Goal: Task Accomplishment & Management: Manage account settings

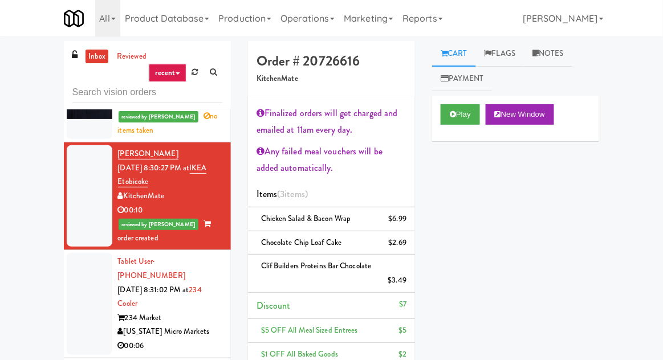
scroll to position [1523, 0]
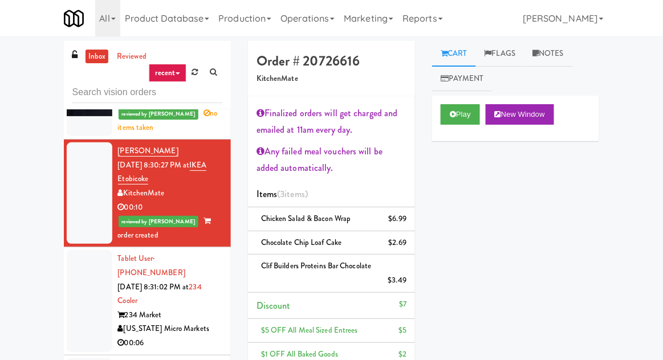
click at [90, 250] on div at bounding box center [90, 301] width 46 height 102
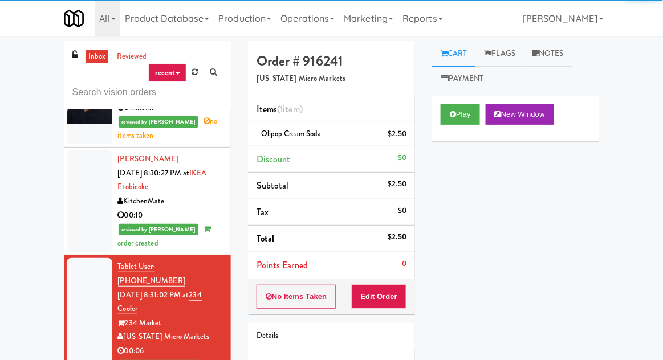
scroll to position [1513, 0]
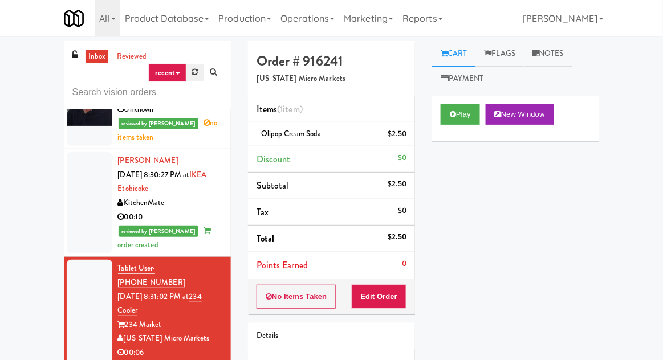
click at [193, 72] on icon at bounding box center [195, 71] width 6 height 7
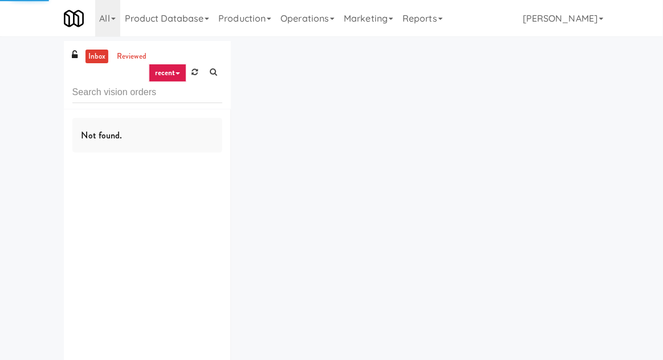
click at [16, 165] on div "inbox reviewed recent all unclear take inventory issue suspicious failed recent…" at bounding box center [331, 222] width 663 height 362
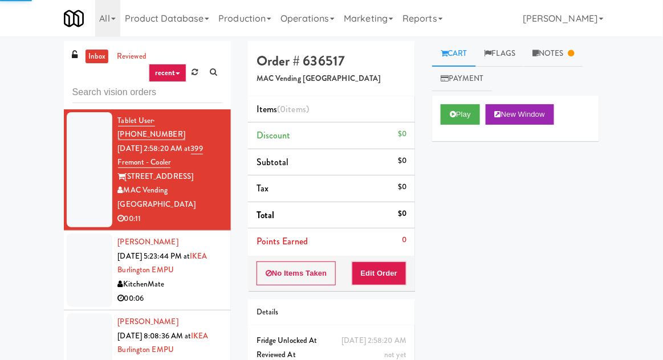
click at [80, 263] on div at bounding box center [90, 271] width 46 height 74
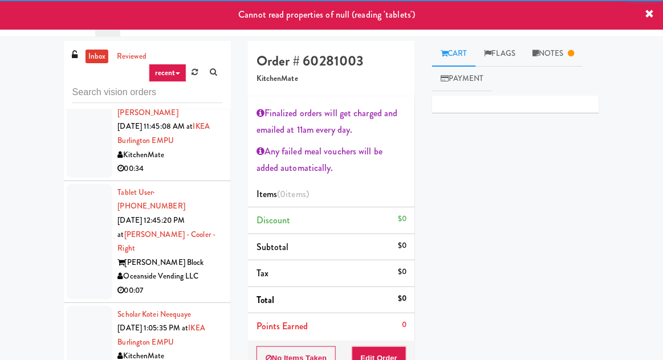
scroll to position [652, 0]
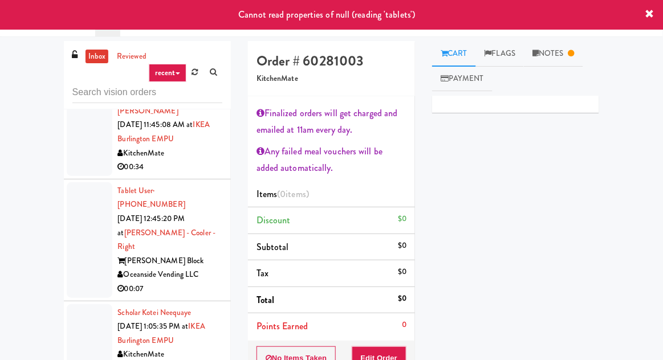
click at [64, 180] on li "Tablet User · (949) 698-8223 [DATE] 12:45:20 PM at [PERSON_NAME] - Cooler - Rig…" at bounding box center [147, 241] width 167 height 122
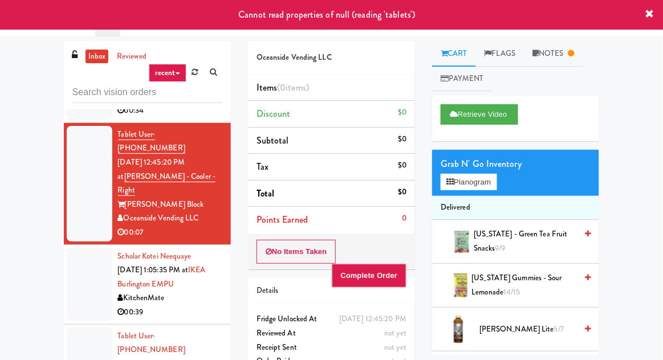
click at [74, 248] on div at bounding box center [90, 285] width 46 height 74
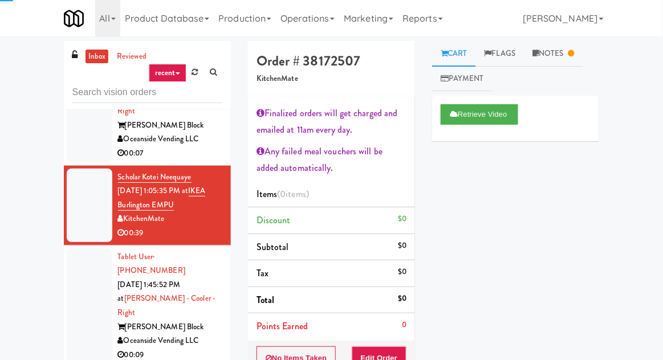
click at [79, 249] on div at bounding box center [90, 307] width 46 height 116
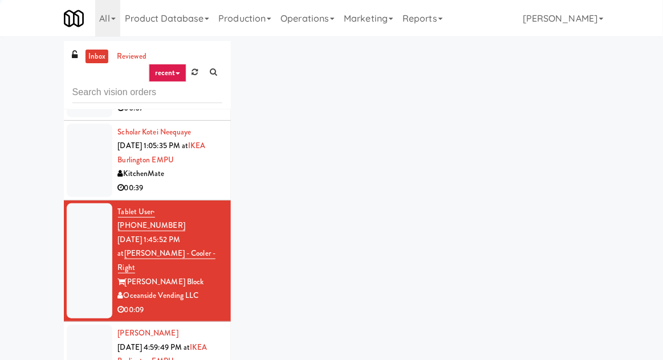
scroll to position [850, 0]
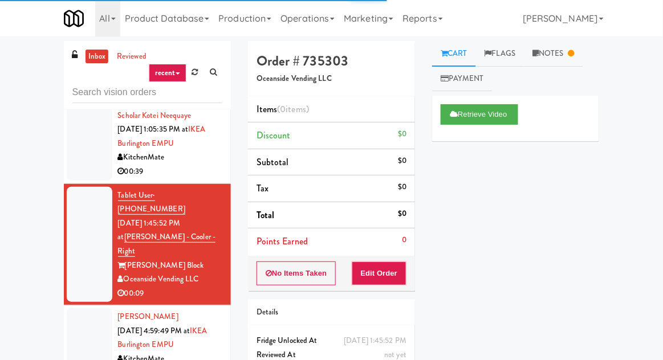
click at [87, 309] on div at bounding box center [90, 346] width 46 height 74
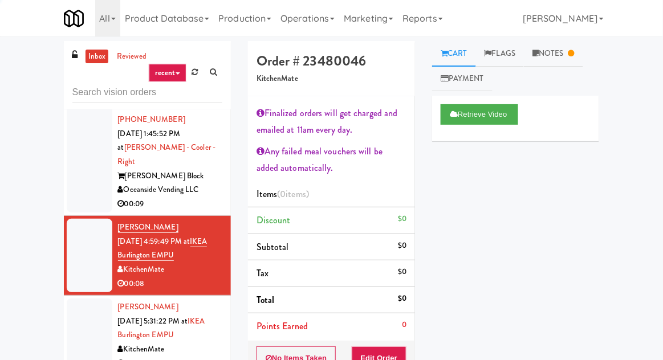
click at [86, 299] on div at bounding box center [90, 336] width 46 height 74
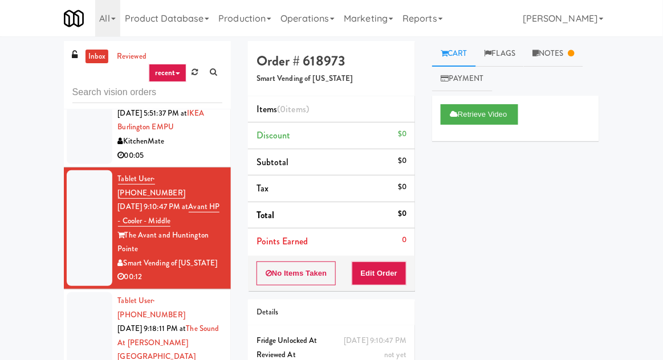
scroll to position [1232, 0]
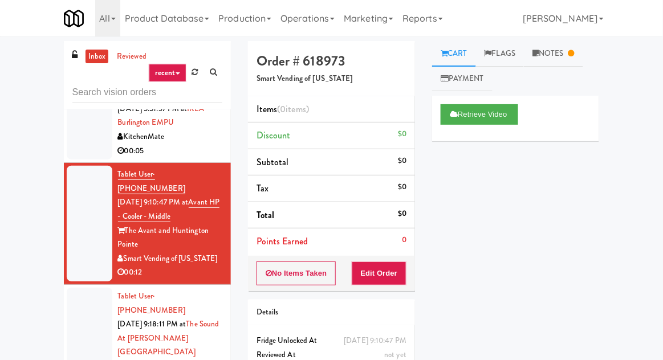
click at [79, 288] on div at bounding box center [90, 352] width 46 height 129
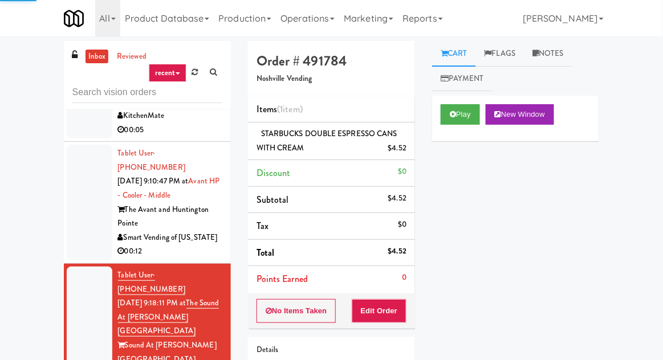
scroll to position [1277, 0]
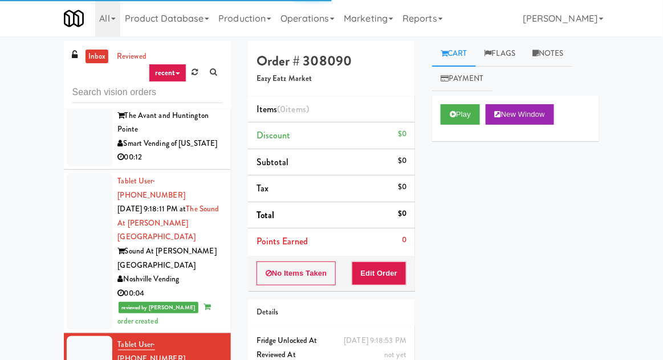
scroll to position [1340, 0]
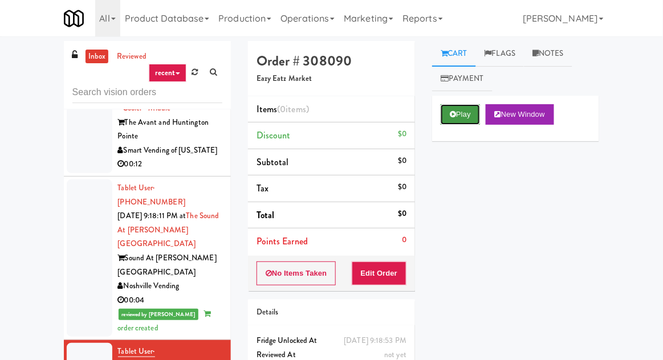
click at [460, 119] on button "Play" at bounding box center [460, 114] width 39 height 21
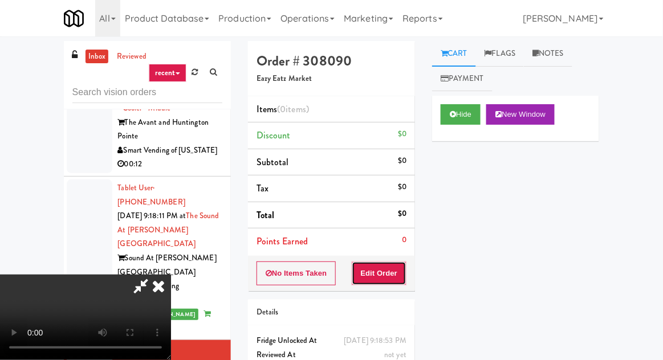
click at [381, 271] on button "Edit Order" at bounding box center [379, 274] width 55 height 24
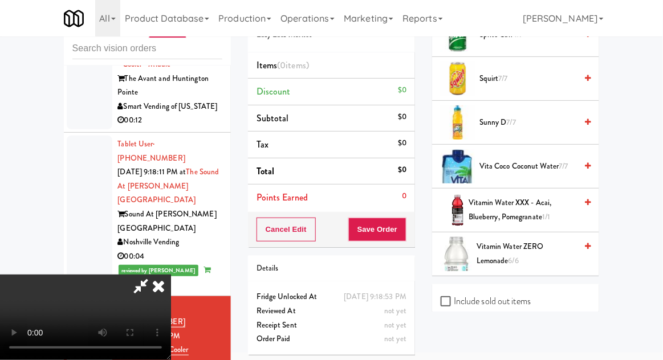
scroll to position [1409, 0]
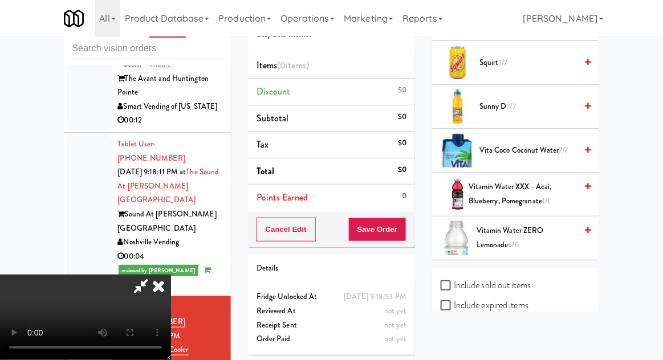
click at [574, 186] on span "Vitamin Water XXX - acai, blueberry, pomegranate 1/1" at bounding box center [523, 194] width 108 height 28
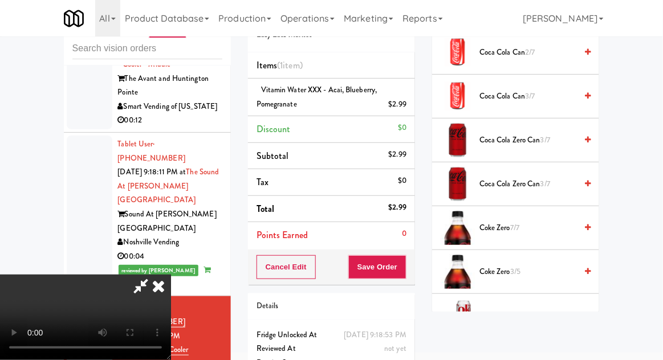
scroll to position [393, 0]
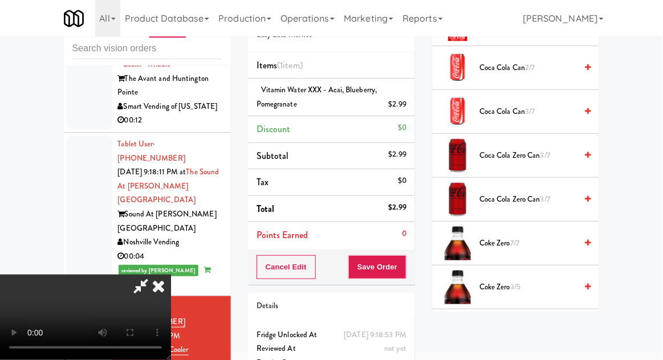
click at [585, 152] on icon at bounding box center [588, 155] width 6 height 7
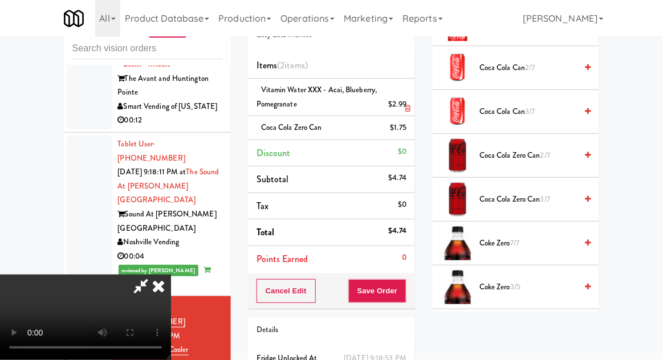
click at [413, 99] on li "Vitamin Water XXX - acai, blueberry, pomegranate $2.99" at bounding box center [331, 98] width 167 height 38
click at [407, 103] on link at bounding box center [405, 109] width 10 height 14
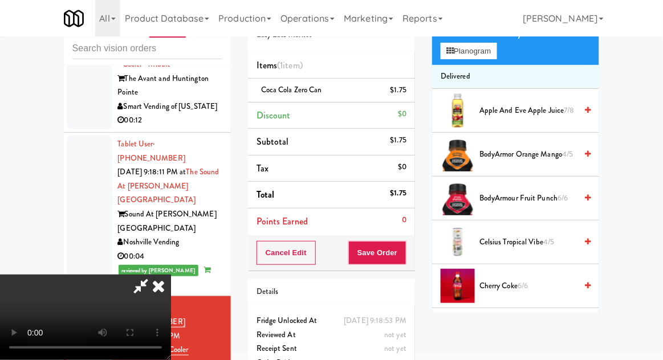
scroll to position [0, 0]
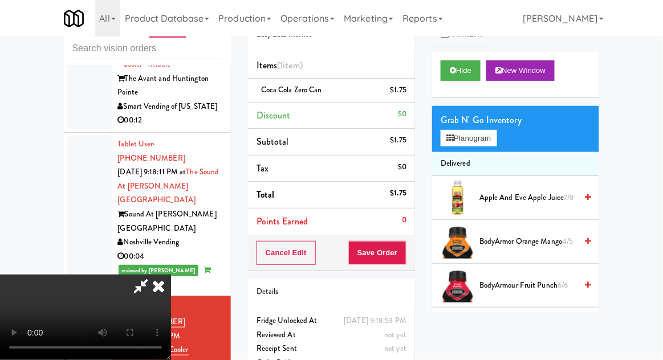
click at [560, 200] on span "Apple and Eve Apple Juice 7/8" at bounding box center [528, 198] width 97 height 14
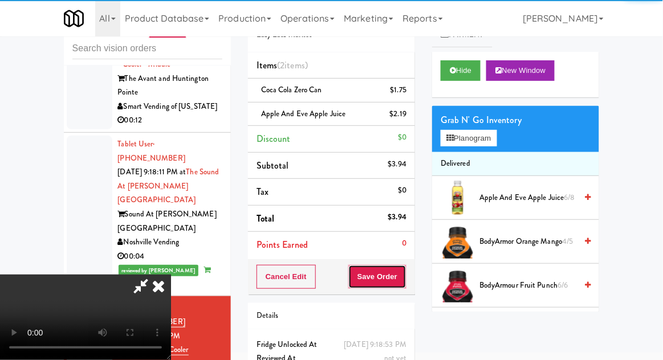
click at [402, 284] on button "Save Order" at bounding box center [377, 277] width 58 height 24
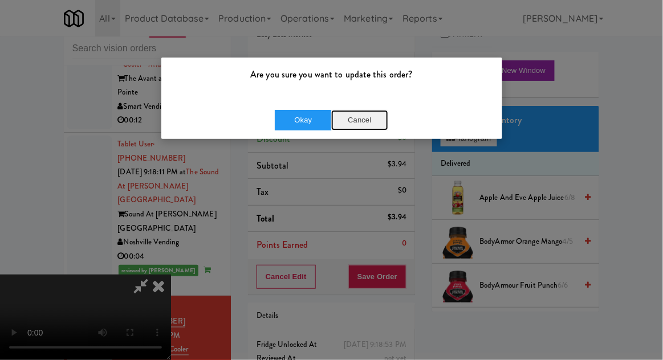
click at [364, 121] on button "Cancel" at bounding box center [359, 120] width 57 height 21
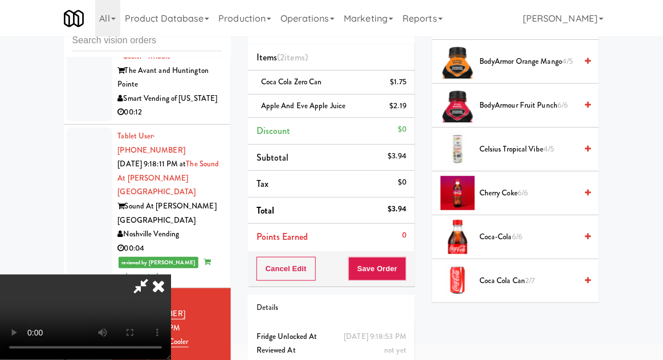
scroll to position [173, 0]
click at [535, 281] on span "2/7" at bounding box center [530, 280] width 10 height 11
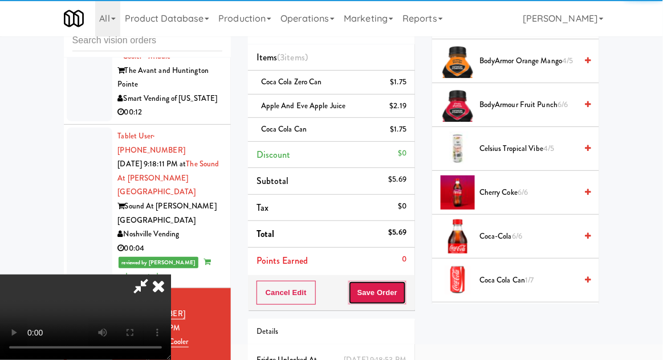
click at [405, 289] on button "Save Order" at bounding box center [377, 293] width 58 height 24
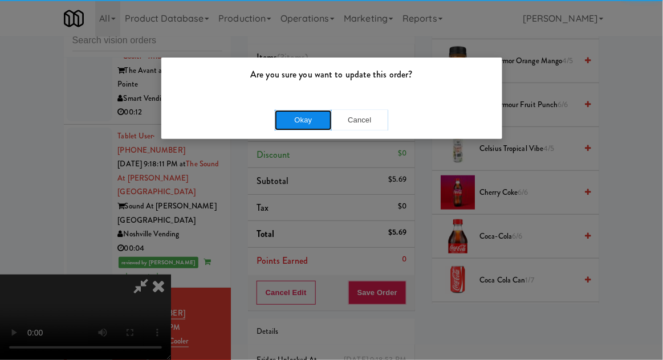
click at [311, 120] on button "Okay" at bounding box center [303, 120] width 57 height 21
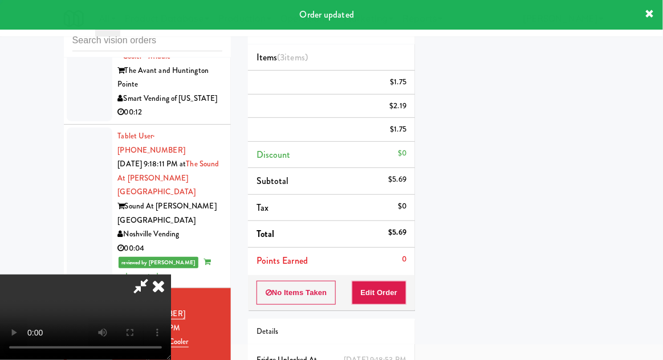
scroll to position [112, 0]
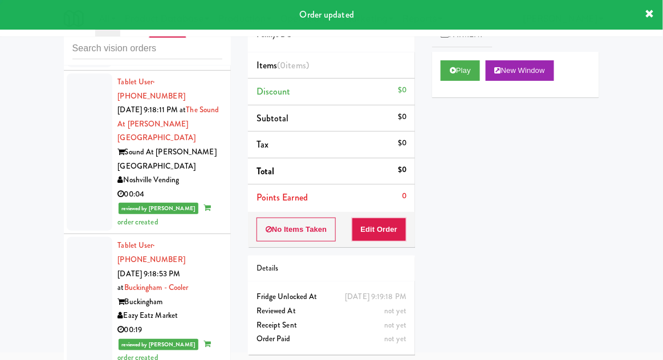
scroll to position [1403, 0]
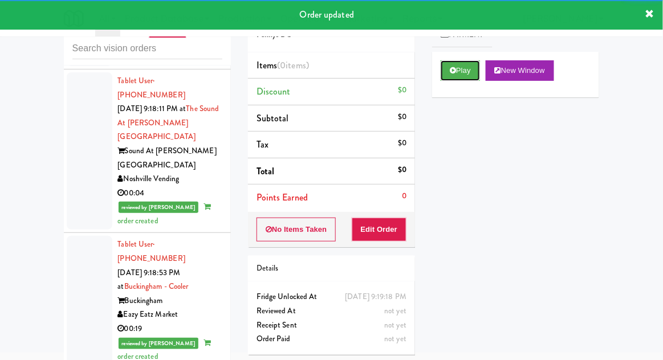
click at [443, 76] on button "Play" at bounding box center [460, 70] width 39 height 21
click at [651, 339] on div "inbox reviewed recent all unclear take inventory issue suspicious failed recent…" at bounding box center [331, 206] width 663 height 419
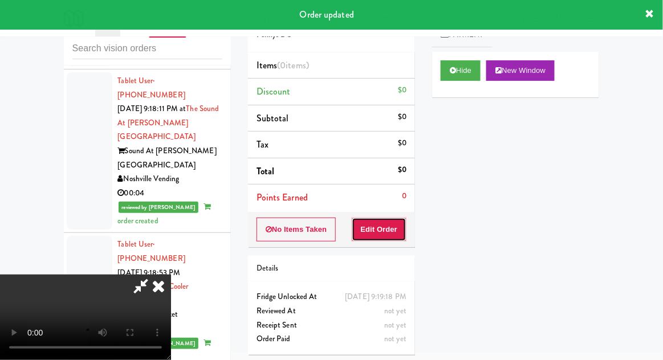
click at [376, 224] on button "Edit Order" at bounding box center [379, 230] width 55 height 24
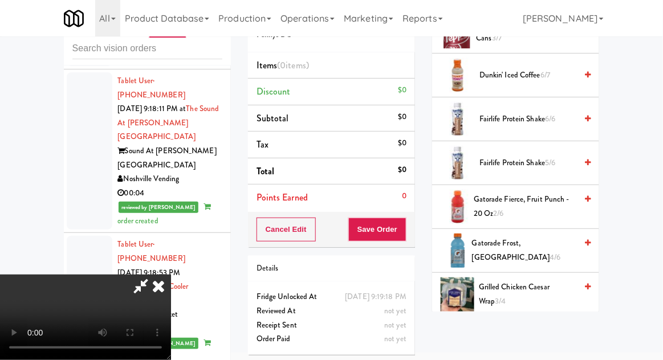
scroll to position [640, 0]
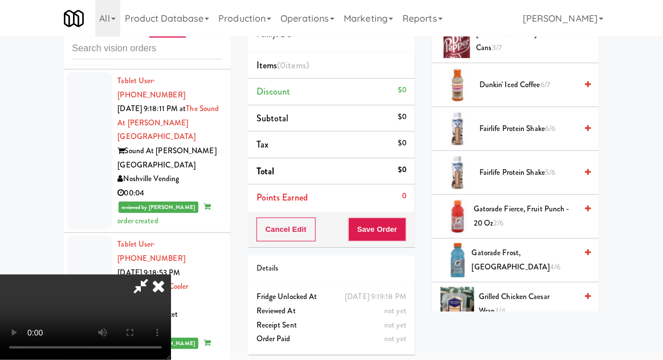
click at [548, 255] on span "Gatorade Frost, Glacier Freeze 4/6" at bounding box center [524, 260] width 104 height 28
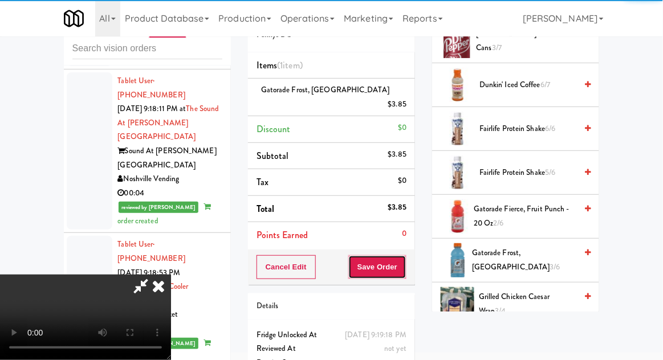
click at [404, 261] on button "Save Order" at bounding box center [377, 267] width 58 height 24
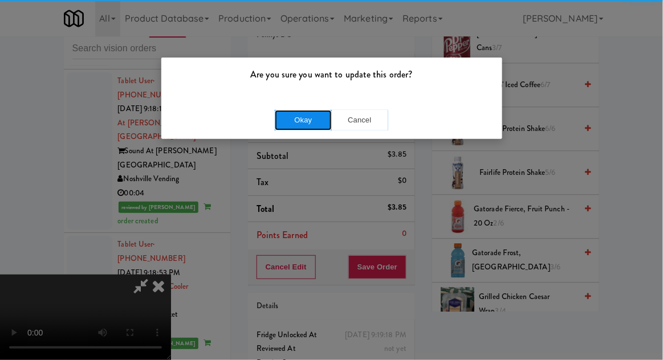
click at [320, 124] on button "Okay" at bounding box center [303, 120] width 57 height 21
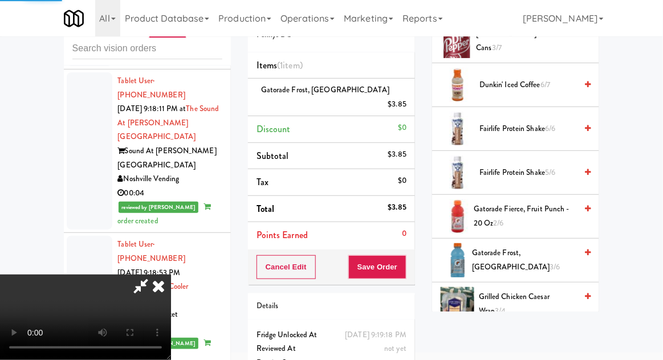
scroll to position [112, 0]
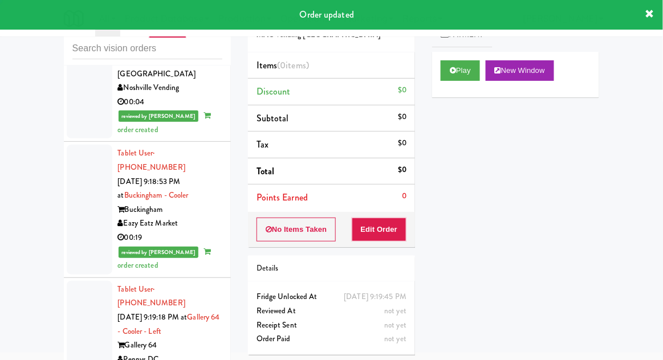
scroll to position [1499, 0]
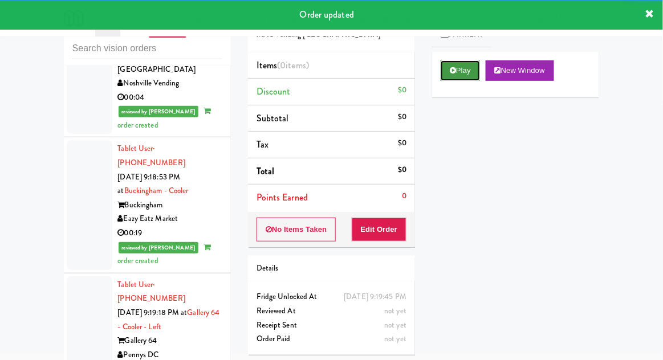
click at [474, 74] on button "Play" at bounding box center [460, 70] width 39 height 21
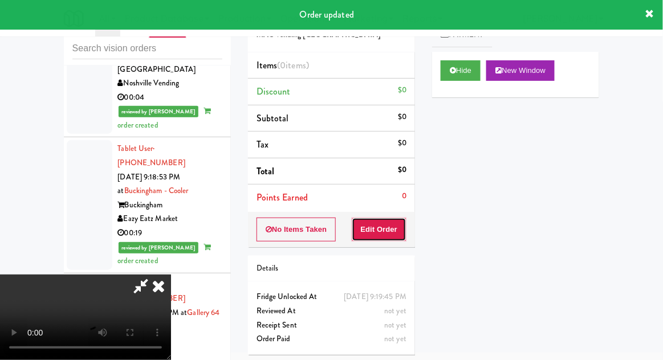
click at [393, 240] on button "Edit Order" at bounding box center [379, 230] width 55 height 24
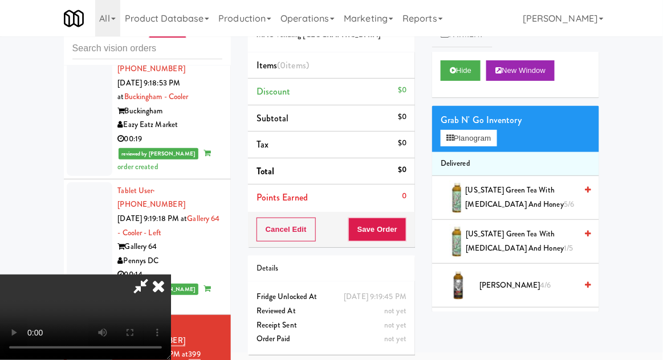
scroll to position [42, 0]
click at [462, 155] on li "Delivered" at bounding box center [515, 164] width 167 height 24
click at [468, 140] on button "Planogram" at bounding box center [469, 138] width 56 height 17
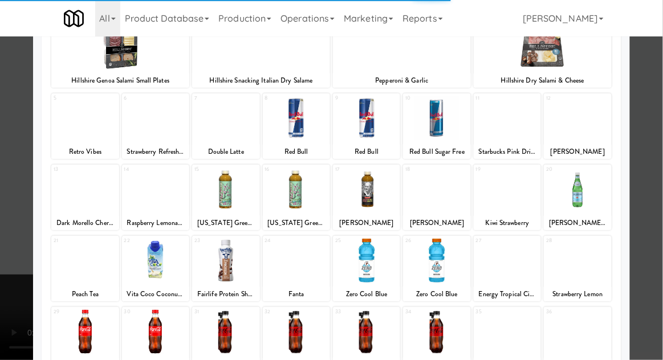
scroll to position [90, 0]
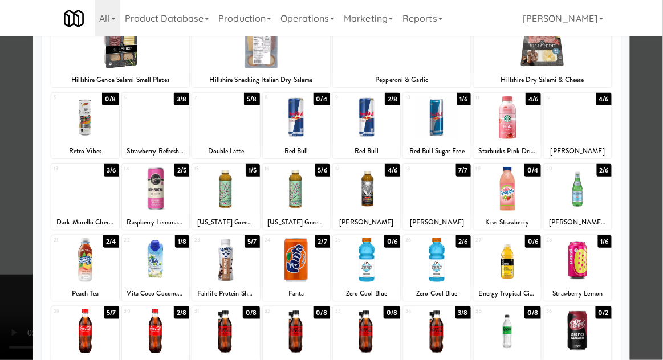
click at [67, 267] on div at bounding box center [84, 260] width 67 height 44
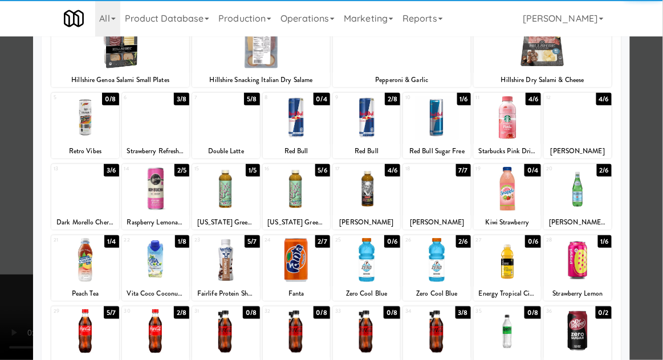
click at [16, 257] on div at bounding box center [331, 180] width 663 height 360
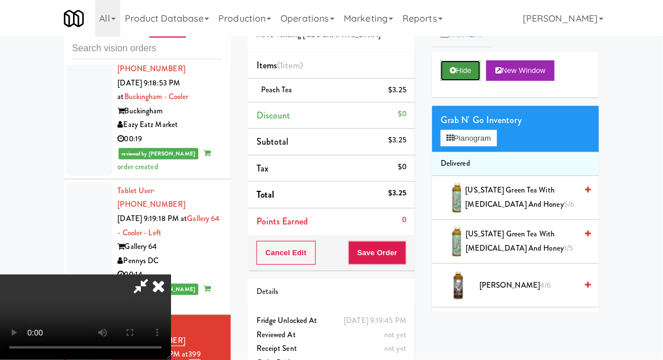
click at [472, 66] on button "Hide" at bounding box center [461, 70] width 40 height 21
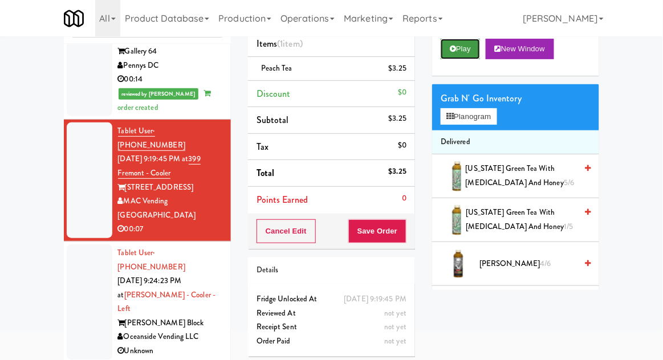
scroll to position [1767, 0]
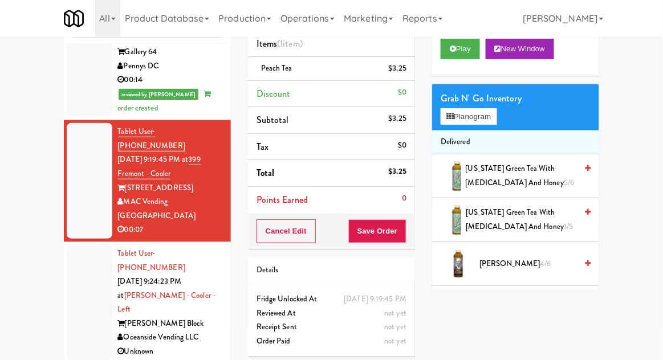
click at [94, 245] on div at bounding box center [90, 303] width 46 height 116
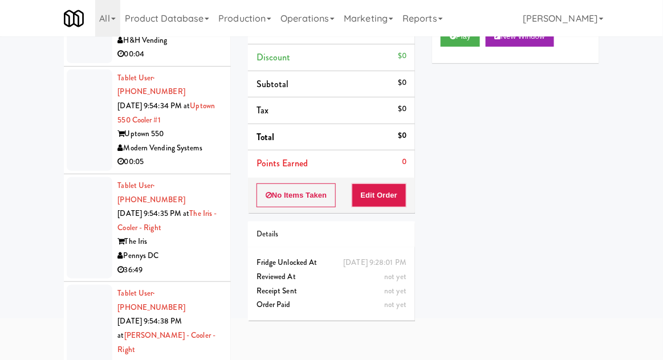
scroll to position [10978, 0]
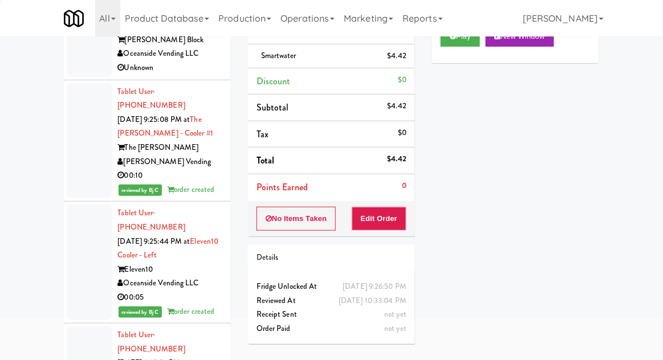
scroll to position [2065, 0]
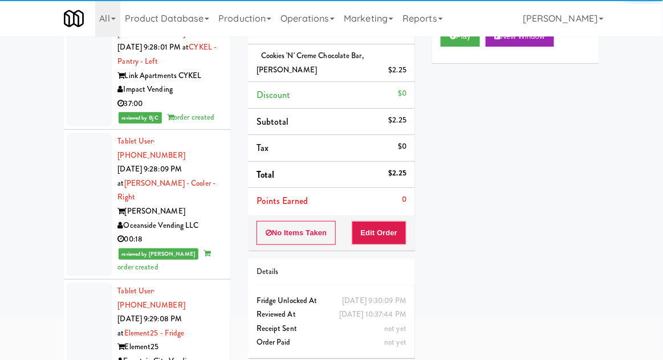
scroll to position [2608, 0]
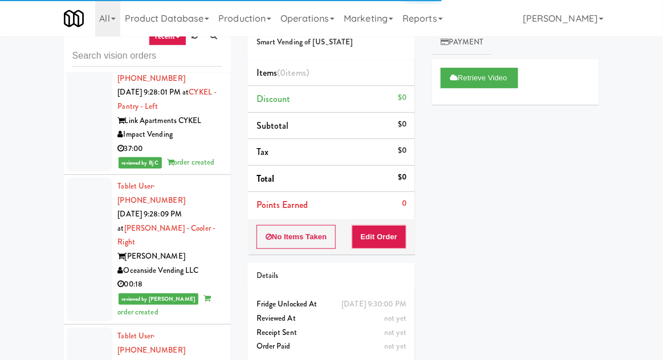
scroll to position [29, 0]
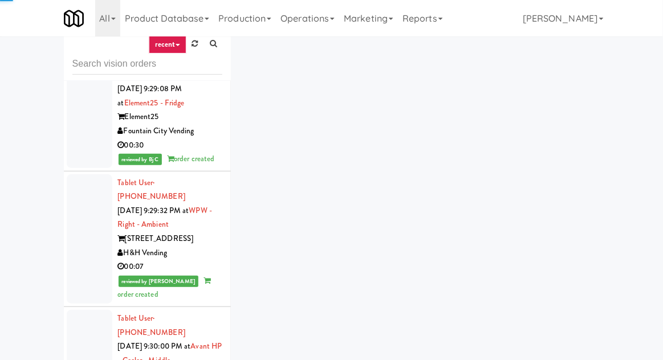
scroll to position [2915, 0]
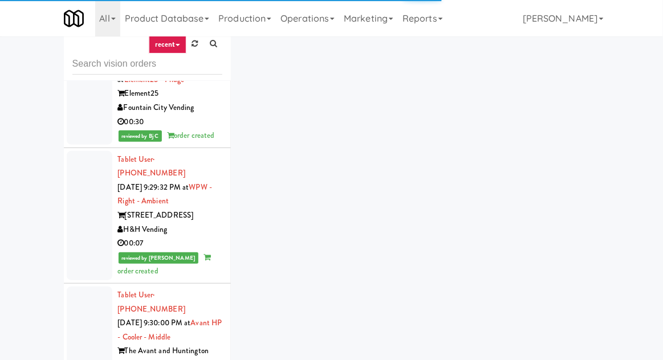
click at [454, 110] on div "inbox reviewed recent all unclear take inventory issue suspicious failed recent…" at bounding box center [331, 222] width 553 height 419
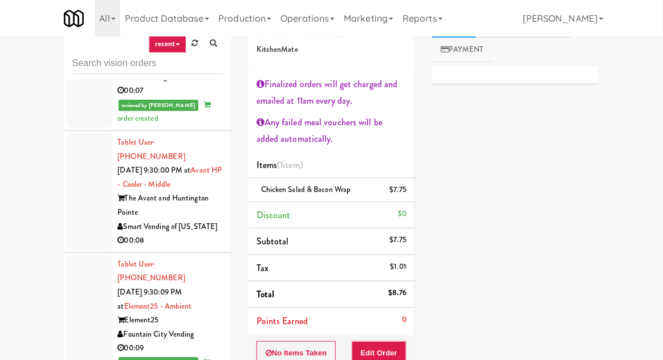
scroll to position [32, 0]
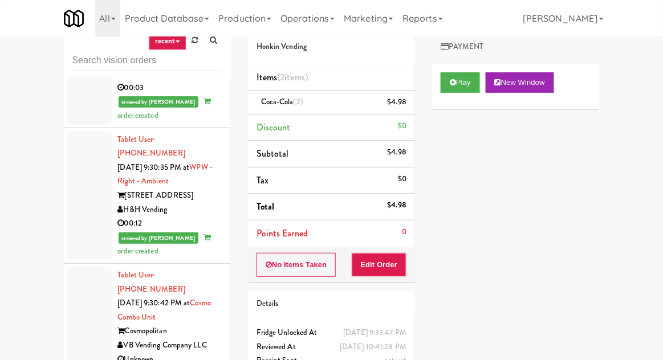
scroll to position [3630, 0]
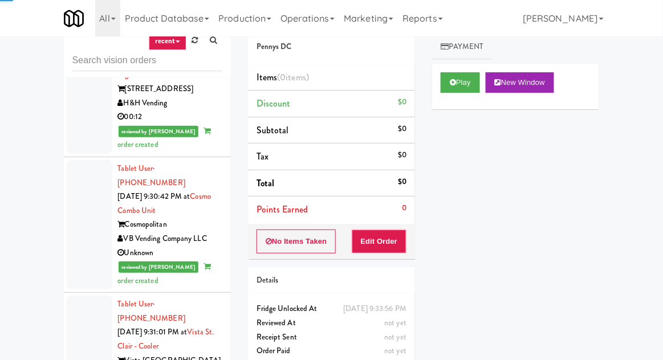
scroll to position [3746, 0]
click at [448, 76] on button "Play" at bounding box center [460, 82] width 39 height 21
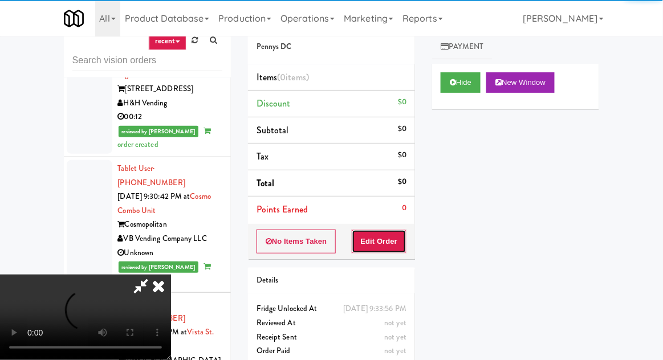
click at [389, 233] on button "Edit Order" at bounding box center [379, 242] width 55 height 24
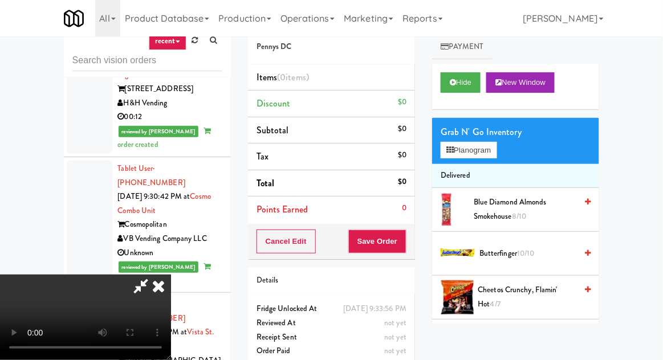
scroll to position [0, 0]
click at [485, 142] on button "Planogram" at bounding box center [469, 150] width 56 height 17
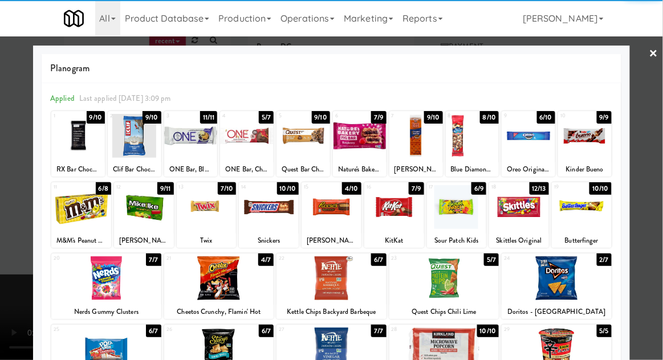
click at [450, 277] on div at bounding box center [444, 279] width 110 height 44
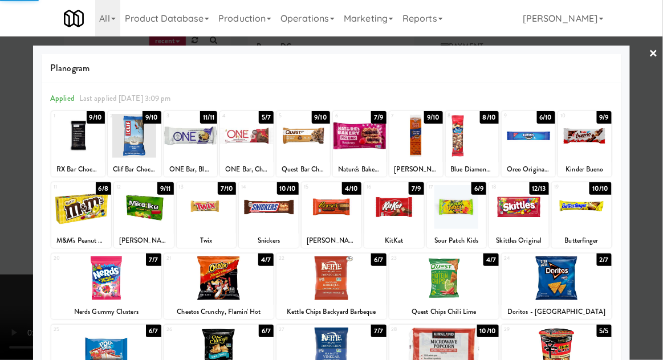
click at [657, 117] on div at bounding box center [331, 180] width 663 height 360
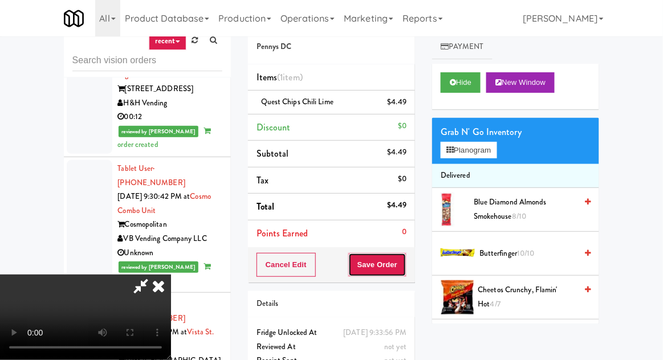
click at [406, 253] on button "Save Order" at bounding box center [377, 265] width 58 height 24
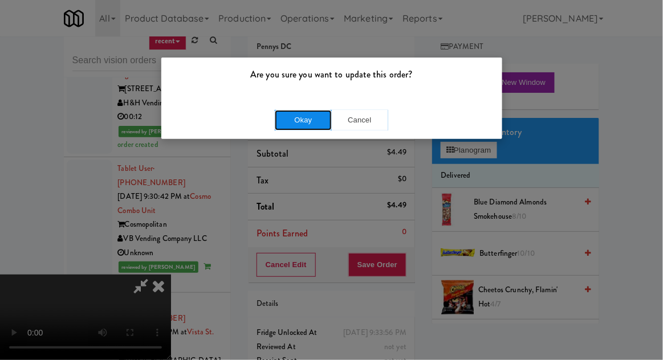
click at [309, 125] on button "Okay" at bounding box center [303, 120] width 57 height 21
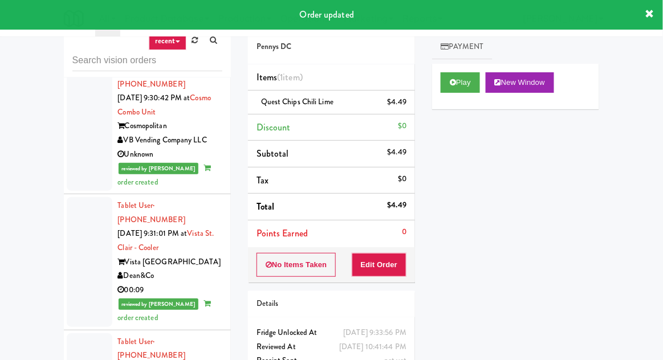
scroll to position [3844, 0]
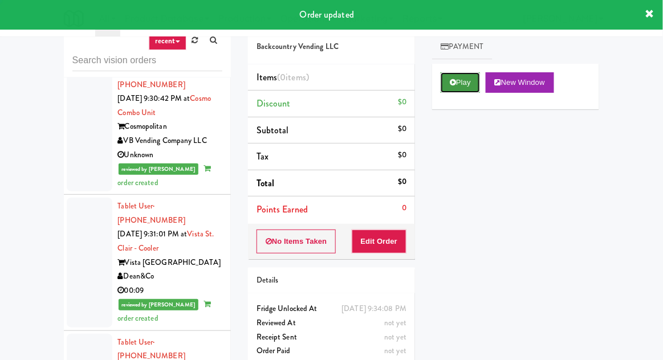
click at [454, 74] on button "Play" at bounding box center [460, 82] width 39 height 21
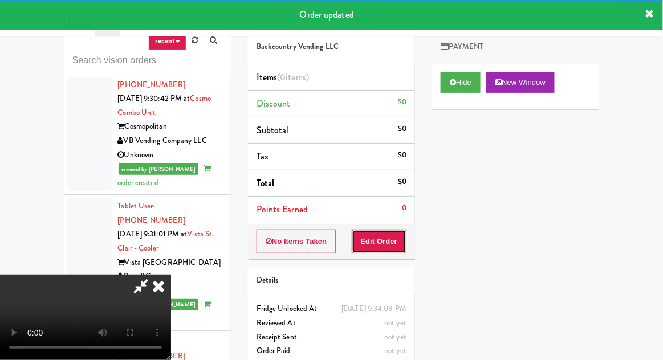
click at [390, 230] on button "Edit Order" at bounding box center [379, 242] width 55 height 24
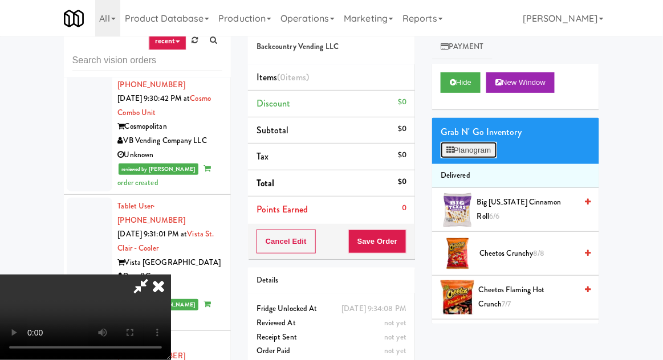
click at [493, 142] on button "Planogram" at bounding box center [469, 150] width 56 height 17
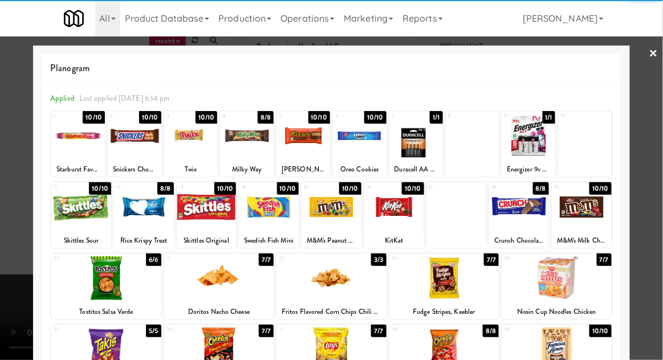
click at [445, 286] on div at bounding box center [444, 279] width 110 height 44
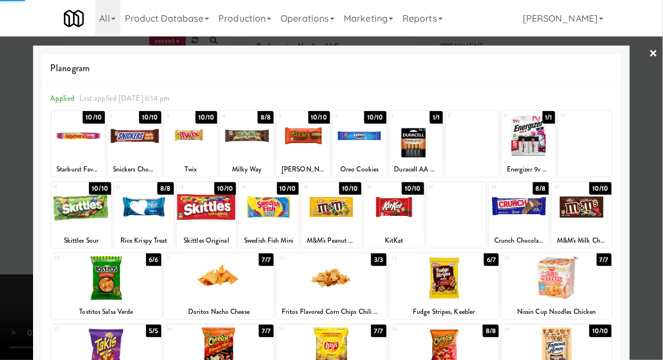
click at [655, 119] on div at bounding box center [331, 180] width 663 height 360
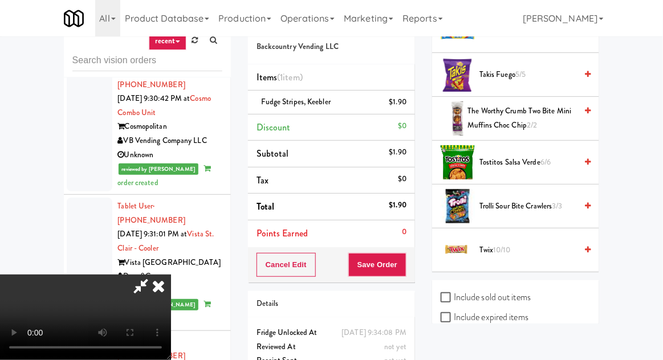
scroll to position [1298, 0]
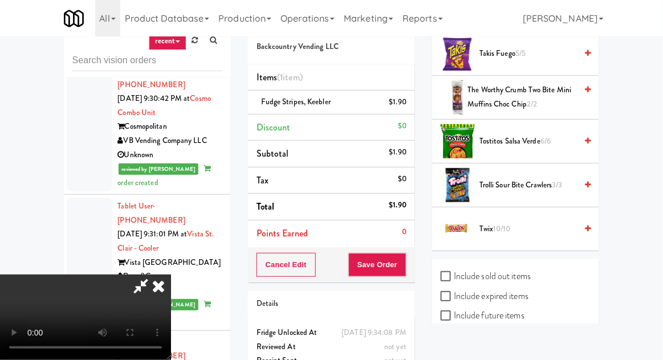
click at [514, 225] on span "Twix 10/10" at bounding box center [528, 229] width 97 height 14
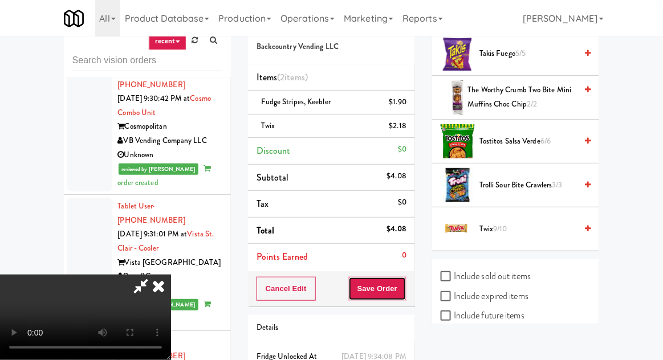
click at [407, 288] on button "Save Order" at bounding box center [377, 289] width 58 height 24
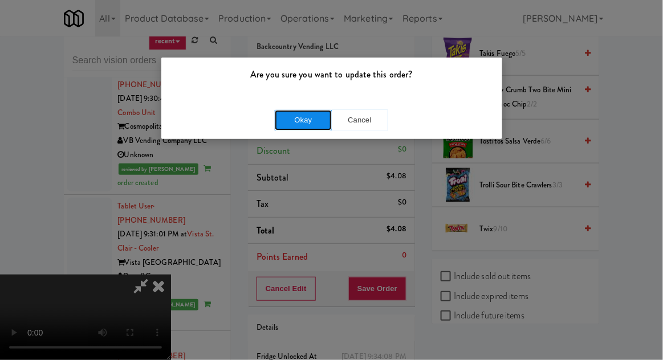
click at [281, 114] on button "Okay" at bounding box center [303, 120] width 57 height 21
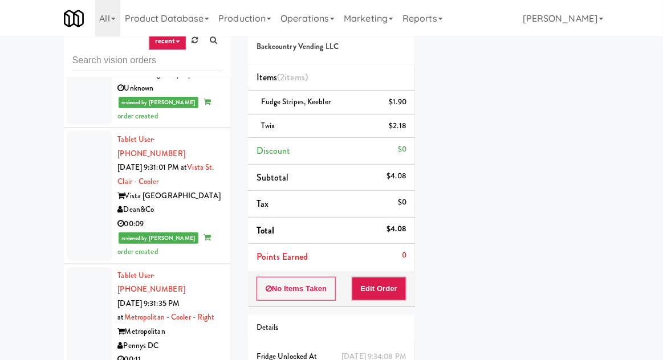
scroll to position [3930, 0]
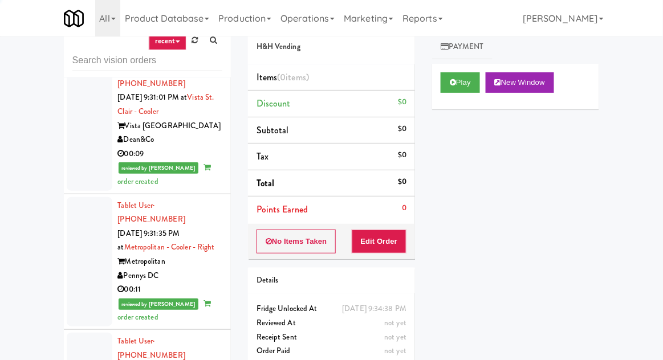
scroll to position [3983, 0]
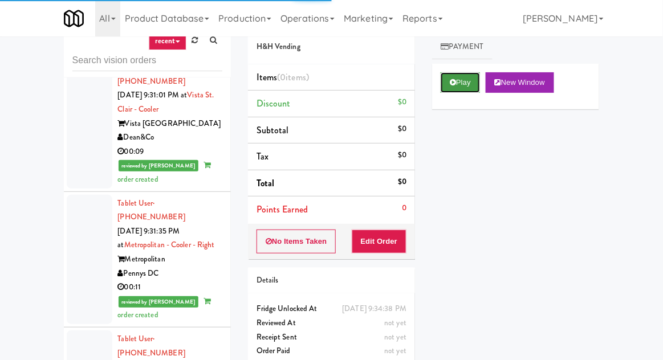
click at [443, 81] on button "Play" at bounding box center [460, 82] width 39 height 21
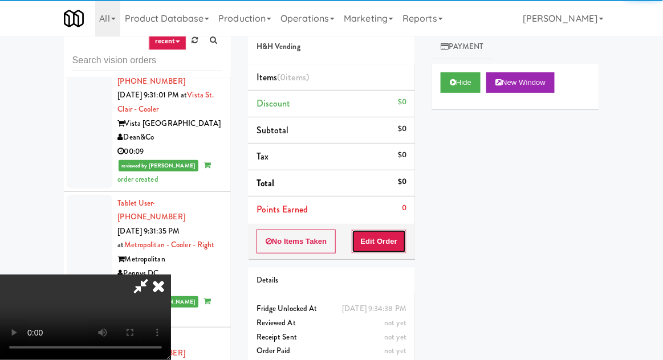
click at [374, 249] on button "Edit Order" at bounding box center [379, 242] width 55 height 24
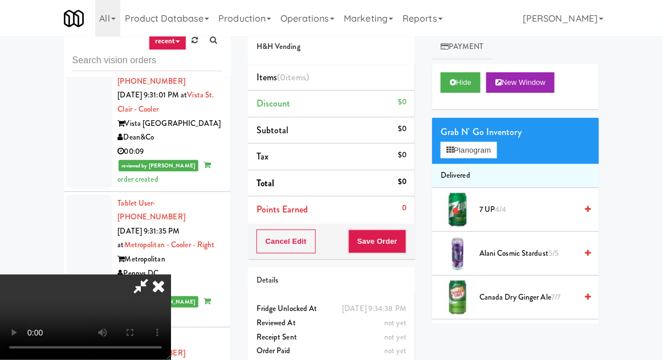
click at [154, 275] on icon at bounding box center [141, 286] width 26 height 23
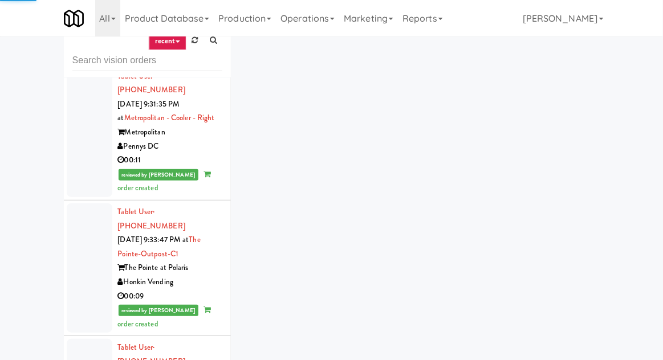
scroll to position [4154, 0]
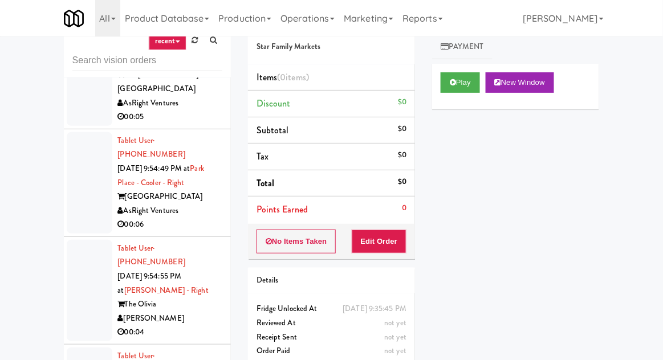
scroll to position [11708, 0]
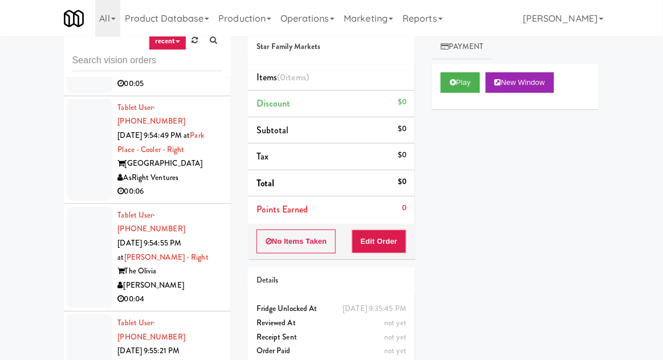
click at [466, 88] on button "Play" at bounding box center [460, 82] width 39 height 21
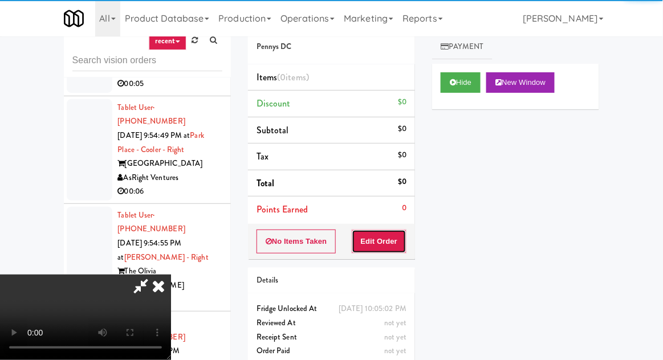
click at [404, 230] on button "Edit Order" at bounding box center [379, 242] width 55 height 24
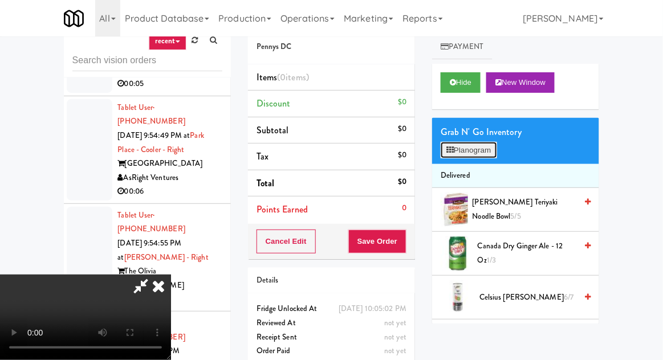
click at [479, 156] on button "Planogram" at bounding box center [469, 150] width 56 height 17
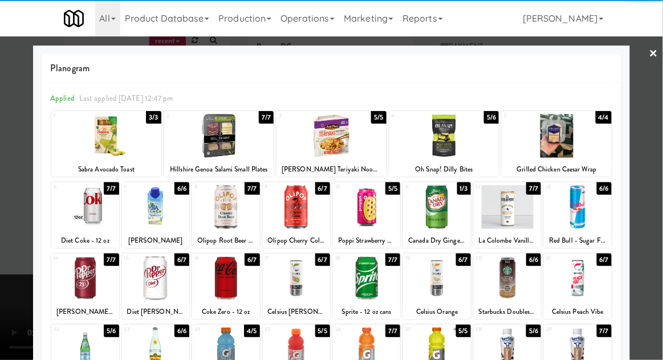
click at [246, 279] on div at bounding box center [225, 279] width 67 height 44
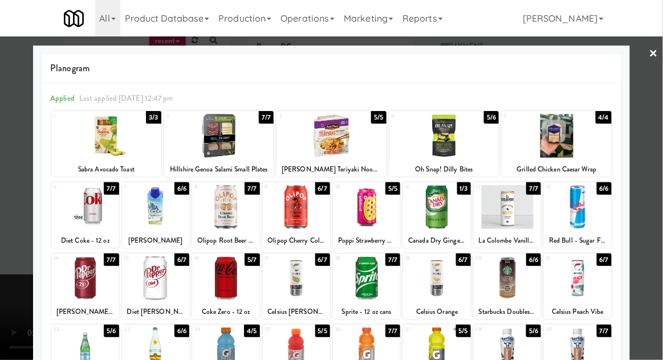
click at [659, 131] on div at bounding box center [331, 180] width 663 height 360
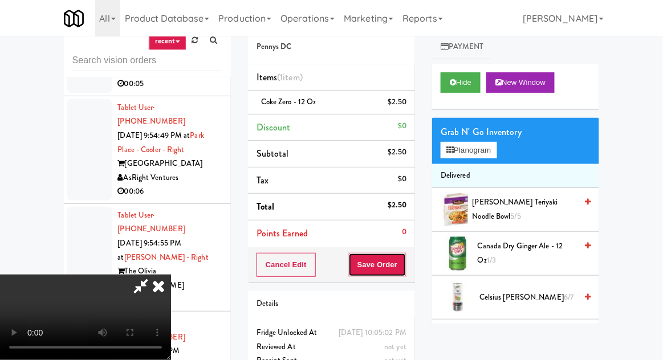
click at [403, 254] on button "Save Order" at bounding box center [377, 265] width 58 height 24
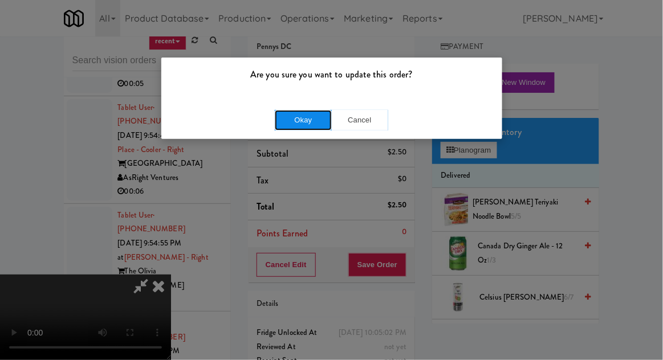
click at [295, 110] on button "Okay" at bounding box center [303, 120] width 57 height 21
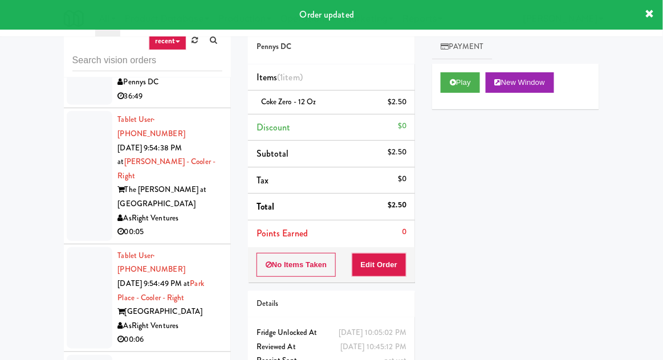
scroll to position [11562, 0]
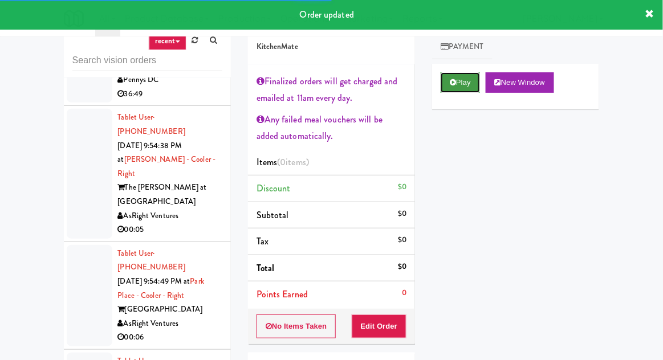
click at [467, 82] on button "Play" at bounding box center [460, 82] width 39 height 21
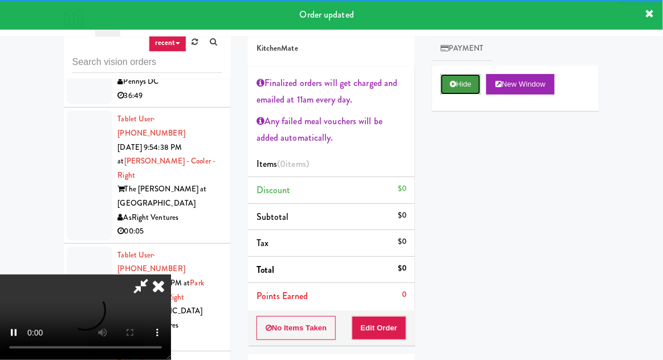
scroll to position [28, 0]
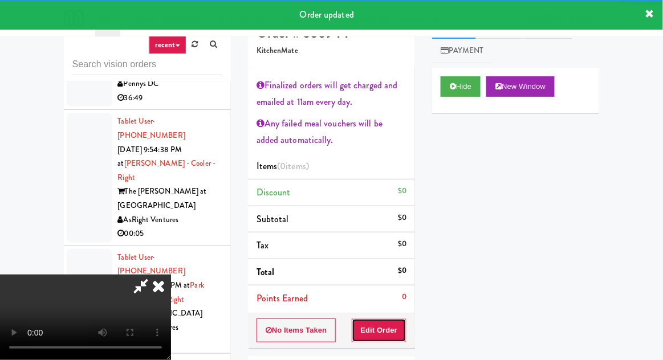
click at [385, 332] on button "Edit Order" at bounding box center [379, 331] width 55 height 24
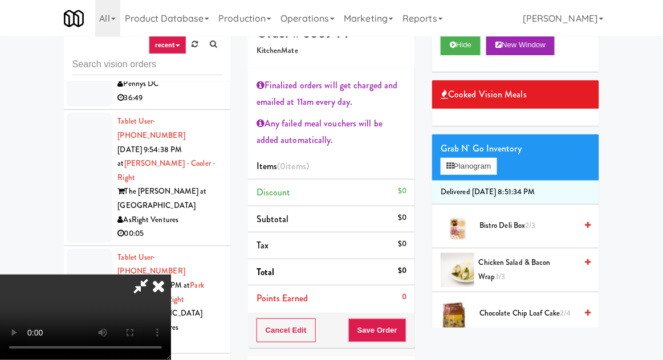
scroll to position [0, 0]
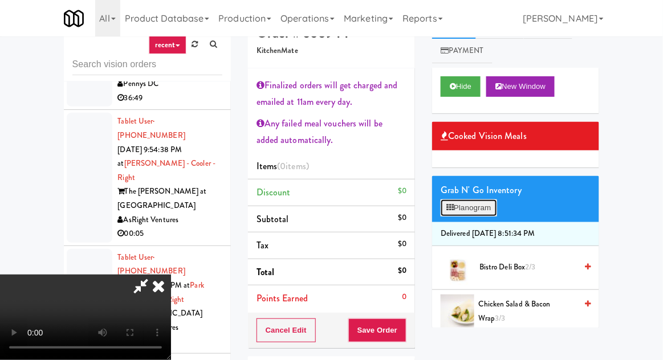
click at [485, 209] on button "Planogram" at bounding box center [469, 208] width 56 height 17
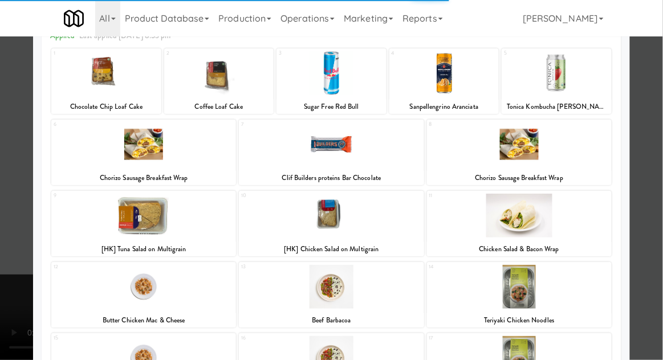
scroll to position [64, 0]
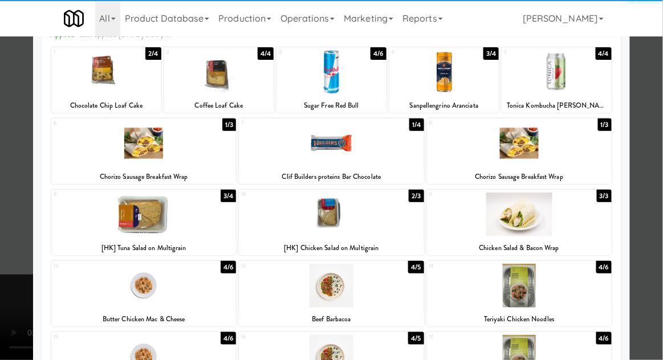
click at [375, 149] on div at bounding box center [331, 143] width 185 height 44
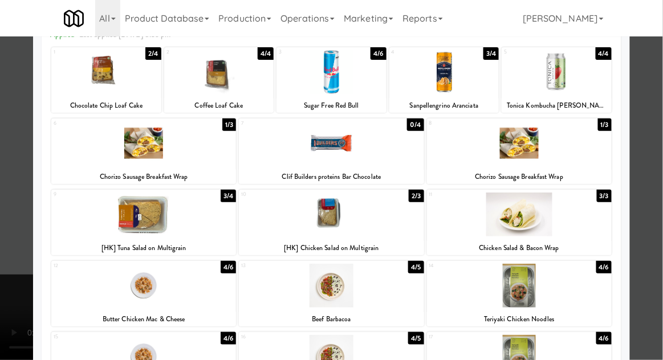
click at [659, 135] on div at bounding box center [331, 180] width 663 height 360
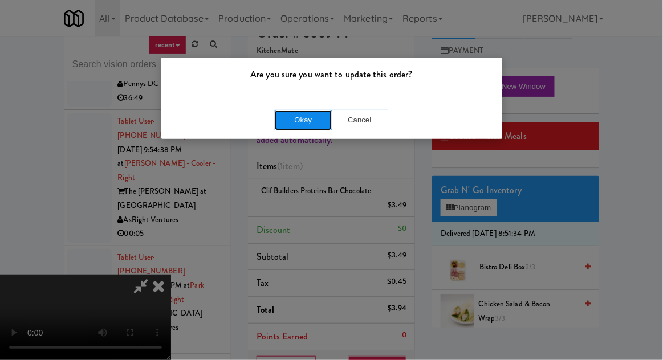
click at [309, 127] on button "Okay" at bounding box center [303, 120] width 57 height 21
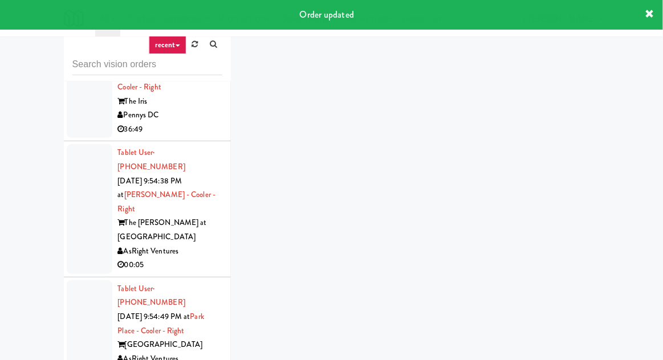
scroll to position [11460, 0]
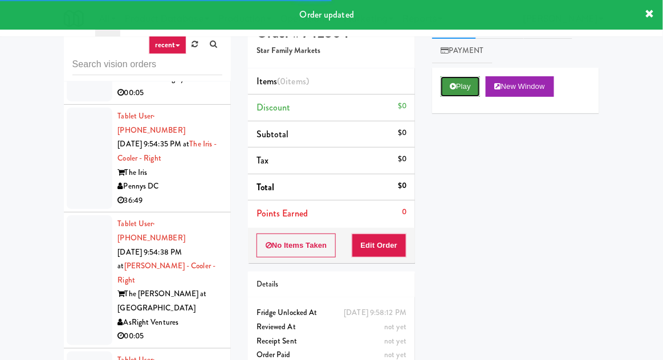
click at [463, 96] on button "Play" at bounding box center [460, 86] width 39 height 21
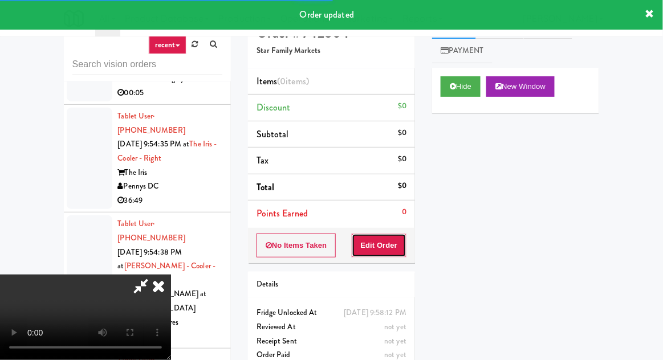
click at [395, 254] on button "Edit Order" at bounding box center [379, 246] width 55 height 24
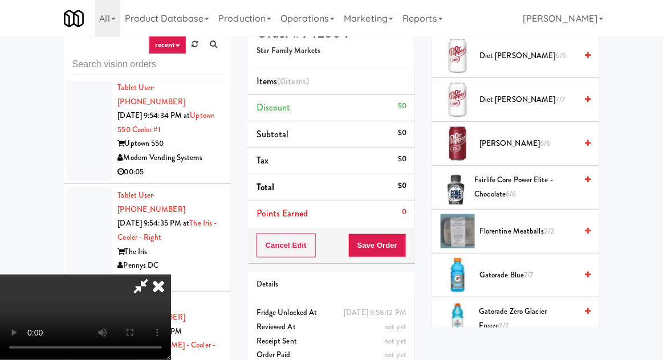
scroll to position [842, 0]
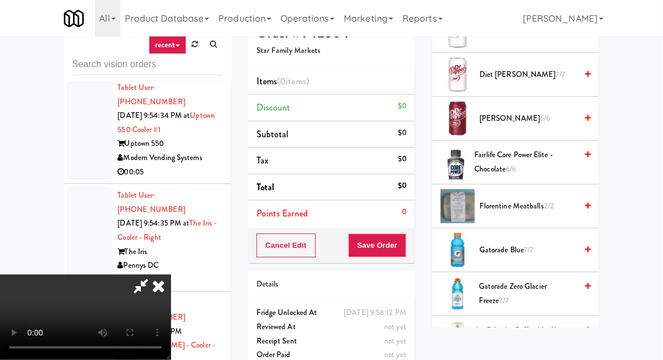
click at [540, 249] on span "Gatorade Blue 7/7" at bounding box center [528, 250] width 97 height 14
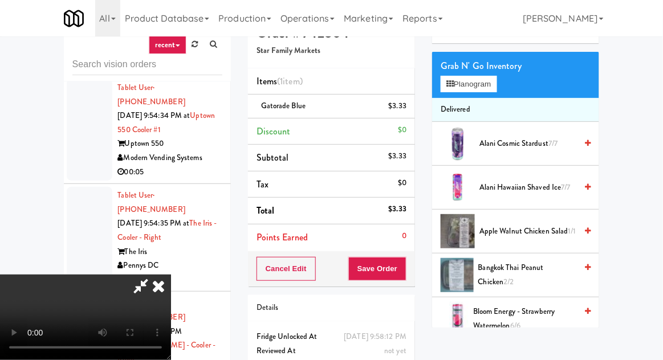
scroll to position [0, 0]
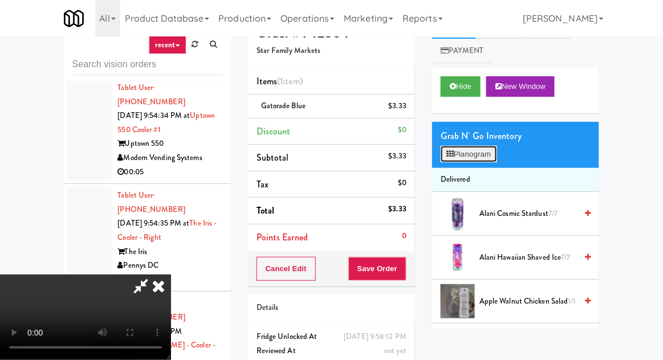
click at [483, 158] on button "Planogram" at bounding box center [469, 154] width 56 height 17
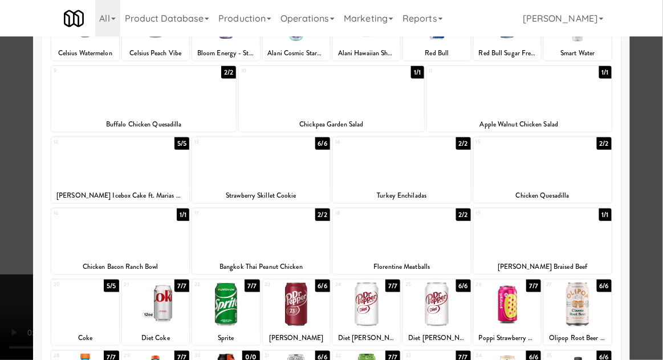
scroll to position [111, 0]
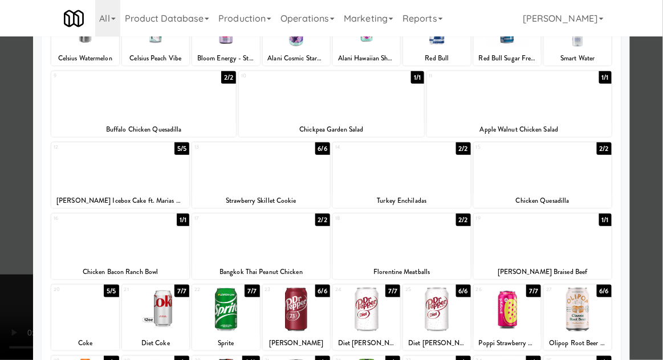
click at [553, 247] on div at bounding box center [543, 239] width 138 height 44
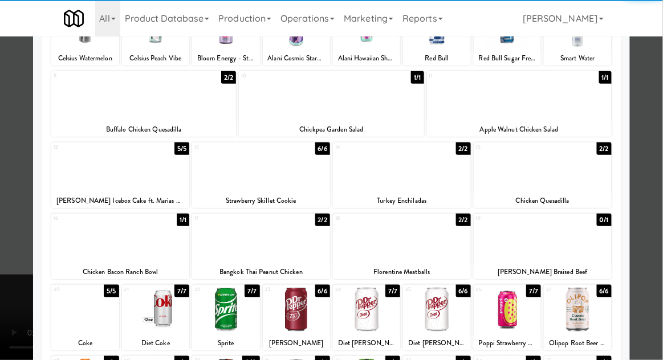
click at [658, 157] on div at bounding box center [331, 180] width 663 height 360
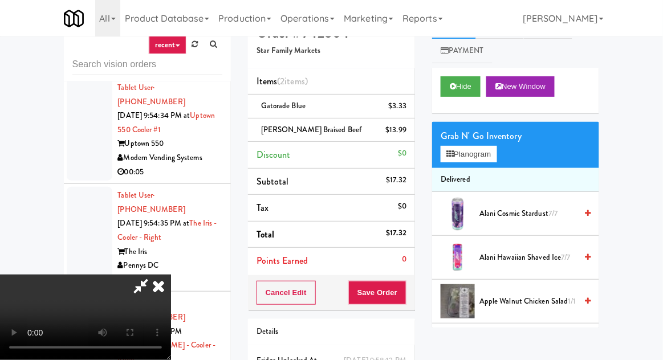
click at [417, 294] on div "Order # 742804 Star Family Markets Items (2 items ) Gatorade Blue $3.33 [PERSON…" at bounding box center [332, 220] width 184 height 414
click at [404, 283] on button "Save Order" at bounding box center [377, 293] width 58 height 24
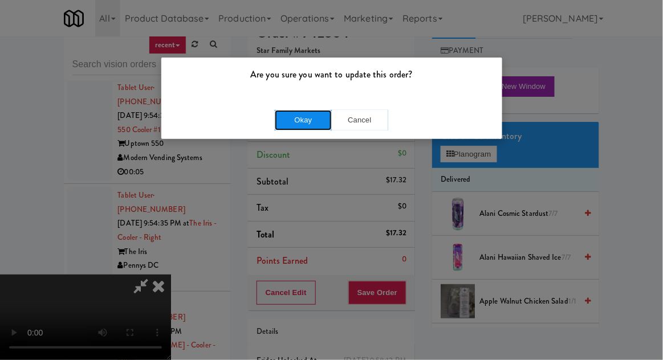
click at [309, 129] on button "Okay" at bounding box center [303, 120] width 57 height 21
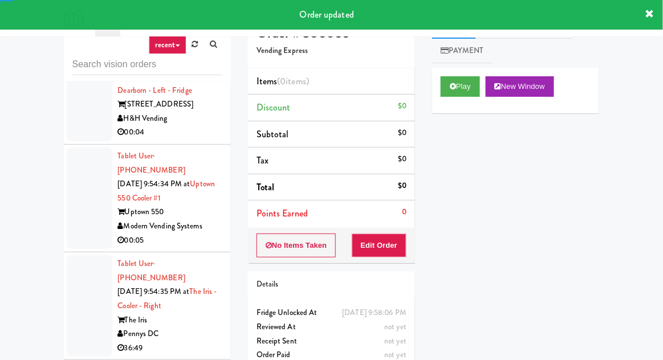
scroll to position [11304, 0]
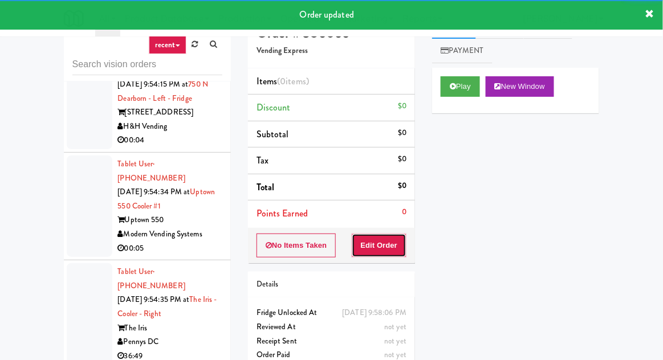
click at [399, 244] on button "Edit Order" at bounding box center [379, 246] width 55 height 24
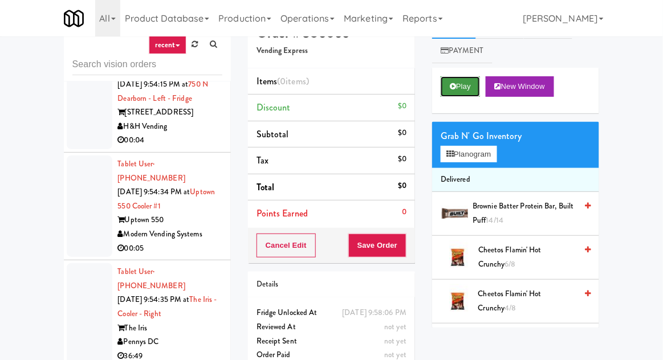
click at [462, 92] on button "Play" at bounding box center [460, 86] width 39 height 21
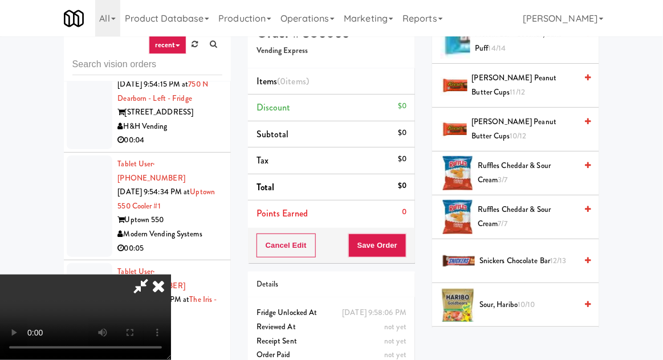
scroll to position [1238, 0]
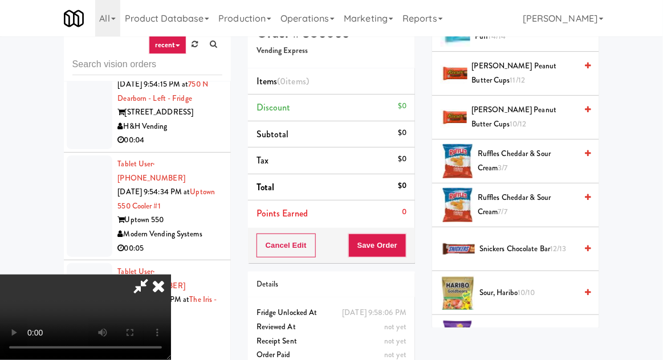
click at [552, 196] on span "Ruffles Cheddar & Sour Cream 7/7" at bounding box center [527, 205] width 99 height 28
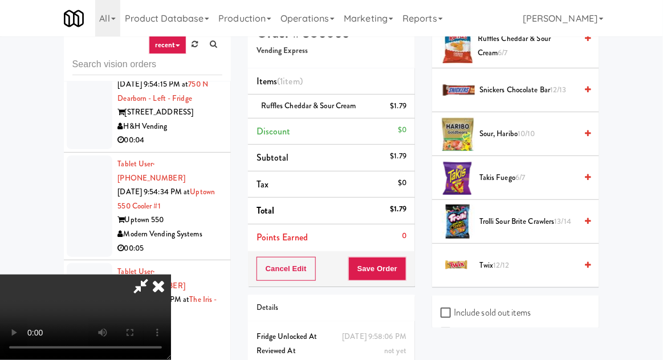
scroll to position [1429, 0]
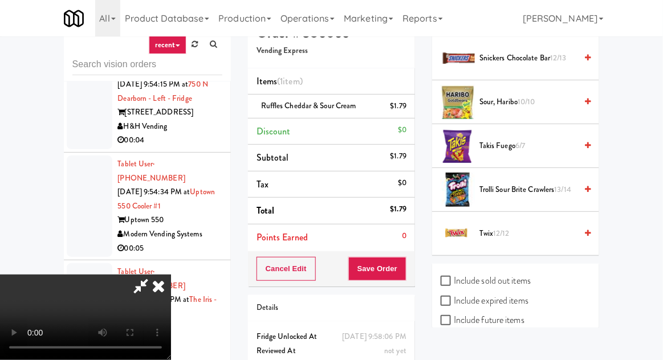
click at [564, 184] on span "13/14" at bounding box center [563, 189] width 17 height 11
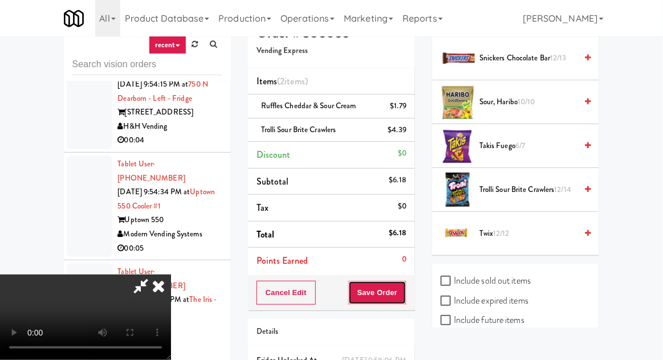
click at [402, 289] on button "Save Order" at bounding box center [377, 293] width 58 height 24
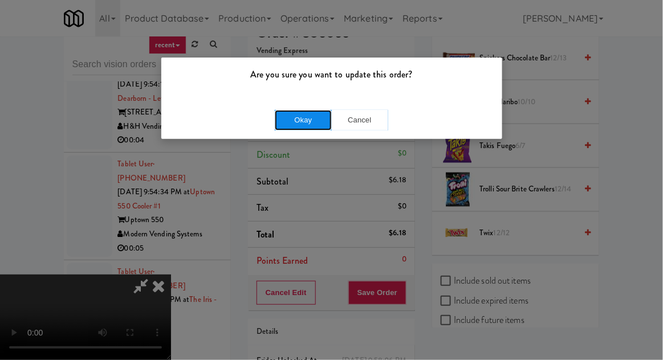
click at [311, 129] on button "Okay" at bounding box center [303, 120] width 57 height 21
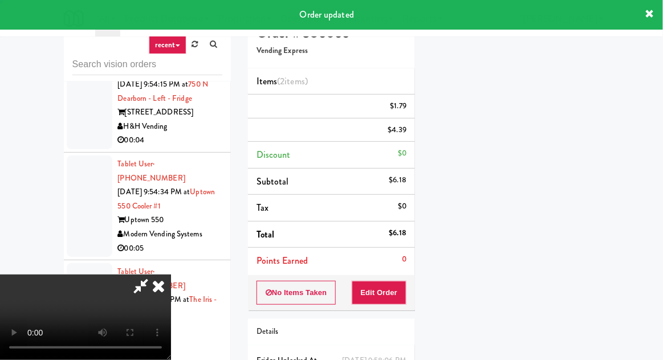
scroll to position [112, 0]
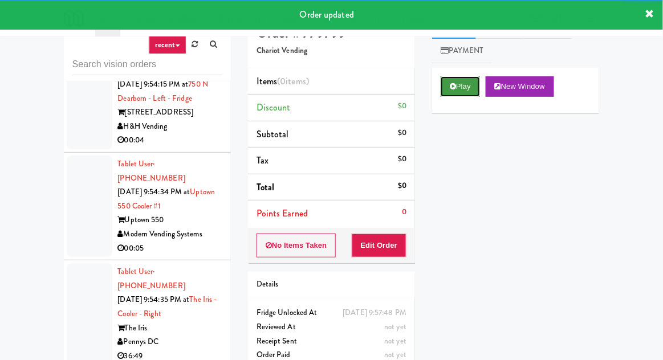
click at [468, 84] on button "Play" at bounding box center [460, 86] width 39 height 21
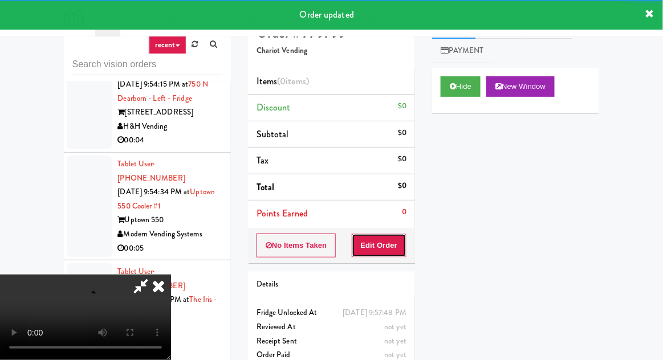
click at [388, 254] on button "Edit Order" at bounding box center [379, 246] width 55 height 24
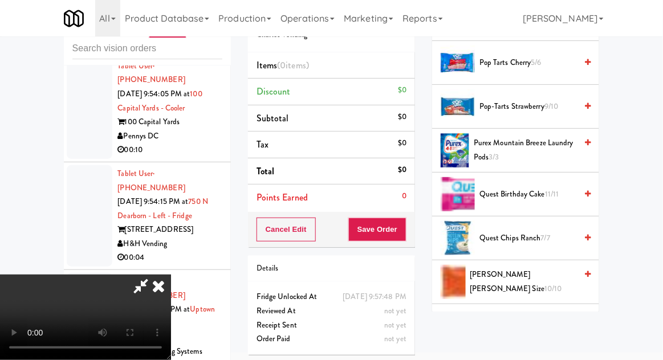
scroll to position [757, 0]
click at [573, 142] on span "Purex Mountain Breeze Laundry Pods 3/3" at bounding box center [525, 151] width 103 height 28
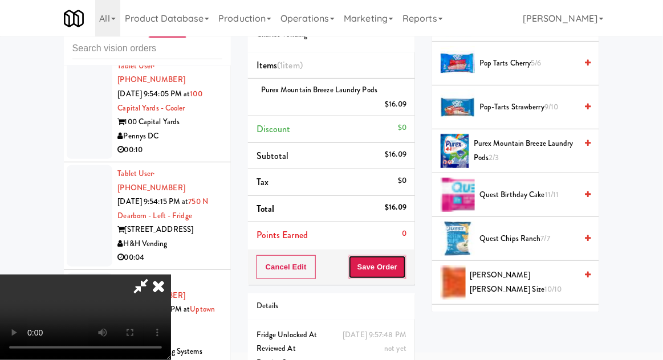
click at [405, 266] on button "Save Order" at bounding box center [377, 267] width 58 height 24
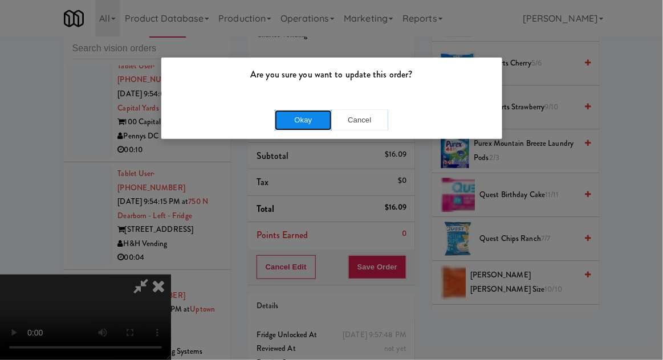
click at [296, 125] on button "Okay" at bounding box center [303, 120] width 57 height 21
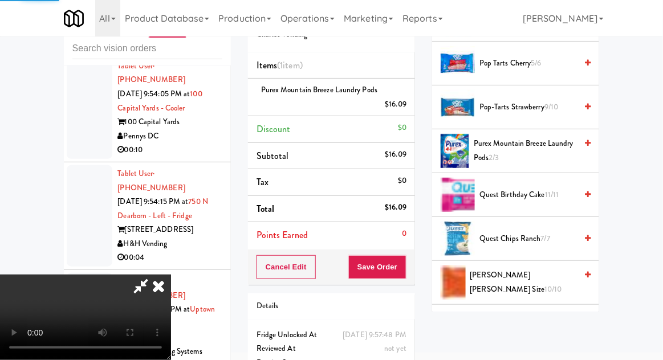
scroll to position [112, 0]
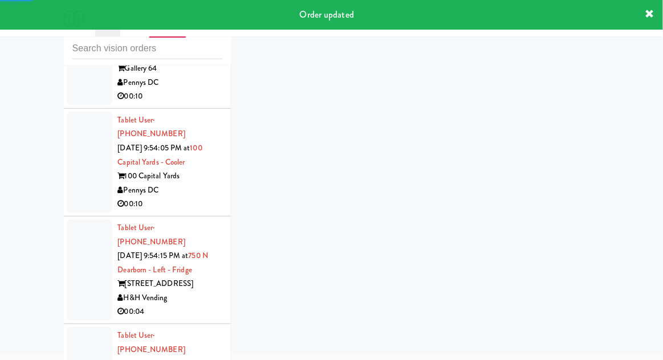
scroll to position [11107, 0]
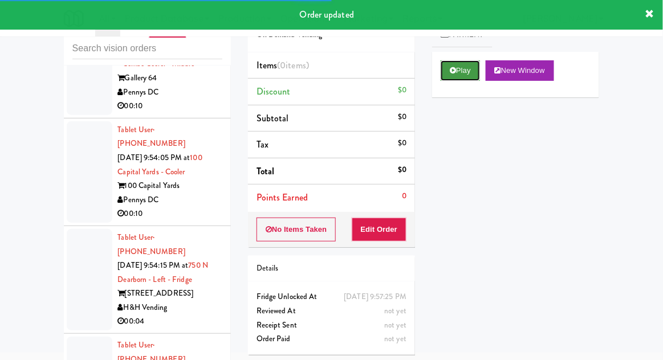
click at [456, 80] on button "Play" at bounding box center [460, 70] width 39 height 21
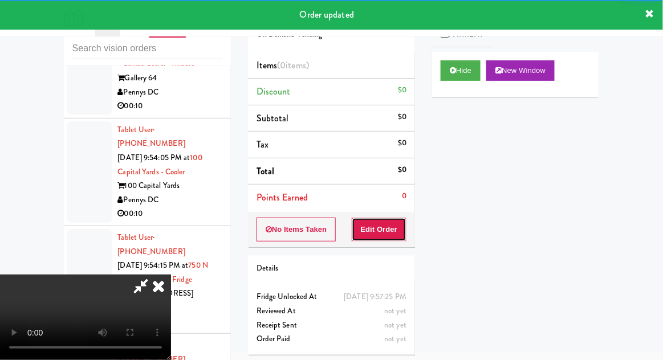
click at [407, 228] on button "Edit Order" at bounding box center [379, 230] width 55 height 24
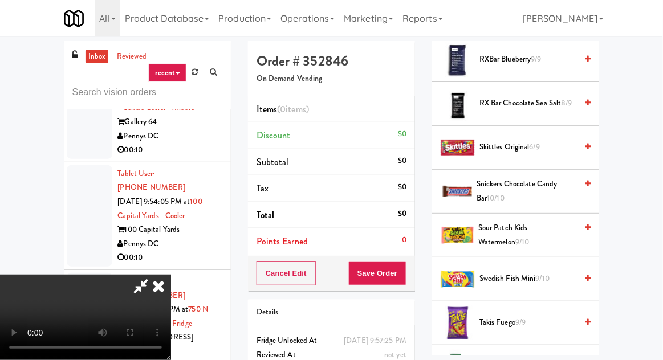
scroll to position [1209, 0]
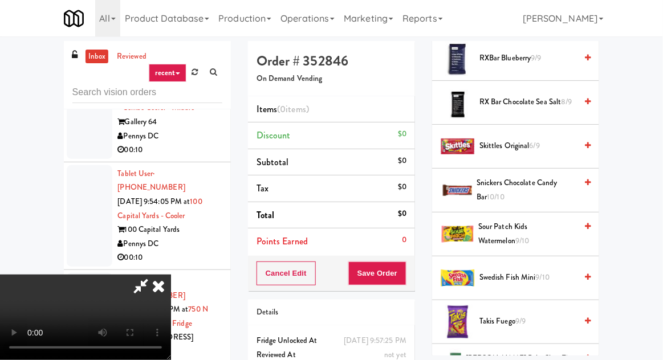
click at [547, 220] on span "Sour Patch Kids Watermelon 9/10" at bounding box center [527, 234] width 98 height 28
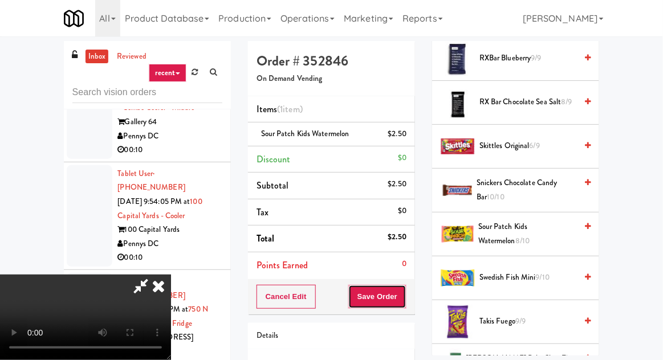
click at [401, 302] on button "Save Order" at bounding box center [377, 297] width 58 height 24
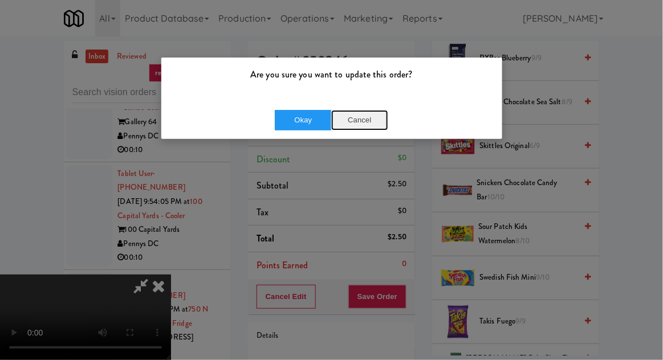
click at [362, 112] on button "Cancel" at bounding box center [359, 120] width 57 height 21
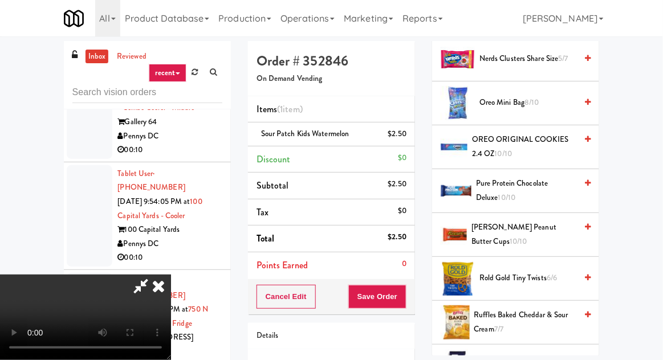
scroll to position [875, 0]
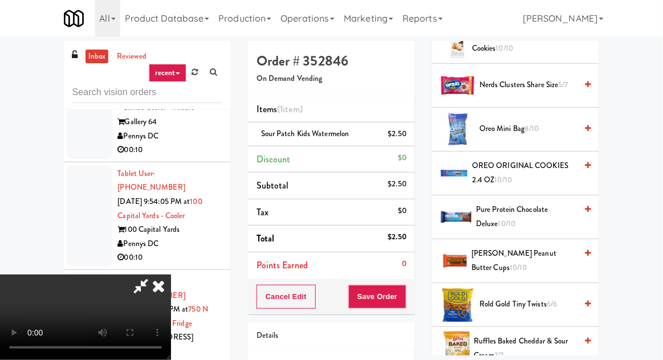
click at [550, 122] on span "Oreo Mini Bag 8/10" at bounding box center [528, 129] width 97 height 14
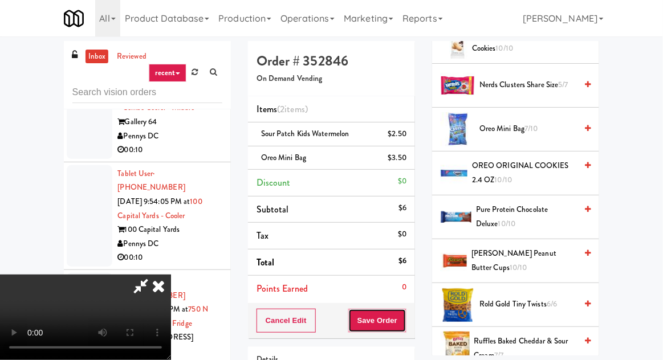
click at [404, 316] on button "Save Order" at bounding box center [377, 321] width 58 height 24
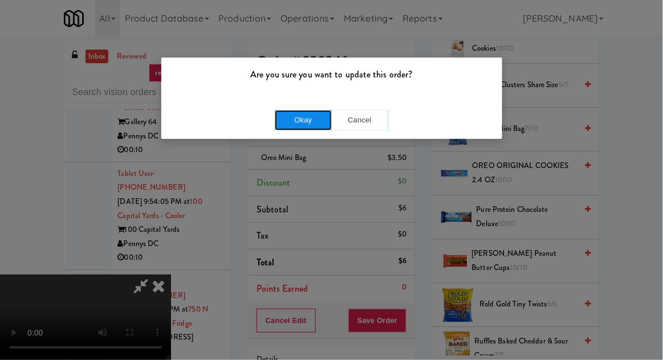
click at [295, 121] on button "Okay" at bounding box center [303, 120] width 57 height 21
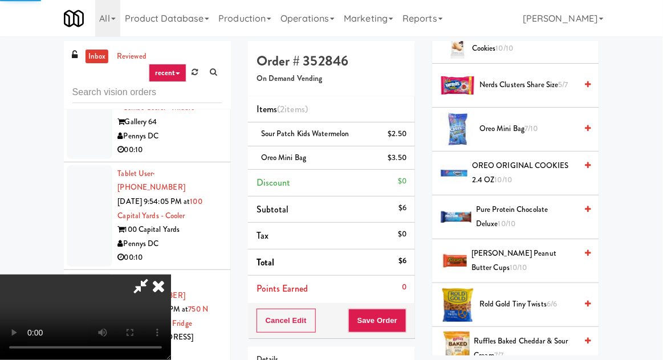
scroll to position [112, 0]
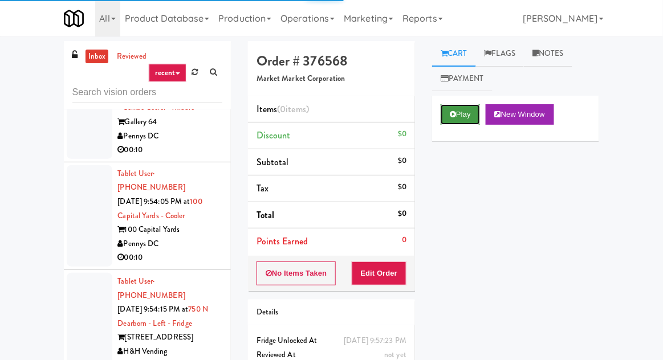
click at [466, 109] on button "Play" at bounding box center [460, 114] width 39 height 21
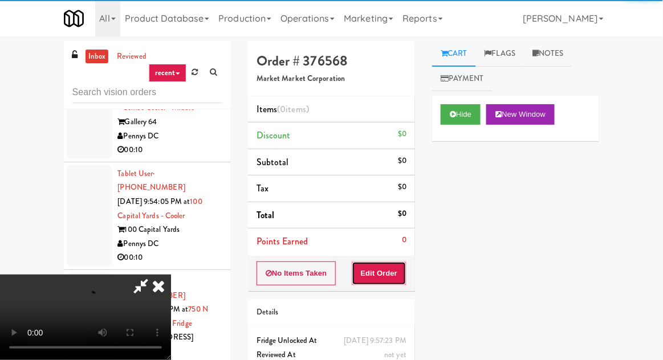
click at [391, 270] on button "Edit Order" at bounding box center [379, 274] width 55 height 24
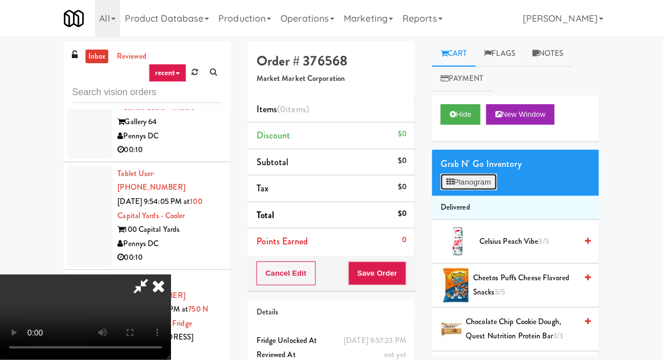
click at [472, 181] on button "Planogram" at bounding box center [469, 182] width 56 height 17
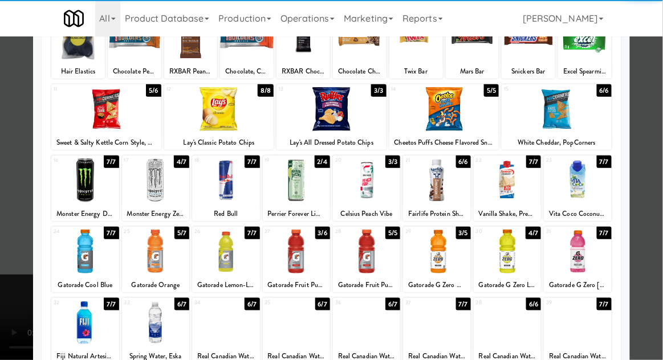
scroll to position [108, 0]
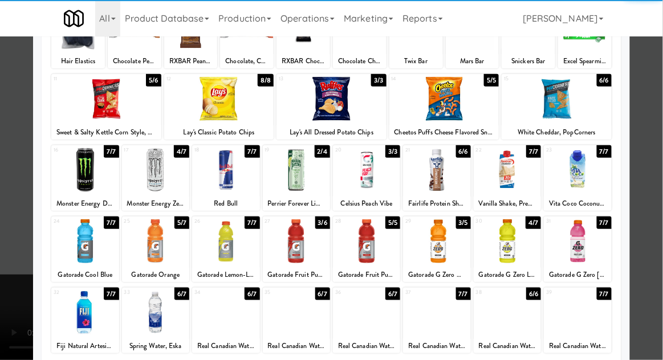
click at [301, 172] on div at bounding box center [296, 170] width 67 height 44
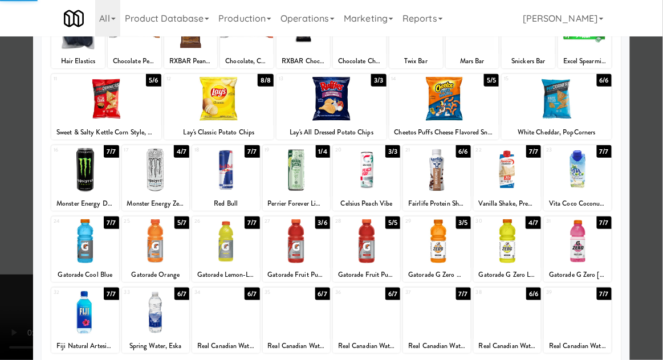
click at [640, 137] on div at bounding box center [331, 180] width 663 height 360
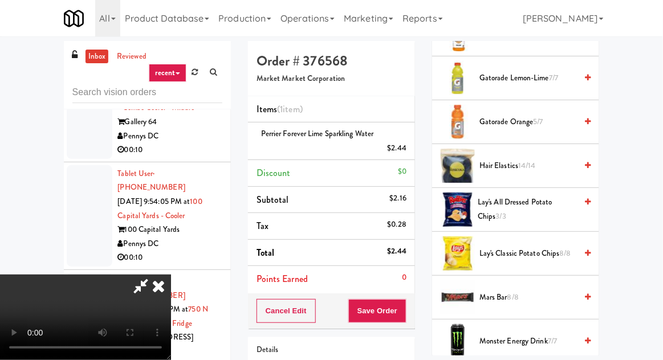
scroll to position [779, 0]
click at [540, 195] on span "Lay's All Dressed Potato Chips 3/3" at bounding box center [527, 209] width 99 height 28
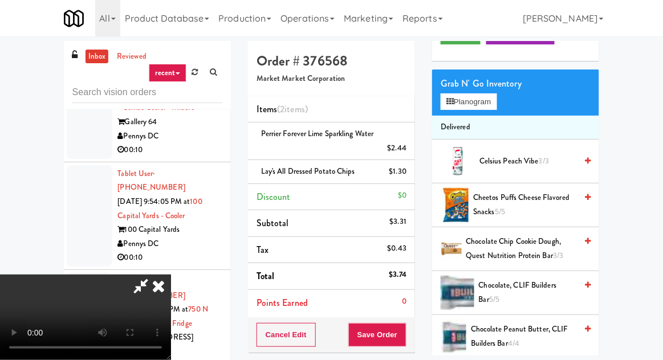
scroll to position [0, 0]
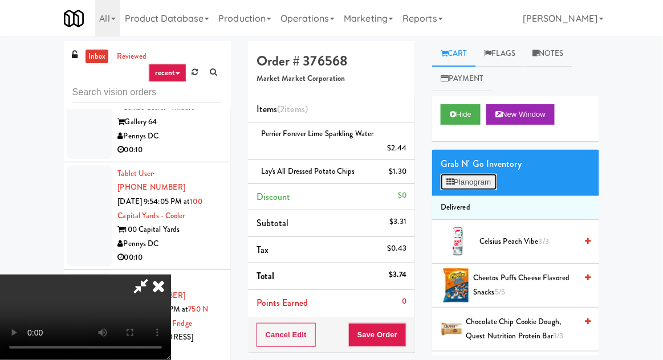
click at [489, 177] on button "Planogram" at bounding box center [469, 182] width 56 height 17
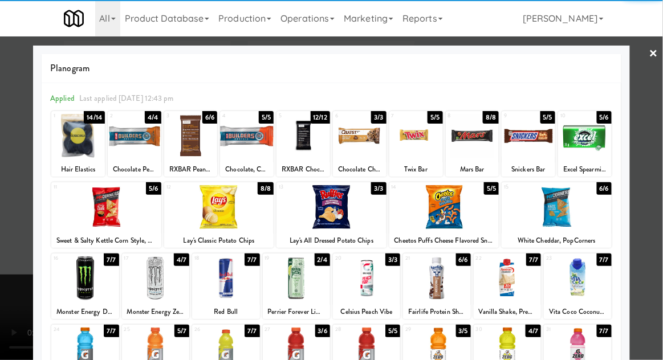
click at [659, 160] on div at bounding box center [331, 180] width 663 height 360
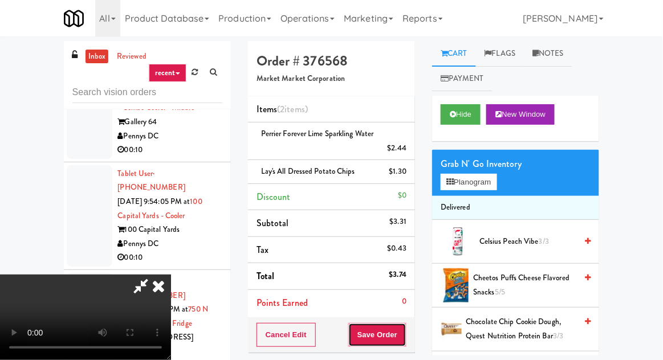
click at [404, 341] on button "Save Order" at bounding box center [377, 335] width 58 height 24
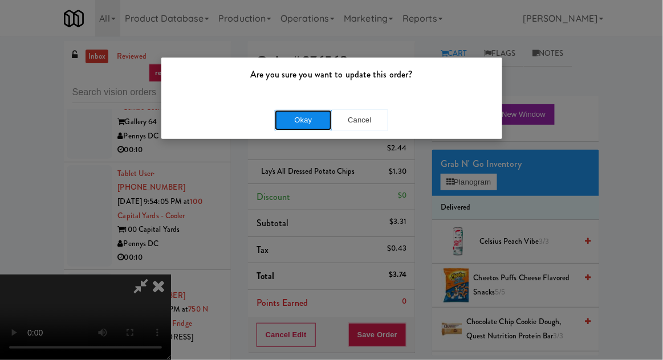
click at [310, 129] on button "Okay" at bounding box center [303, 120] width 57 height 21
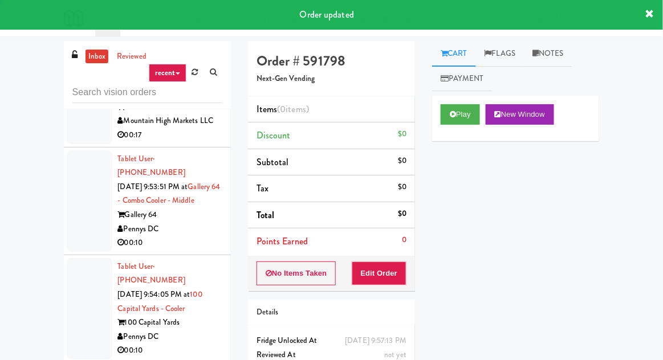
scroll to position [11012, 0]
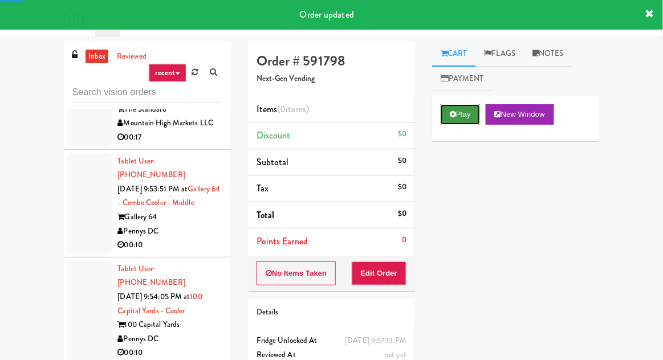
click at [473, 122] on button "Play" at bounding box center [460, 114] width 39 height 21
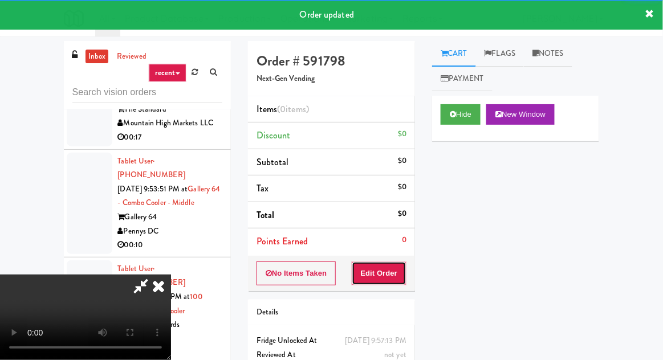
click at [380, 266] on button "Edit Order" at bounding box center [379, 274] width 55 height 24
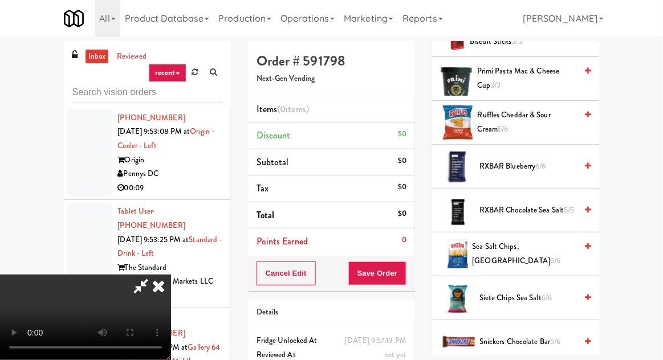
scroll to position [910, 0]
click at [534, 121] on span "Ruffles Cheddar & Sour Cream 5/6" at bounding box center [527, 122] width 99 height 28
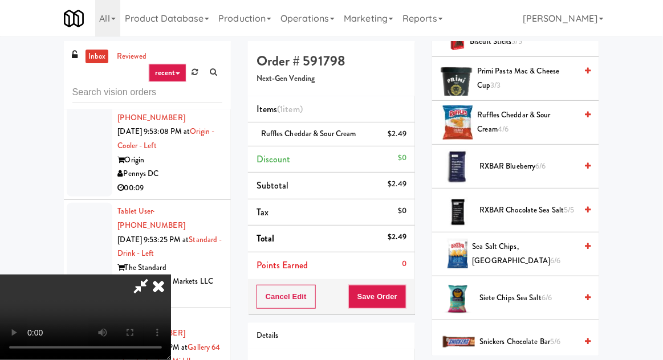
scroll to position [0, 0]
click at [526, 112] on span "Ruffles Cheddar & Sour Cream 4/6" at bounding box center [527, 122] width 99 height 28
click at [399, 293] on button "Save Order" at bounding box center [377, 297] width 58 height 24
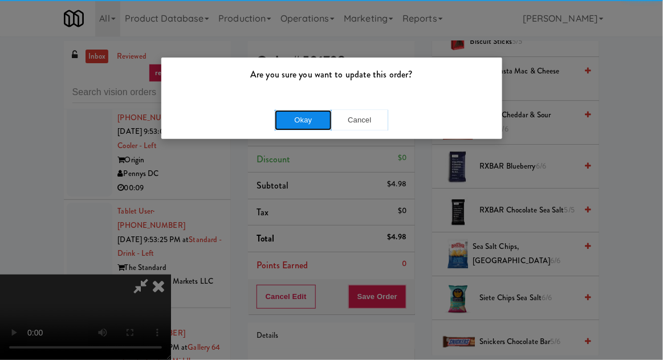
click at [291, 117] on button "Okay" at bounding box center [303, 120] width 57 height 21
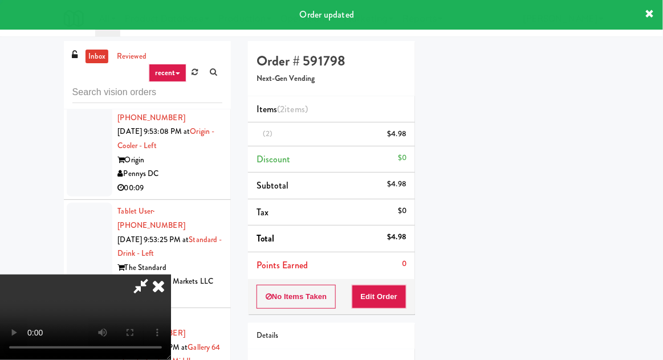
scroll to position [112, 0]
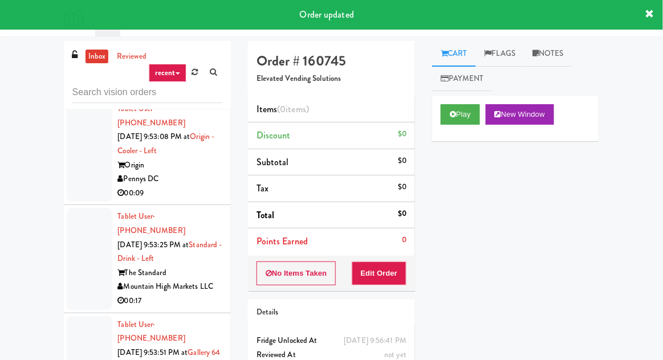
scroll to position [10847, 0]
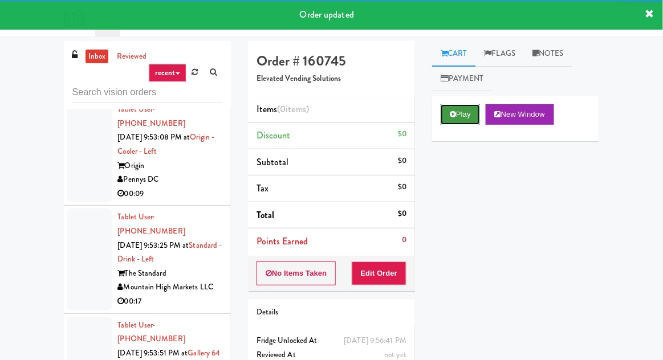
click at [454, 115] on icon at bounding box center [453, 114] width 6 height 7
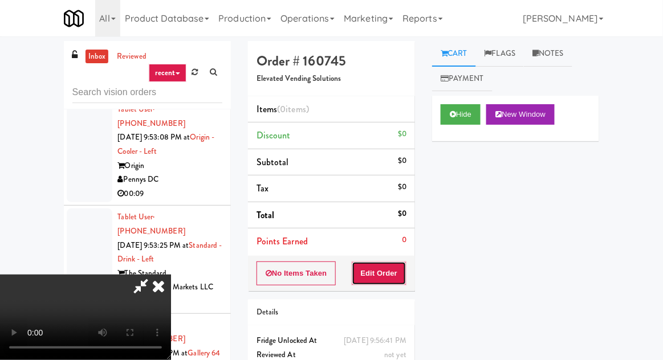
click at [394, 266] on button "Edit Order" at bounding box center [379, 274] width 55 height 24
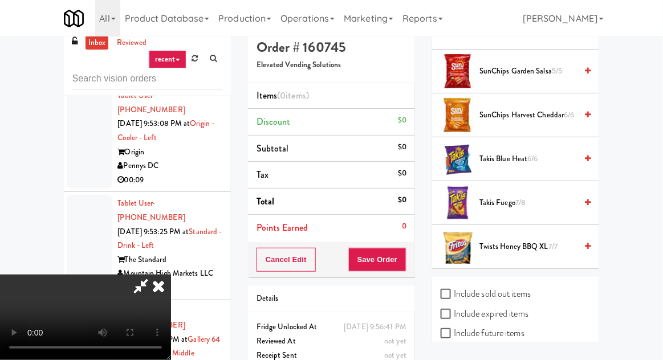
scroll to position [19, 0]
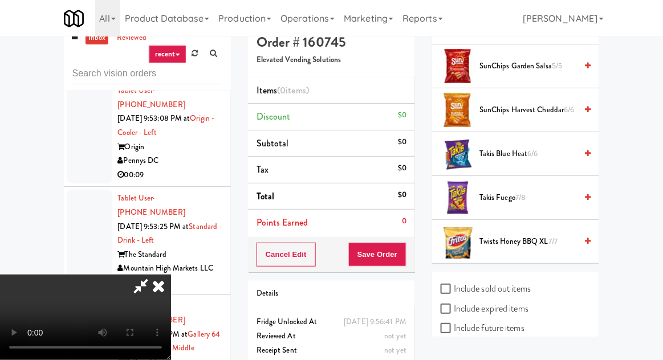
click at [527, 191] on span "Takis Fuego 7/8" at bounding box center [528, 198] width 97 height 14
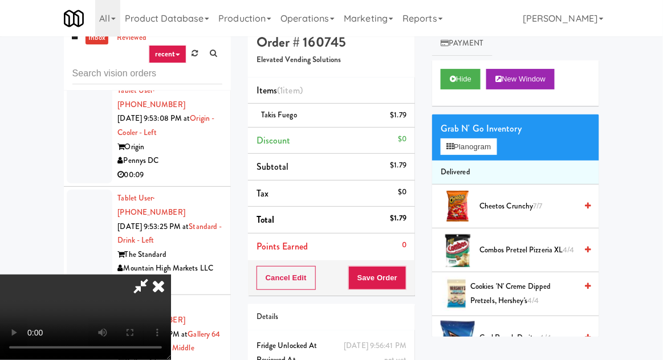
scroll to position [0, 0]
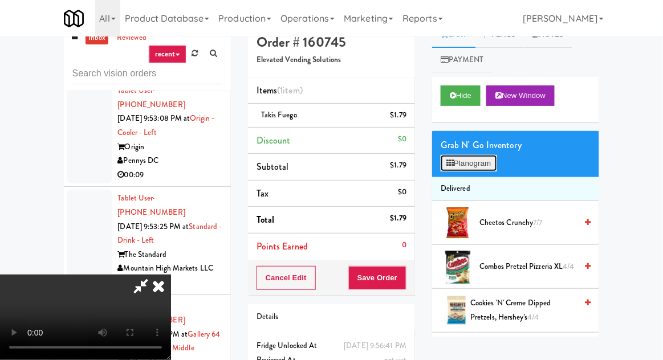
click at [478, 156] on button "Planogram" at bounding box center [469, 163] width 56 height 17
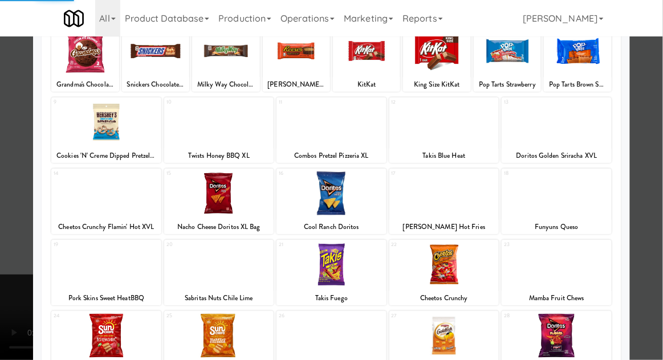
scroll to position [144, 0]
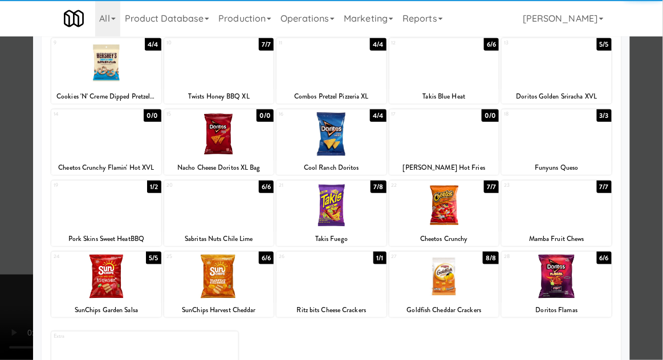
click at [657, 110] on div at bounding box center [331, 180] width 663 height 360
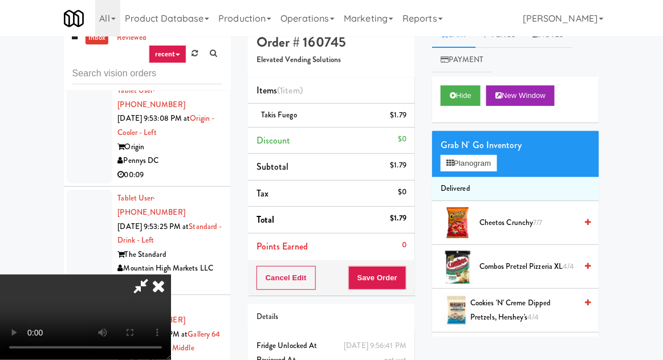
click at [413, 279] on div "Cancel Edit Save Order" at bounding box center [331, 278] width 167 height 35
click at [400, 274] on button "Save Order" at bounding box center [377, 278] width 58 height 24
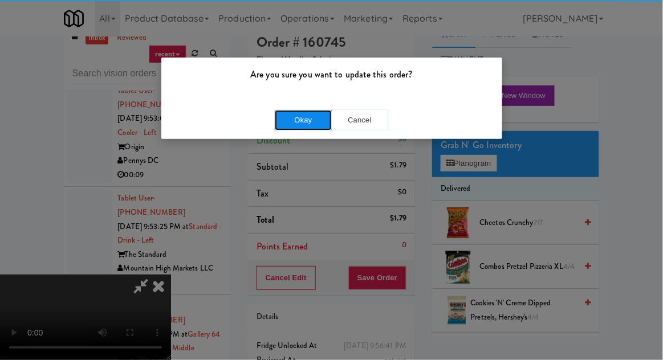
click at [313, 120] on button "Okay" at bounding box center [303, 120] width 57 height 21
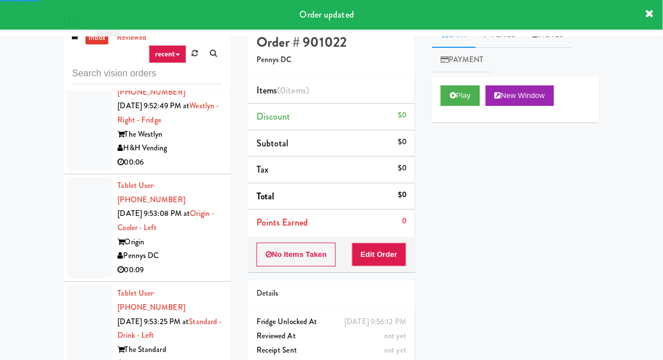
scroll to position [10748, 0]
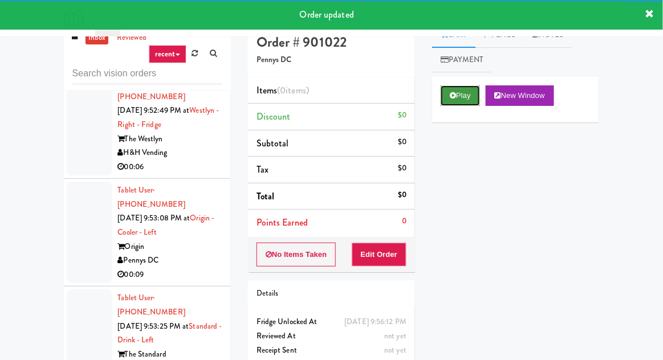
click at [447, 92] on button "Play" at bounding box center [460, 96] width 39 height 21
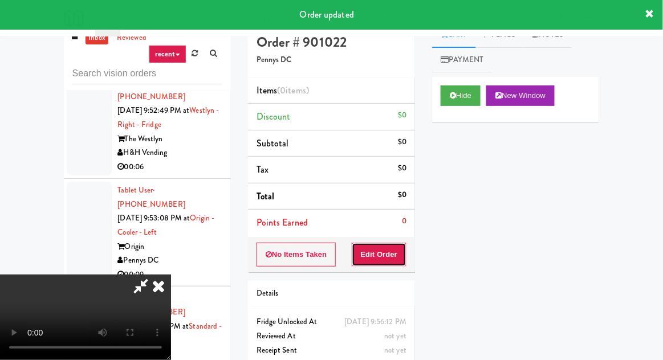
click at [389, 259] on button "Edit Order" at bounding box center [379, 255] width 55 height 24
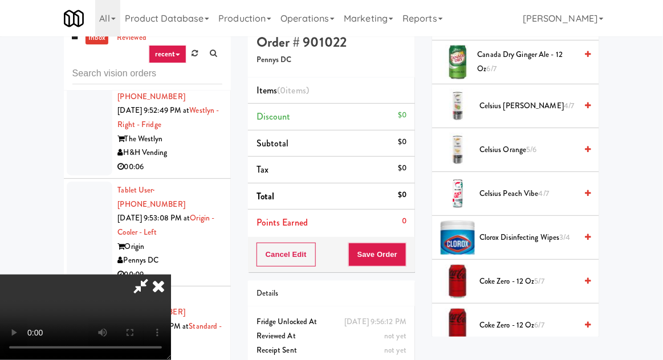
scroll to position [345, 0]
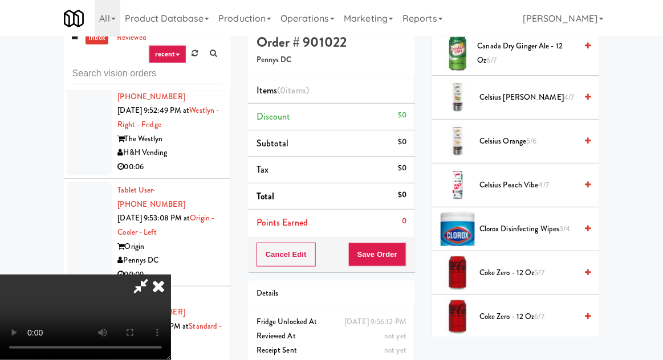
click at [512, 274] on span "Coke Zero - 12 oz 5/7" at bounding box center [528, 273] width 97 height 14
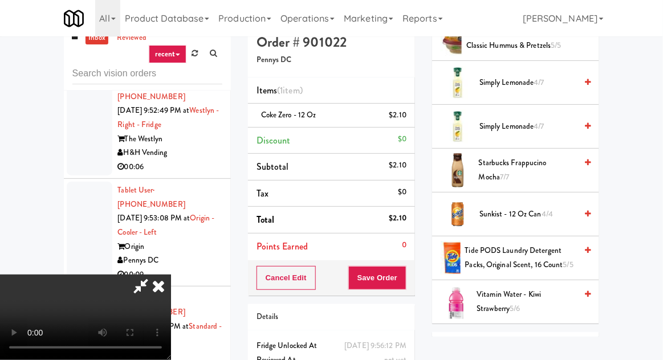
scroll to position [1298, 0]
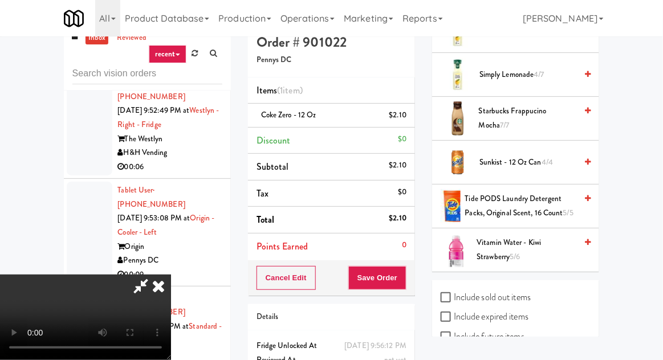
click at [498, 236] on span "Vitamin Water - Kiwi Strawberry 5/6" at bounding box center [527, 250] width 100 height 28
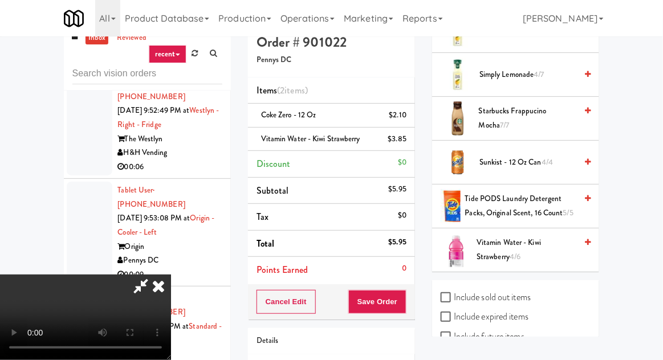
click at [413, 299] on div "Cancel Edit Save Order" at bounding box center [331, 302] width 167 height 35
click at [400, 306] on button "Save Order" at bounding box center [377, 302] width 58 height 24
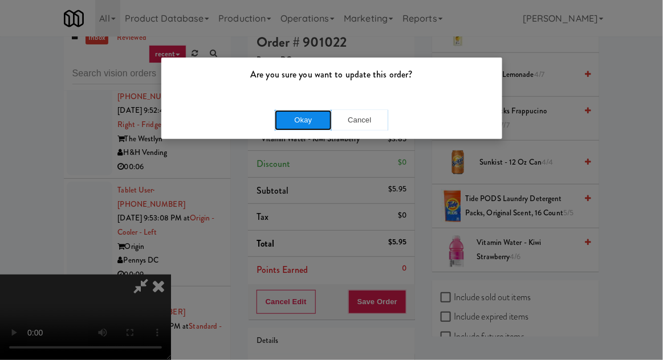
click at [305, 126] on button "Okay" at bounding box center [303, 120] width 57 height 21
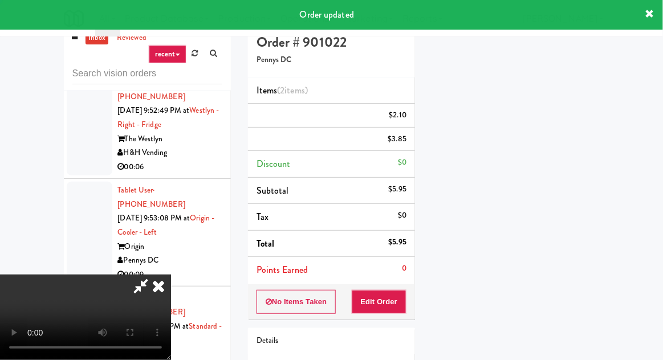
scroll to position [112, 0]
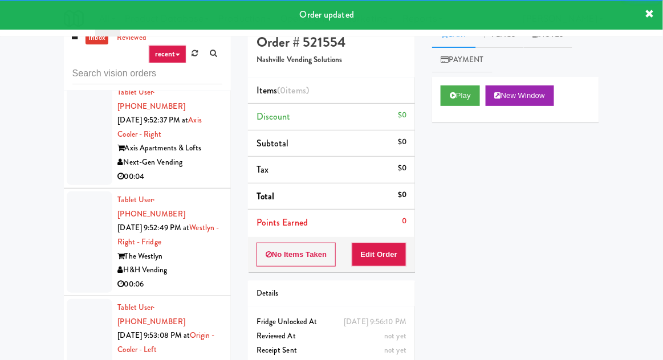
scroll to position [10622, 0]
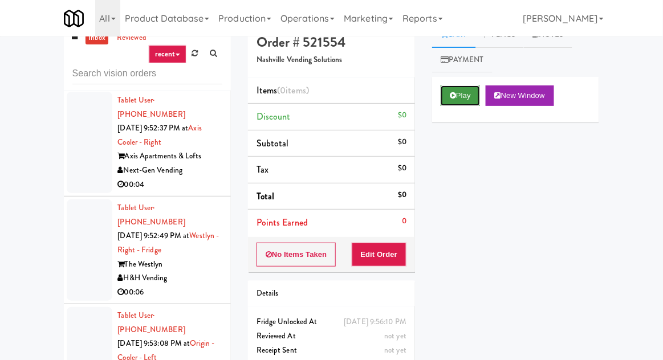
click at [462, 90] on button "Play" at bounding box center [460, 96] width 39 height 21
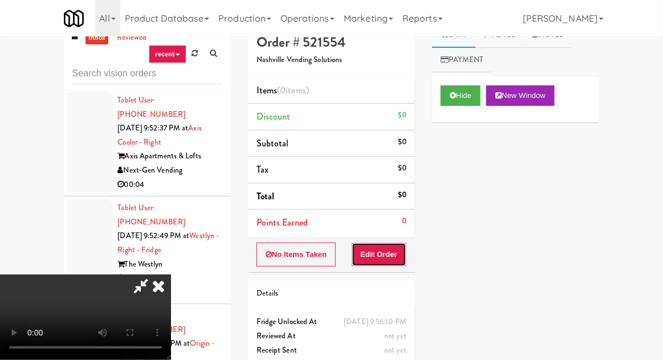
click at [401, 251] on button "Edit Order" at bounding box center [379, 255] width 55 height 24
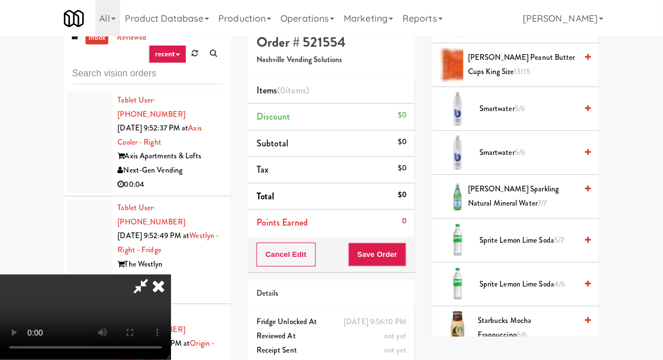
scroll to position [1472, 0]
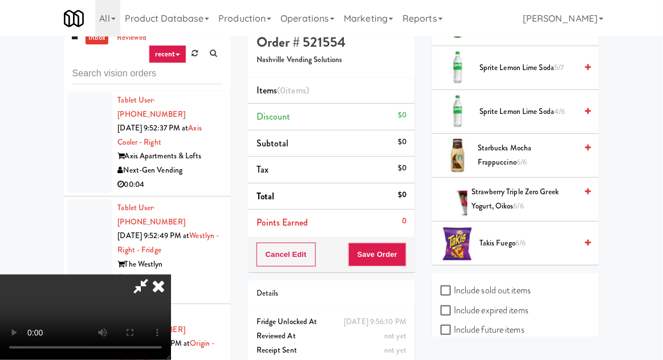
click at [585, 64] on icon at bounding box center [588, 67] width 6 height 7
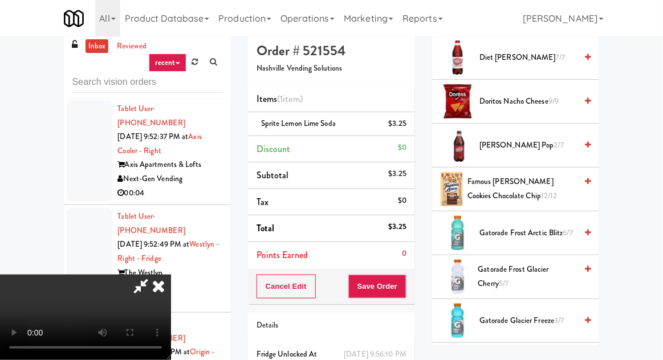
scroll to position [657, 0]
click at [550, 51] on span "Diet [PERSON_NAME] 7/7" at bounding box center [528, 57] width 97 height 14
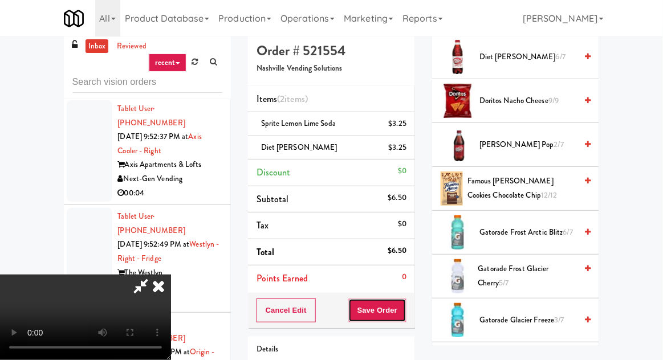
click at [405, 299] on button "Save Order" at bounding box center [377, 311] width 58 height 24
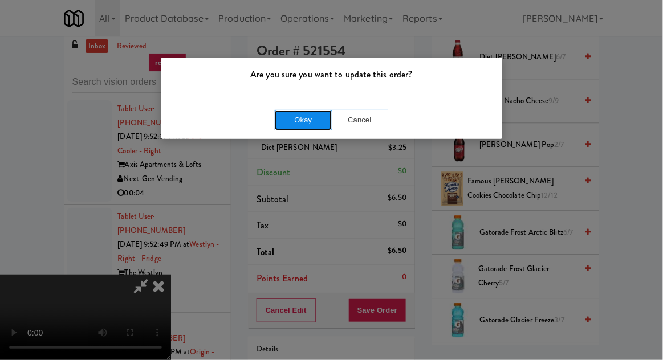
click at [311, 111] on button "Okay" at bounding box center [303, 120] width 57 height 21
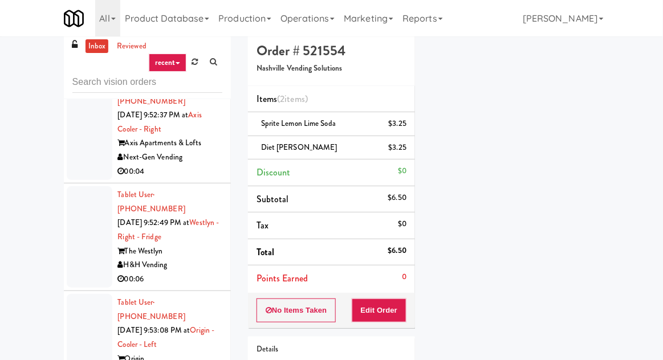
scroll to position [10640, 0]
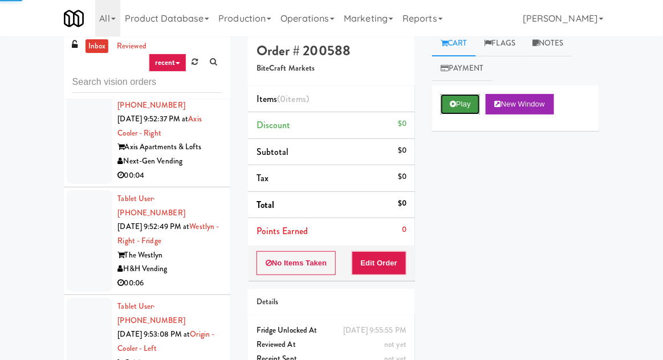
click at [446, 96] on button "Play" at bounding box center [460, 104] width 39 height 21
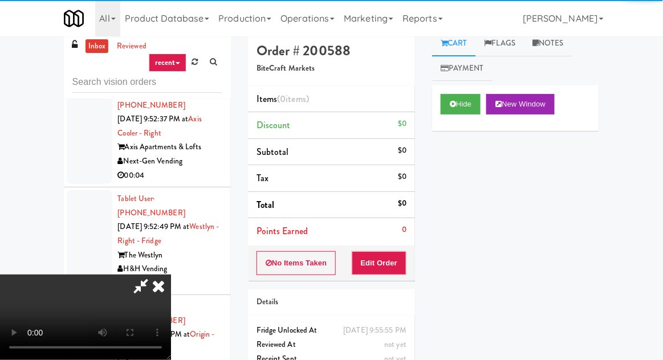
click at [397, 241] on li "Points Earned 0" at bounding box center [331, 231] width 167 height 26
click at [395, 265] on button "Edit Order" at bounding box center [379, 263] width 55 height 24
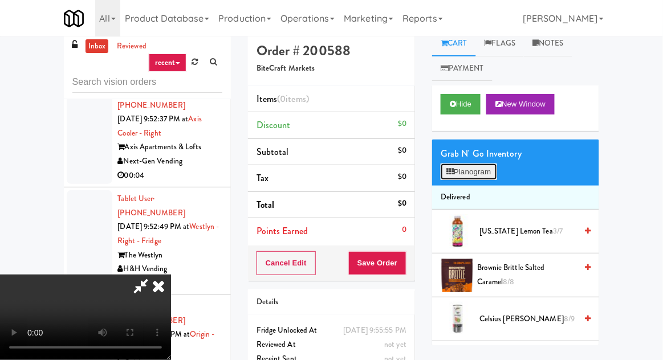
click at [482, 171] on button "Planogram" at bounding box center [469, 172] width 56 height 17
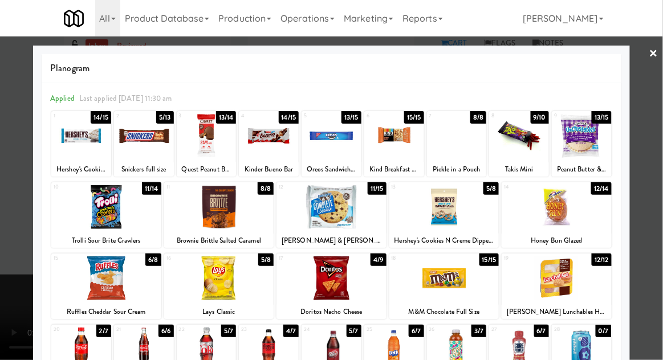
click at [160, 131] on div at bounding box center [144, 136] width 60 height 44
click at [643, 121] on div at bounding box center [331, 180] width 663 height 360
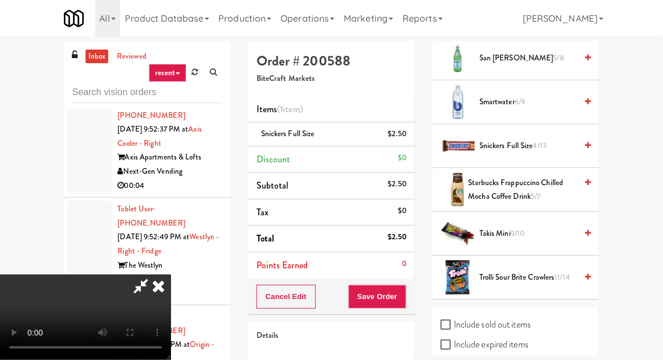
click at [557, 139] on span "Snickers full size 4/13" at bounding box center [528, 146] width 97 height 14
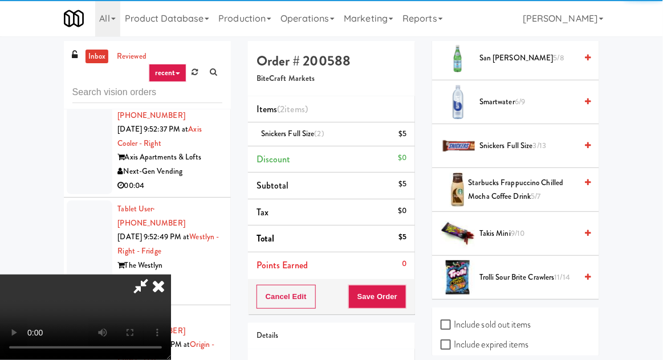
click at [171, 275] on icon at bounding box center [158, 286] width 25 height 23
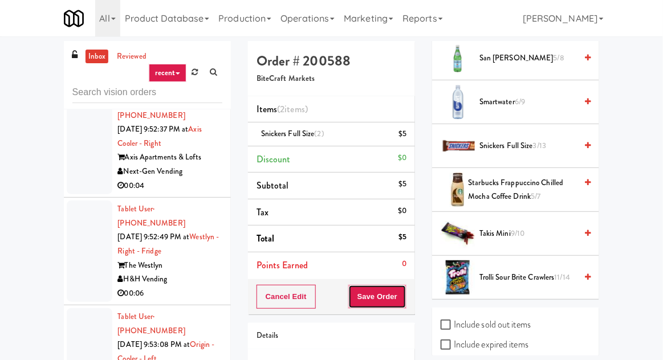
click at [396, 295] on button "Save Order" at bounding box center [377, 297] width 58 height 24
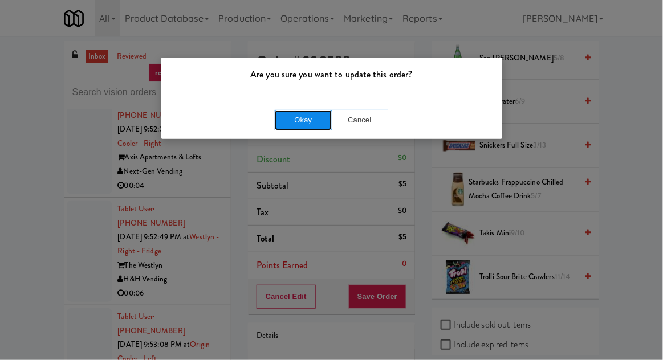
click at [280, 127] on button "Okay" at bounding box center [303, 120] width 57 height 21
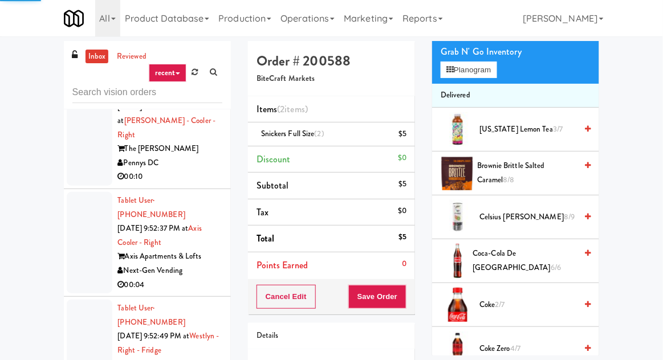
scroll to position [10541, 0]
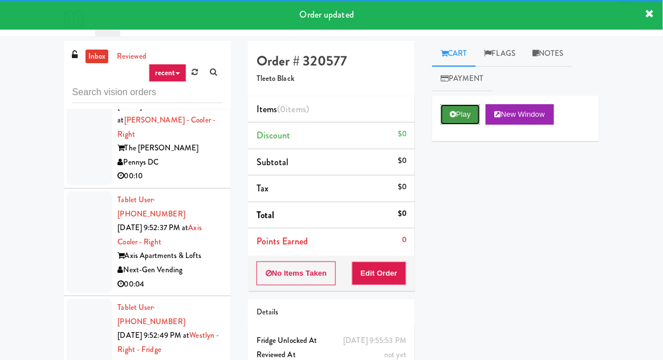
click at [454, 115] on icon at bounding box center [453, 114] width 6 height 7
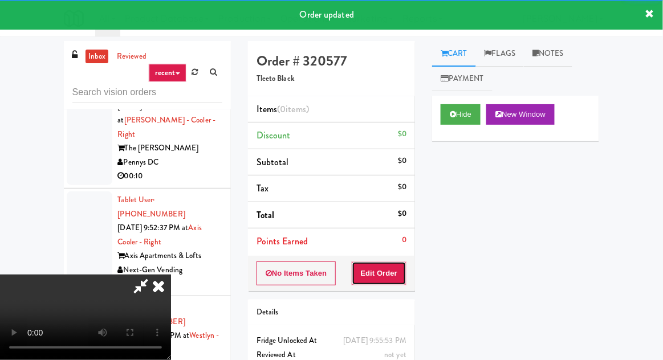
click at [391, 283] on button "Edit Order" at bounding box center [379, 274] width 55 height 24
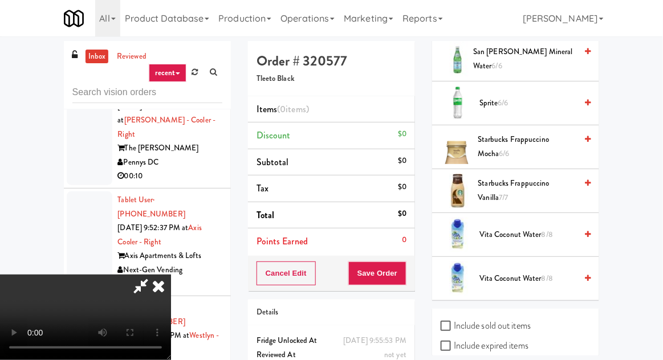
scroll to position [1691, 0]
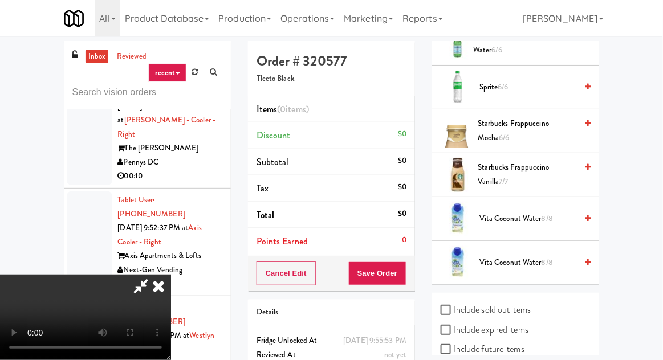
click at [530, 212] on span "Vita Coconut Water 8/8" at bounding box center [528, 219] width 97 height 14
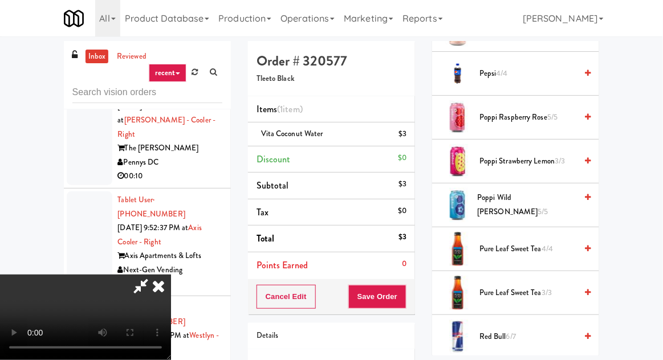
scroll to position [1180, 0]
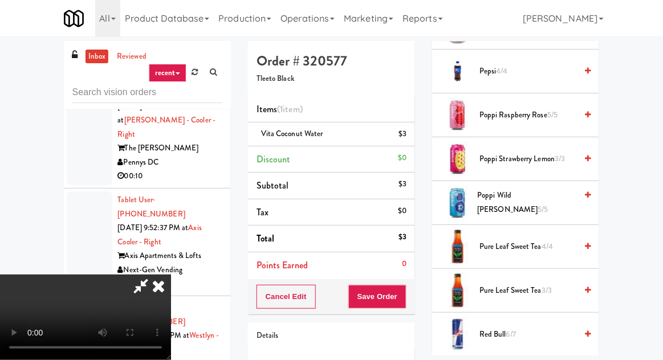
click at [550, 109] on span "5/5" at bounding box center [552, 114] width 10 height 11
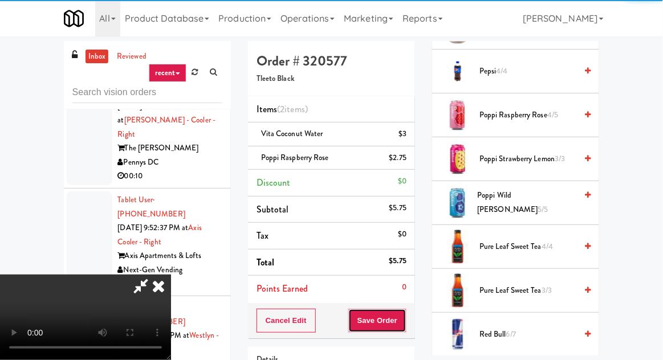
click at [406, 319] on button "Save Order" at bounding box center [377, 321] width 58 height 24
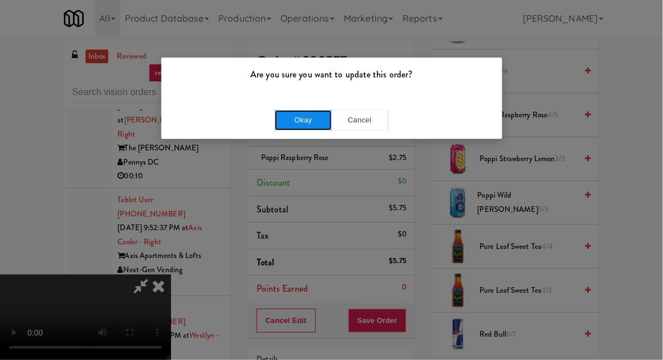
click at [311, 123] on button "Okay" at bounding box center [303, 120] width 57 height 21
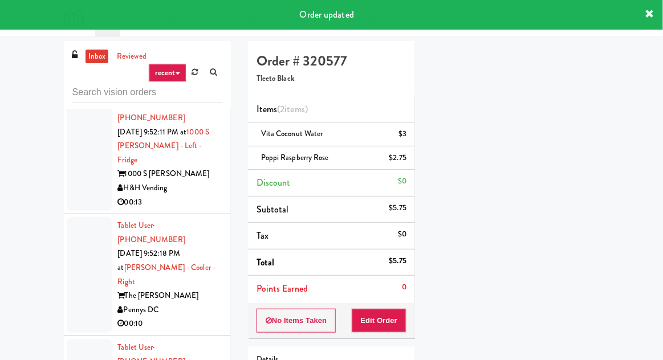
scroll to position [10393, 0]
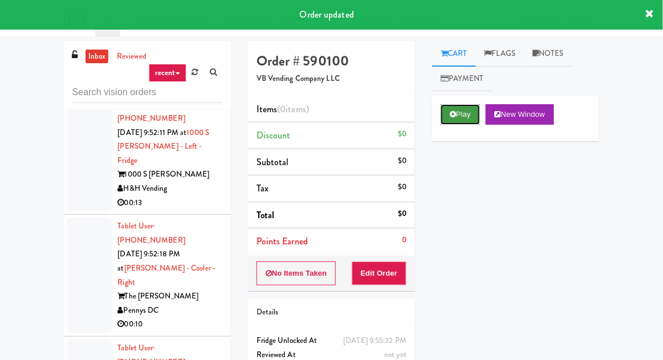
click at [450, 113] on icon at bounding box center [453, 114] width 6 height 7
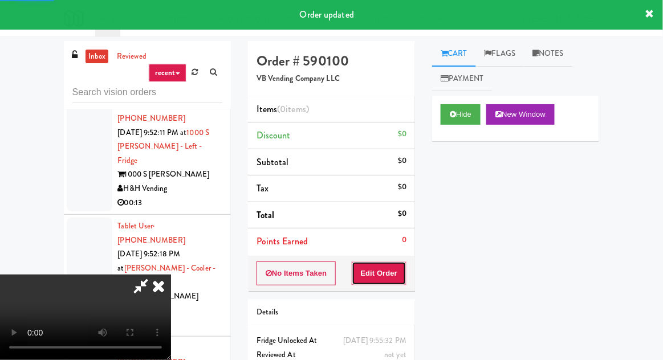
click at [388, 265] on button "Edit Order" at bounding box center [379, 274] width 55 height 24
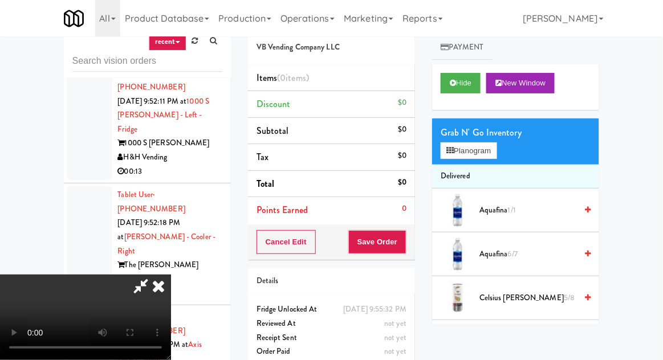
scroll to position [33, 0]
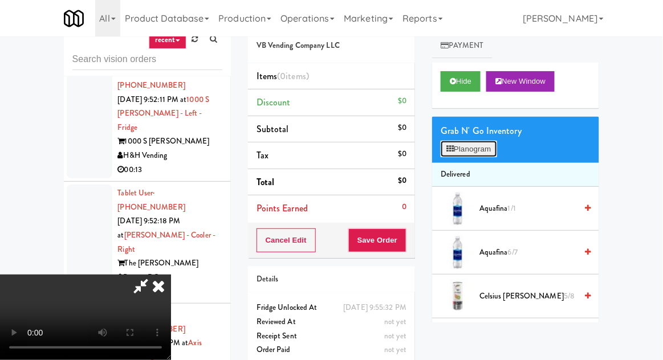
click at [485, 142] on button "Planogram" at bounding box center [469, 149] width 56 height 17
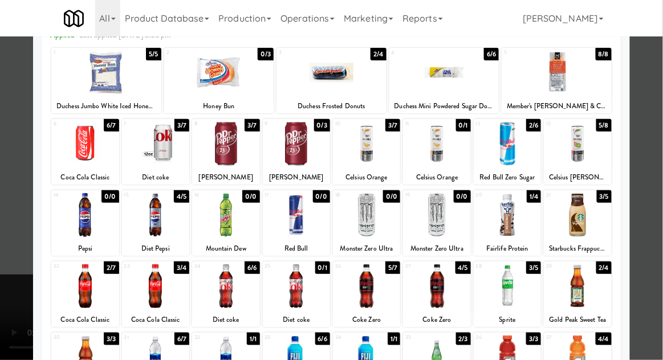
scroll to position [123, 0]
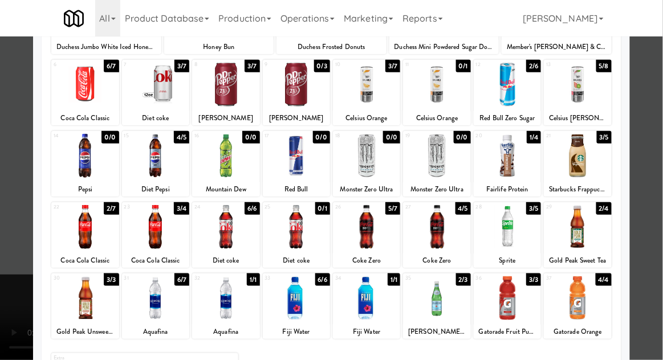
click at [570, 230] on div at bounding box center [577, 227] width 67 height 44
click at [659, 184] on div at bounding box center [331, 180] width 663 height 360
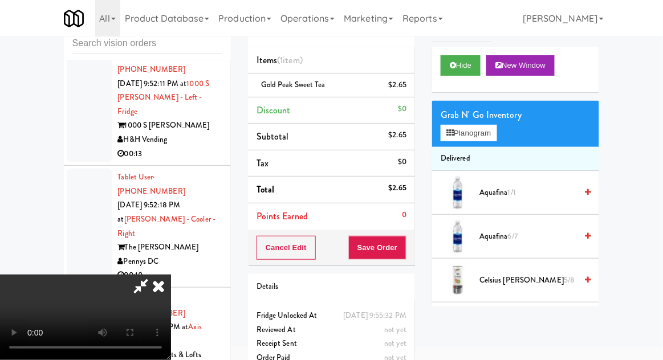
scroll to position [63, 0]
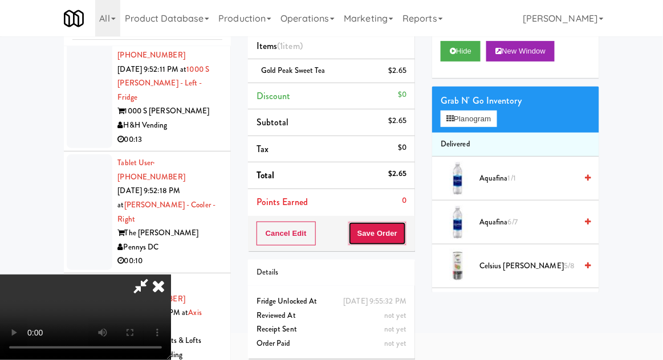
click at [405, 228] on button "Save Order" at bounding box center [377, 234] width 58 height 24
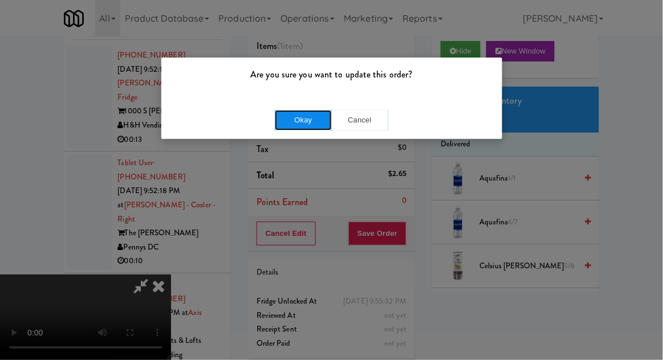
click at [313, 127] on button "Okay" at bounding box center [303, 120] width 57 height 21
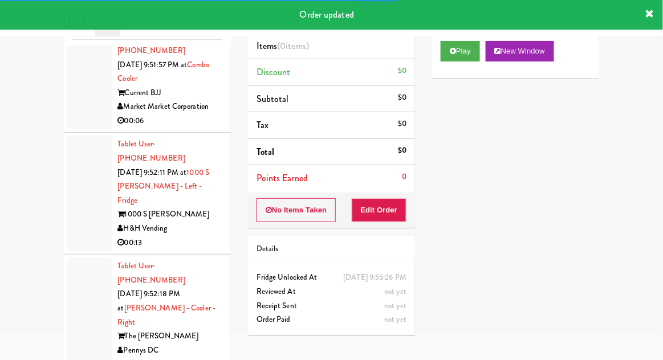
scroll to position [10288, 0]
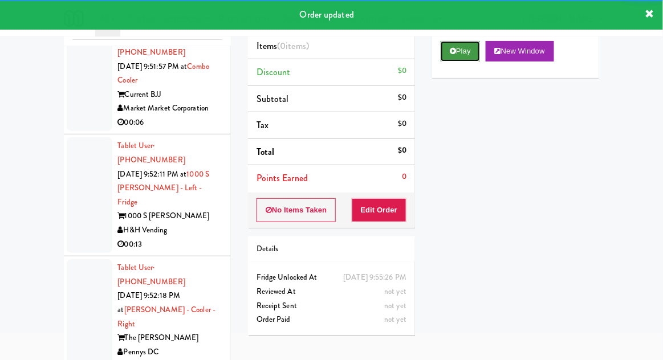
click at [457, 60] on button "Play" at bounding box center [460, 51] width 39 height 21
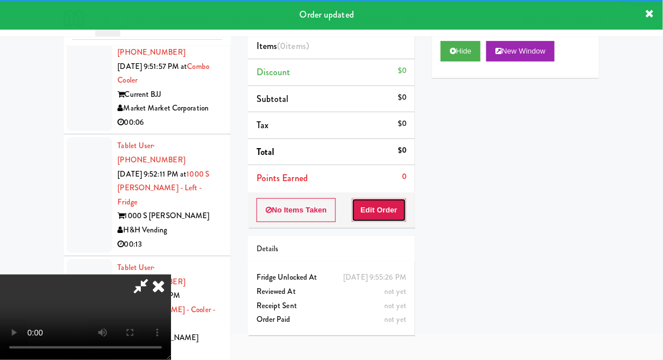
click at [391, 218] on button "Edit Order" at bounding box center [379, 210] width 55 height 24
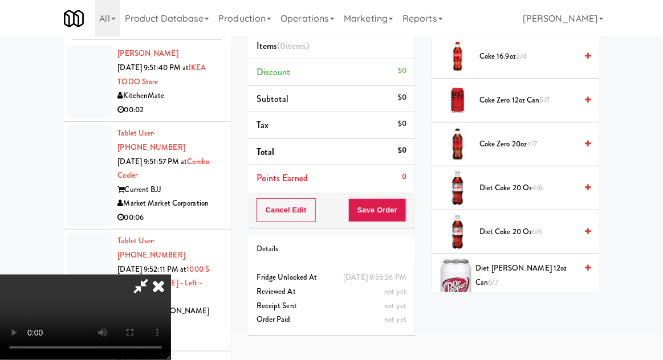
scroll to position [431, 0]
click at [521, 182] on span "Diet Coke 20 oz 4/6" at bounding box center [528, 187] width 97 height 14
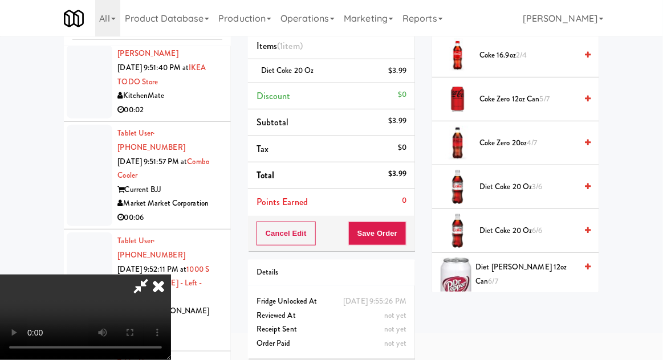
click at [413, 235] on div "Cancel Edit Save Order" at bounding box center [331, 233] width 167 height 35
click at [400, 232] on button "Save Order" at bounding box center [377, 234] width 58 height 24
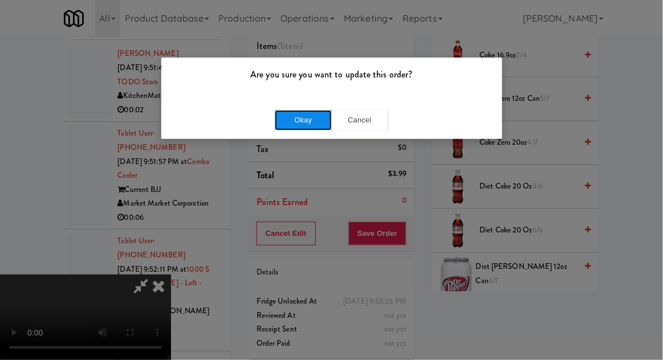
click at [302, 118] on button "Okay" at bounding box center [303, 120] width 57 height 21
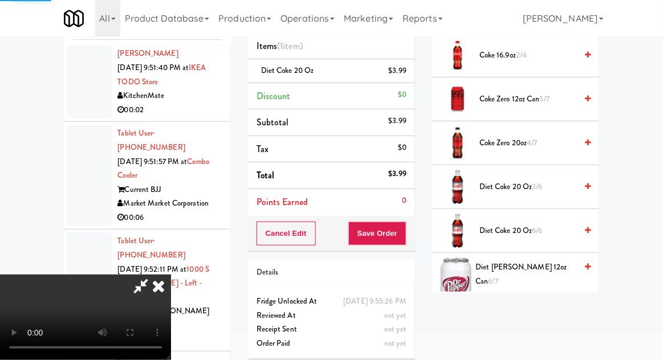
scroll to position [112, 0]
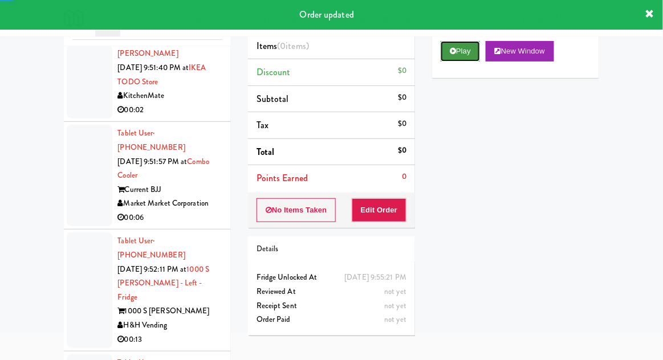
click at [465, 48] on button "Play" at bounding box center [460, 51] width 39 height 21
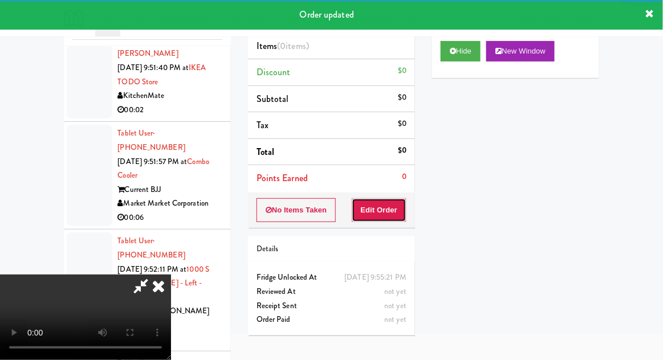
click at [400, 204] on button "Edit Order" at bounding box center [379, 210] width 55 height 24
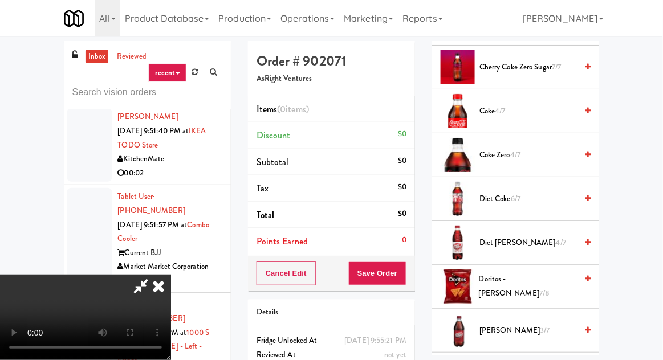
scroll to position [495, 0]
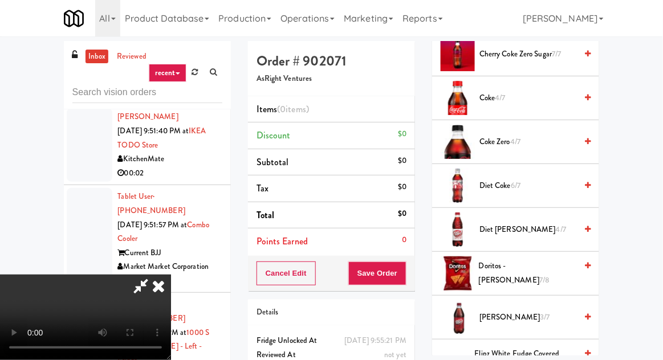
click at [504, 182] on span "Diet Coke 6/7" at bounding box center [528, 186] width 97 height 14
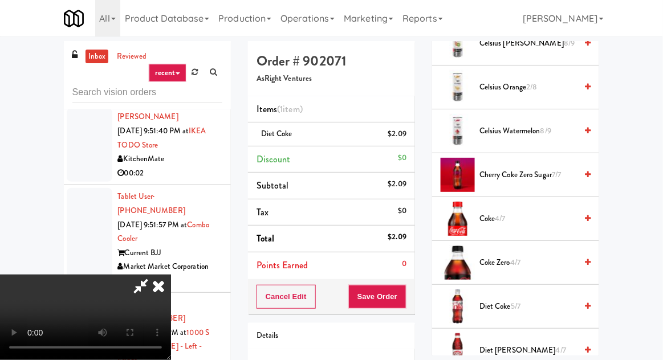
scroll to position [0, 0]
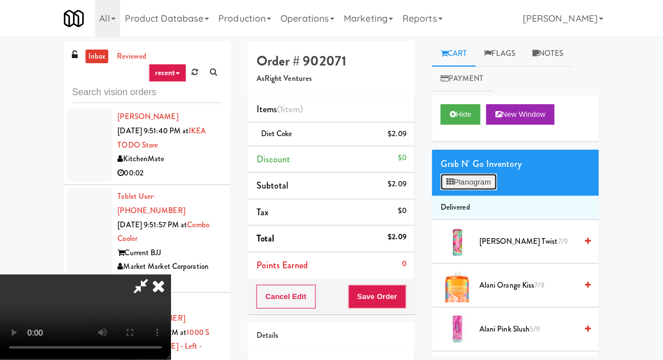
click at [475, 187] on button "Planogram" at bounding box center [469, 182] width 56 height 17
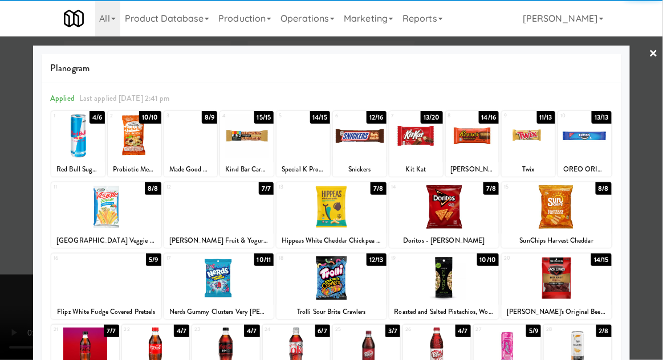
click at [128, 139] on div at bounding box center [135, 136] width 54 height 44
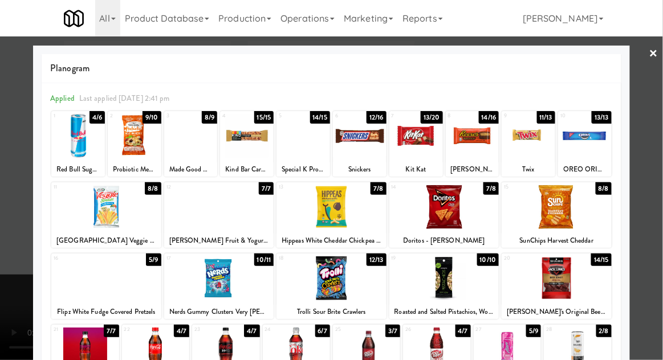
click at [14, 113] on div at bounding box center [331, 180] width 663 height 360
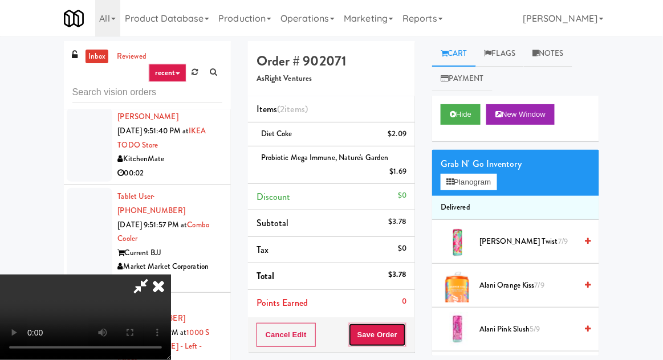
click at [405, 330] on button "Save Order" at bounding box center [377, 335] width 58 height 24
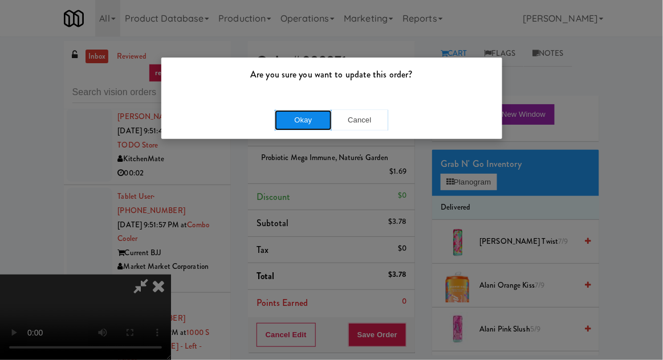
click at [307, 126] on button "Okay" at bounding box center [303, 120] width 57 height 21
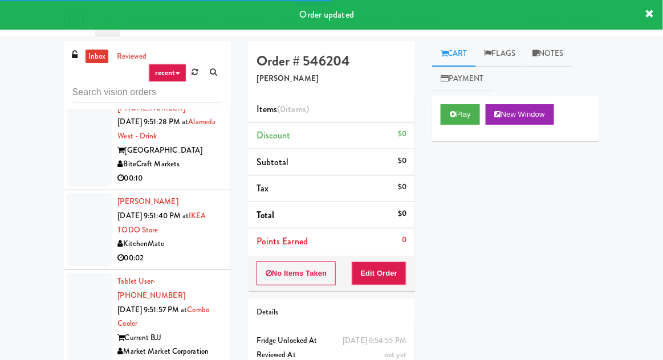
scroll to position [10090, 0]
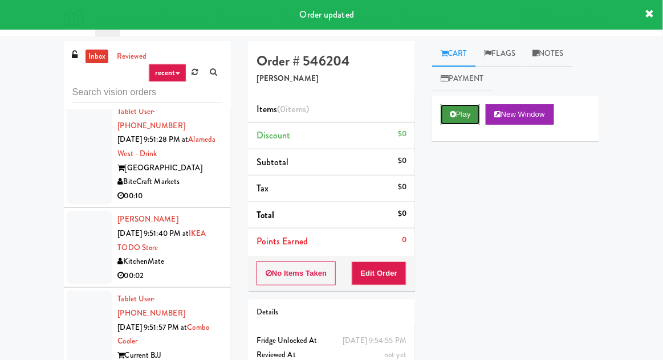
click at [449, 104] on button "Play" at bounding box center [460, 114] width 39 height 21
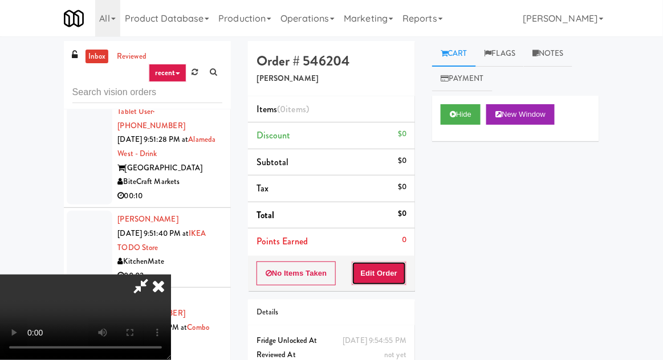
click at [370, 283] on button "Edit Order" at bounding box center [379, 274] width 55 height 24
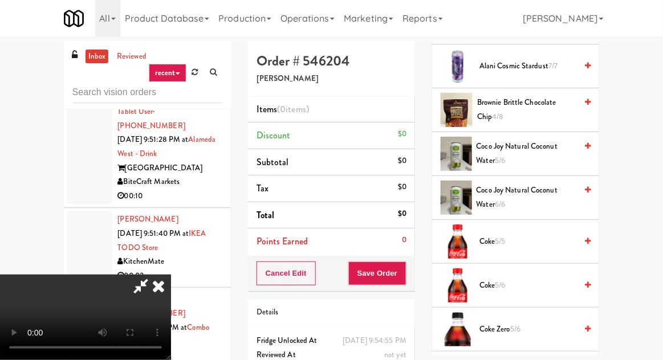
scroll to position [222, 0]
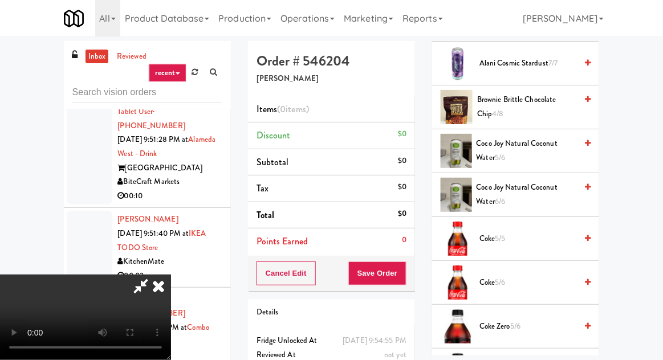
click at [516, 239] on span "Coke 5/5" at bounding box center [528, 239] width 97 height 14
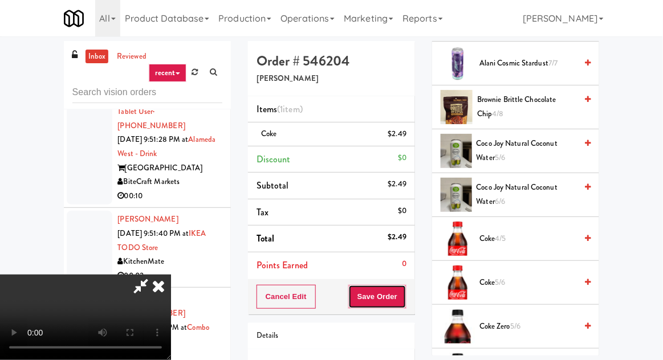
click at [407, 294] on button "Save Order" at bounding box center [377, 297] width 58 height 24
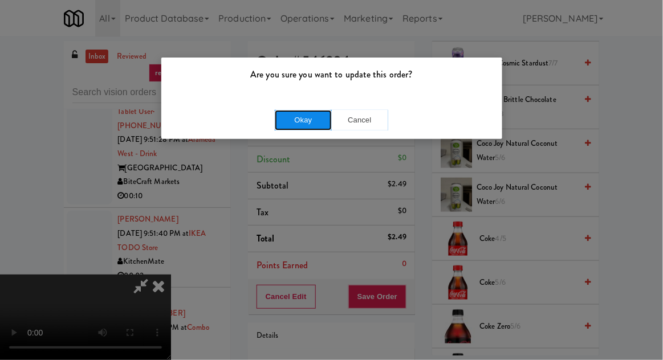
click at [311, 129] on button "Okay" at bounding box center [303, 120] width 57 height 21
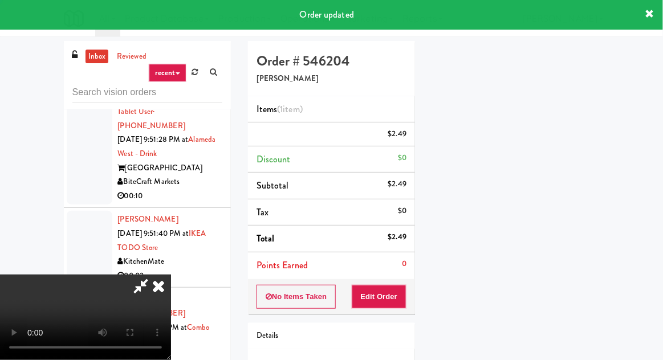
scroll to position [112, 0]
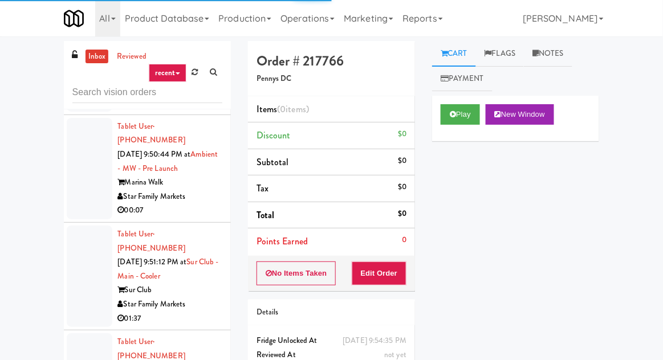
scroll to position [9852, 0]
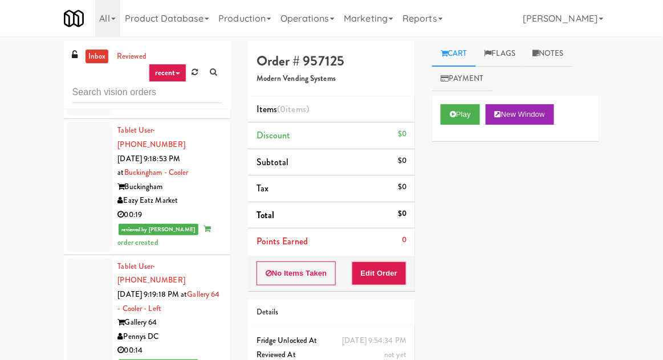
scroll to position [1640, 0]
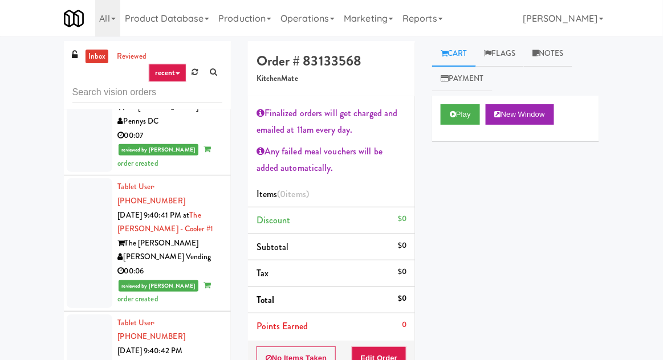
scroll to position [6404, 0]
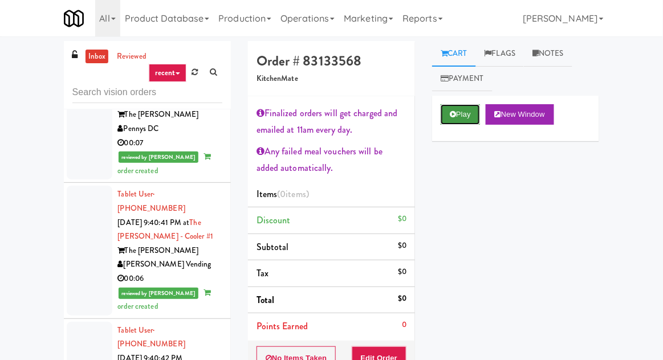
click at [457, 107] on button "Play" at bounding box center [460, 114] width 39 height 21
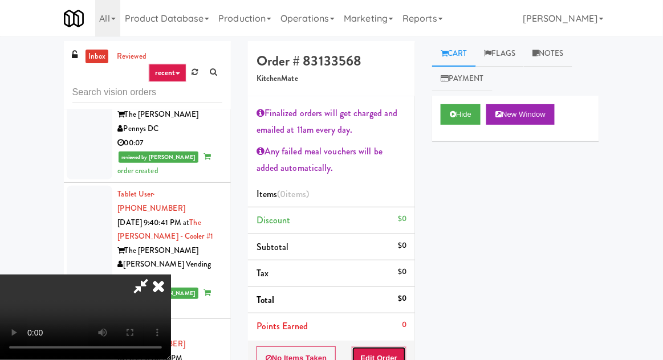
click at [380, 347] on button "Edit Order" at bounding box center [379, 359] width 55 height 24
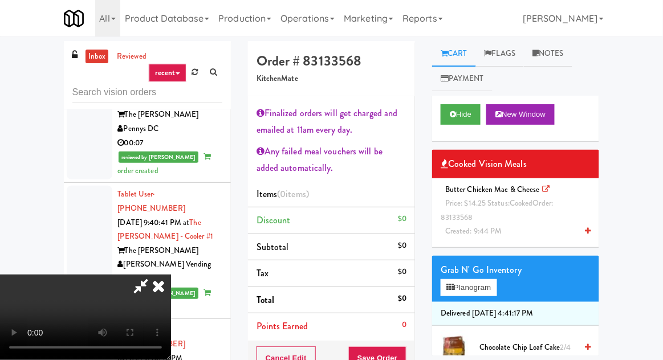
click at [480, 208] on span "Price: $14.25 Status: cooked Order: 83133568" at bounding box center [497, 210] width 112 height 25
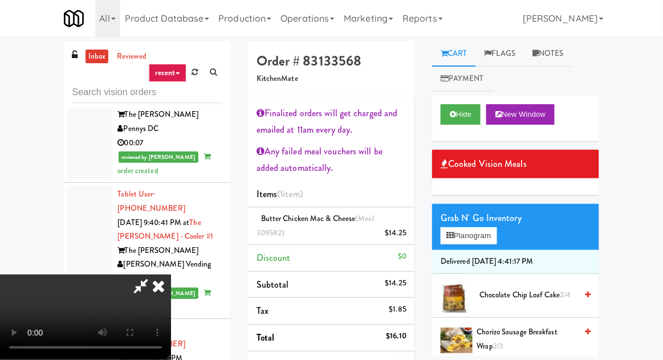
scroll to position [0, 0]
click at [460, 109] on button "Hide" at bounding box center [461, 114] width 40 height 21
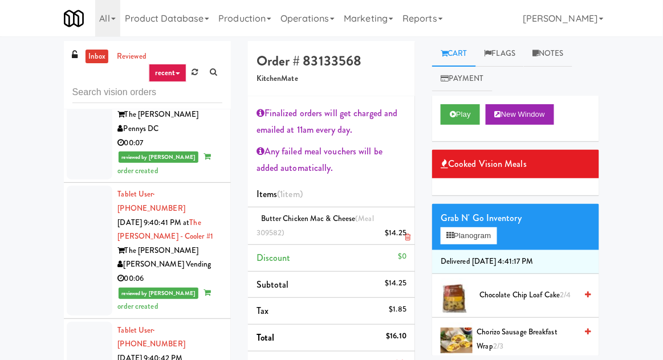
click at [403, 219] on div "Butter Chicken Mac & Cheese (Meal 309582) $14.25" at bounding box center [332, 226] width 150 height 28
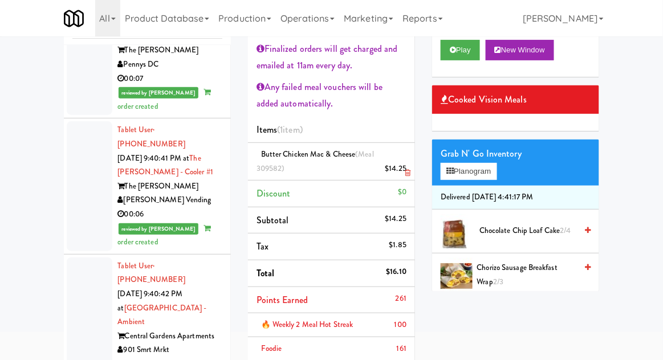
scroll to position [177, 0]
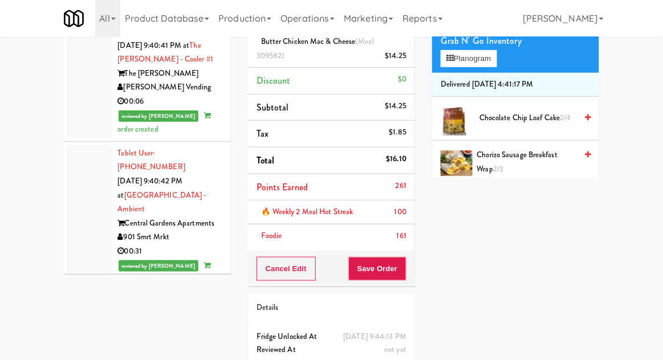
click at [378, 248] on div "Finalized orders will get charged and emailed at 11am every day. Any failed mea…" at bounding box center [331, 85] width 167 height 333
click at [362, 275] on button "Save Order" at bounding box center [377, 269] width 58 height 24
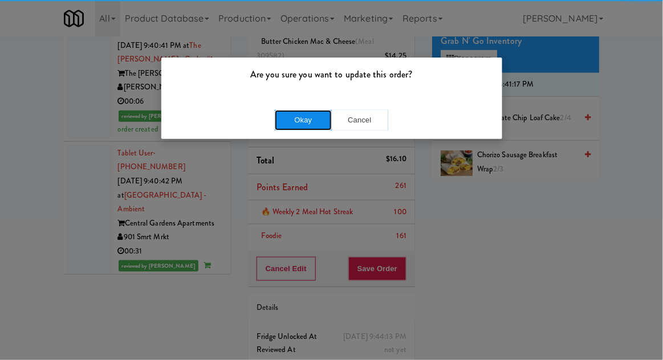
click at [295, 127] on button "Okay" at bounding box center [303, 120] width 57 height 21
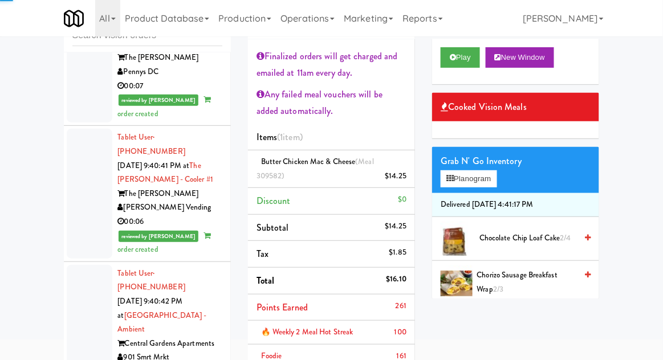
scroll to position [0, 0]
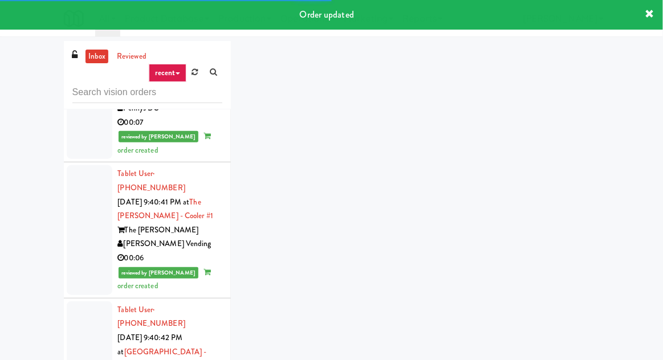
scroll to position [6464, 0]
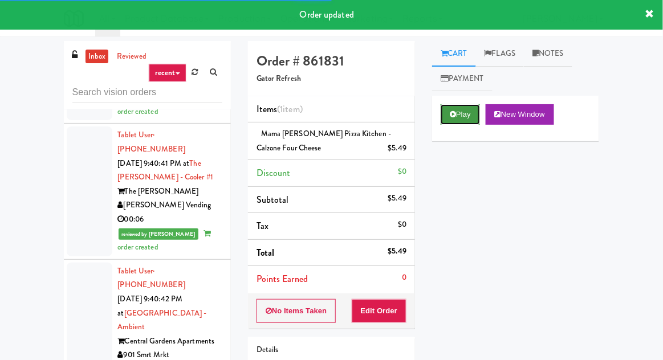
click at [453, 112] on icon at bounding box center [453, 114] width 6 height 7
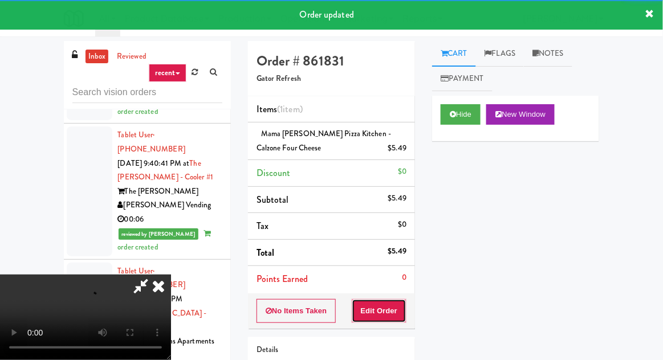
click at [388, 299] on button "Edit Order" at bounding box center [379, 311] width 55 height 24
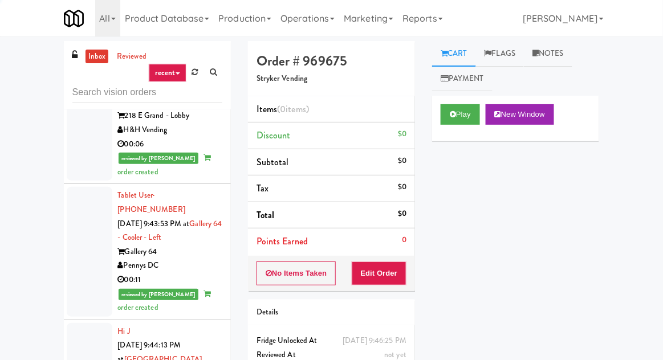
scroll to position [7111, 0]
click at [468, 120] on button "Play" at bounding box center [460, 114] width 39 height 21
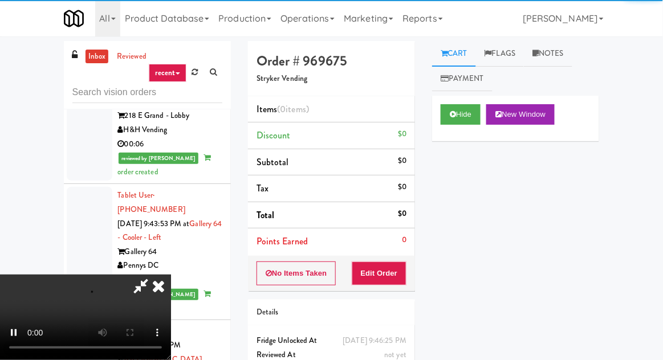
click at [403, 254] on div "Items (0 items ) Discount $0 Subtotal $0 Tax $0 Total $0 Points Earned 0" at bounding box center [331, 176] width 167 height 160
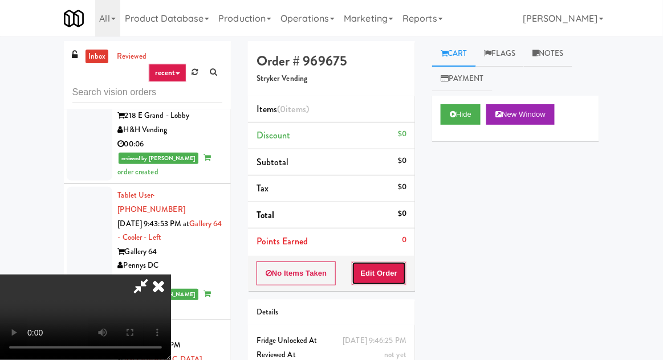
click at [385, 275] on button "Edit Order" at bounding box center [379, 274] width 55 height 24
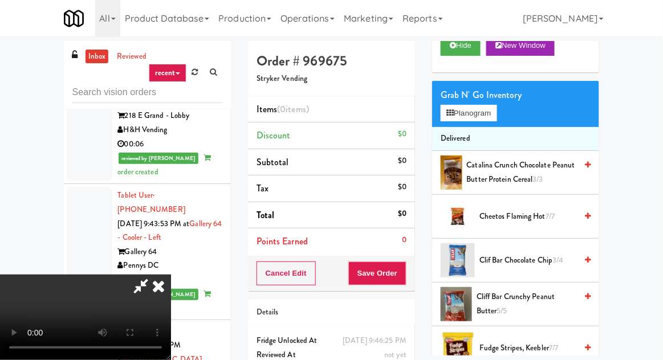
scroll to position [0, 0]
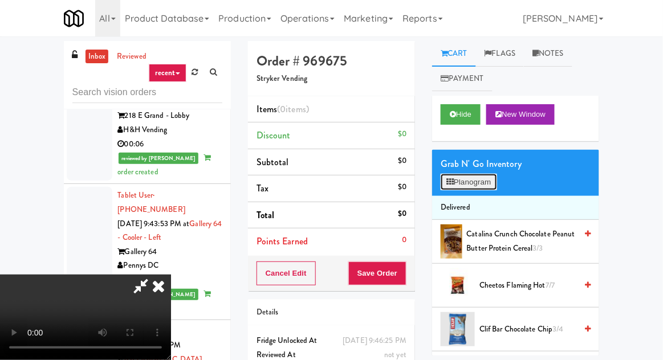
click at [486, 178] on button "Planogram" at bounding box center [469, 182] width 56 height 17
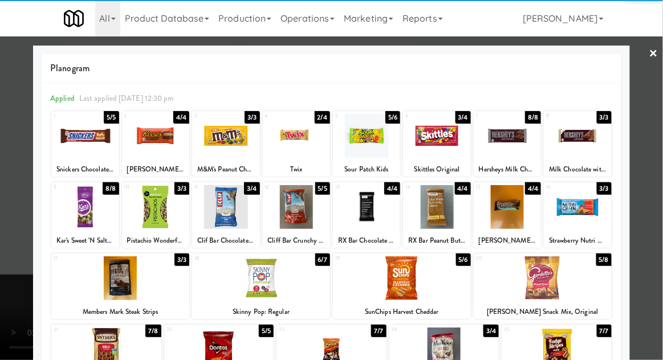
click at [148, 224] on div at bounding box center [155, 207] width 67 height 44
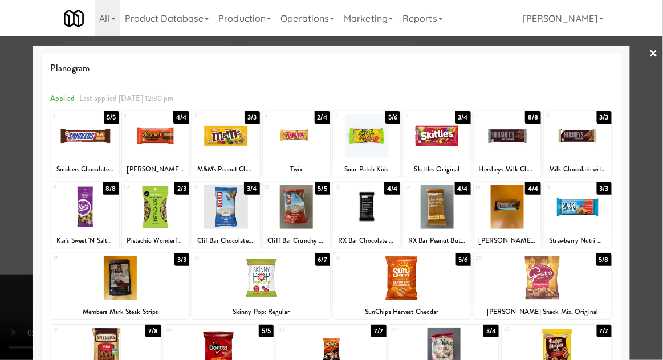
click at [27, 188] on div at bounding box center [331, 180] width 663 height 360
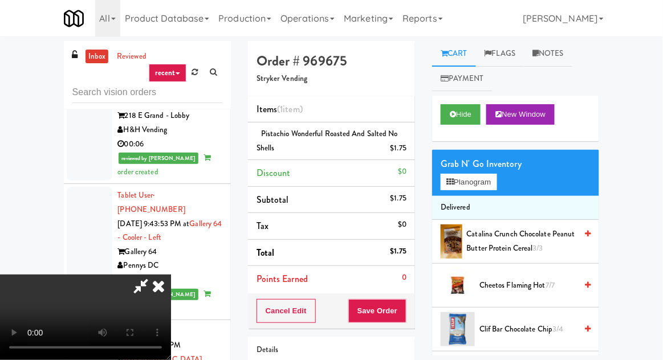
click at [472, 17] on div "All 901 Smrt Mrkt [URL][DOMAIN_NAME] 9518002 [GEOGRAPHIC_DATA] [URL][DOMAIN_NAM…" at bounding box center [332, 18] width 536 height 36
click at [404, 316] on button "Save Order" at bounding box center [377, 311] width 58 height 24
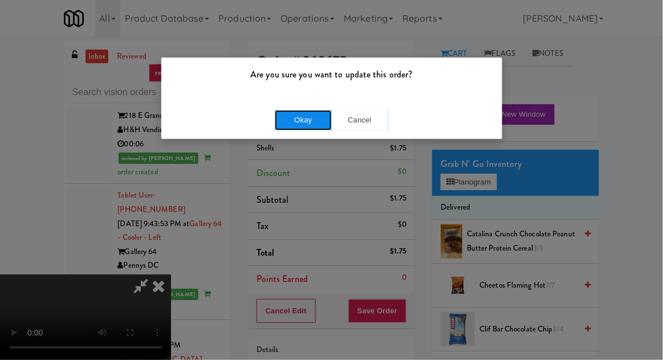
click at [305, 128] on button "Okay" at bounding box center [303, 120] width 57 height 21
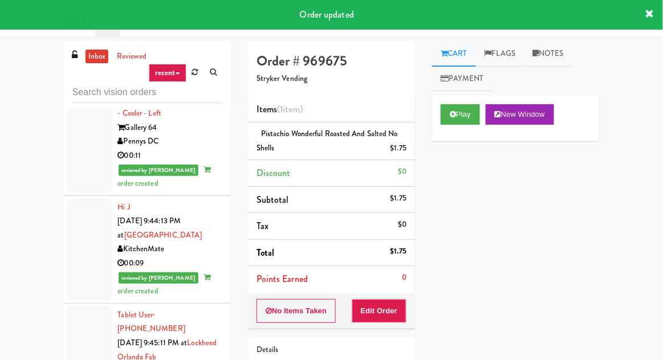
scroll to position [7238, 0]
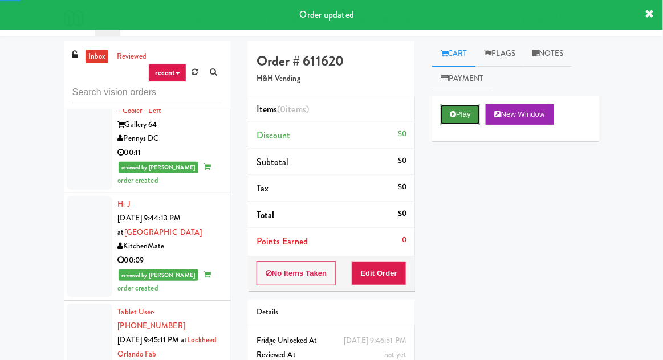
click at [457, 117] on button "Play" at bounding box center [460, 114] width 39 height 21
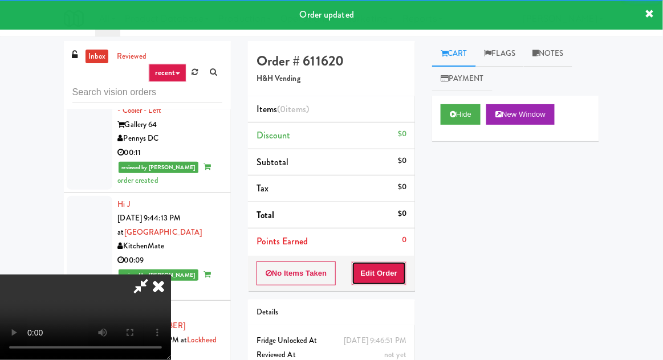
click at [391, 274] on button "Edit Order" at bounding box center [379, 274] width 55 height 24
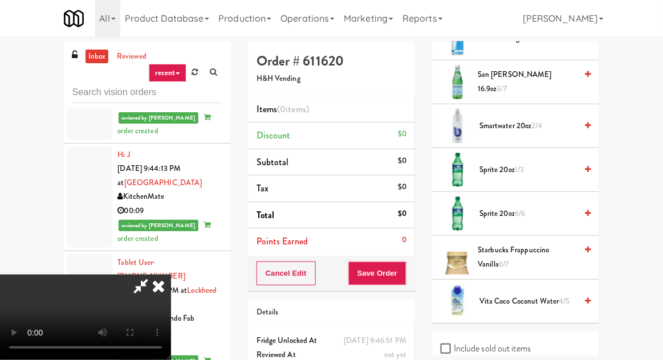
scroll to position [1472, 0]
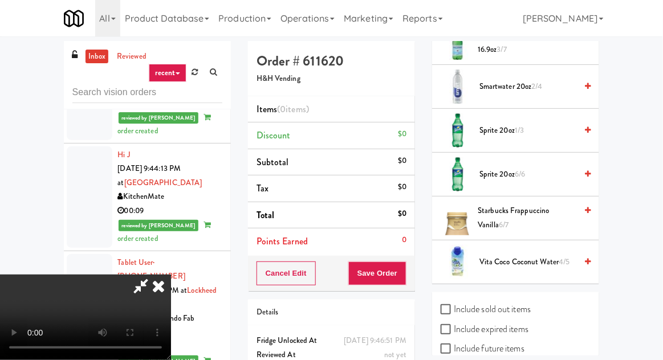
click at [486, 255] on span "Vita Coco Coconut Water 4/5" at bounding box center [528, 262] width 97 height 14
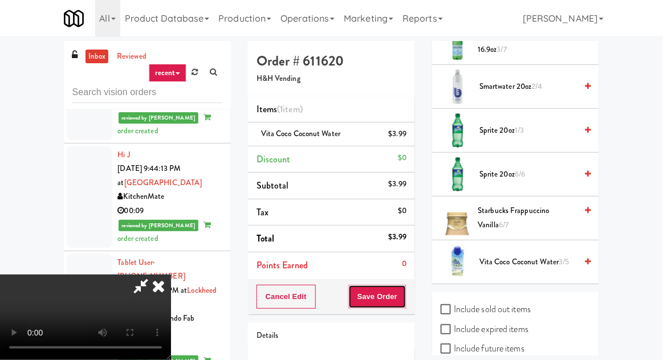
click at [405, 295] on button "Save Order" at bounding box center [377, 297] width 58 height 24
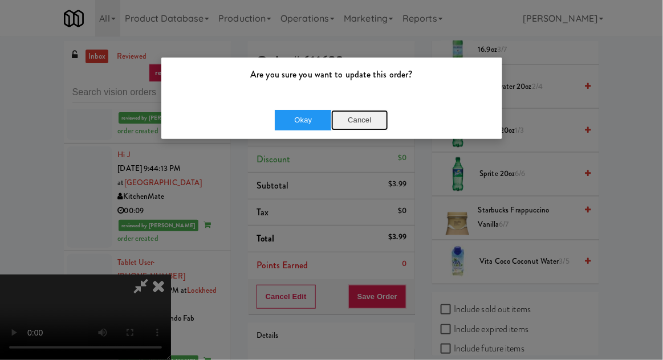
click at [385, 119] on button "Cancel" at bounding box center [359, 120] width 57 height 21
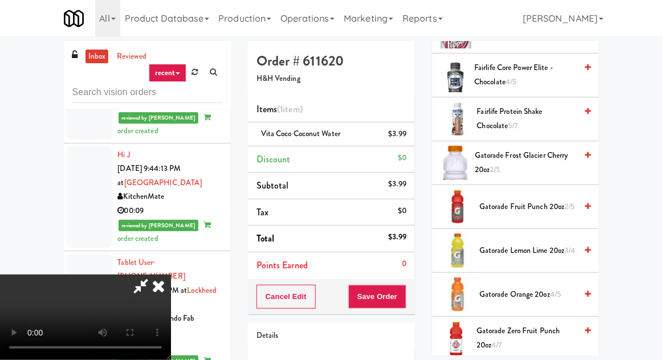
scroll to position [692, 0]
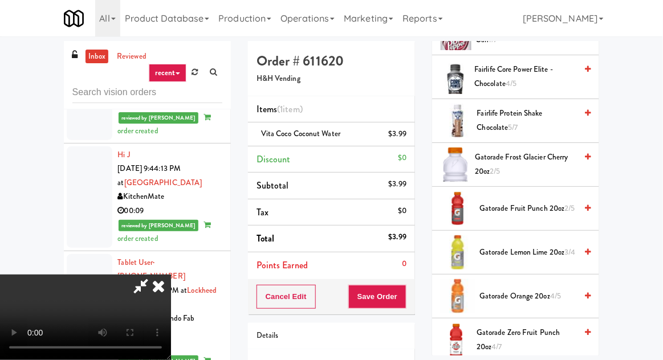
click at [497, 166] on span "2/5" at bounding box center [495, 171] width 10 height 11
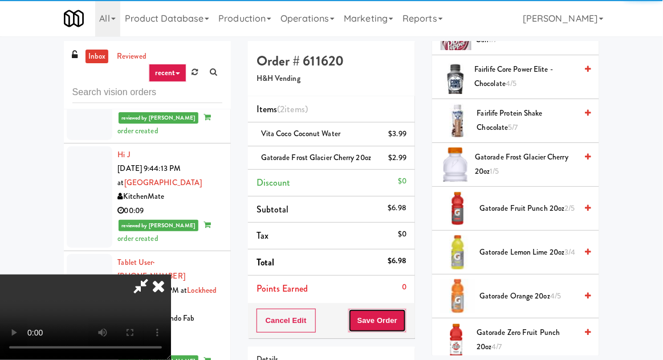
click at [406, 328] on button "Save Order" at bounding box center [377, 321] width 58 height 24
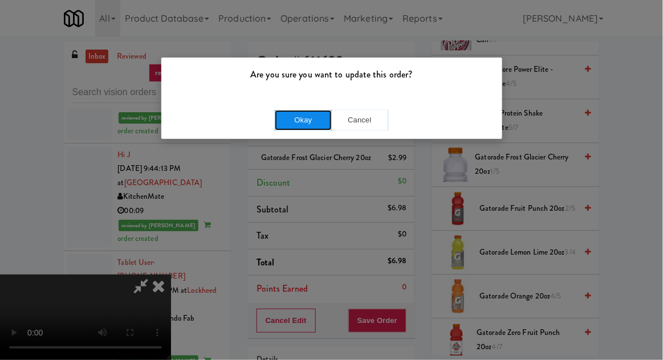
click at [304, 123] on button "Okay" at bounding box center [303, 120] width 57 height 21
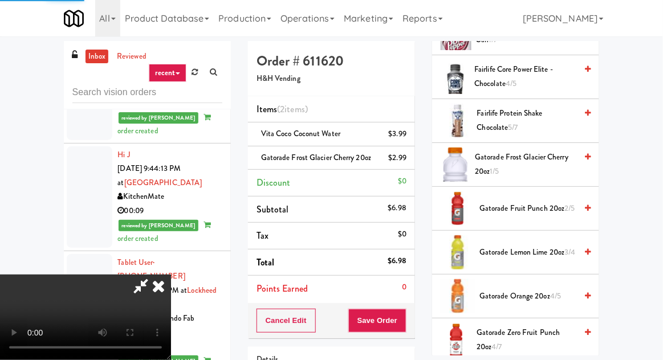
scroll to position [112, 0]
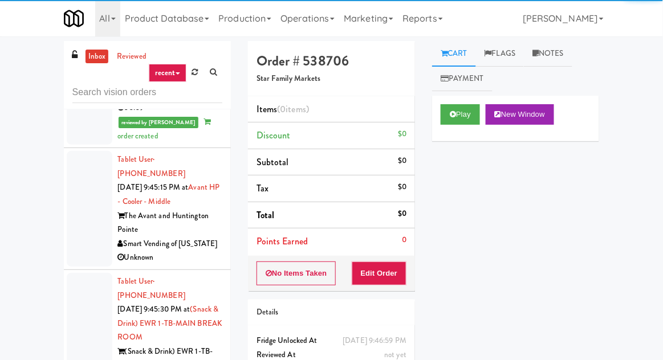
scroll to position [7526, 0]
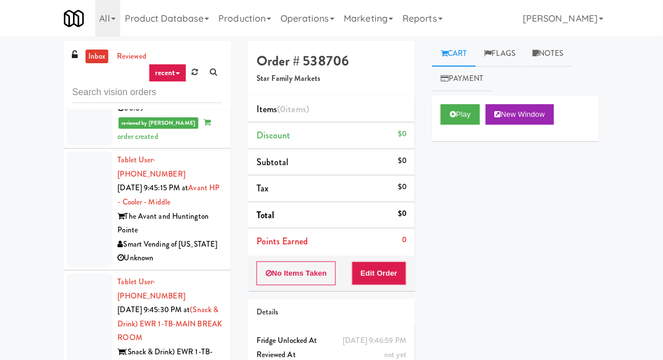
click at [482, 98] on div "Play New Window" at bounding box center [515, 119] width 167 height 46
click at [452, 124] on button "Play" at bounding box center [460, 114] width 39 height 21
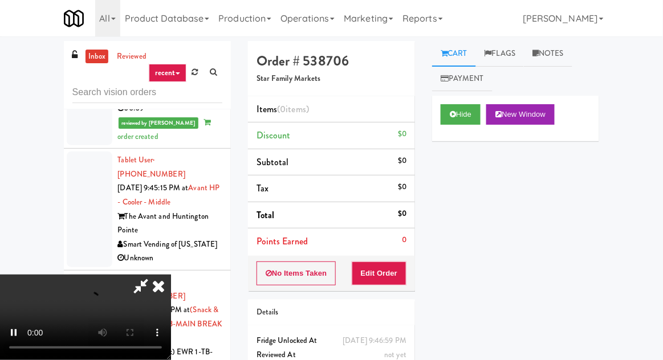
click at [384, 290] on div "Order # 538706 Star Family Markets Items (0 items ) Discount $0 Subtotal $0 Tax…" at bounding box center [332, 224] width 184 height 367
click at [401, 281] on button "Edit Order" at bounding box center [379, 274] width 55 height 24
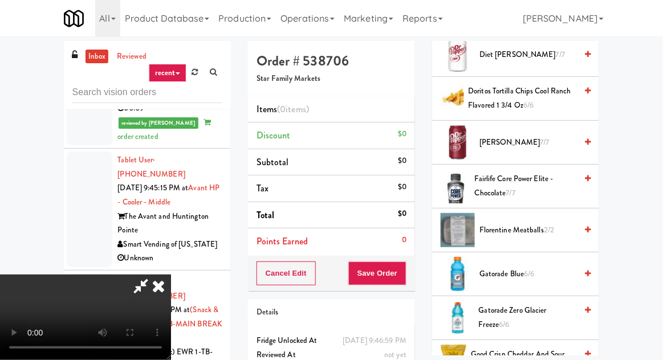
scroll to position [759, 0]
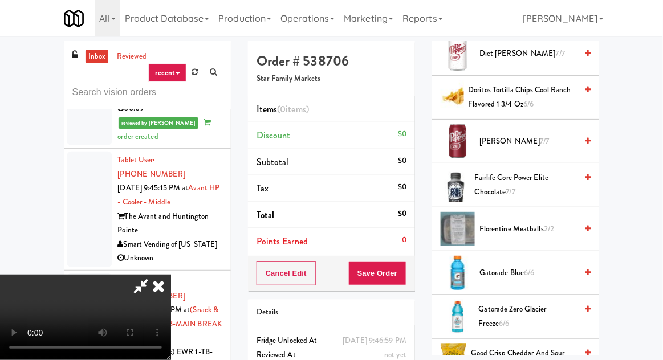
click at [497, 188] on span "Fairlife Core Power Elite - Chocolate 7/7" at bounding box center [526, 185] width 102 height 28
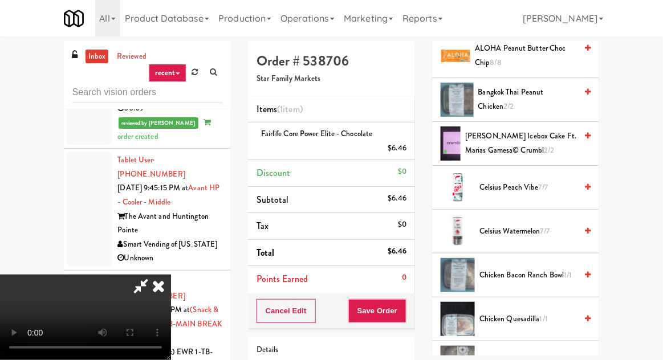
scroll to position [272, 0]
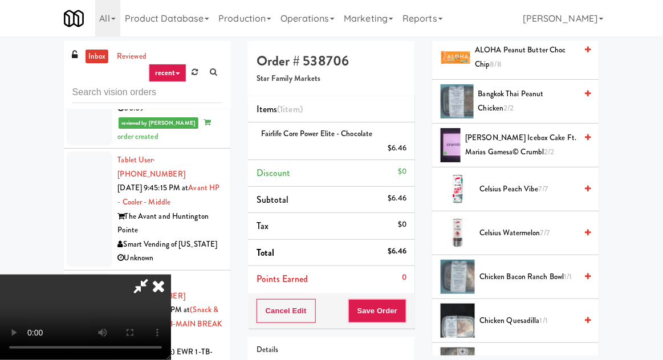
click at [513, 135] on span "[PERSON_NAME] Icebox Cake ft. Marias Gamesa© Crumbl 2/2" at bounding box center [520, 145] width 111 height 28
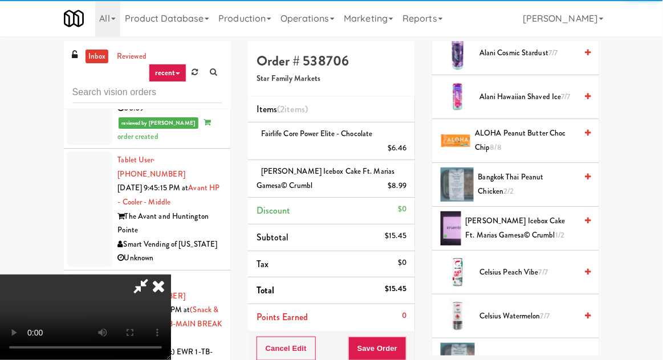
scroll to position [0, 0]
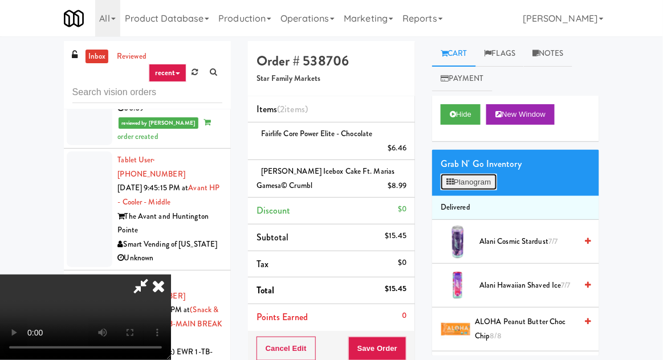
click at [469, 190] on button "Planogram" at bounding box center [469, 182] width 56 height 17
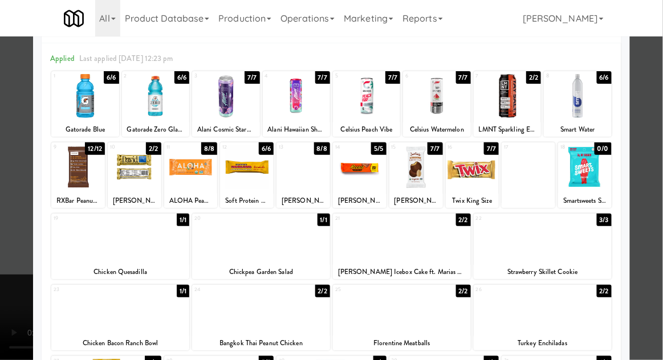
scroll to position [40, 0]
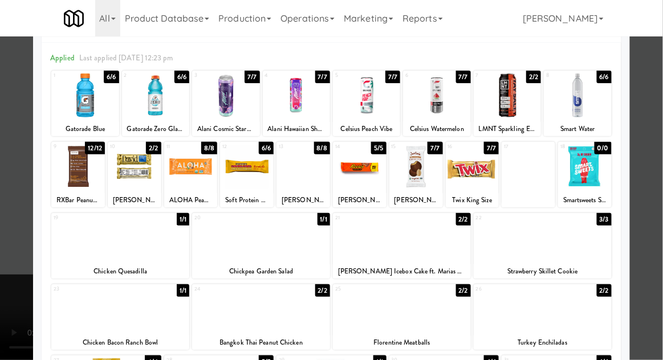
click at [653, 210] on div at bounding box center [331, 180] width 663 height 360
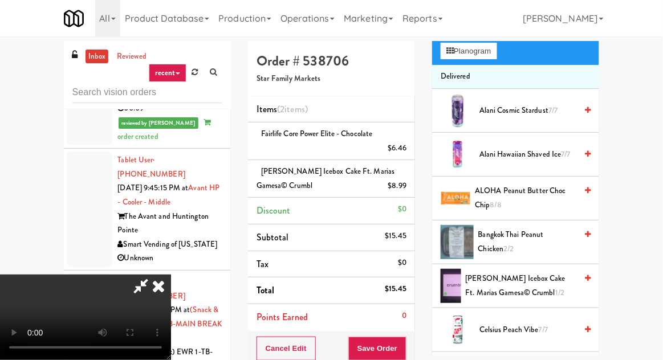
scroll to position [131, 0]
click at [407, 180] on div "$8.99" at bounding box center [397, 186] width 19 height 14
click at [408, 185] on link at bounding box center [405, 191] width 10 height 14
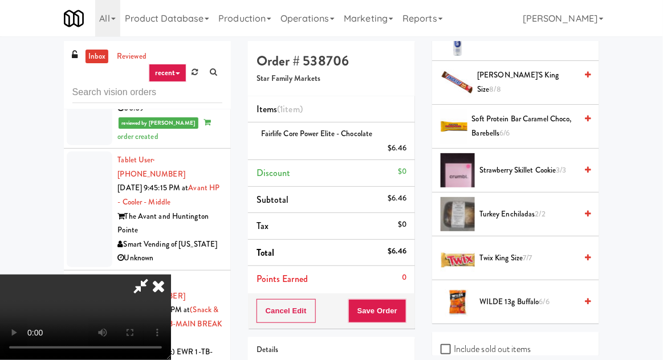
scroll to position [1537, 0]
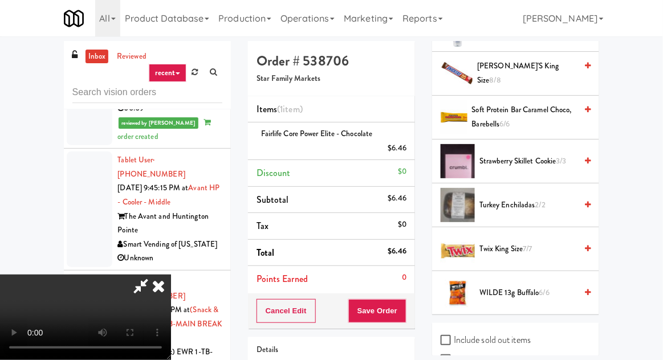
click at [513, 155] on span "Strawberry Skillet Cookie 3/3" at bounding box center [528, 162] width 97 height 14
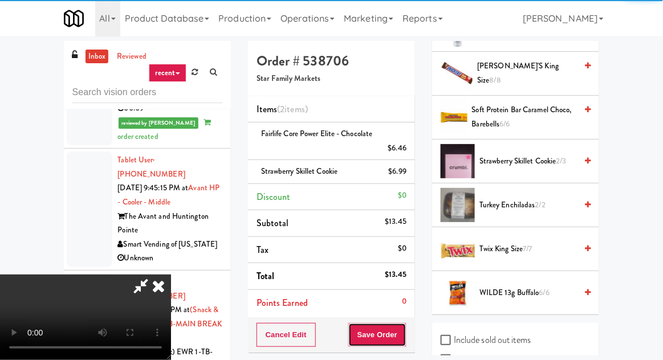
click at [406, 342] on button "Save Order" at bounding box center [377, 335] width 58 height 24
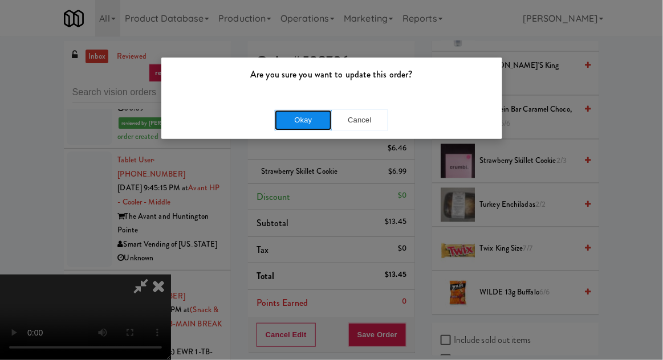
click at [314, 122] on button "Okay" at bounding box center [303, 120] width 57 height 21
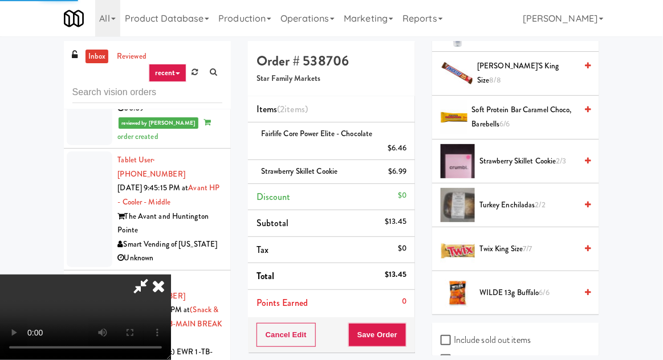
scroll to position [112, 0]
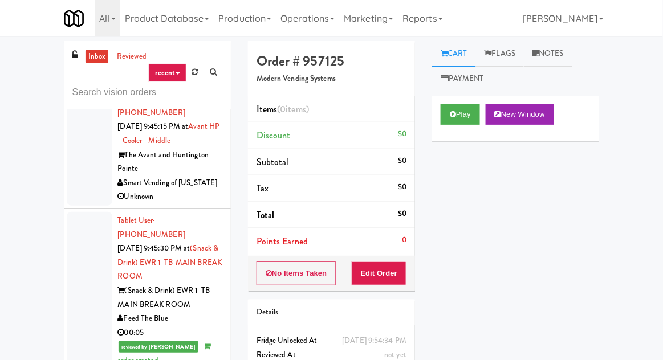
scroll to position [7589, 0]
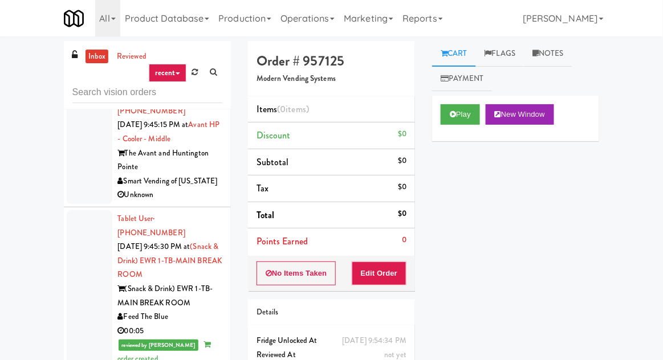
click at [449, 115] on button "Play" at bounding box center [460, 114] width 39 height 21
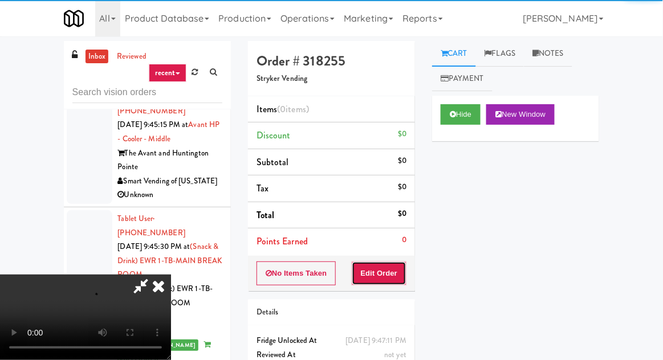
click at [390, 282] on button "Edit Order" at bounding box center [379, 274] width 55 height 24
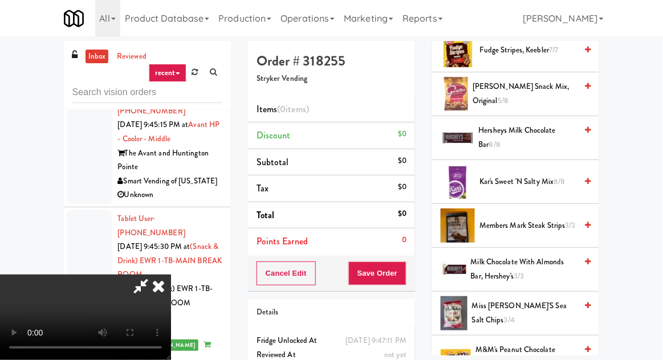
scroll to position [369, 0]
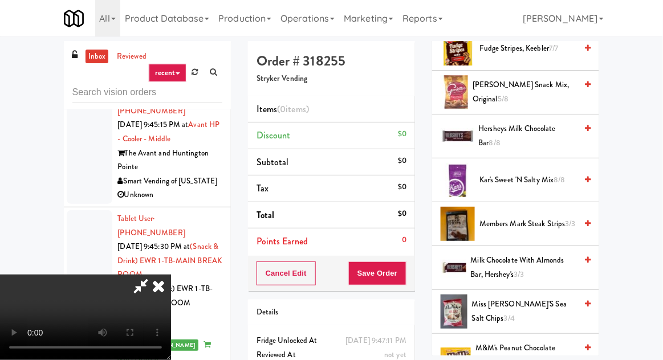
click at [531, 95] on span "[PERSON_NAME] Snack Mix, Original 5/8" at bounding box center [525, 92] width 104 height 28
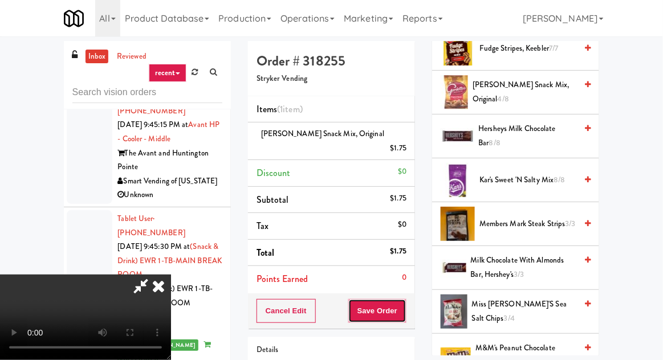
click at [404, 299] on button "Save Order" at bounding box center [377, 311] width 58 height 24
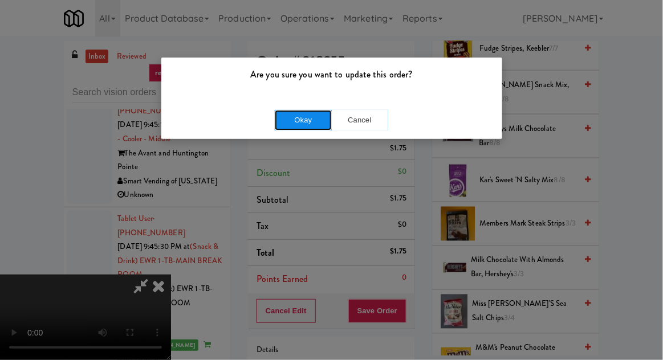
click at [304, 116] on button "Okay" at bounding box center [303, 120] width 57 height 21
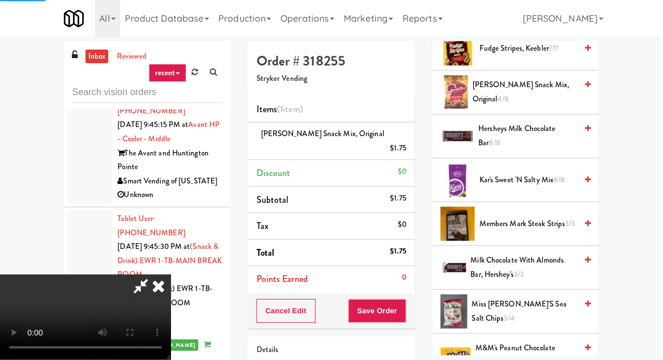
scroll to position [112, 0]
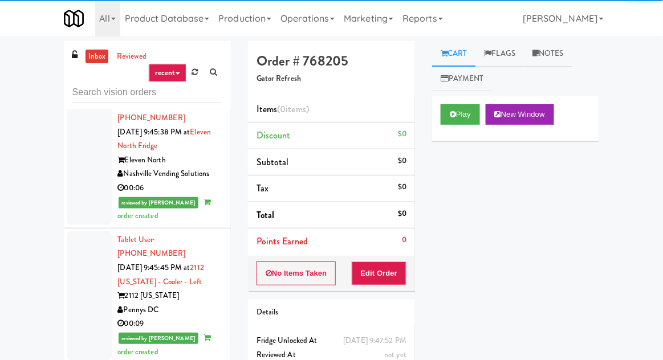
scroll to position [7869, 0]
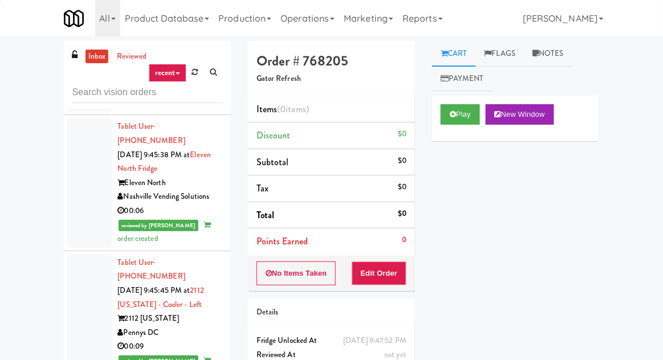
scroll to position [7845, 0]
click at [465, 117] on button "Play" at bounding box center [460, 114] width 39 height 21
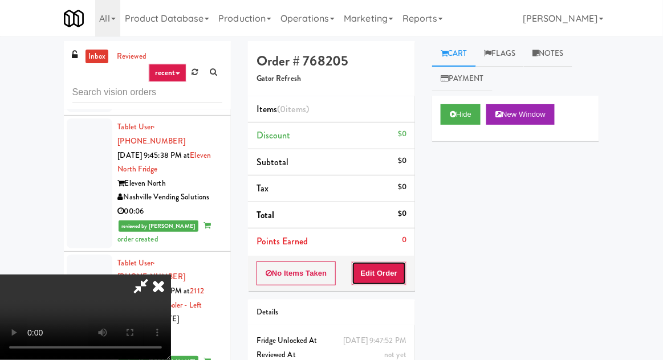
click at [388, 271] on button "Edit Order" at bounding box center [379, 274] width 55 height 24
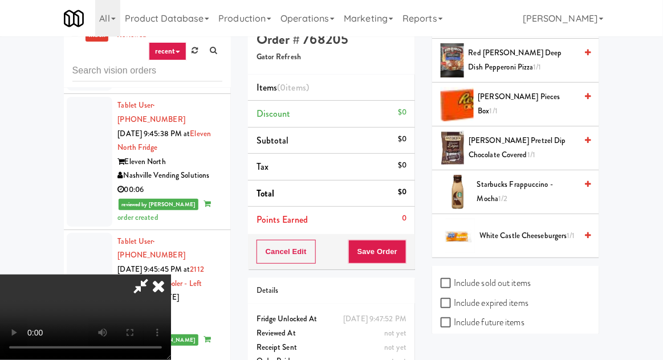
scroll to position [31, 0]
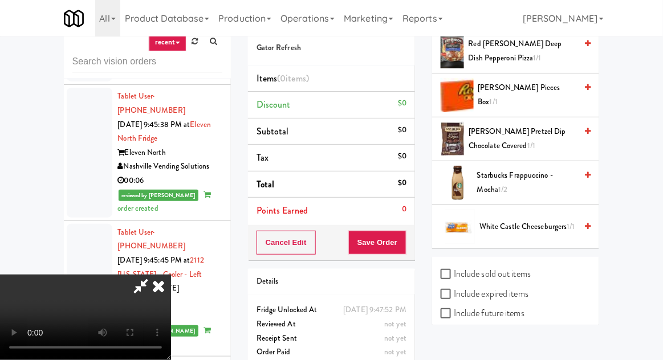
click at [522, 278] on label "Include sold out items" at bounding box center [486, 274] width 90 height 17
click at [454, 278] on input "Include sold out items" at bounding box center [447, 274] width 13 height 9
checkbox input "true"
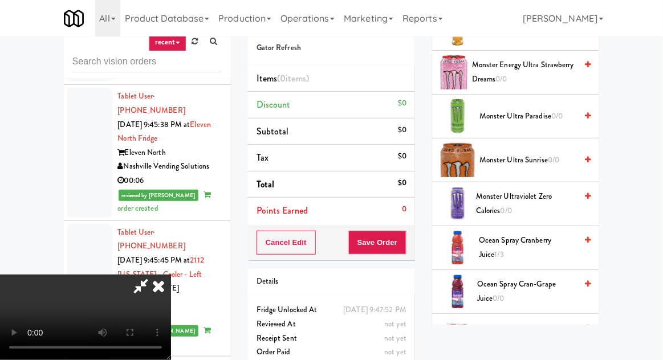
scroll to position [621, 0]
click at [517, 251] on span "Ocean Spray Cranberry Juice 1/3" at bounding box center [528, 248] width 98 height 28
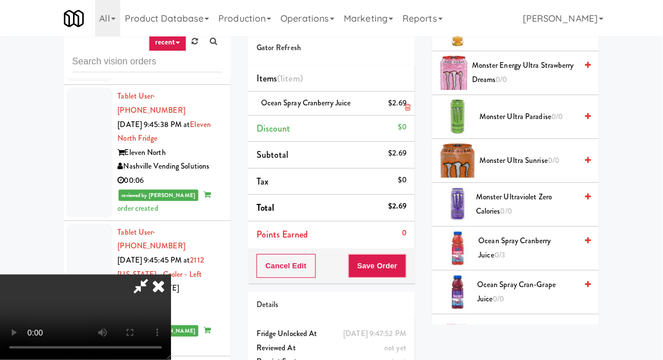
click at [411, 109] on li "Ocean Spray Cranberry Juice $2.69" at bounding box center [331, 104] width 167 height 24
click at [407, 103] on link at bounding box center [405, 108] width 10 height 14
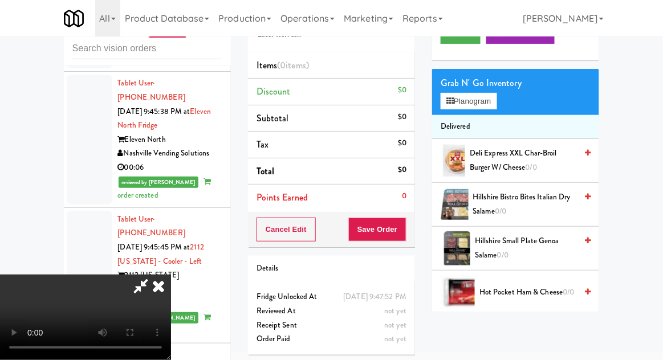
scroll to position [36, 0]
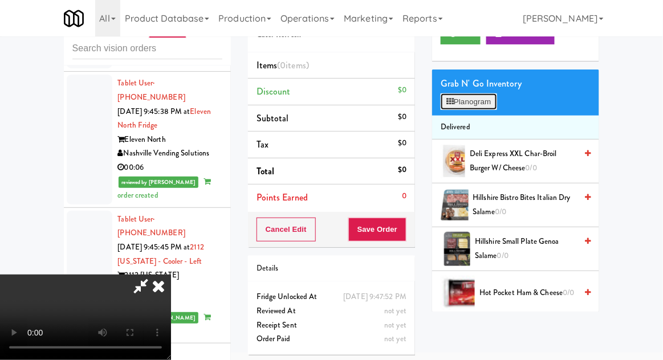
click at [477, 94] on button "Planogram" at bounding box center [469, 102] width 56 height 17
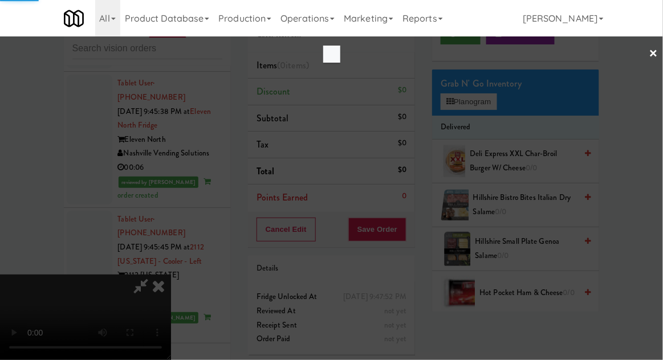
click at [498, 67] on div at bounding box center [331, 180] width 663 height 360
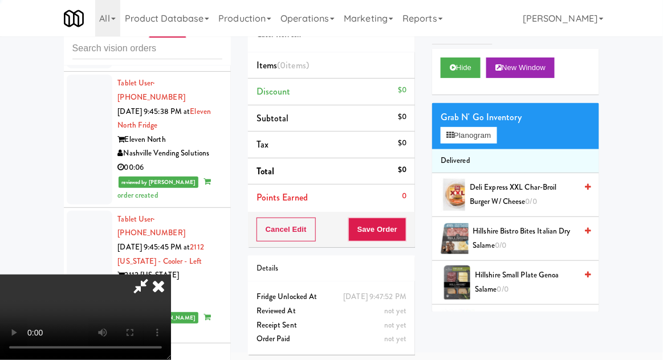
scroll to position [3, 0]
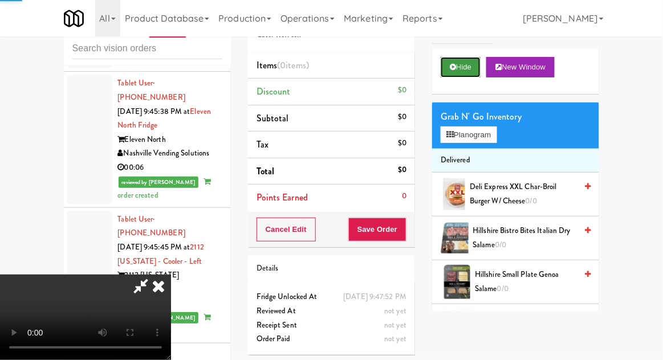
click at [466, 62] on button "Hide" at bounding box center [461, 67] width 40 height 21
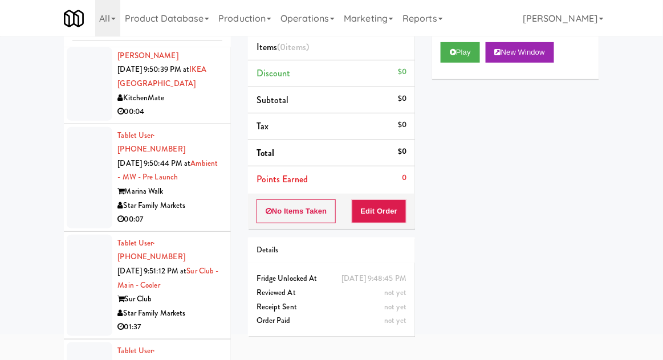
scroll to position [69, 0]
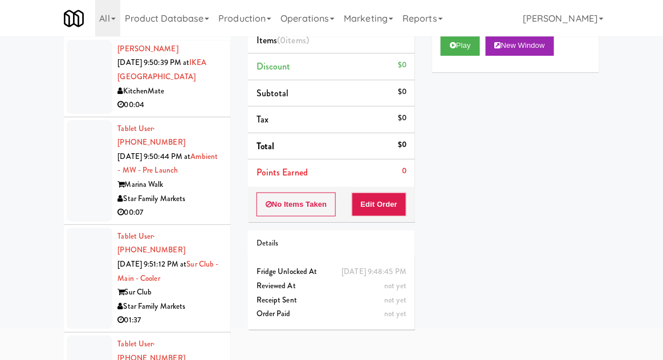
click at [47, 212] on div "inbox reviewed recent all unclear take inventory issue suspicious failed recent…" at bounding box center [331, 181] width 663 height 419
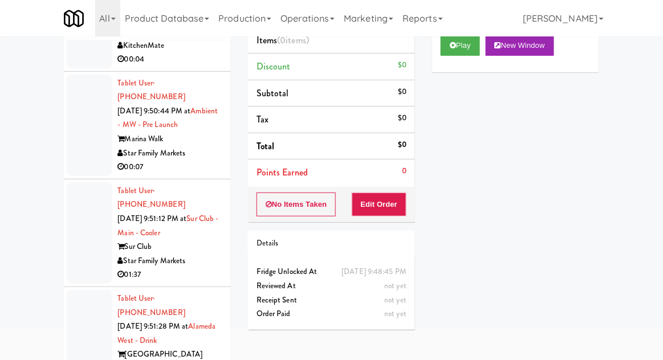
scroll to position [10718, 0]
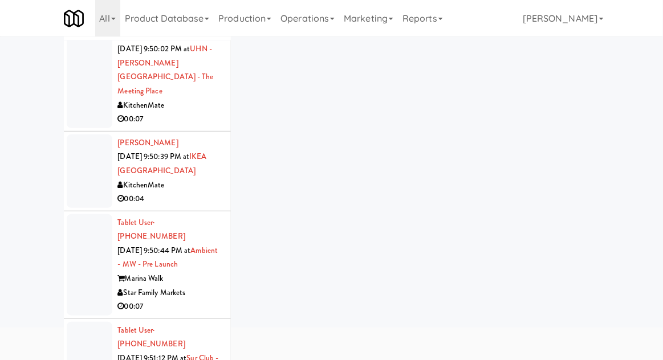
scroll to position [10554, 0]
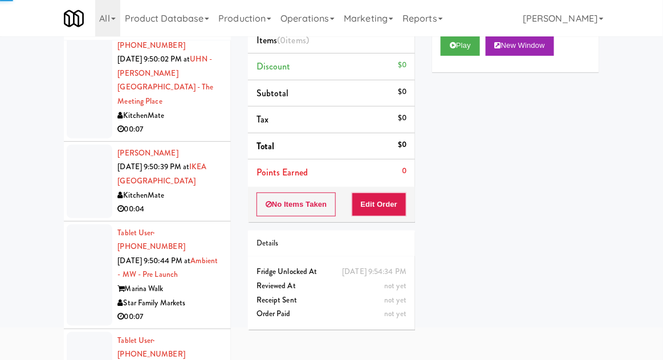
click at [462, 52] on button "Play" at bounding box center [460, 45] width 39 height 21
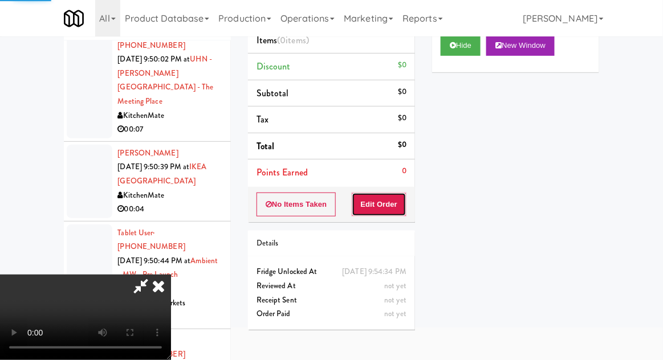
click at [403, 193] on button "Edit Order" at bounding box center [379, 205] width 55 height 24
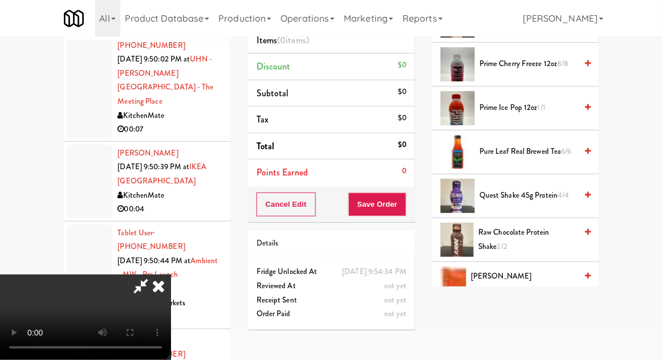
scroll to position [737, 0]
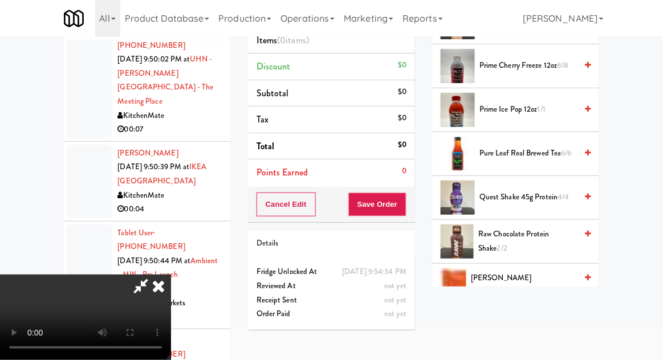
click at [574, 147] on span "Pure Leaf Real Brewed Tea 6/6" at bounding box center [528, 154] width 97 height 14
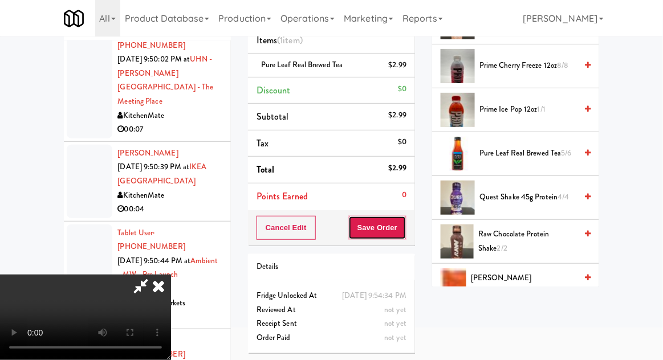
click at [405, 230] on button "Save Order" at bounding box center [377, 228] width 58 height 24
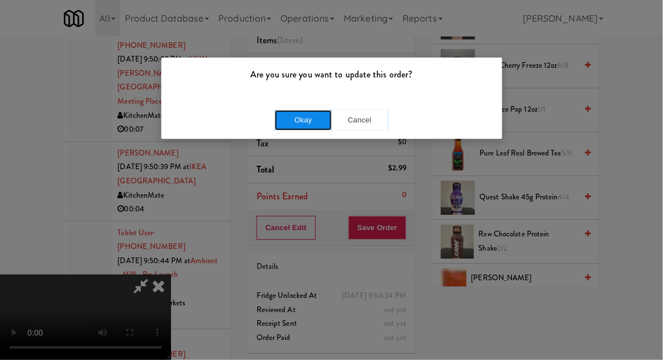
click at [299, 117] on button "Okay" at bounding box center [303, 120] width 57 height 21
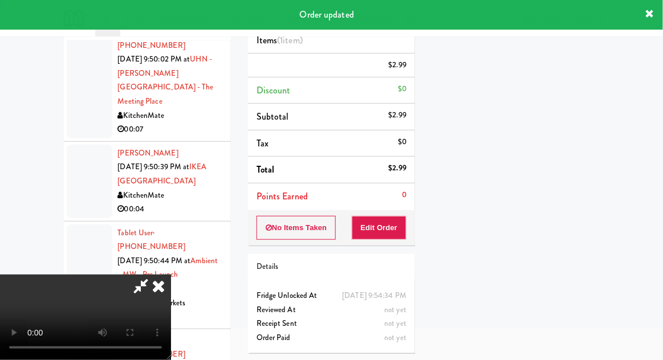
scroll to position [112, 0]
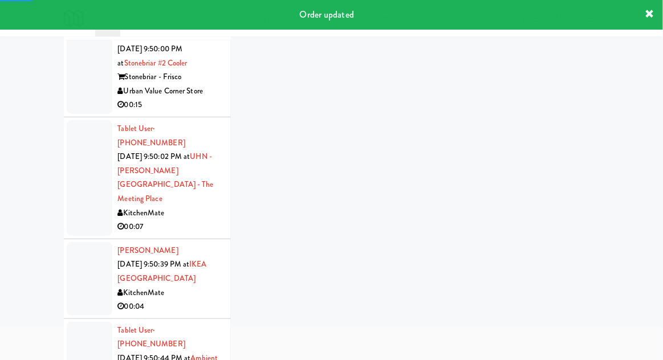
scroll to position [10456, 0]
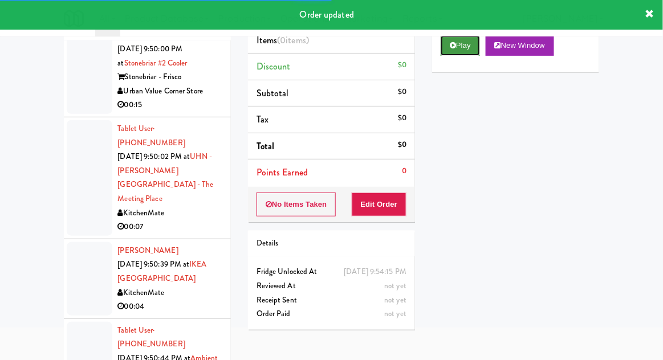
click at [469, 43] on button "Play" at bounding box center [460, 45] width 39 height 21
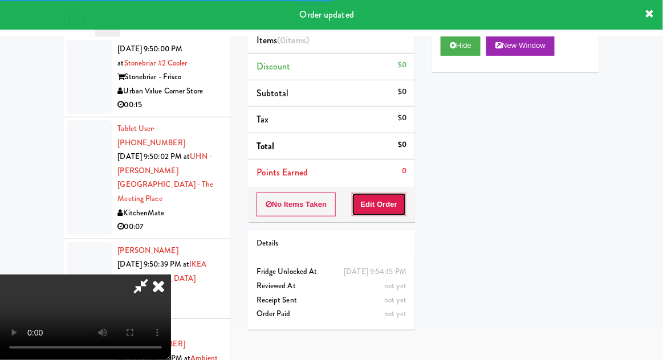
click at [396, 193] on button "Edit Order" at bounding box center [379, 205] width 55 height 24
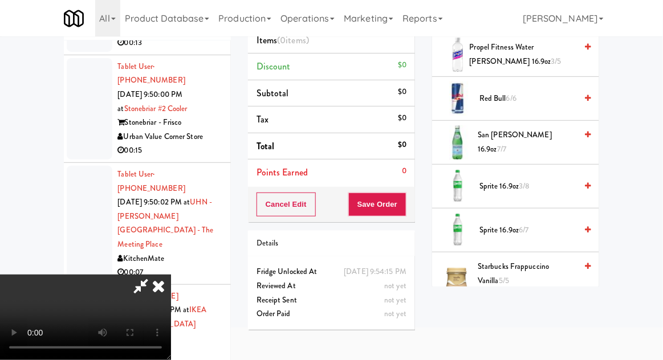
scroll to position [1436, 0]
click at [550, 181] on span "Sprite 16.9oz 3/8" at bounding box center [528, 186] width 97 height 14
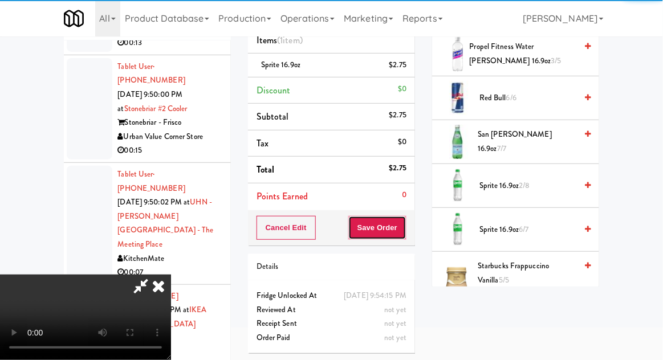
click at [402, 229] on button "Save Order" at bounding box center [377, 228] width 58 height 24
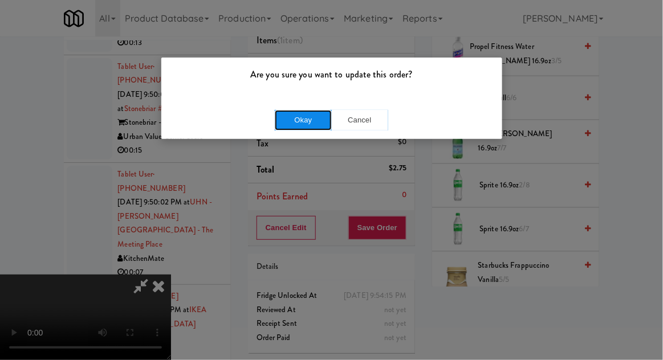
click at [299, 127] on button "Okay" at bounding box center [303, 120] width 57 height 21
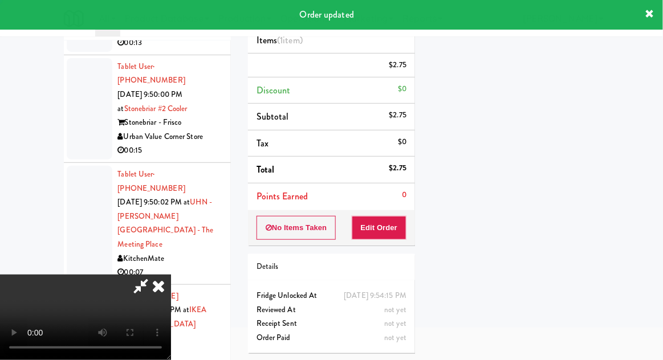
scroll to position [112, 0]
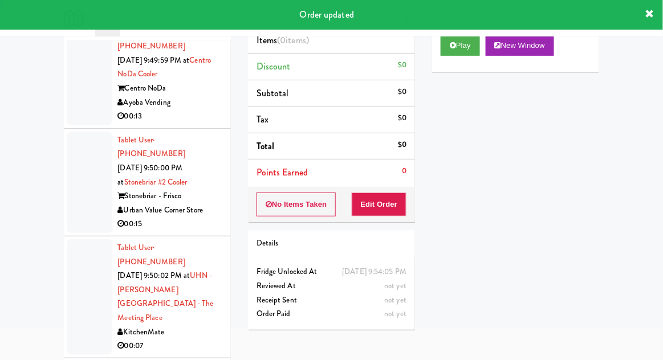
scroll to position [10338, 0]
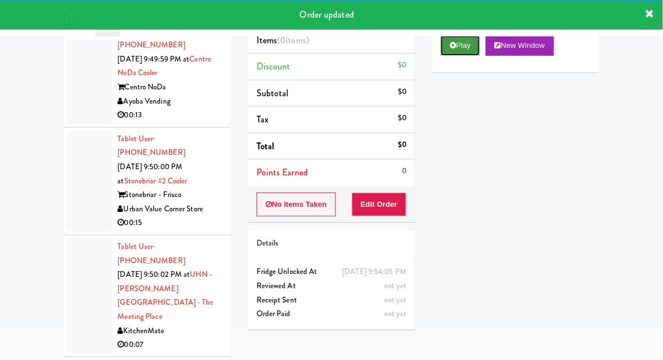
click at [458, 51] on button "Play" at bounding box center [460, 45] width 39 height 21
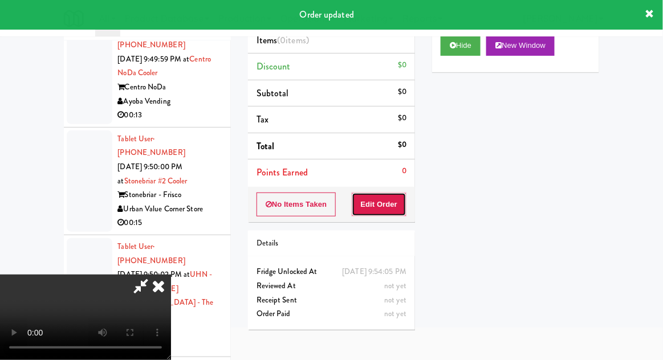
click at [387, 202] on button "Edit Order" at bounding box center [379, 205] width 55 height 24
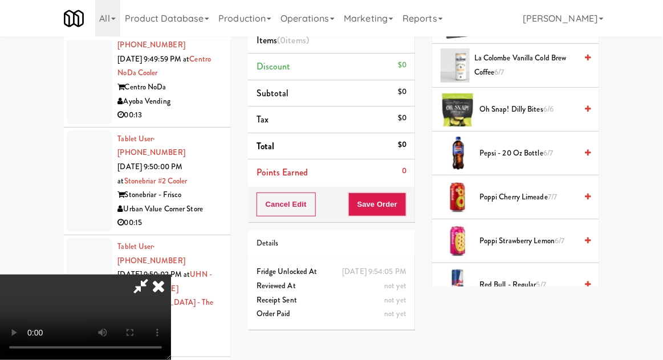
scroll to position [935, 0]
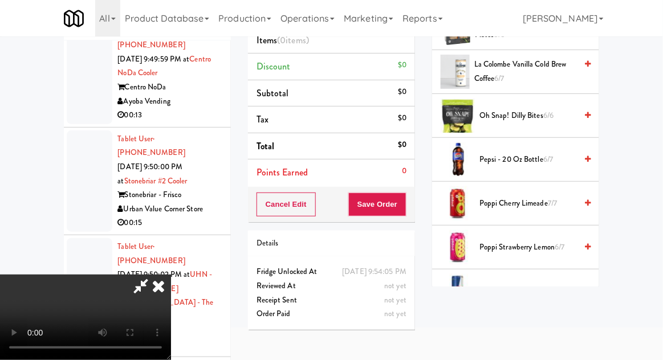
click at [569, 153] on span "Pepsi - 20 oz bottle 6/7" at bounding box center [528, 160] width 97 height 14
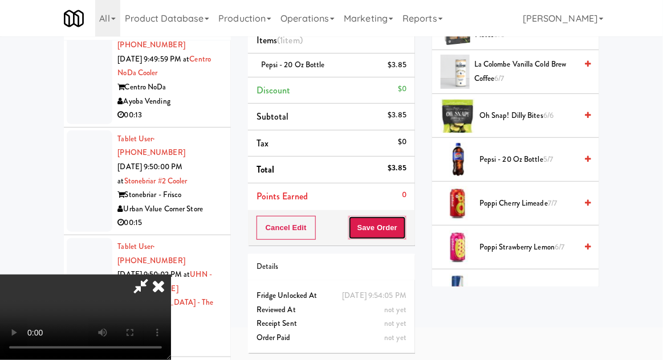
click at [406, 231] on button "Save Order" at bounding box center [377, 228] width 58 height 24
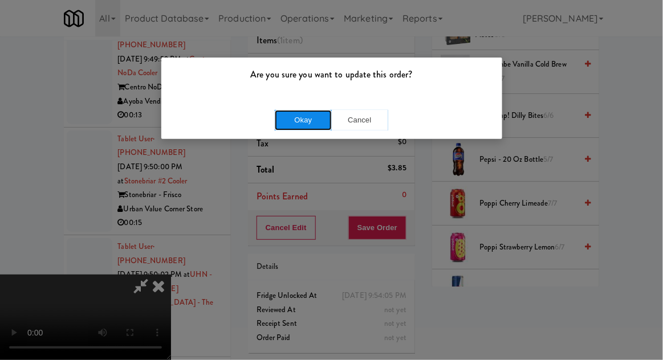
click at [312, 110] on button "Okay" at bounding box center [303, 120] width 57 height 21
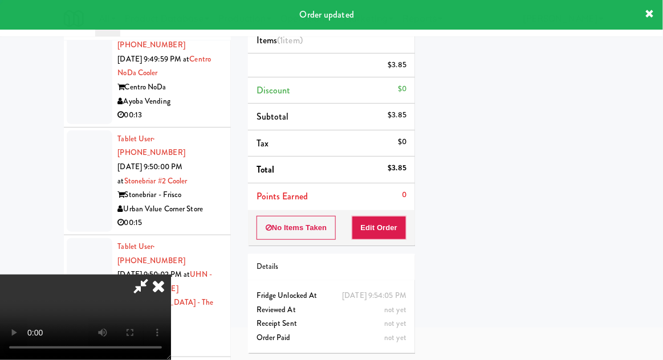
scroll to position [112, 0]
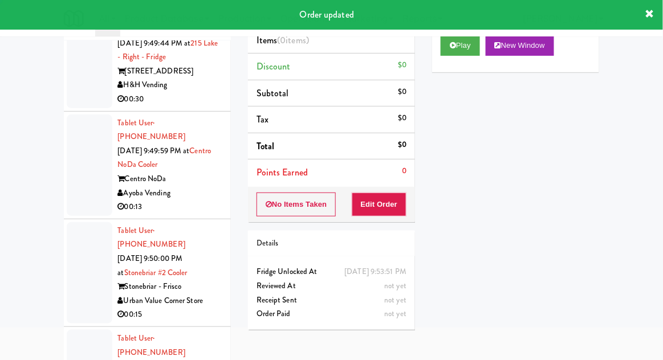
scroll to position [10246, 0]
click at [452, 54] on button "Play" at bounding box center [460, 45] width 39 height 21
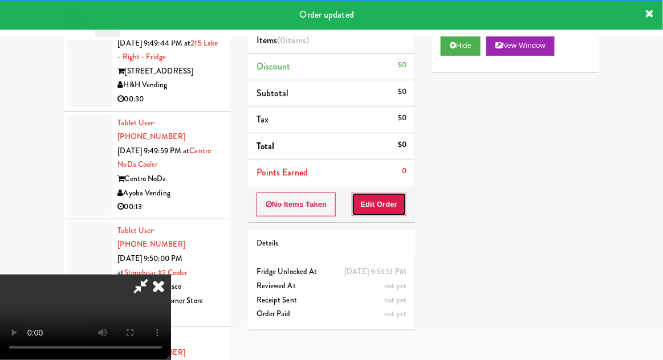
click at [397, 204] on button "Edit Order" at bounding box center [379, 205] width 55 height 24
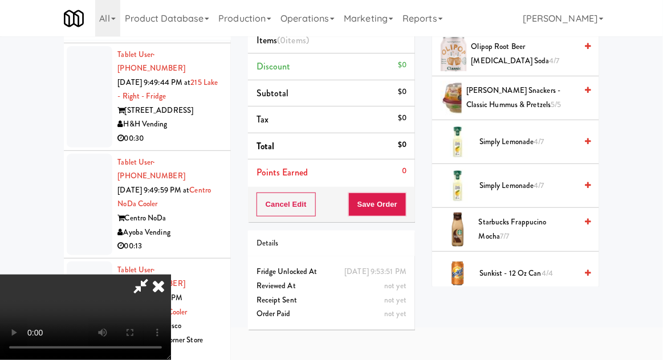
scroll to position [1137, 0]
click at [554, 217] on span "Starbucks Frappucino Mocha 7/7" at bounding box center [528, 230] width 98 height 28
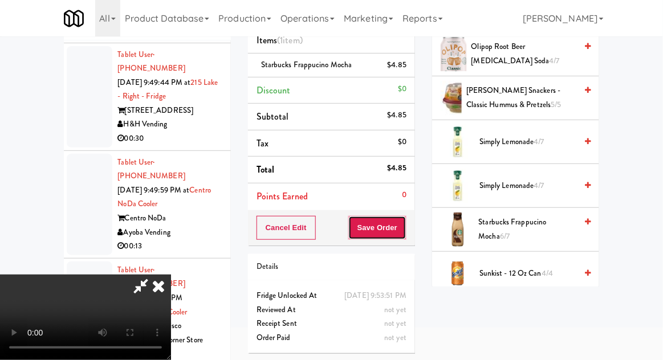
click at [405, 228] on button "Save Order" at bounding box center [377, 228] width 58 height 24
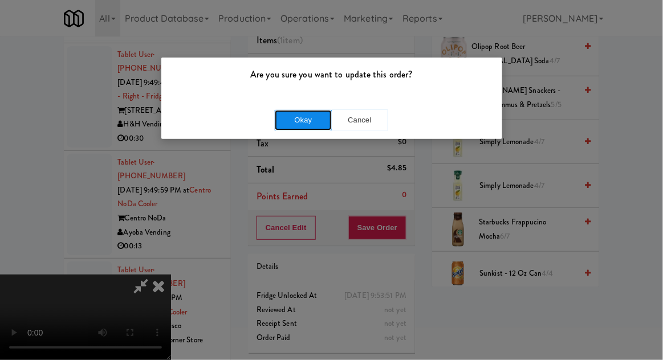
click at [305, 127] on button "Okay" at bounding box center [303, 120] width 57 height 21
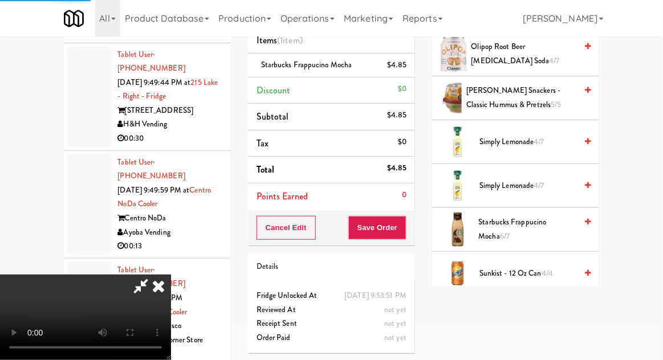
scroll to position [112, 0]
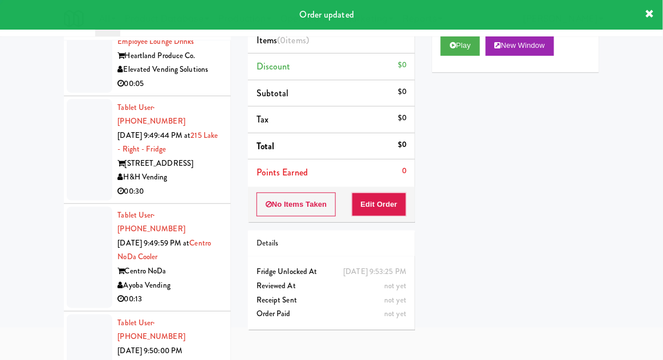
scroll to position [10150, 0]
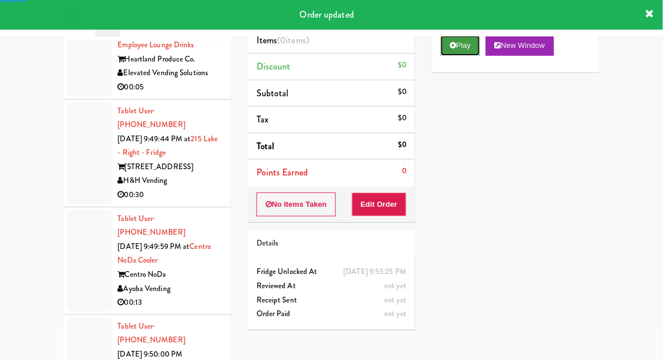
click at [454, 46] on icon at bounding box center [453, 45] width 6 height 7
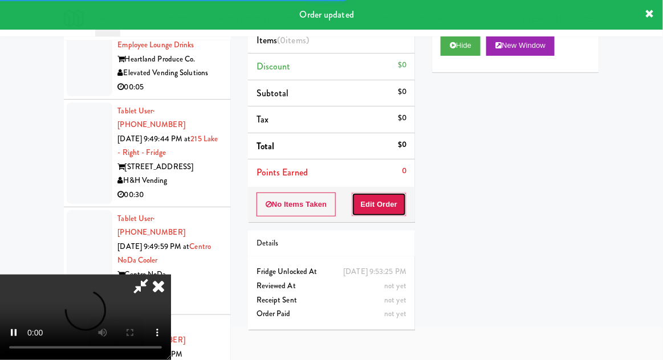
click at [389, 210] on button "Edit Order" at bounding box center [379, 205] width 55 height 24
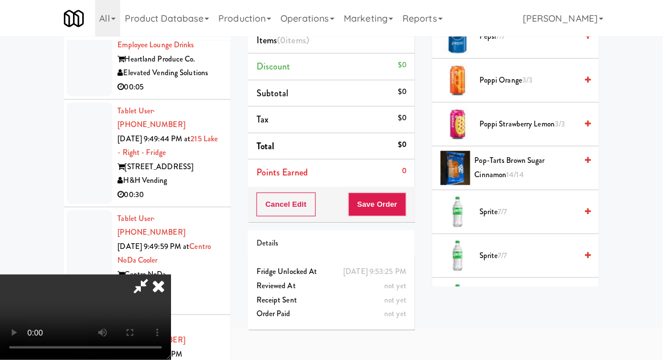
scroll to position [1455, 0]
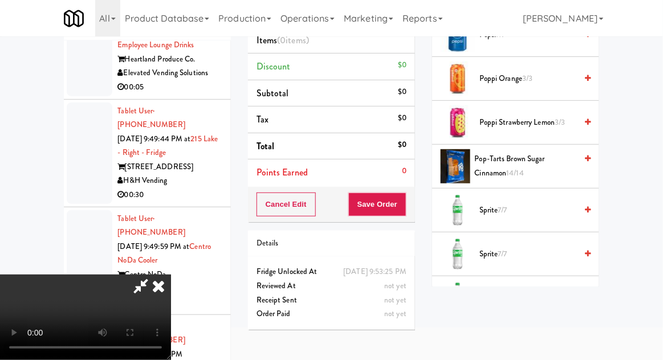
click at [546, 209] on span "Sprite 7/7" at bounding box center [528, 211] width 97 height 14
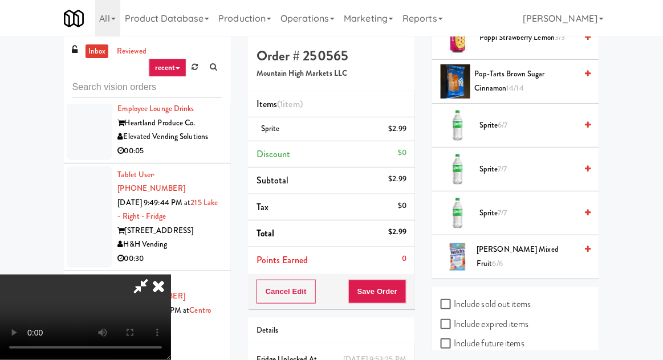
scroll to position [0, 0]
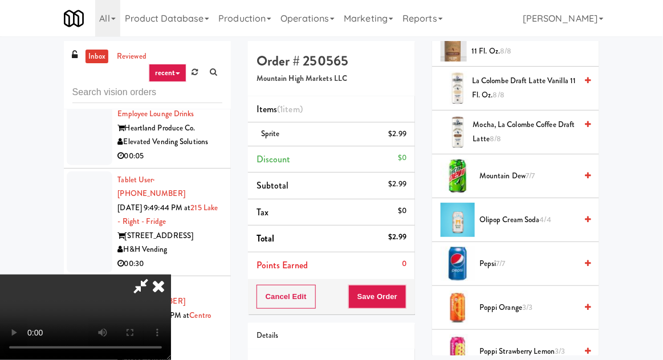
click at [555, 257] on span "Pepsi 7/7" at bounding box center [528, 264] width 97 height 14
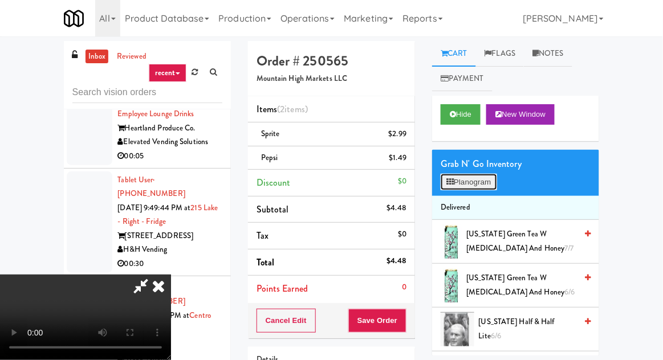
click at [476, 175] on button "Planogram" at bounding box center [469, 182] width 56 height 17
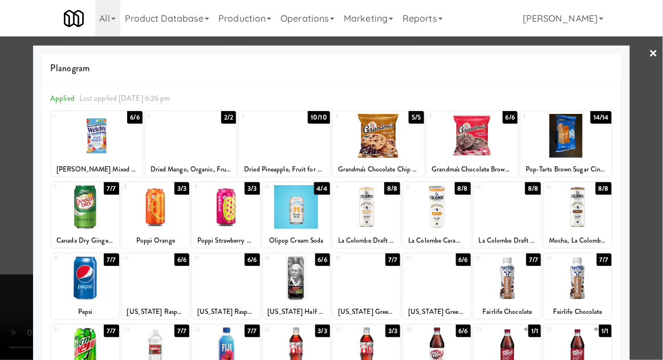
click at [11, 226] on div at bounding box center [331, 180] width 663 height 360
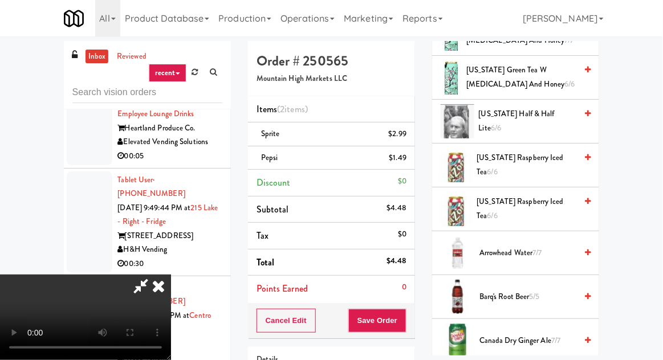
scroll to position [214, 0]
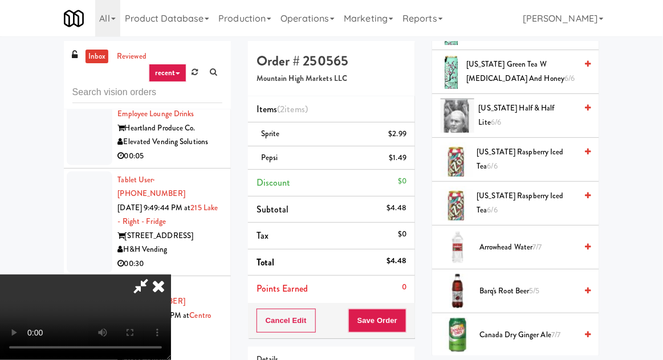
click at [546, 202] on span "[US_STATE] Raspberry Iced Tea 6/6" at bounding box center [527, 203] width 100 height 28
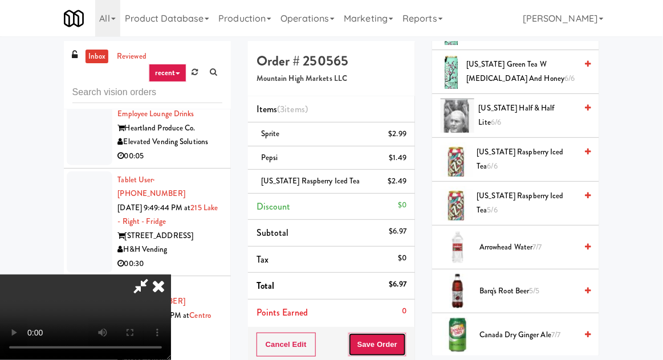
click at [399, 339] on button "Save Order" at bounding box center [377, 345] width 58 height 24
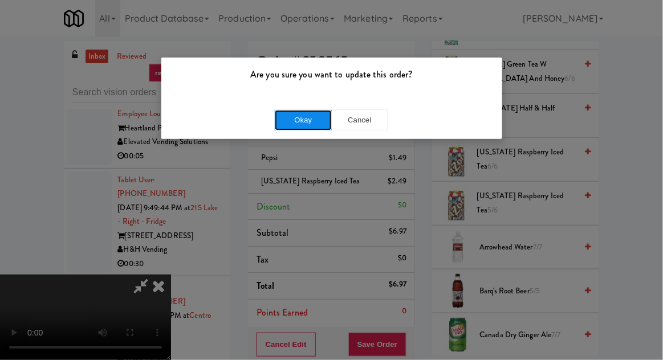
click at [321, 120] on button "Okay" at bounding box center [303, 120] width 57 height 21
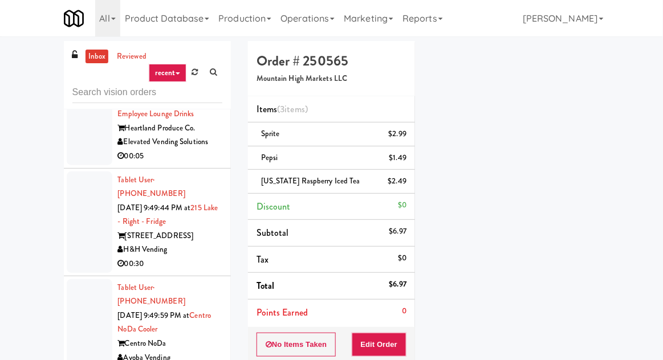
scroll to position [112, 0]
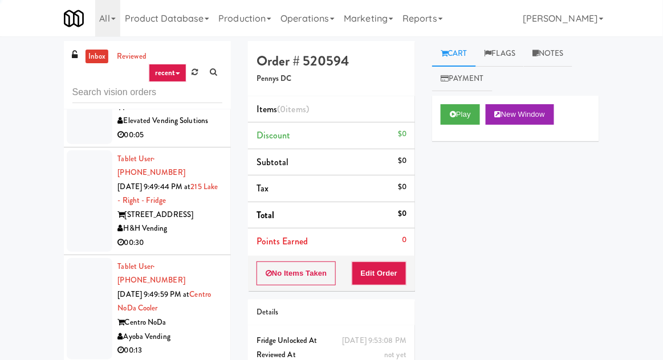
scroll to position [10147, 0]
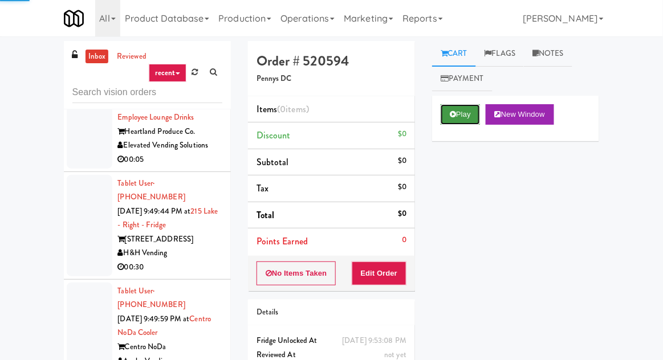
click at [463, 104] on button "Play" at bounding box center [460, 114] width 39 height 21
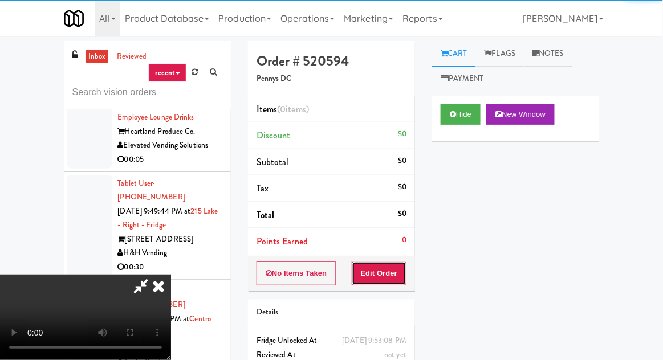
click at [395, 272] on button "Edit Order" at bounding box center [379, 274] width 55 height 24
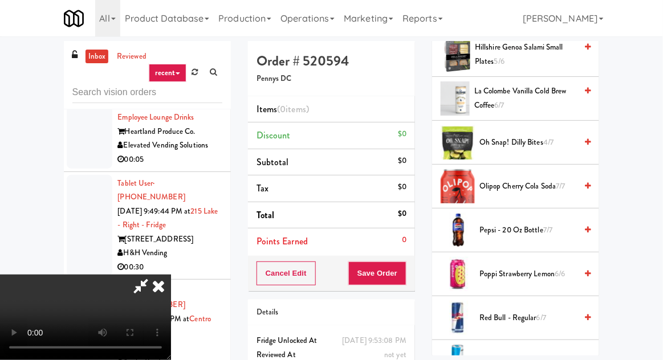
scroll to position [1021, 0]
click at [547, 271] on span "Poppi Strawberry Lemon 6/6" at bounding box center [528, 274] width 97 height 14
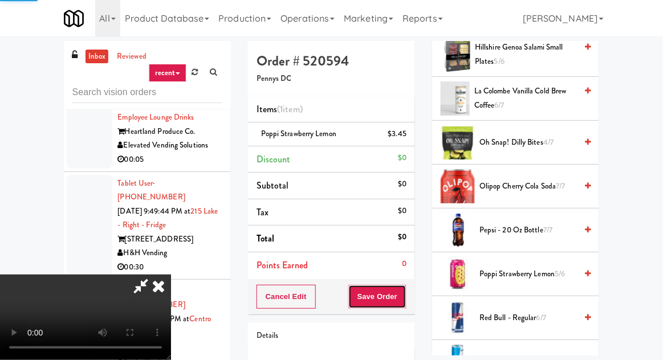
click at [405, 295] on button "Save Order" at bounding box center [377, 297] width 58 height 24
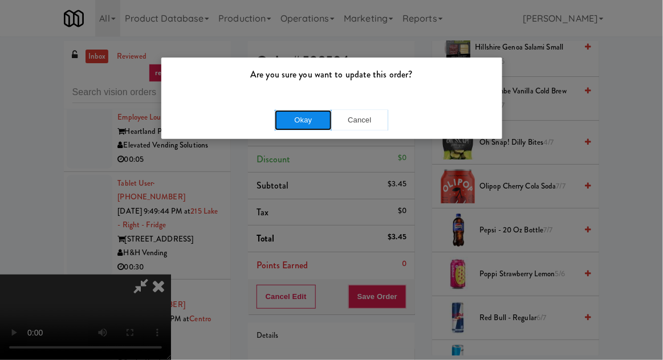
click at [306, 127] on button "Okay" at bounding box center [303, 120] width 57 height 21
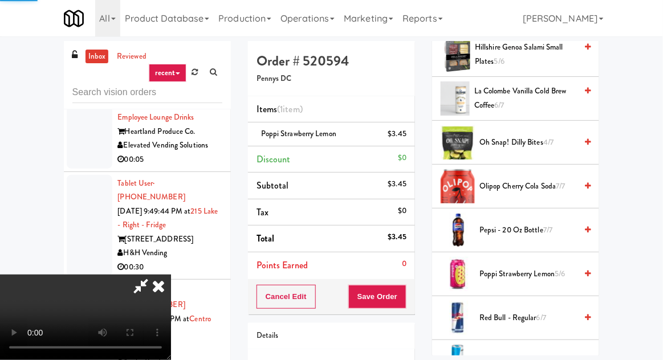
scroll to position [112, 0]
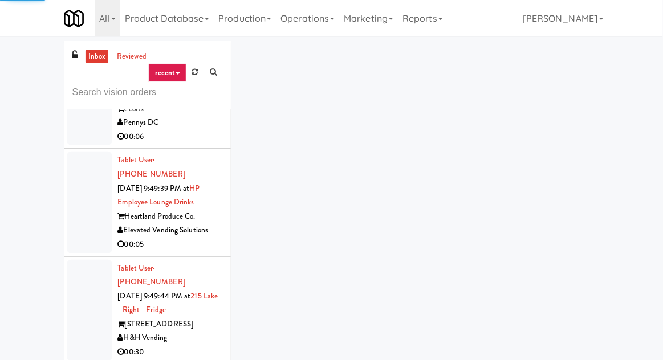
scroll to position [10059, 0]
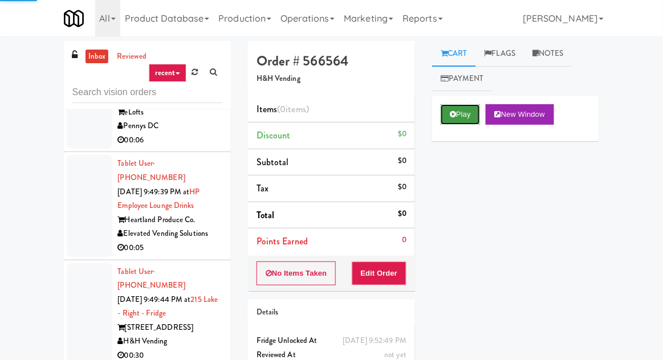
click at [465, 108] on button "Play" at bounding box center [460, 114] width 39 height 21
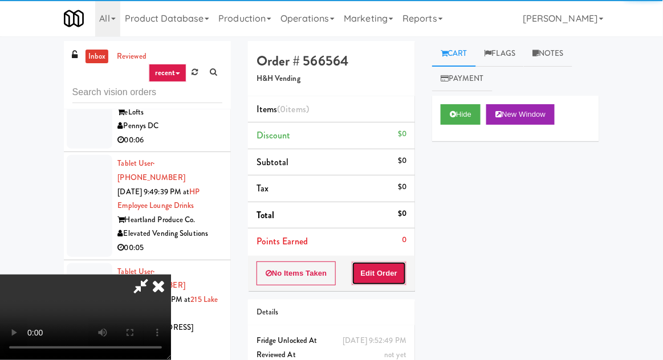
click at [386, 272] on button "Edit Order" at bounding box center [379, 274] width 55 height 24
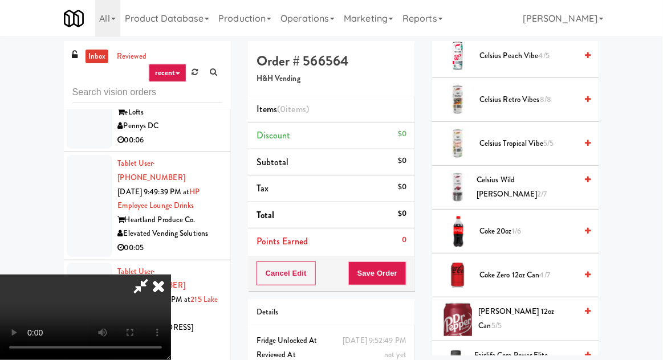
scroll to position [319, 0]
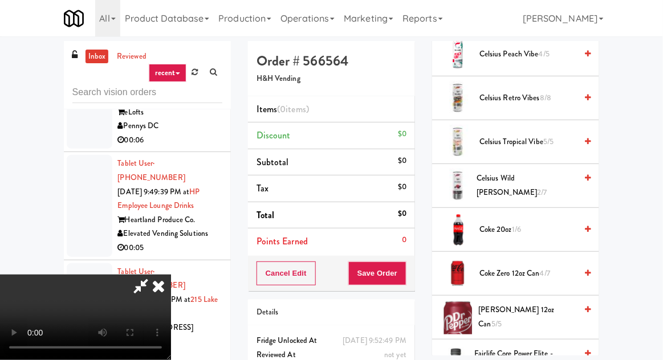
click at [558, 227] on span "Coke 20oz 1/6" at bounding box center [528, 230] width 97 height 14
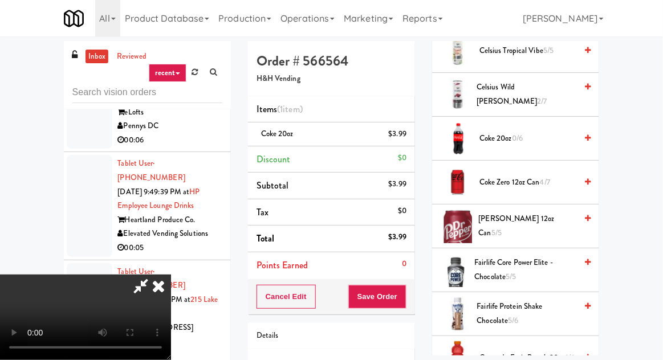
scroll to position [417, 0]
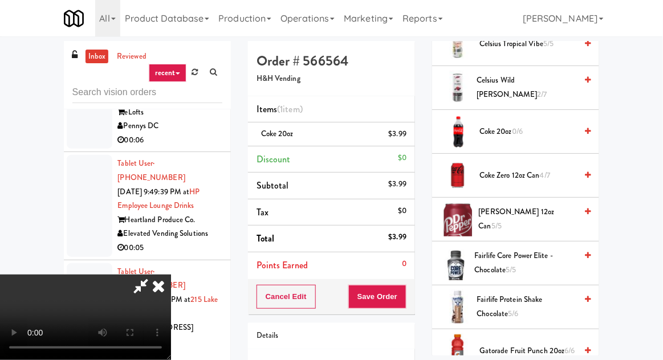
click at [555, 218] on span "[PERSON_NAME] 12oz can 5/5" at bounding box center [528, 219] width 98 height 28
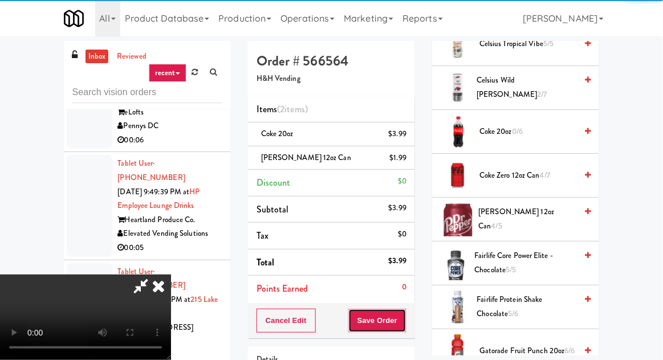
click at [402, 320] on button "Save Order" at bounding box center [377, 321] width 58 height 24
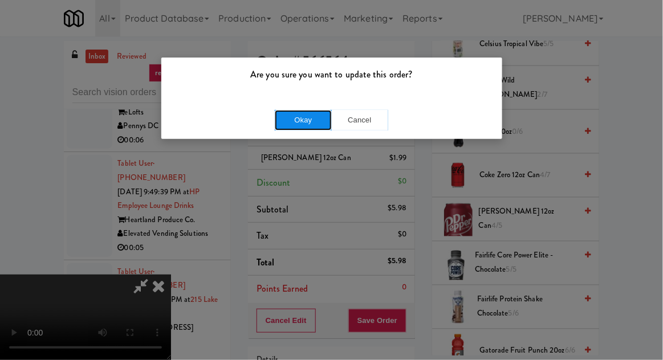
click at [311, 123] on button "Okay" at bounding box center [303, 120] width 57 height 21
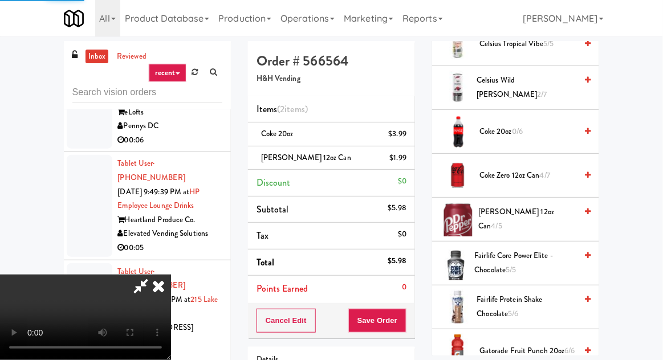
scroll to position [112, 0]
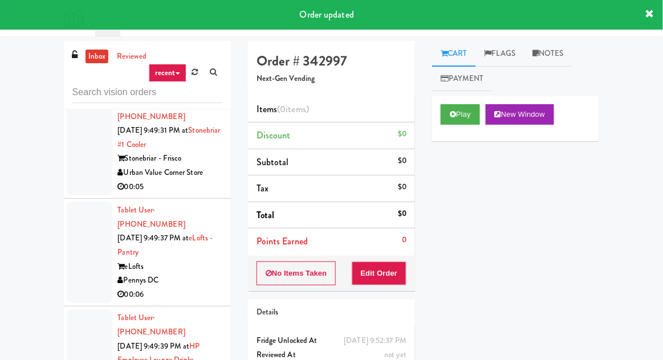
scroll to position [9899, 0]
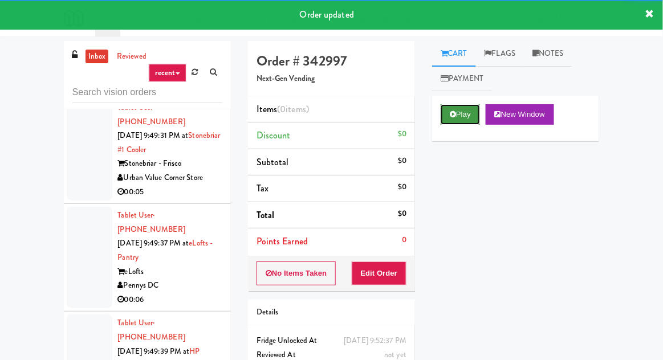
click at [447, 108] on button "Play" at bounding box center [460, 114] width 39 height 21
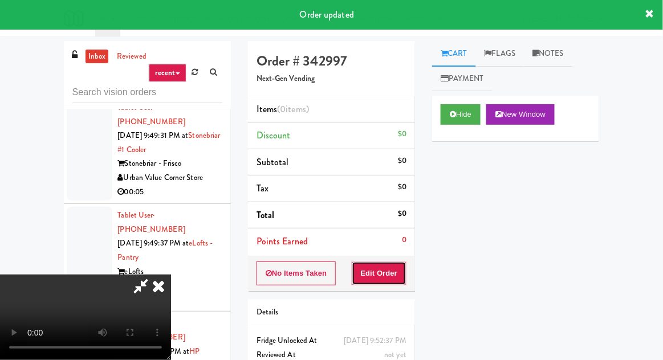
click at [384, 279] on button "Edit Order" at bounding box center [379, 274] width 55 height 24
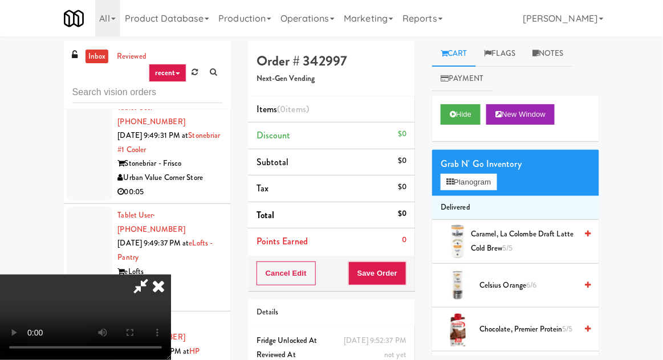
scroll to position [0, 0]
click at [497, 177] on button "Planogram" at bounding box center [469, 182] width 56 height 17
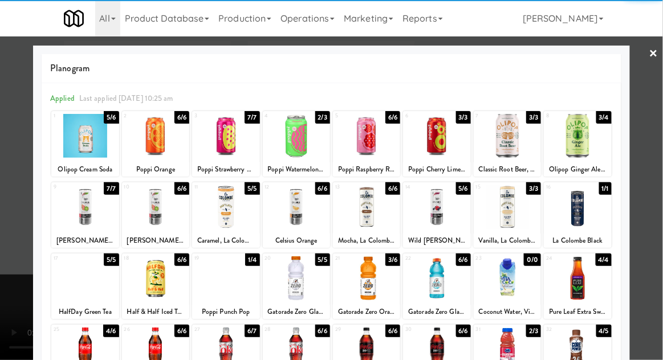
click at [450, 203] on div at bounding box center [436, 207] width 67 height 44
click at [1, 231] on div at bounding box center [331, 180] width 663 height 360
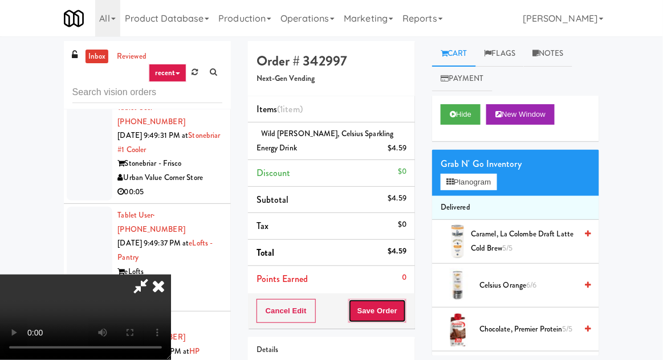
click at [406, 314] on button "Save Order" at bounding box center [377, 311] width 58 height 24
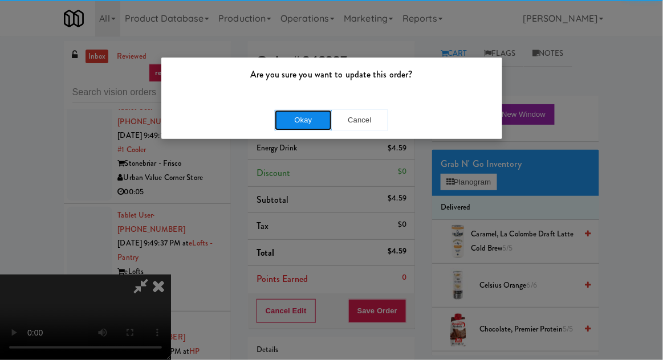
click at [310, 128] on button "Okay" at bounding box center [303, 120] width 57 height 21
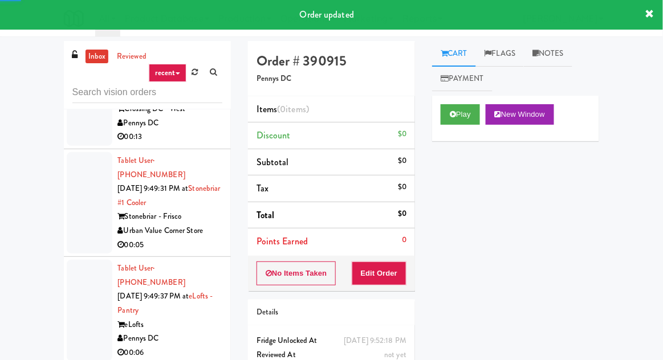
scroll to position [9847, 0]
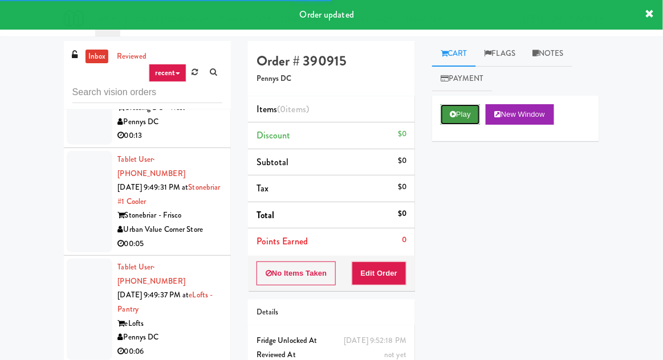
click at [462, 108] on button "Play" at bounding box center [460, 114] width 39 height 21
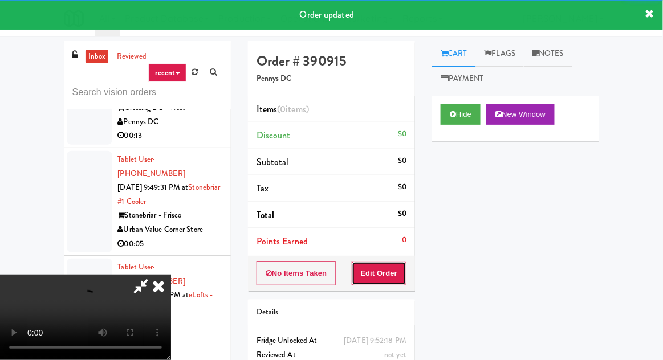
click at [397, 263] on button "Edit Order" at bounding box center [379, 274] width 55 height 24
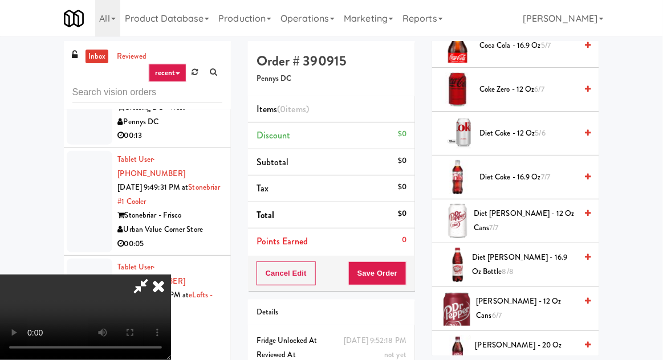
scroll to position [373, 0]
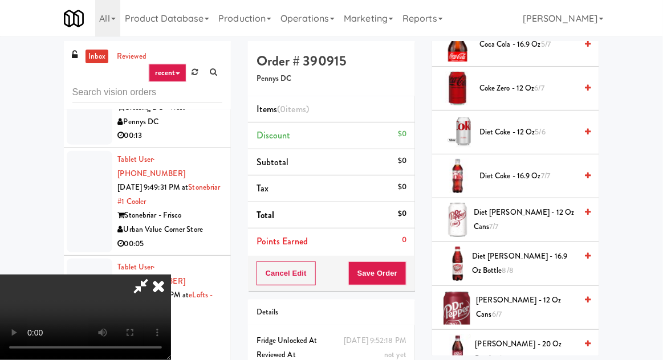
click at [555, 171] on span "Diet Coke - 16.9 oz 7/7" at bounding box center [528, 176] width 97 height 14
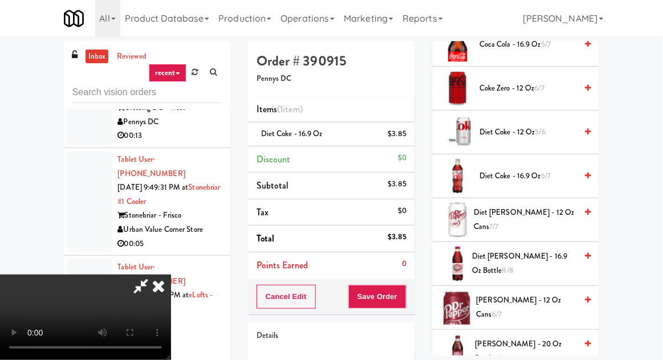
click at [514, 173] on span "Diet Coke - 16.9 oz 6/7" at bounding box center [528, 176] width 97 height 14
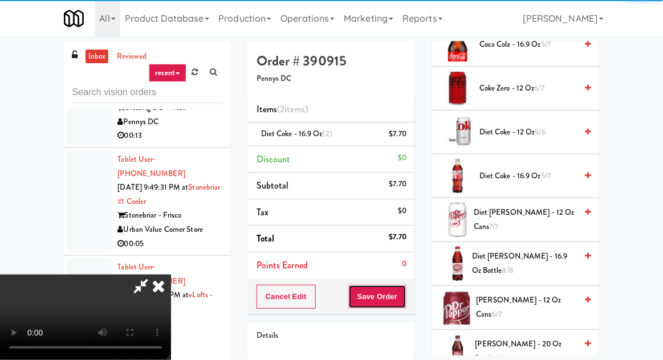
click at [404, 297] on button "Save Order" at bounding box center [377, 297] width 58 height 24
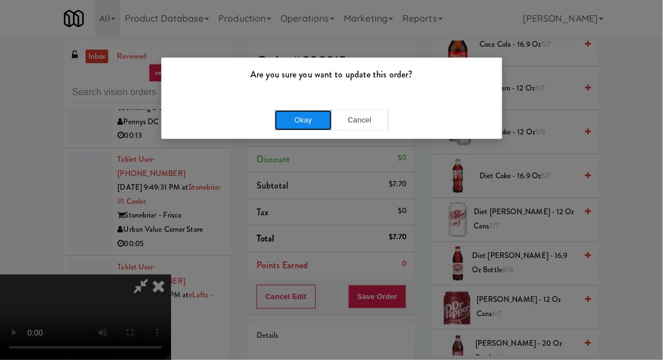
click at [319, 126] on button "Okay" at bounding box center [303, 120] width 57 height 21
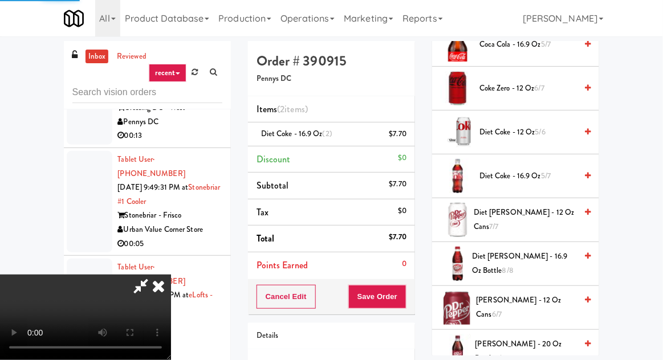
scroll to position [112, 0]
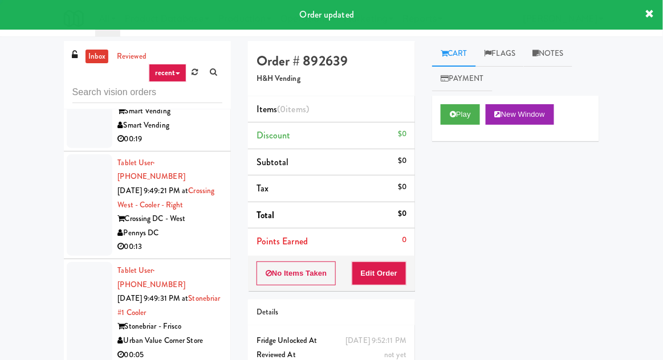
scroll to position [9734, 0]
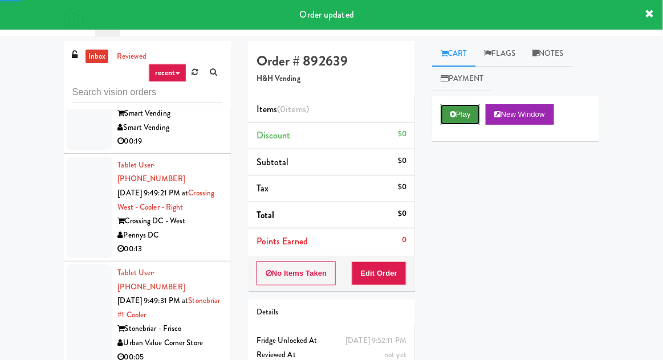
click at [470, 117] on button "Play" at bounding box center [460, 114] width 39 height 21
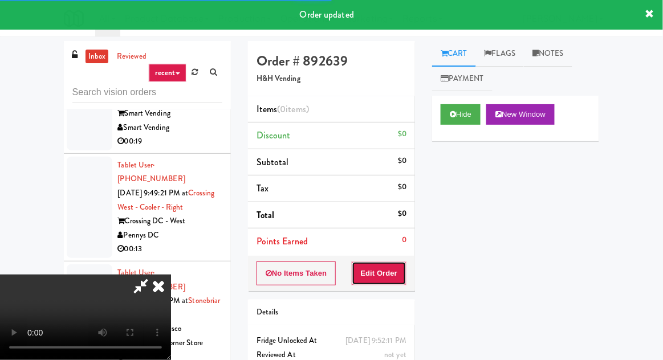
click at [396, 267] on button "Edit Order" at bounding box center [379, 274] width 55 height 24
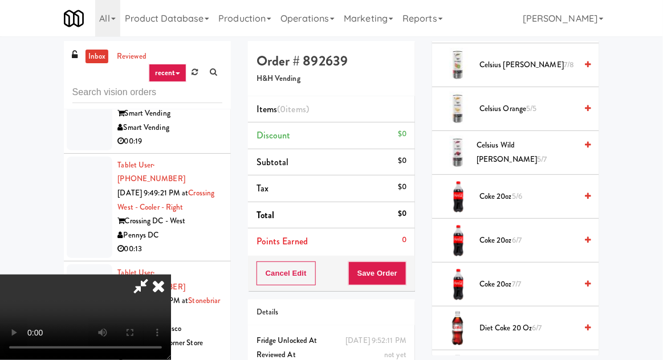
scroll to position [354, 0]
click at [552, 196] on span "Coke 20oz 5/6" at bounding box center [528, 196] width 97 height 14
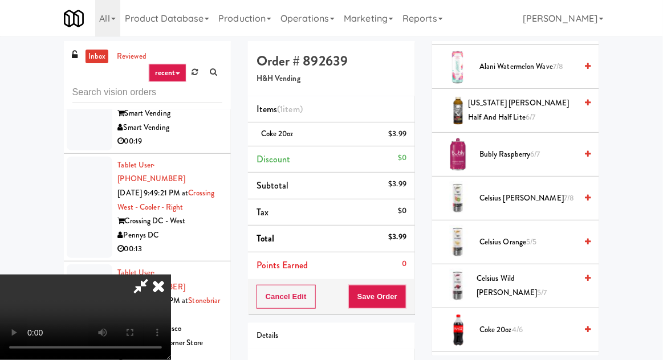
scroll to position [0, 0]
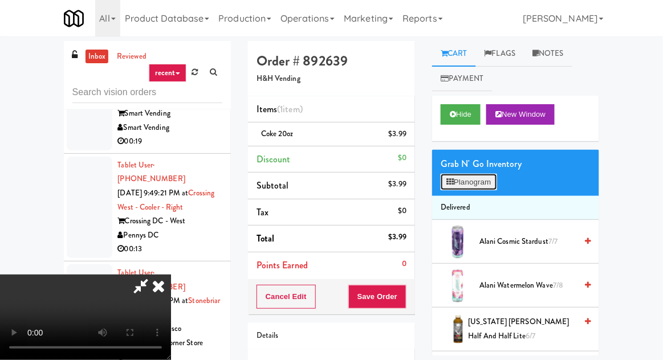
click at [482, 186] on button "Planogram" at bounding box center [469, 182] width 56 height 17
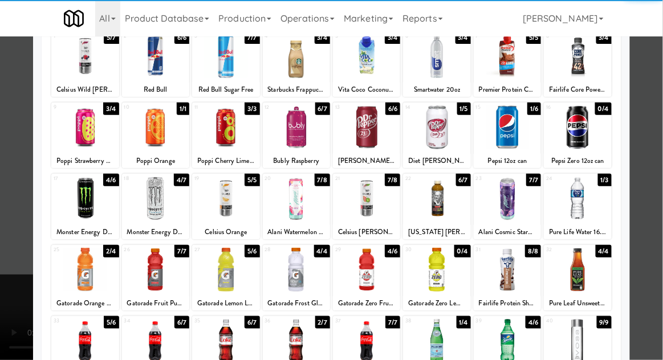
scroll to position [90, 0]
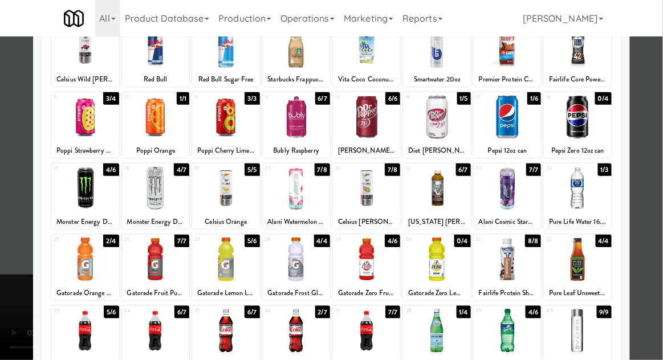
click at [659, 177] on div at bounding box center [331, 180] width 663 height 360
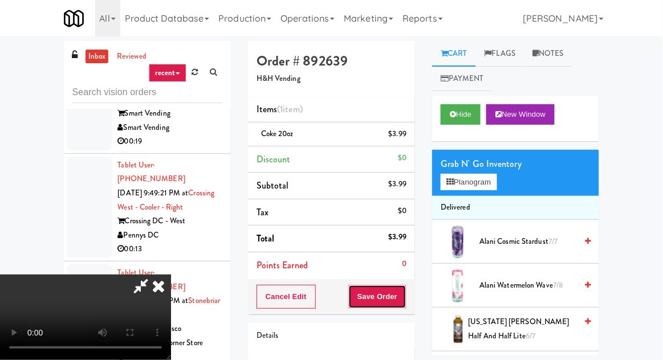
click at [400, 307] on button "Save Order" at bounding box center [377, 297] width 58 height 24
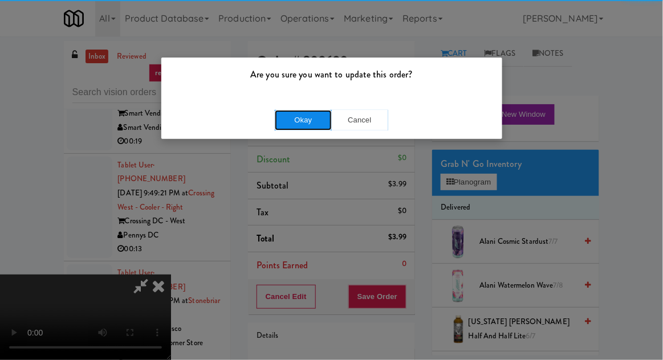
click at [316, 128] on button "Okay" at bounding box center [303, 120] width 57 height 21
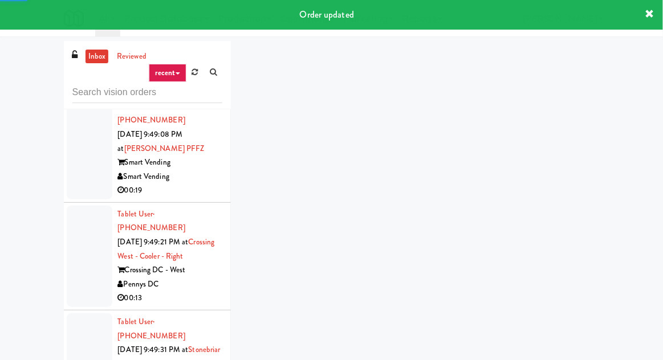
scroll to position [9621, 0]
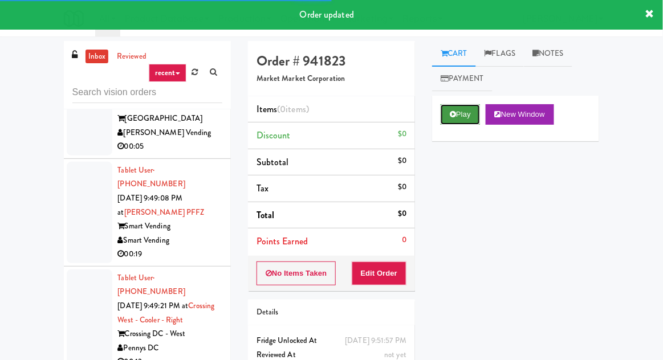
click at [454, 115] on icon at bounding box center [453, 114] width 6 height 7
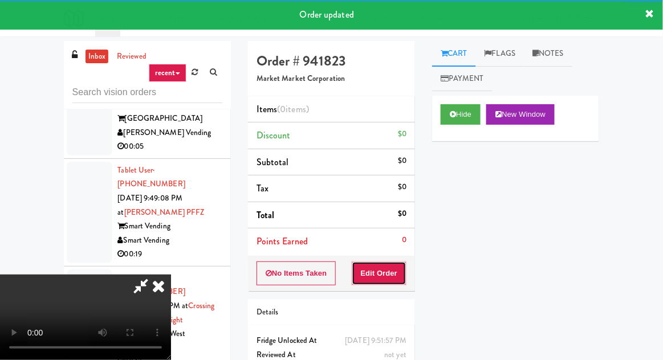
click at [379, 283] on button "Edit Order" at bounding box center [379, 274] width 55 height 24
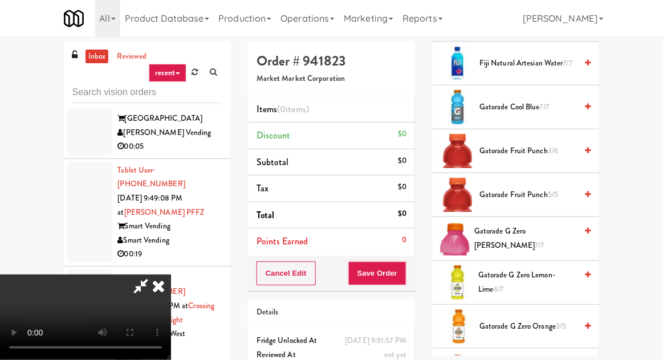
scroll to position [516, 0]
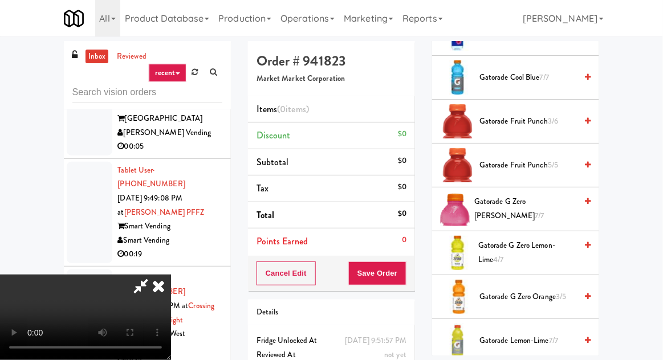
click at [574, 164] on span "Gatorade Fruit Punch 5/5" at bounding box center [528, 166] width 97 height 14
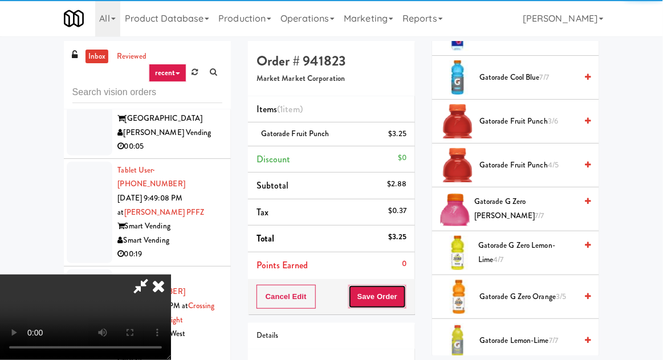
click at [405, 297] on button "Save Order" at bounding box center [377, 297] width 58 height 24
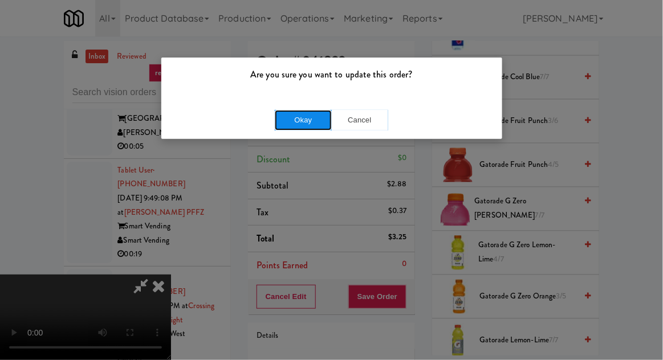
click at [316, 125] on button "Okay" at bounding box center [303, 120] width 57 height 21
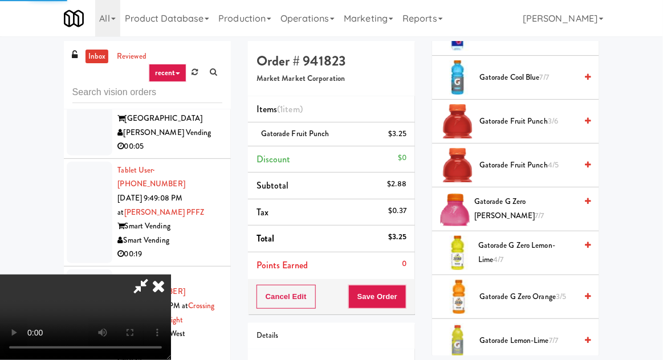
scroll to position [112, 0]
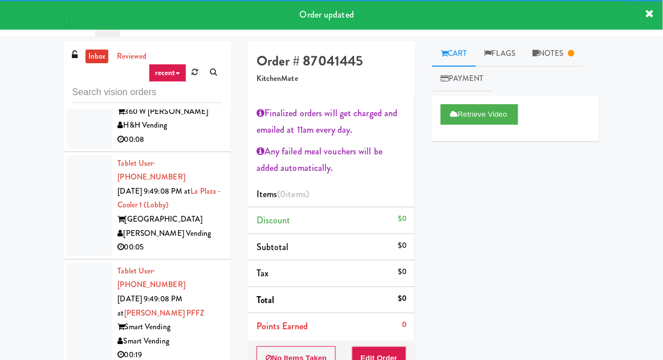
scroll to position [9520, 0]
click at [562, 55] on link "Notes" at bounding box center [553, 54] width 59 height 26
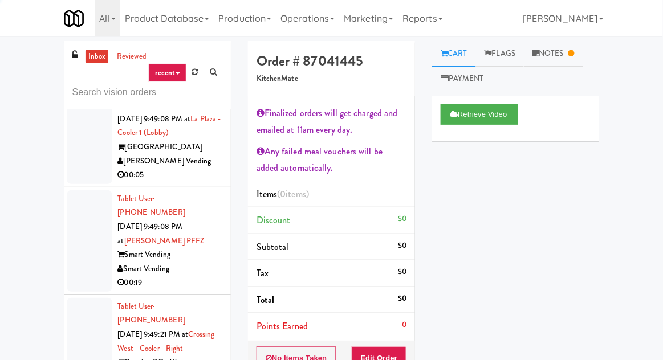
scroll to position [9592, 0]
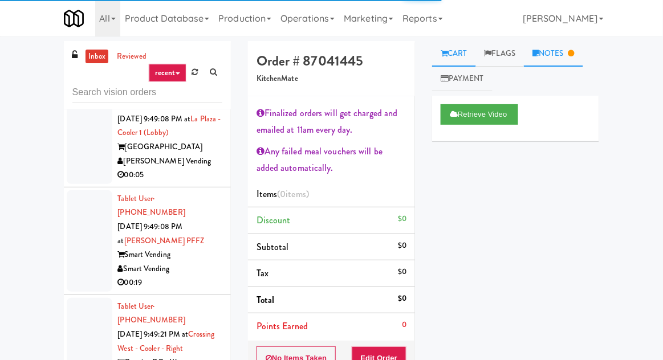
click at [563, 54] on link "Notes" at bounding box center [553, 54] width 59 height 26
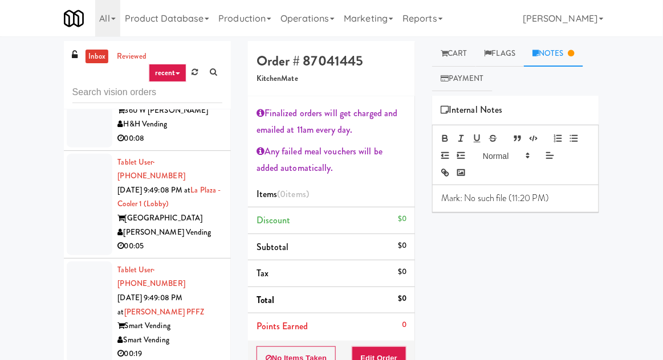
scroll to position [9518, 0]
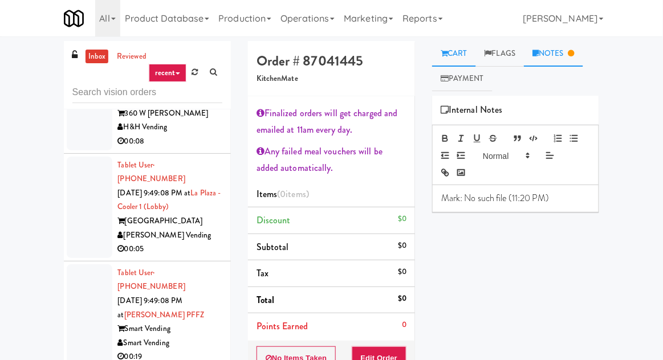
click at [464, 54] on link "Cart" at bounding box center [454, 54] width 44 height 26
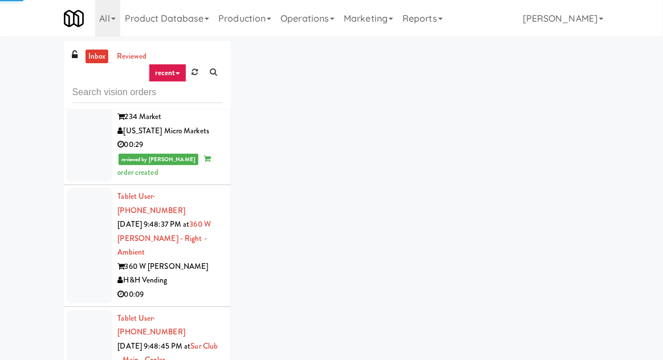
scroll to position [9134, 0]
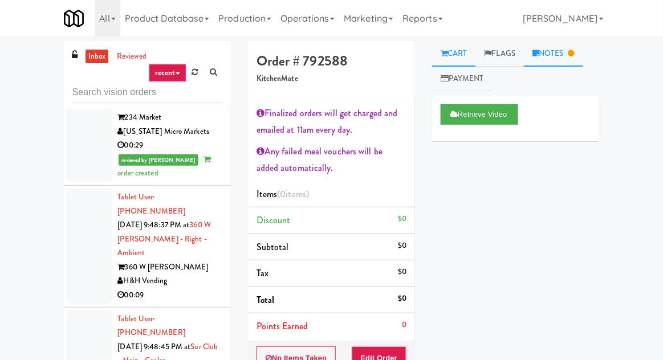
click at [561, 56] on link "Notes" at bounding box center [553, 54] width 59 height 26
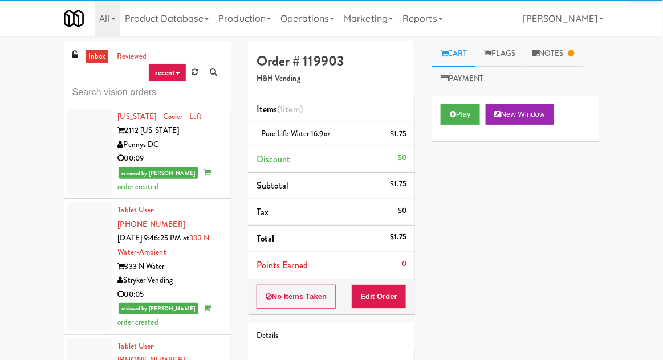
scroll to position [8021, 0]
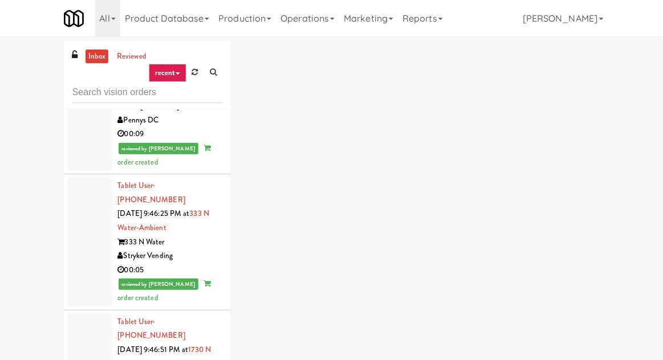
scroll to position [8062, 0]
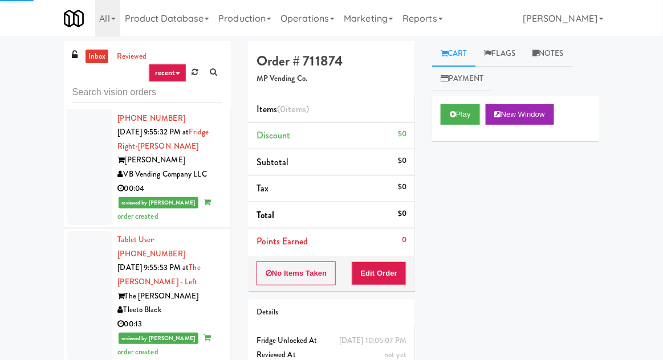
scroll to position [13988, 0]
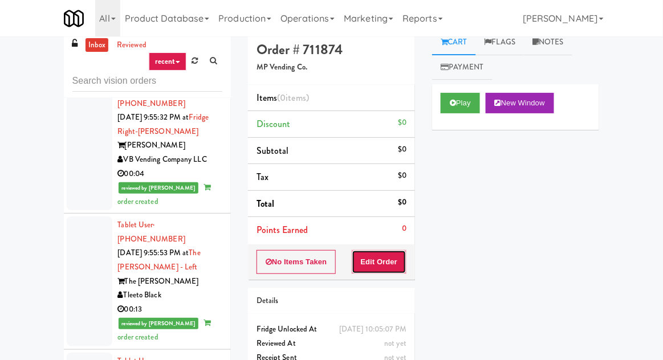
click at [392, 250] on button "Edit Order" at bounding box center [379, 262] width 55 height 24
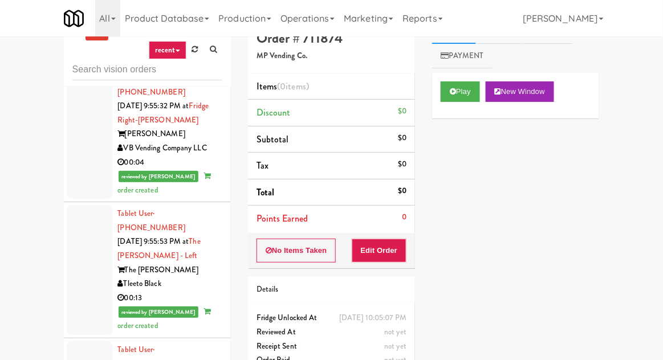
scroll to position [30, 0]
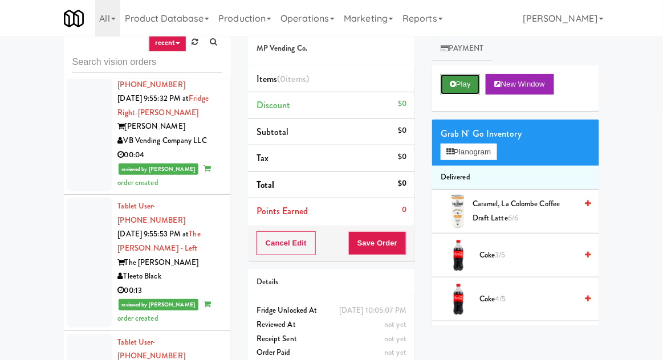
click at [458, 79] on button "Play" at bounding box center [460, 84] width 39 height 21
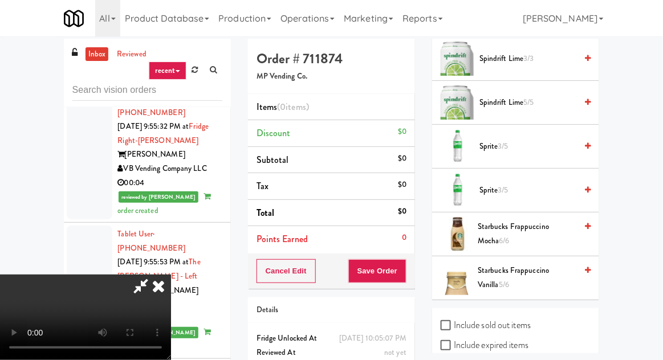
scroll to position [1429, 0]
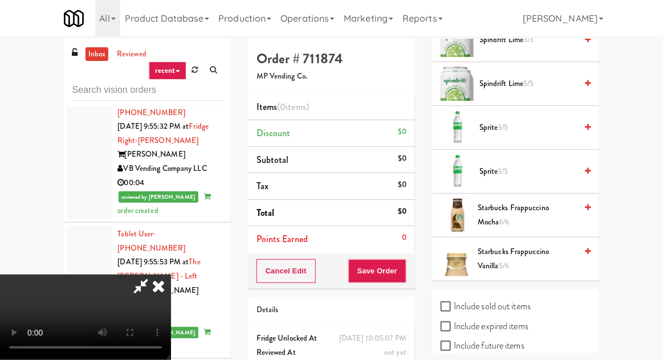
click at [563, 206] on span "Starbucks Frappuccino Mocha 6/6" at bounding box center [527, 215] width 99 height 28
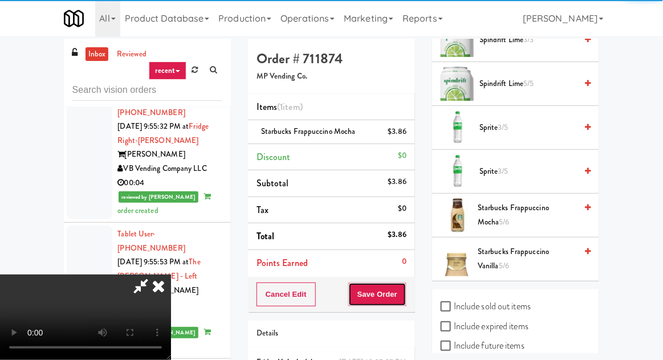
click at [402, 293] on button "Save Order" at bounding box center [377, 295] width 58 height 24
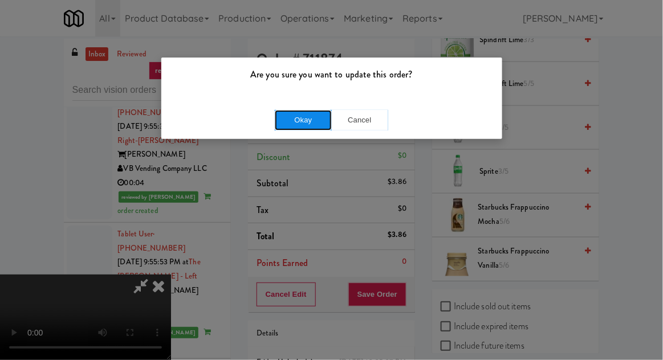
click at [306, 126] on button "Okay" at bounding box center [303, 120] width 57 height 21
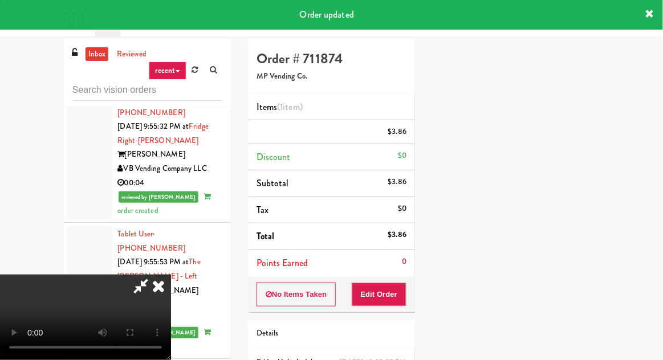
scroll to position [112, 0]
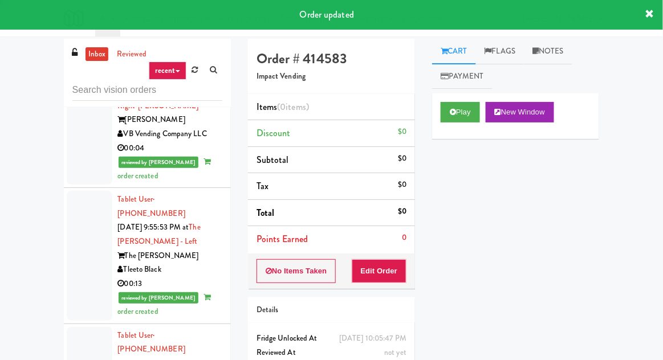
scroll to position [14049, 0]
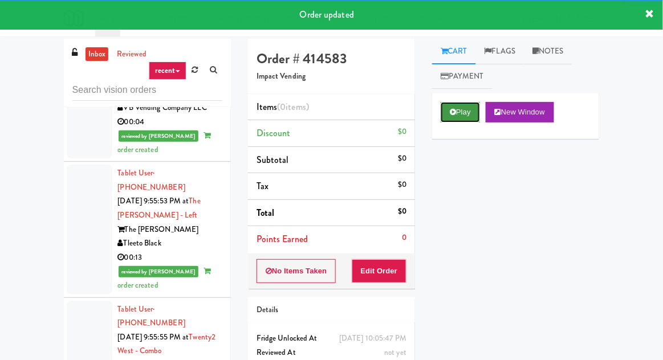
click at [455, 108] on button "Play" at bounding box center [460, 112] width 39 height 21
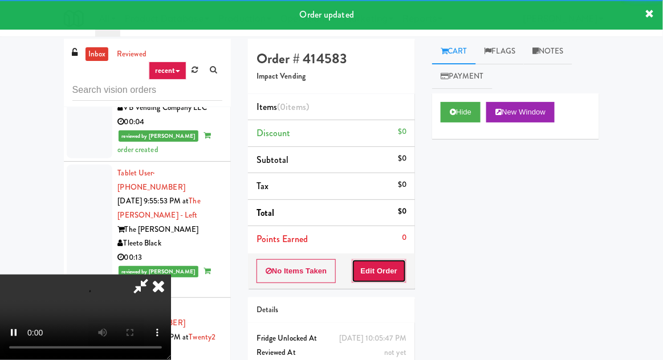
click at [390, 281] on button "Edit Order" at bounding box center [379, 271] width 55 height 24
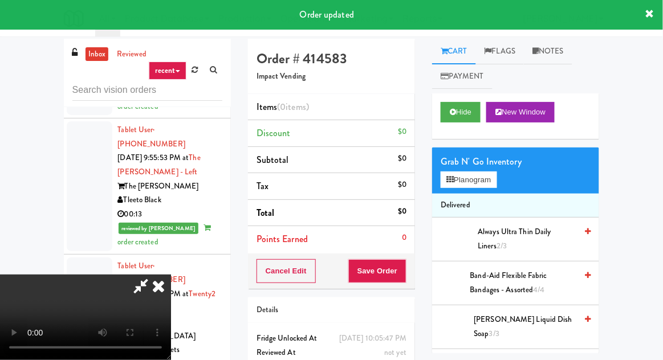
scroll to position [14091, 0]
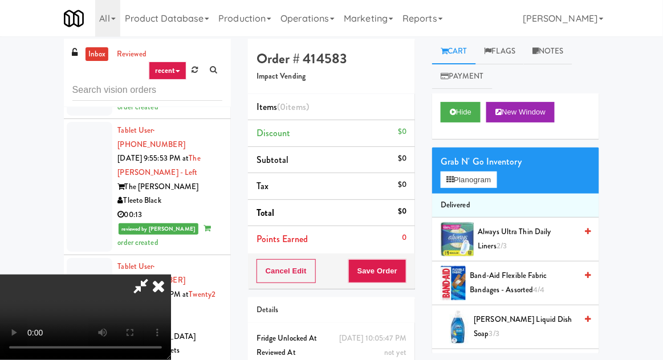
click at [171, 275] on icon at bounding box center [158, 286] width 25 height 23
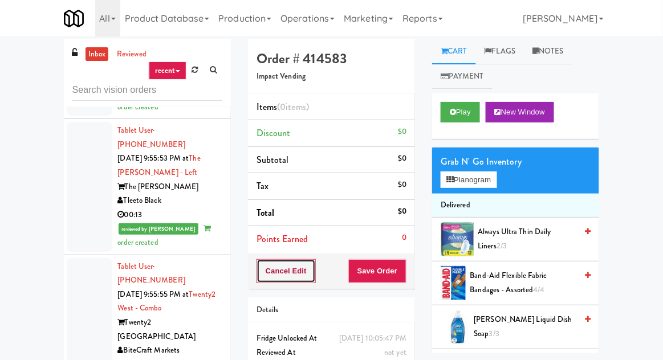
click at [288, 266] on button "Cancel Edit" at bounding box center [286, 271] width 59 height 24
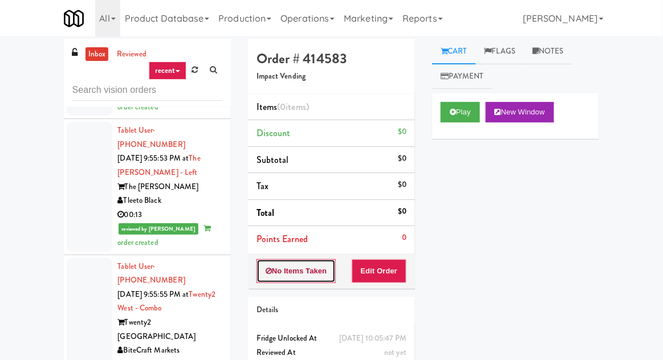
click at [294, 270] on button "No Items Taken" at bounding box center [297, 271] width 80 height 24
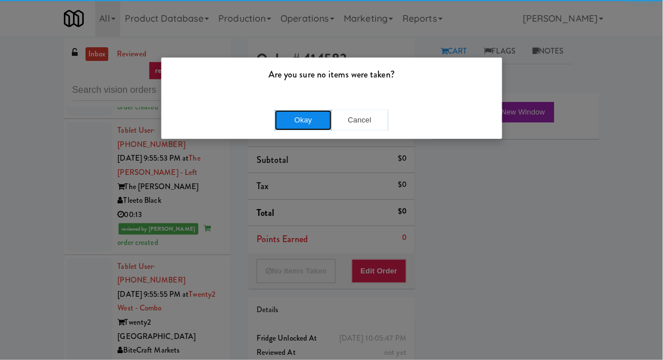
click at [312, 128] on button "Okay" at bounding box center [303, 120] width 57 height 21
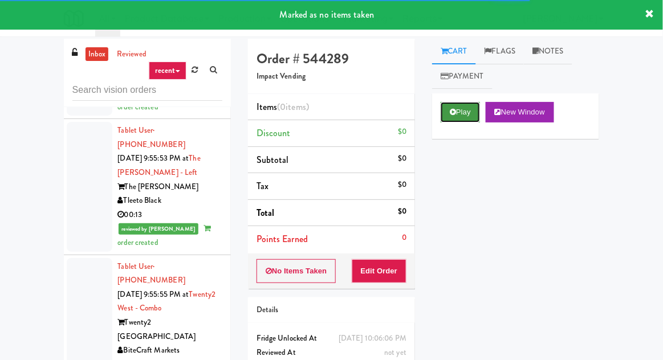
click at [455, 116] on button "Play" at bounding box center [460, 112] width 39 height 21
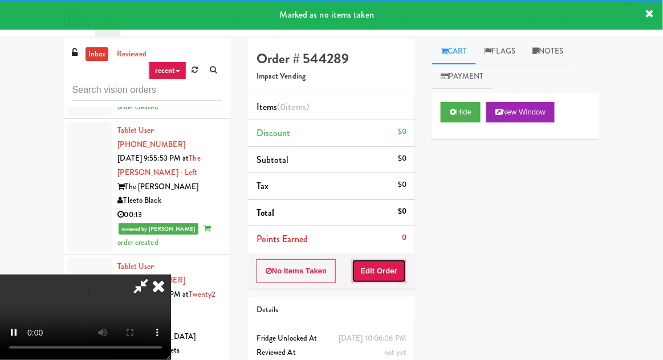
click at [379, 271] on button "Edit Order" at bounding box center [379, 271] width 55 height 24
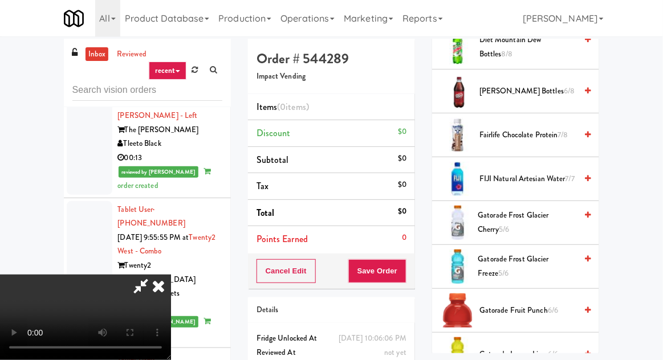
scroll to position [899, 0]
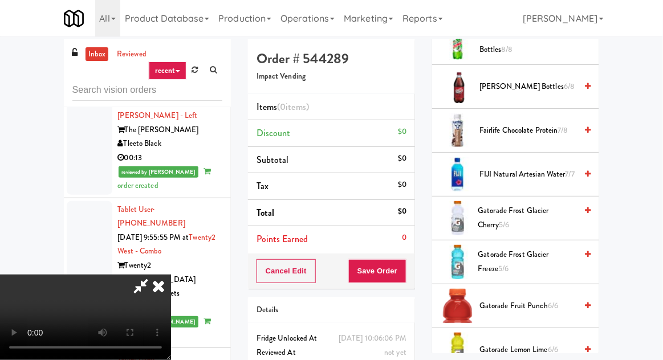
click at [557, 257] on span "Gatorade Frost Glacier Freeze 5/6" at bounding box center [527, 262] width 99 height 28
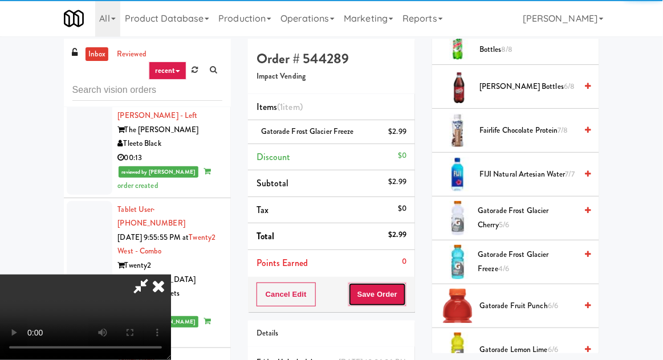
click at [405, 300] on button "Save Order" at bounding box center [377, 295] width 58 height 24
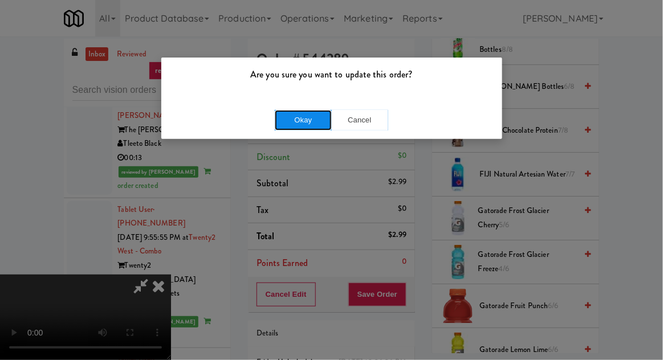
click at [318, 122] on button "Okay" at bounding box center [303, 120] width 57 height 21
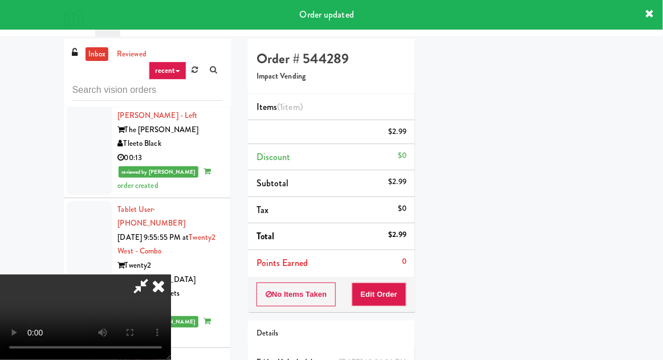
scroll to position [112, 0]
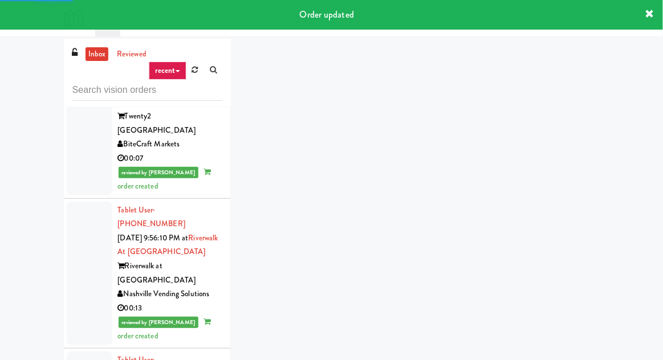
scroll to position [14296, 0]
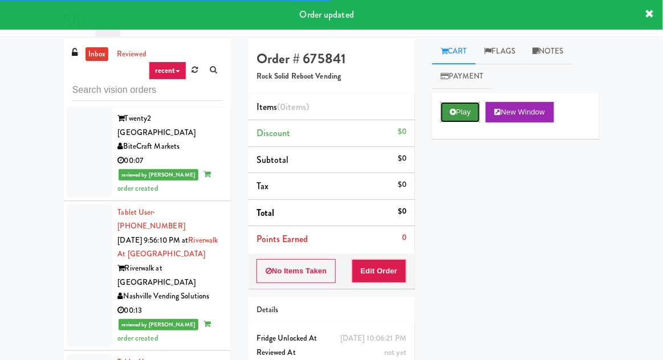
click at [473, 104] on button "Play" at bounding box center [460, 112] width 39 height 21
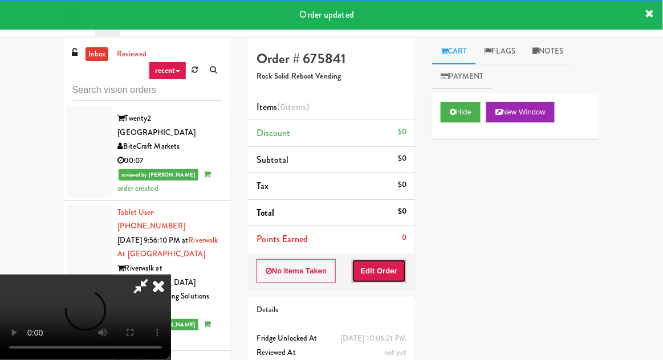
click at [393, 264] on button "Edit Order" at bounding box center [379, 271] width 55 height 24
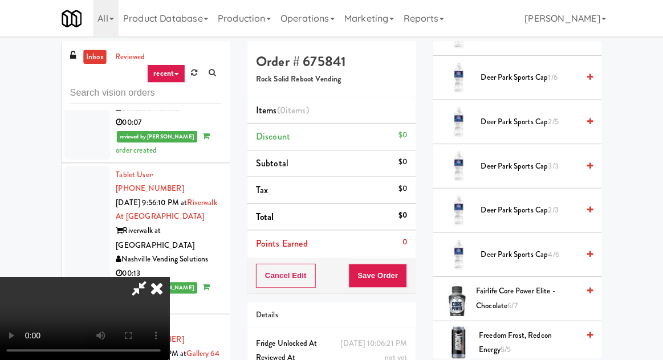
scroll to position [379, 0]
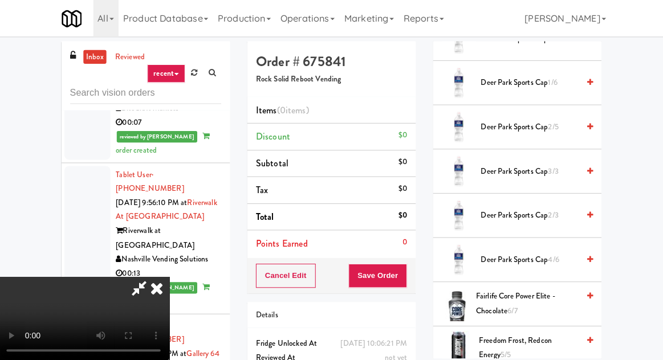
click at [575, 163] on span "Deer Park Sports Cap 3/3" at bounding box center [528, 170] width 97 height 14
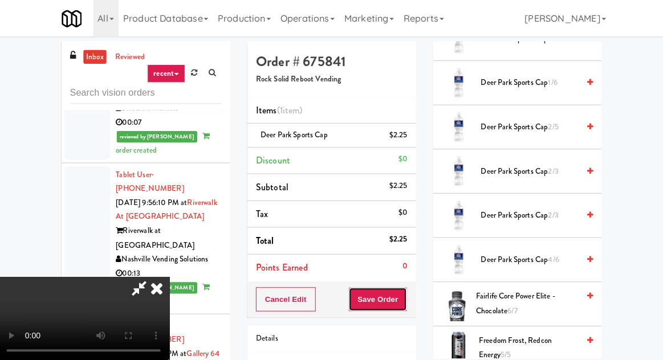
click at [401, 293] on button "Save Order" at bounding box center [377, 297] width 58 height 24
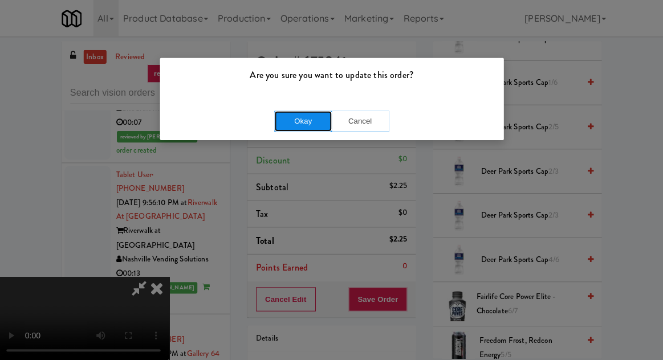
click at [309, 112] on button "Okay" at bounding box center [303, 120] width 57 height 21
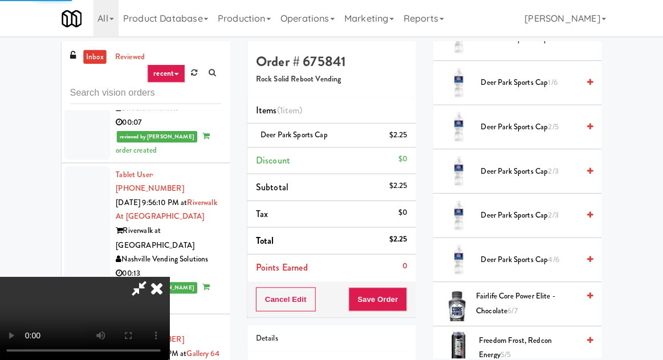
scroll to position [112, 0]
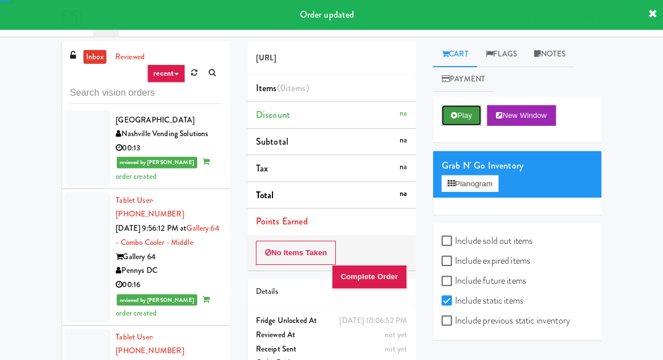
click at [474, 117] on button "Play" at bounding box center [460, 114] width 39 height 21
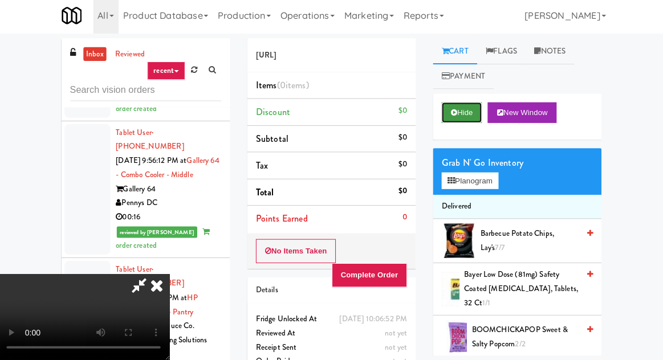
click at [469, 112] on button "Hide" at bounding box center [461, 114] width 40 height 21
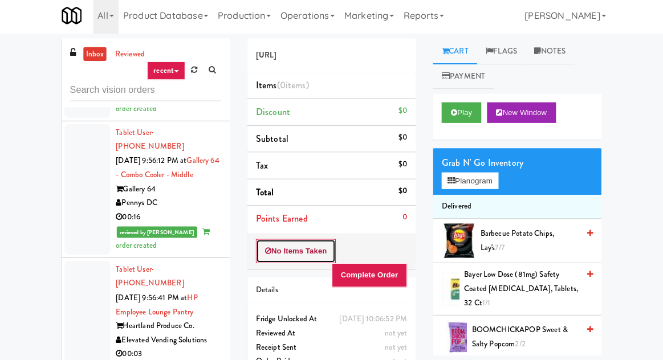
click at [304, 253] on button "No Items Taken" at bounding box center [297, 252] width 80 height 24
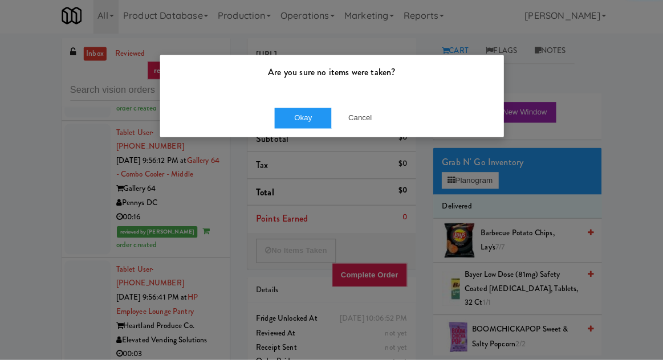
click at [305, 235] on div "Are you sure no items were taken? Okay Cancel" at bounding box center [331, 180] width 663 height 360
click at [311, 129] on button "Okay" at bounding box center [303, 120] width 57 height 21
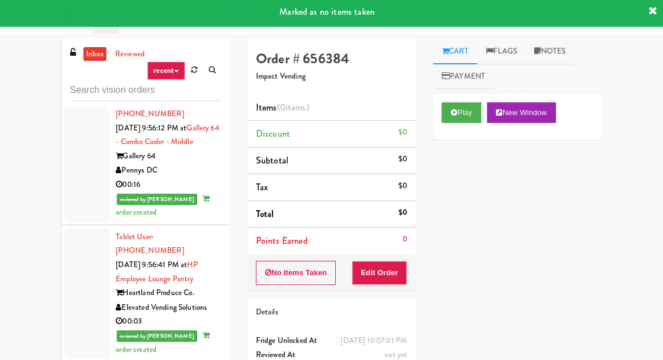
scroll to position [14569, 0]
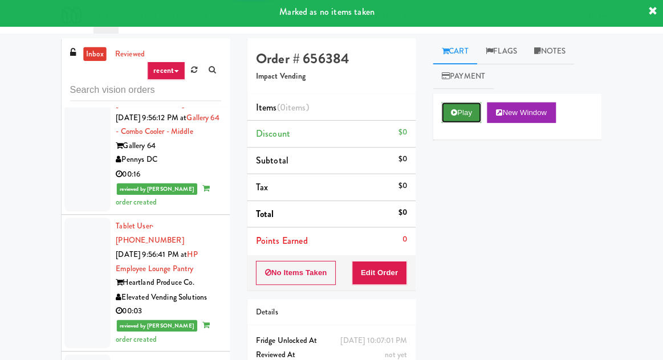
click at [470, 115] on button "Play" at bounding box center [460, 114] width 39 height 21
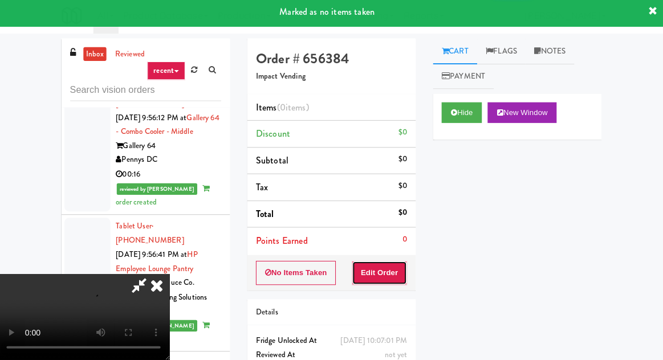
click at [401, 263] on button "Edit Order" at bounding box center [379, 274] width 55 height 24
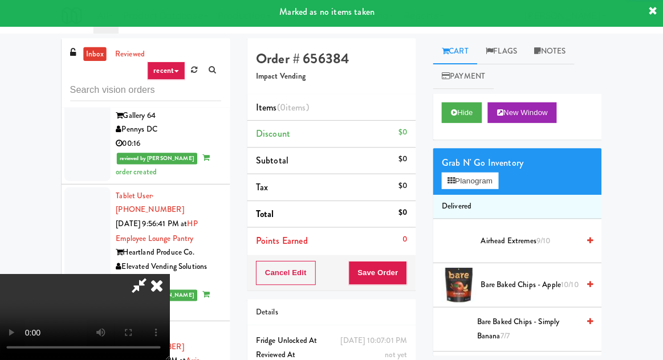
scroll to position [14608, 0]
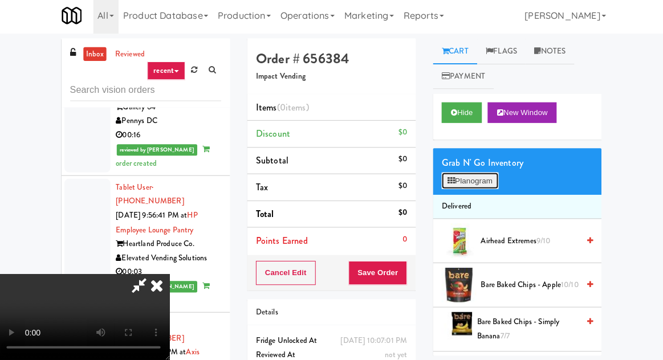
click at [484, 188] on button "Planogram" at bounding box center [469, 182] width 56 height 17
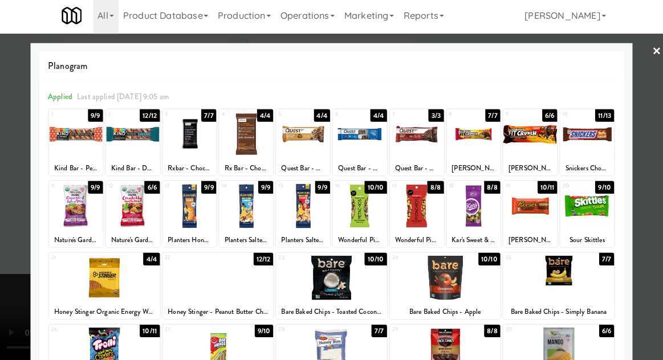
click at [659, 188] on div at bounding box center [331, 180] width 663 height 360
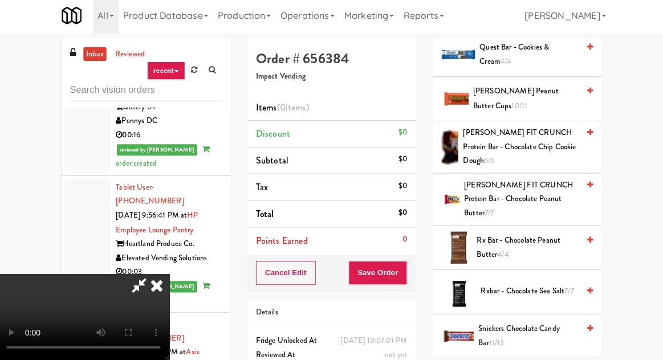
scroll to position [1369, 0]
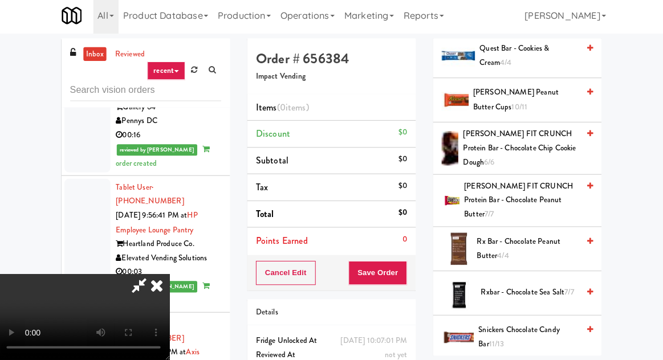
click at [559, 101] on span "[PERSON_NAME] Peanut Butter cups 10/11" at bounding box center [524, 102] width 105 height 28
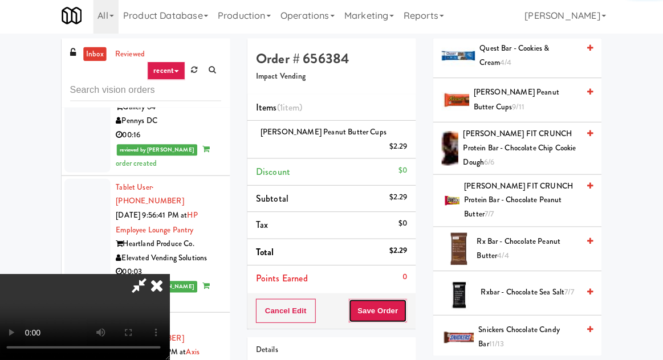
click at [400, 299] on button "Save Order" at bounding box center [377, 311] width 58 height 24
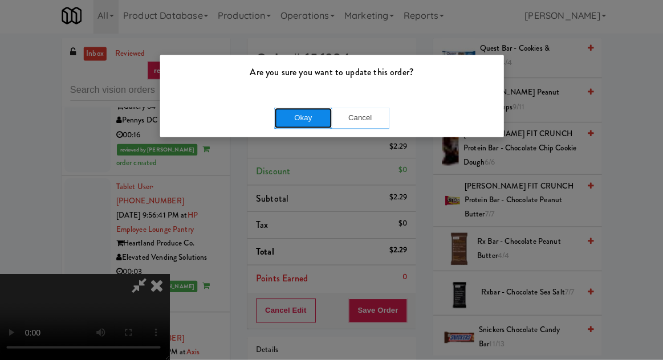
click at [286, 118] on button "Okay" at bounding box center [303, 120] width 57 height 21
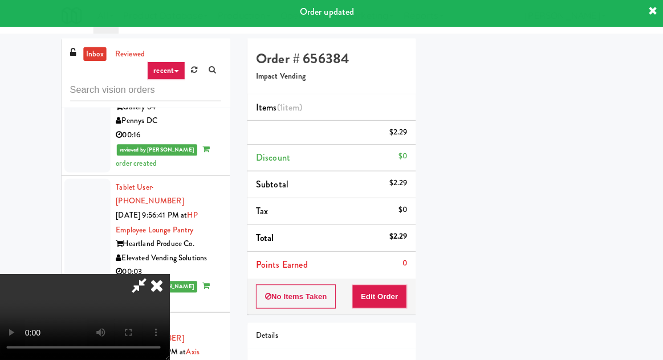
scroll to position [112, 0]
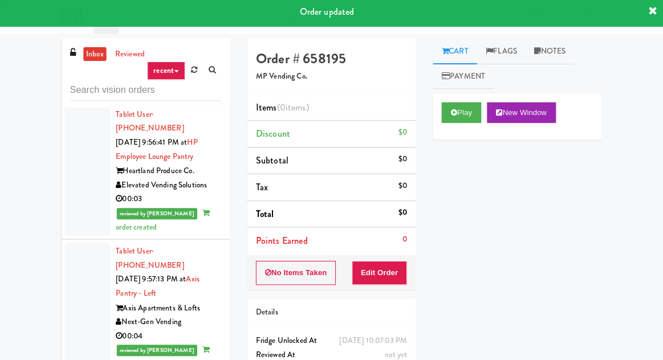
scroll to position [14679, 0]
click at [468, 108] on button "Play" at bounding box center [460, 114] width 39 height 21
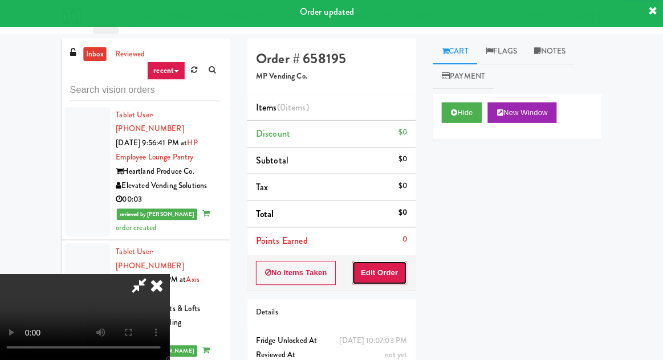
click at [397, 262] on button "Edit Order" at bounding box center [379, 274] width 55 height 24
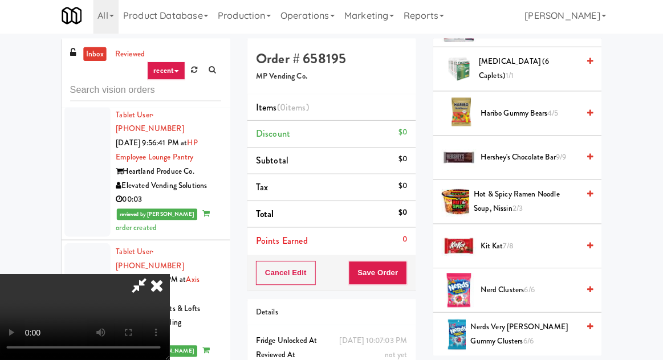
scroll to position [582, 0]
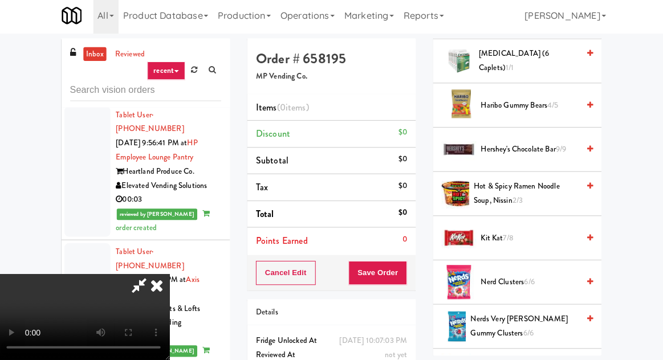
click at [549, 147] on span "Hershey's Chocolate Bar 9/9" at bounding box center [528, 151] width 97 height 14
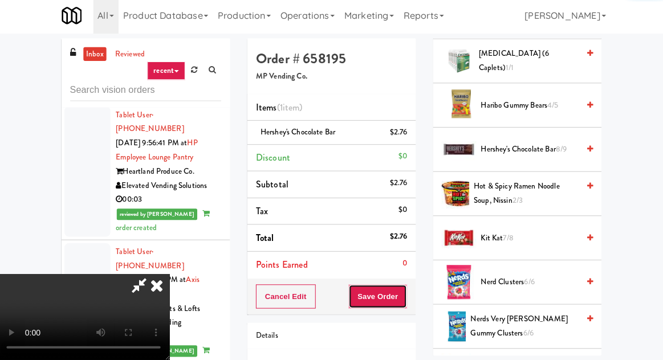
click at [405, 293] on button "Save Order" at bounding box center [377, 297] width 58 height 24
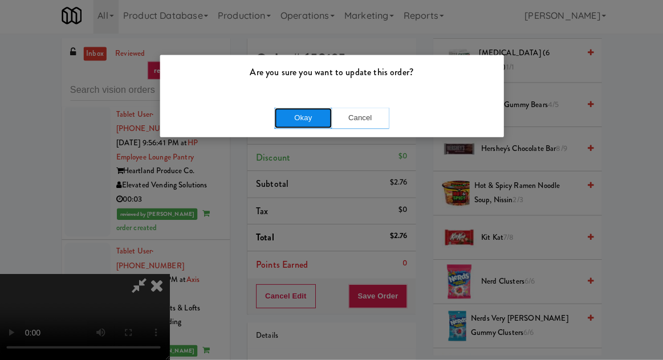
click at [314, 126] on button "Okay" at bounding box center [303, 120] width 57 height 21
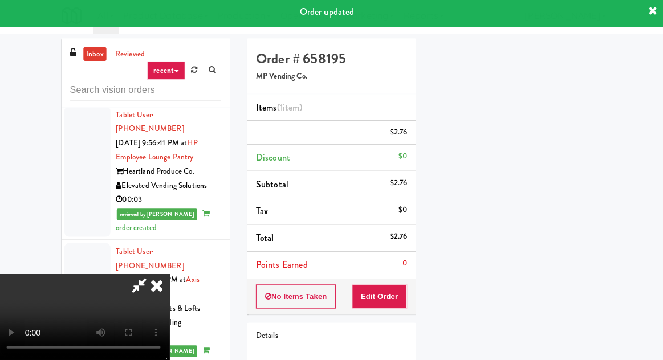
scroll to position [112, 0]
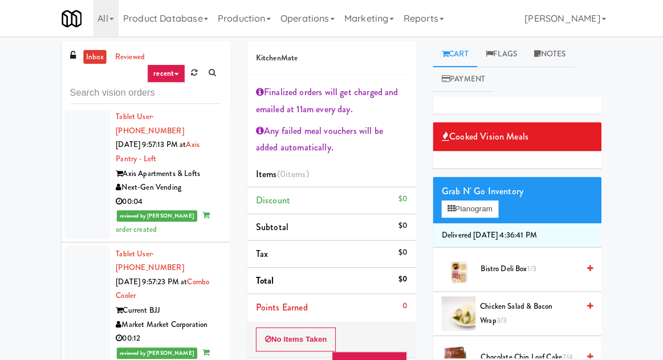
scroll to position [14845, 0]
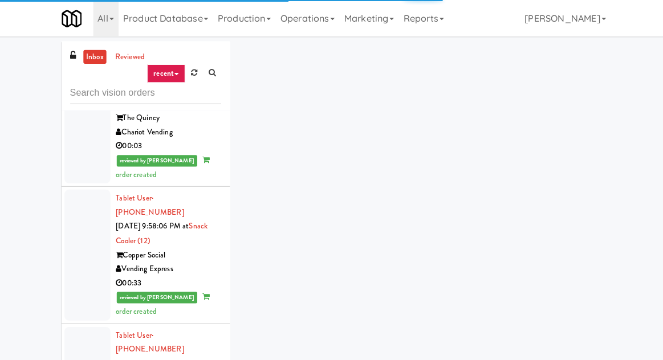
scroll to position [15343, 0]
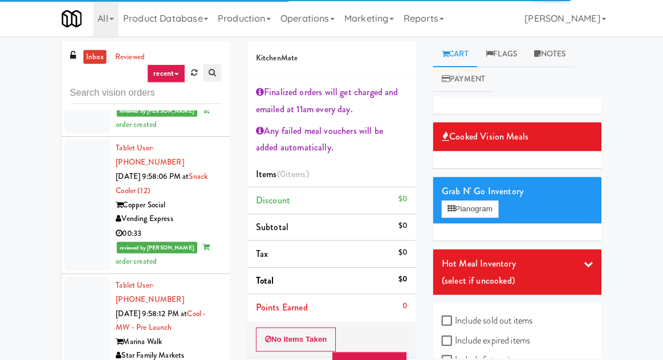
click at [205, 78] on link at bounding box center [213, 72] width 18 height 17
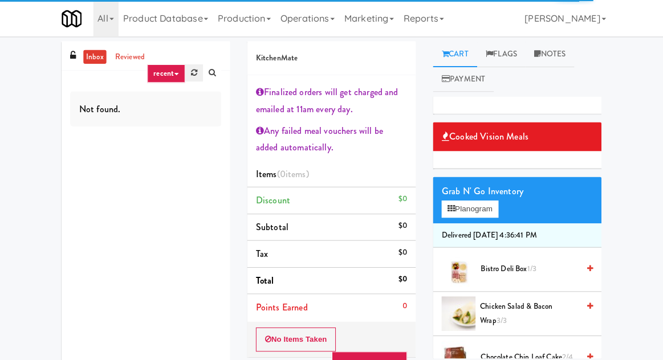
click at [194, 78] on link at bounding box center [195, 72] width 18 height 17
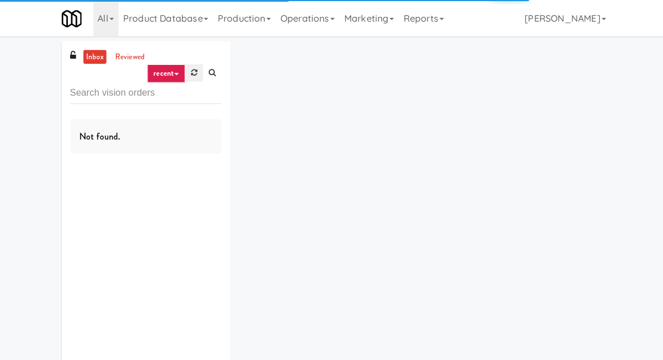
click at [194, 74] on icon at bounding box center [195, 71] width 6 height 7
click at [13, 99] on div "inbox reviewed recent all unclear take inventory issue suspicious failed recent…" at bounding box center [331, 222] width 663 height 362
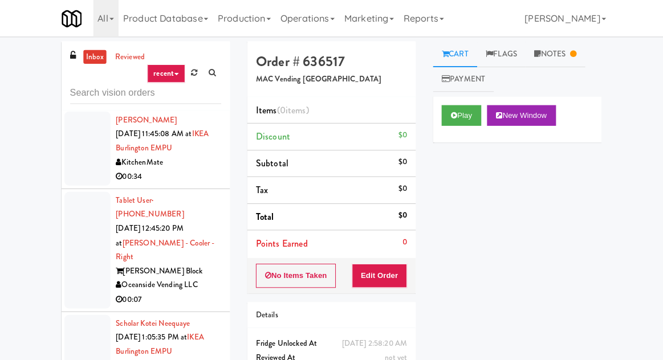
scroll to position [665, 0]
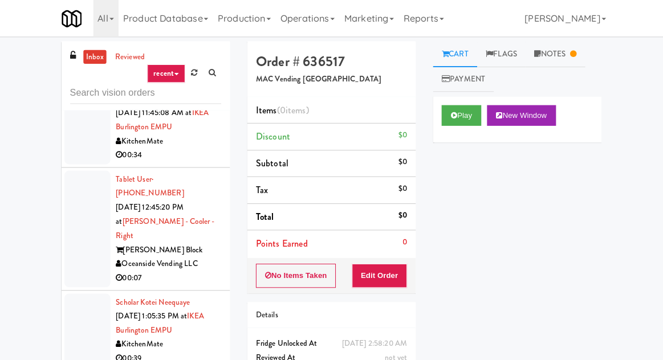
click at [78, 169] on div at bounding box center [90, 227] width 46 height 116
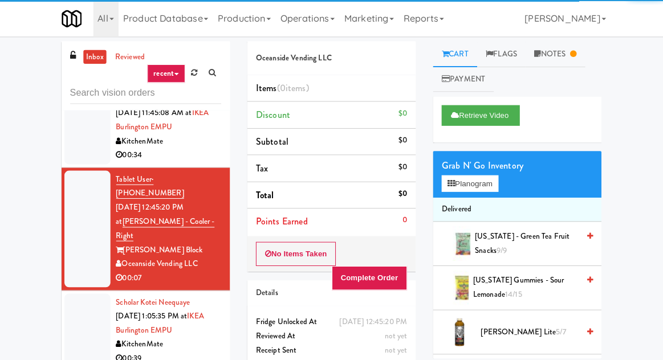
click at [96, 291] on div at bounding box center [90, 328] width 46 height 74
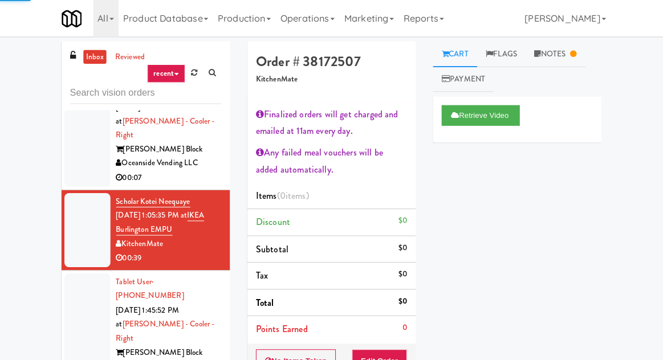
click at [95, 271] on div at bounding box center [90, 329] width 46 height 116
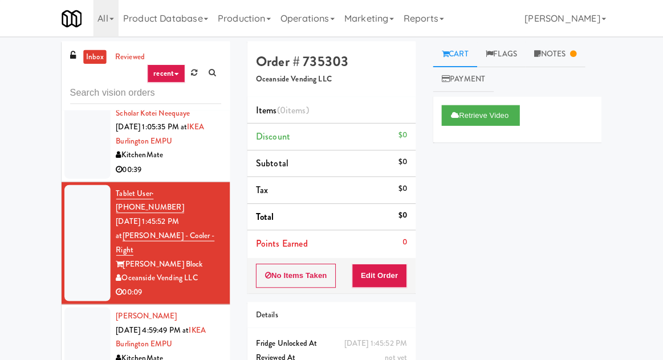
click at [94, 305] on div at bounding box center [90, 342] width 46 height 74
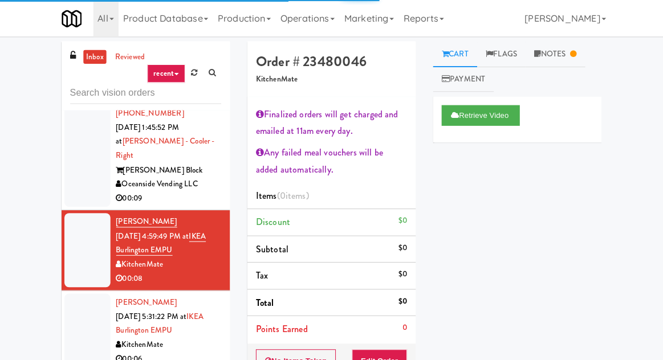
click at [95, 291] on div at bounding box center [90, 328] width 46 height 74
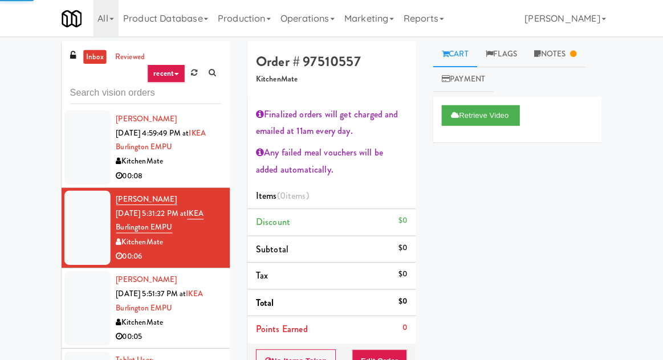
click at [86, 269] on div at bounding box center [90, 306] width 46 height 74
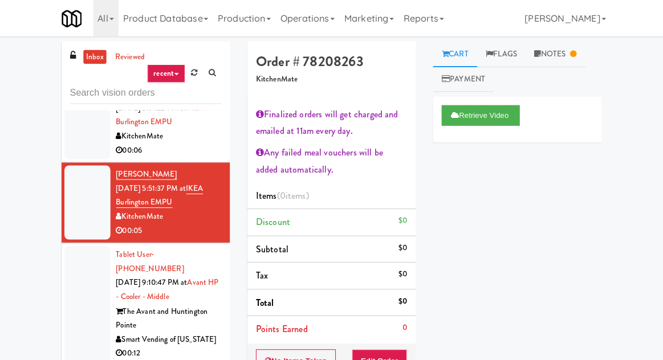
scroll to position [1150, 0]
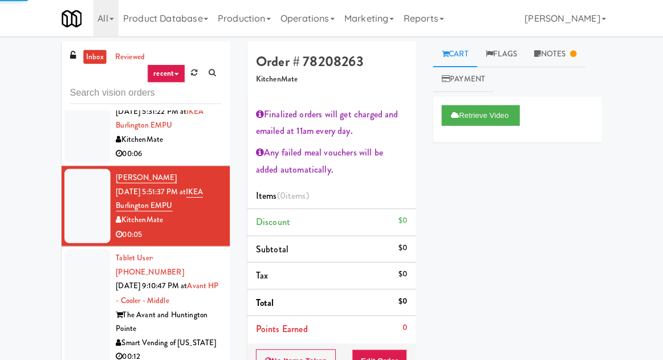
click at [92, 247] on div at bounding box center [90, 305] width 46 height 116
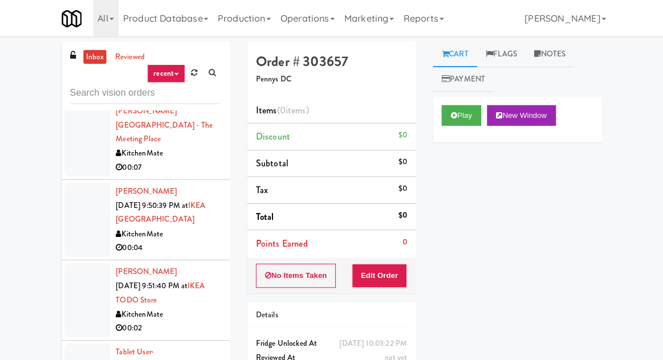
scroll to position [1828, 0]
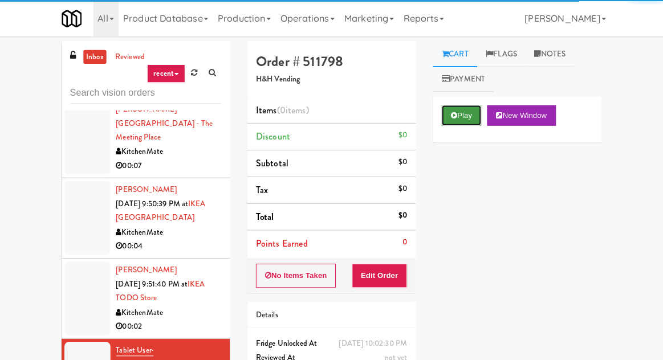
click at [464, 123] on button "Play" at bounding box center [460, 114] width 39 height 21
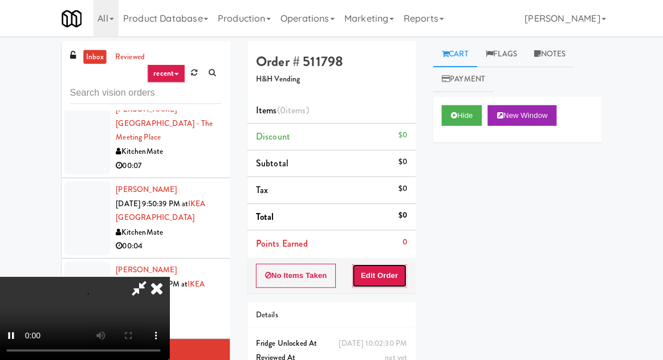
click at [389, 273] on button "Edit Order" at bounding box center [379, 274] width 55 height 24
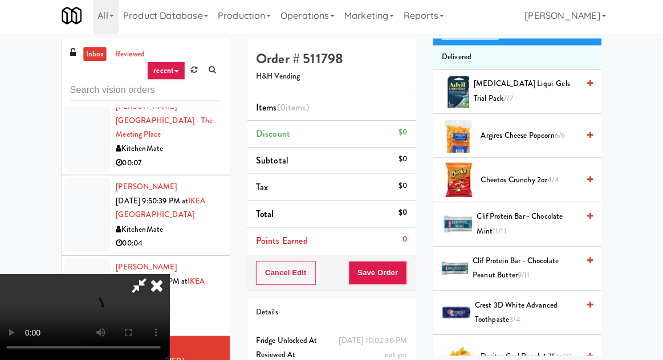
scroll to position [155, 0]
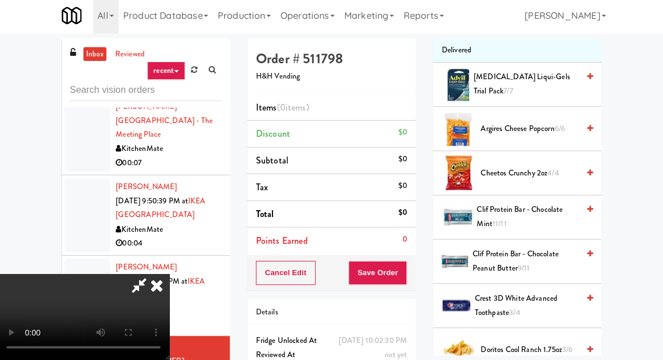
click at [557, 170] on span "4/4" at bounding box center [551, 174] width 11 height 11
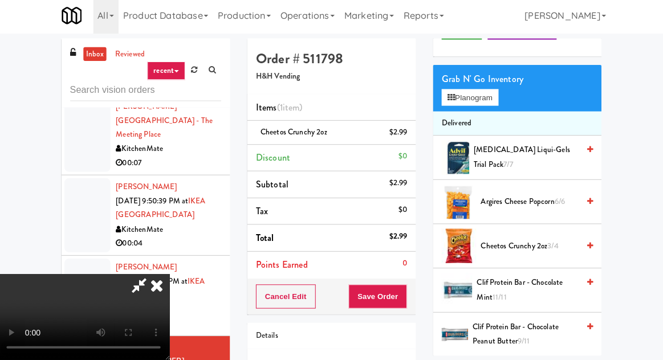
scroll to position [0, 0]
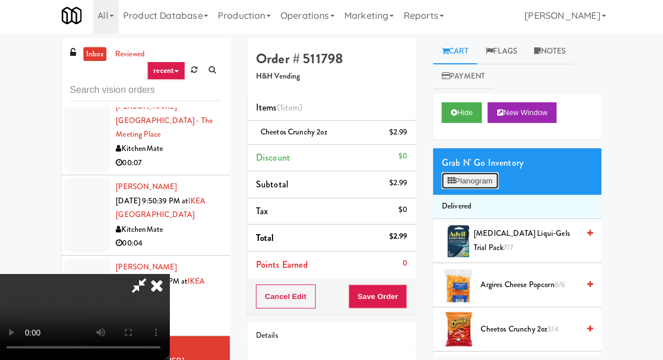
click at [486, 181] on button "Planogram" at bounding box center [469, 182] width 56 height 17
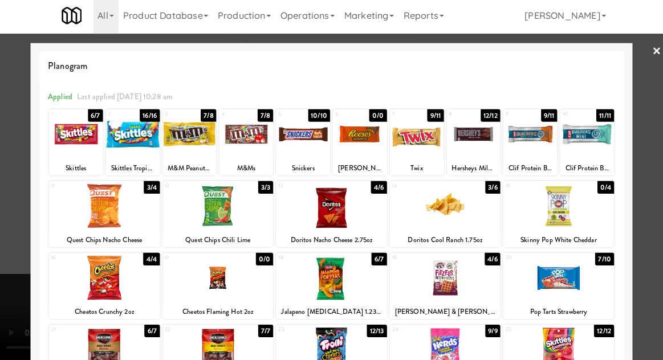
click at [194, 275] on div at bounding box center [219, 279] width 110 height 44
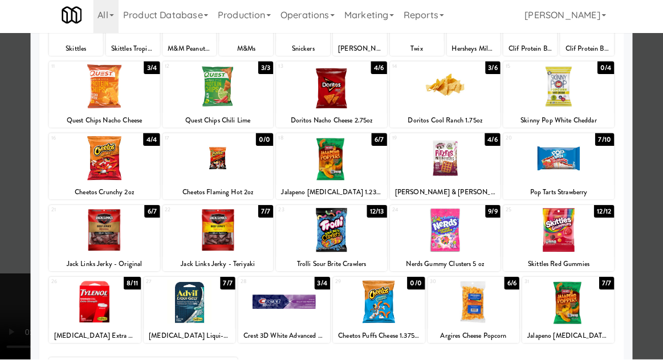
scroll to position [144, 0]
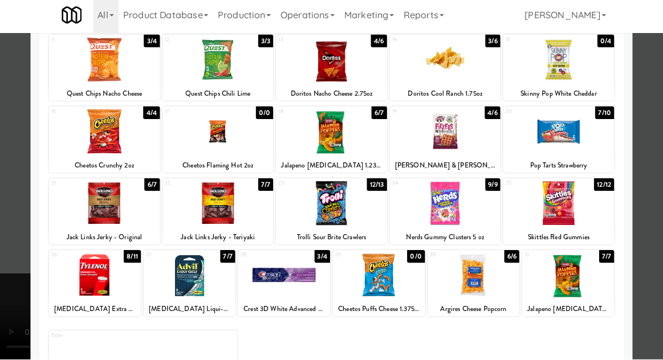
click at [652, 200] on div at bounding box center [331, 180] width 663 height 360
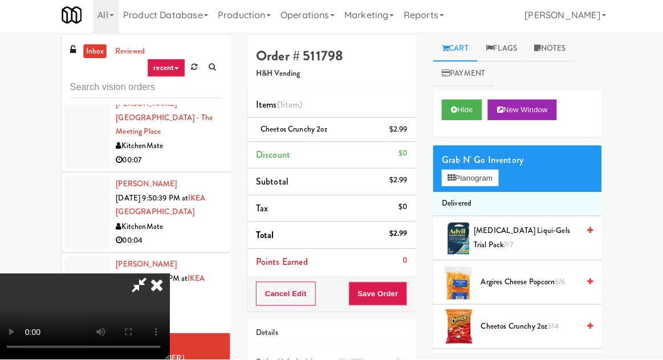
scroll to position [4, 0]
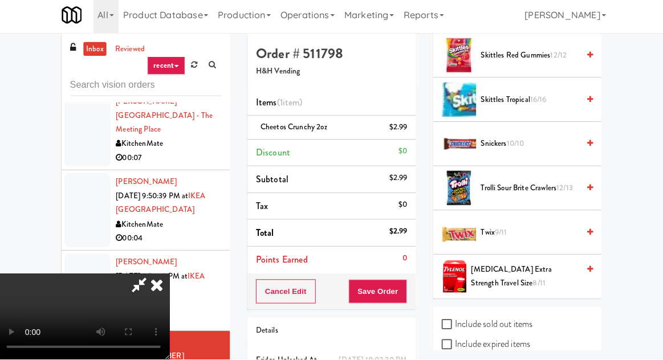
click at [524, 317] on label "Include sold out items" at bounding box center [486, 325] width 90 height 17
click at [454, 322] on input "Include sold out items" at bounding box center [447, 326] width 13 height 9
checkbox input "true"
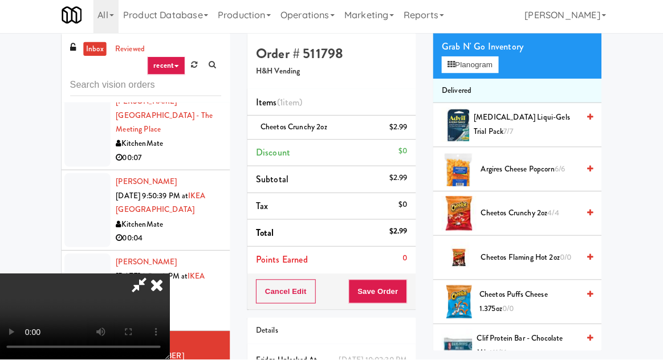
scroll to position [111, 0]
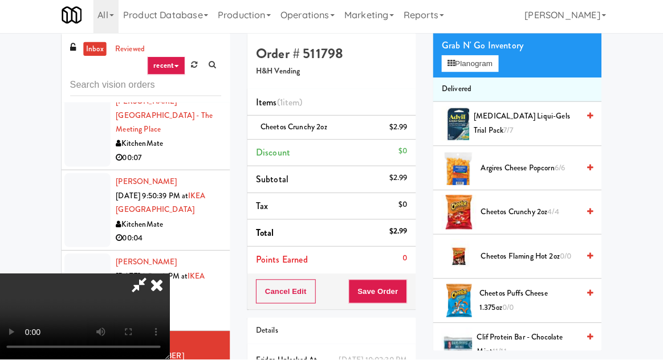
click at [553, 263] on span "Cheetos Flaming Hot 2oz 0/0" at bounding box center [528, 258] width 97 height 14
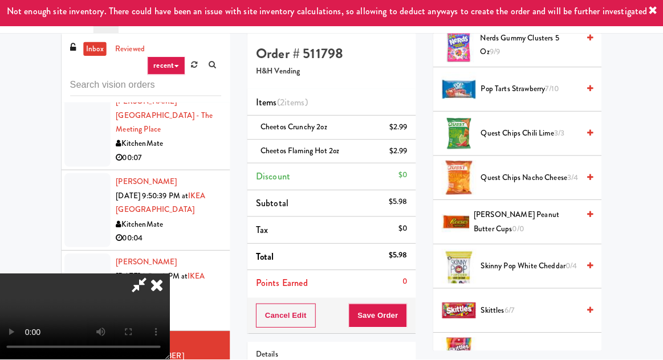
scroll to position [999, 0]
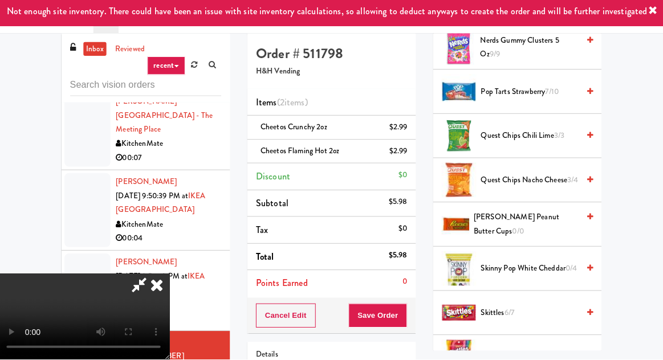
click at [542, 307] on span "Skittles 6/7" at bounding box center [528, 314] width 97 height 14
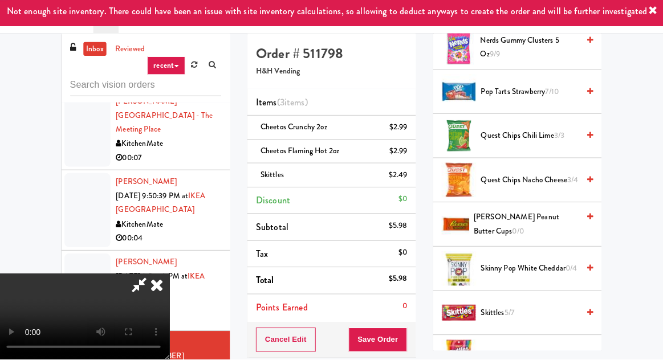
click at [546, 307] on span "Skittles 5/7" at bounding box center [528, 314] width 97 height 14
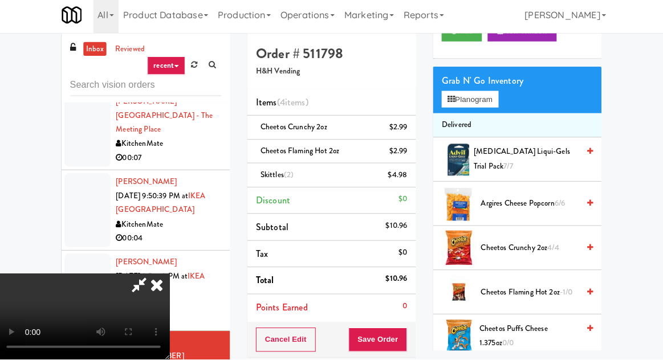
scroll to position [0, 0]
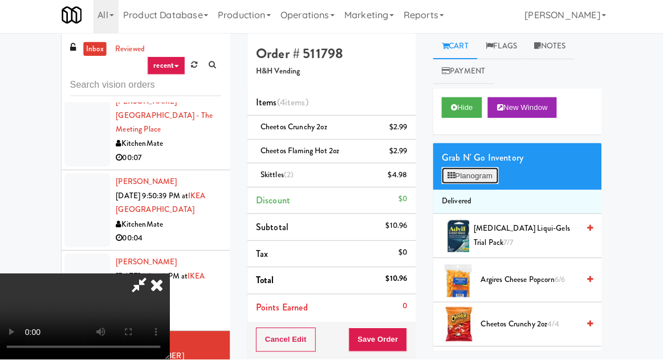
click at [493, 180] on button "Planogram" at bounding box center [469, 178] width 56 height 17
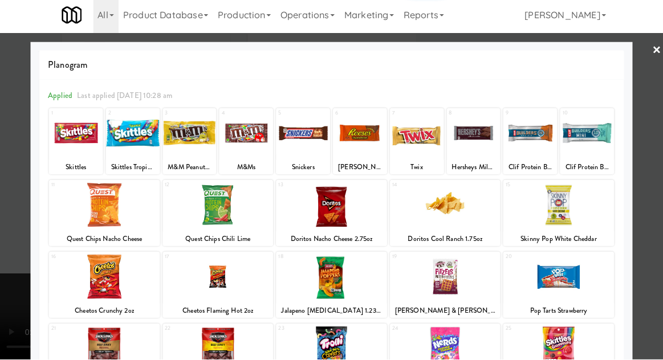
click at [128, 152] on div at bounding box center [135, 136] width 54 height 44
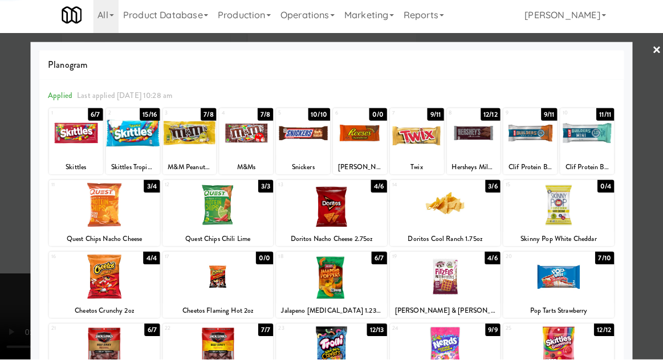
click at [4, 299] on div at bounding box center [331, 180] width 663 height 360
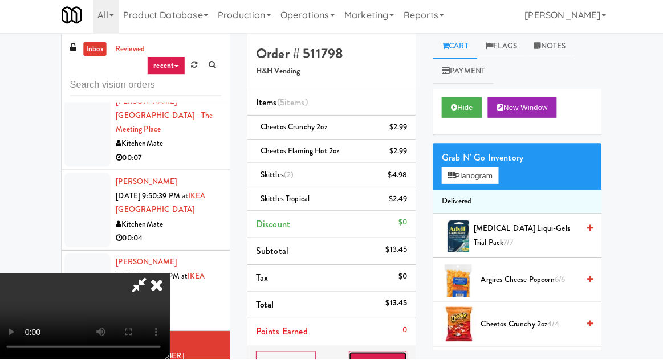
click at [405, 358] on button "Save Order" at bounding box center [377, 364] width 58 height 24
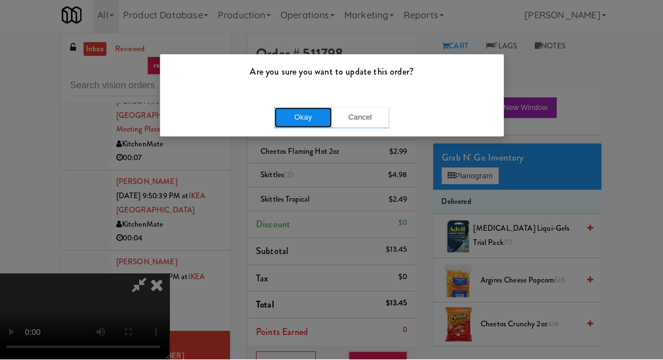
click at [314, 124] on button "Okay" at bounding box center [303, 120] width 57 height 21
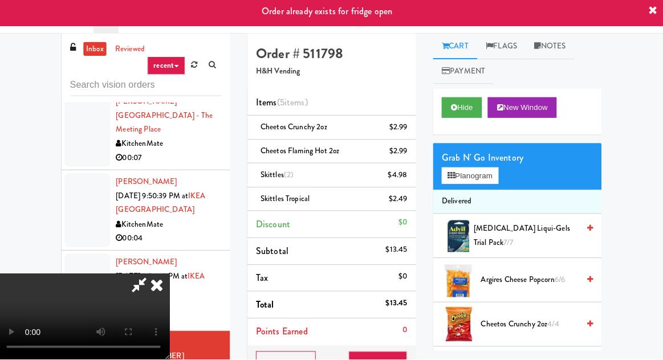
click at [171, 275] on icon at bounding box center [158, 286] width 25 height 23
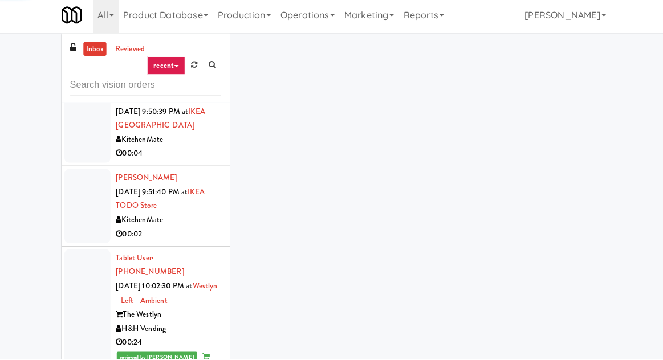
scroll to position [1910, 0]
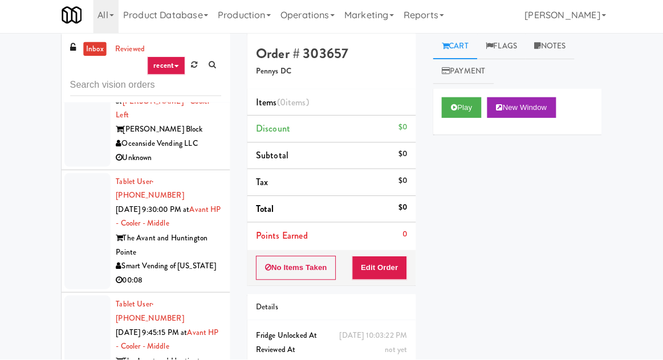
scroll to position [1462, 0]
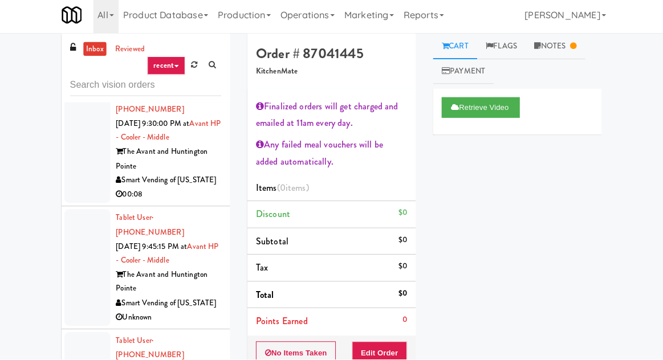
scroll to position [1547, 0]
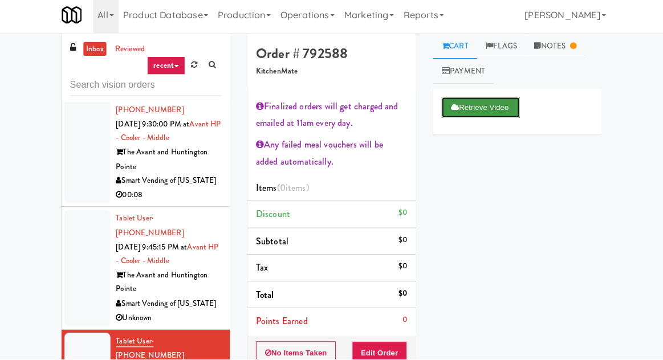
click at [473, 115] on button "Retrieve Video" at bounding box center [480, 110] width 78 height 21
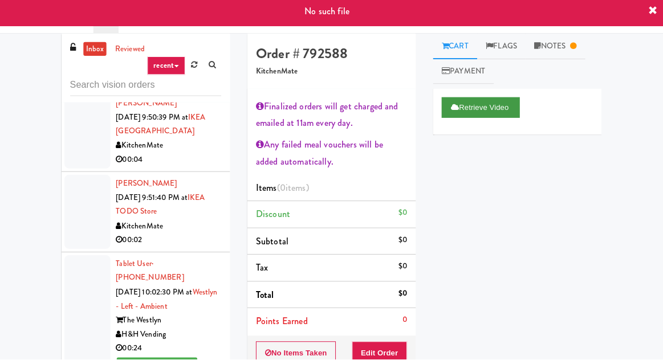
scroll to position [1908, 0]
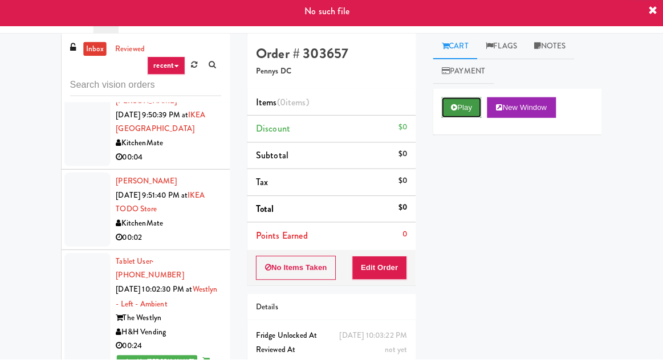
click at [452, 105] on button "Play" at bounding box center [460, 110] width 39 height 21
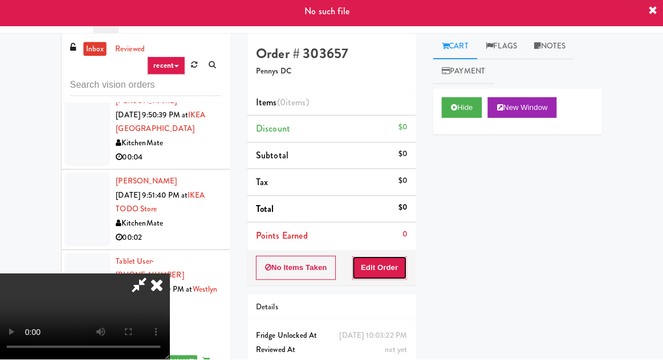
click at [388, 277] on button "Edit Order" at bounding box center [379, 270] width 55 height 24
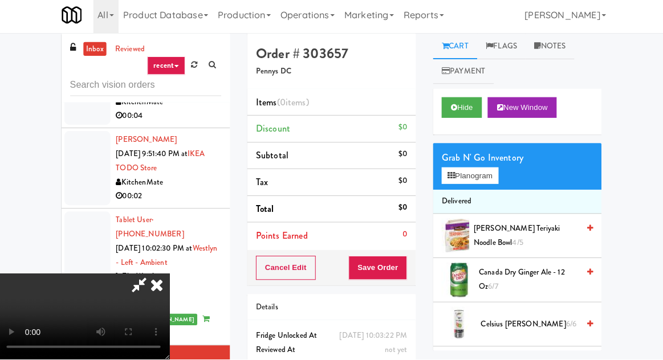
click at [551, 229] on span "[PERSON_NAME] Teriyaki Noodle Bowl 4/5" at bounding box center [525, 238] width 104 height 28
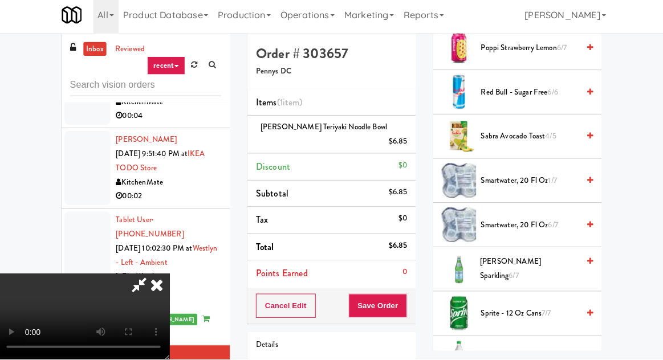
scroll to position [1334, 0]
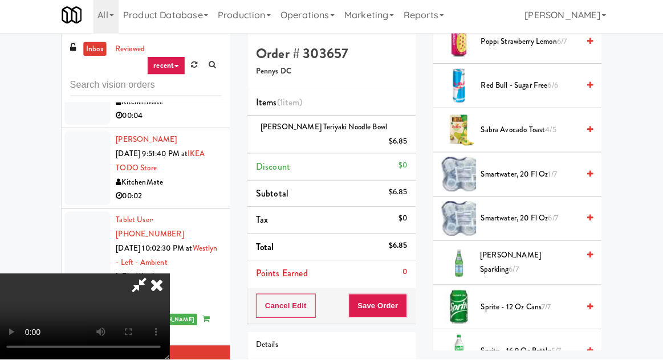
click at [568, 221] on span "smartwater, 20 fl oz 6/7" at bounding box center [528, 221] width 97 height 14
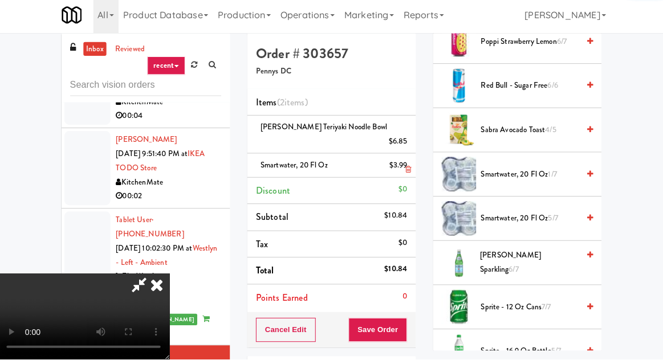
click at [411, 163] on li "smartwater, 20 fl oz $3.99" at bounding box center [331, 168] width 167 height 24
click at [413, 160] on li "smartwater, 20 fl oz $3.99" at bounding box center [331, 168] width 167 height 24
click at [404, 319] on button "Save Order" at bounding box center [377, 331] width 58 height 24
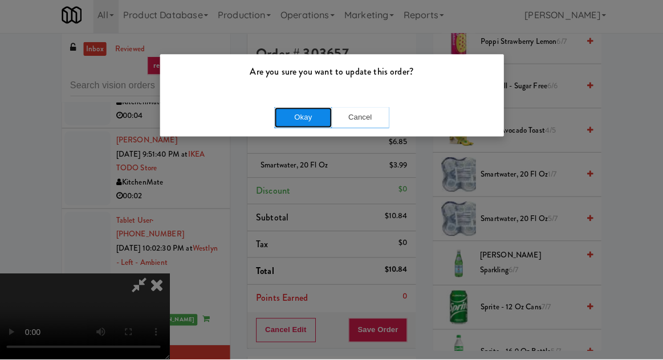
click at [316, 127] on button "Okay" at bounding box center [303, 120] width 57 height 21
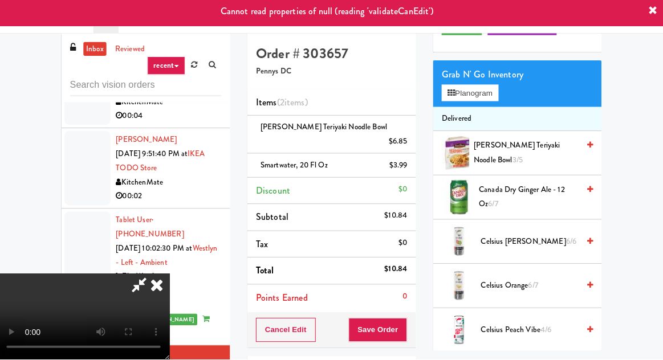
scroll to position [0, 0]
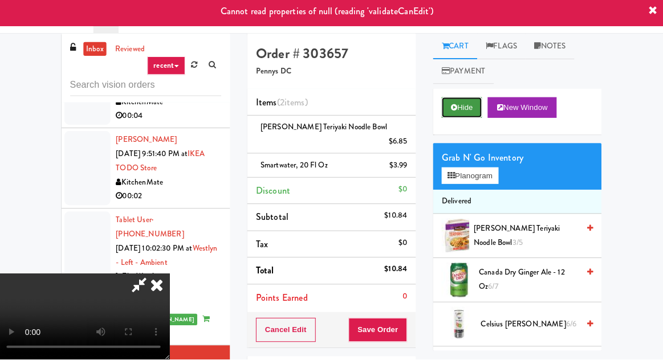
click at [457, 118] on button "Hide" at bounding box center [461, 110] width 40 height 21
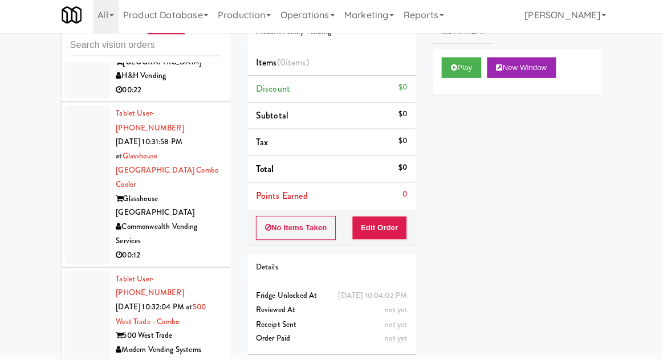
scroll to position [11132, 0]
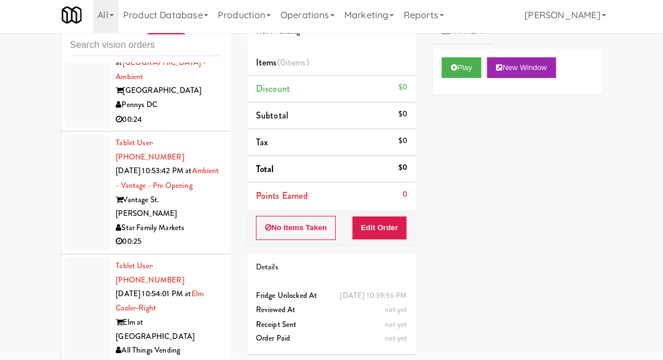
scroll to position [17008, 0]
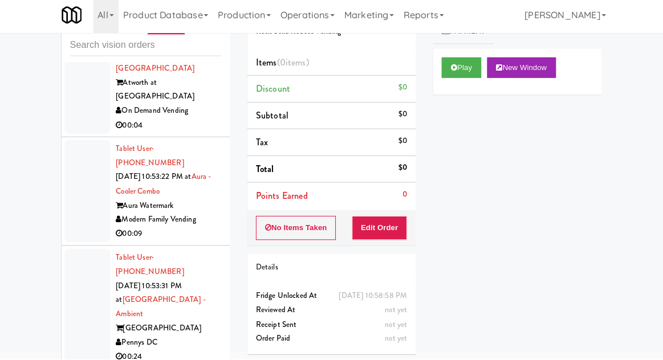
scroll to position [16768, 0]
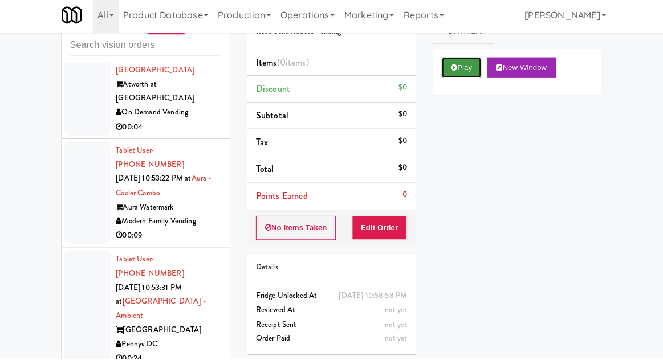
click at [469, 74] on button "Play" at bounding box center [460, 70] width 39 height 21
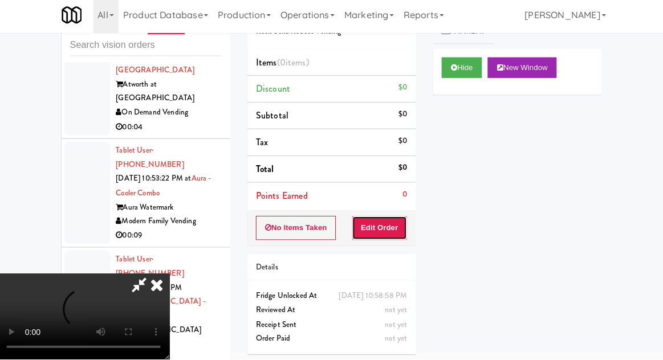
click at [389, 224] on button "Edit Order" at bounding box center [379, 230] width 55 height 24
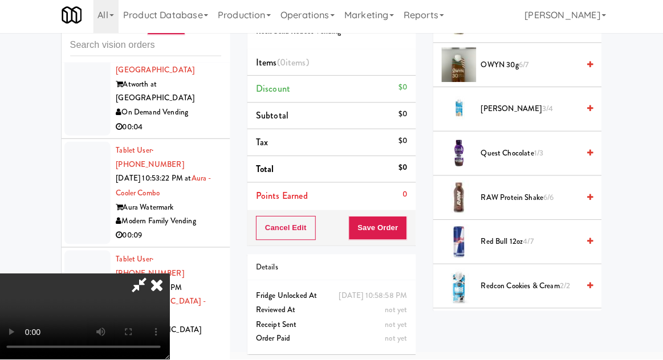
scroll to position [1053, 0]
click at [575, 152] on span "Quest Chocolate 1/3" at bounding box center [528, 155] width 97 height 14
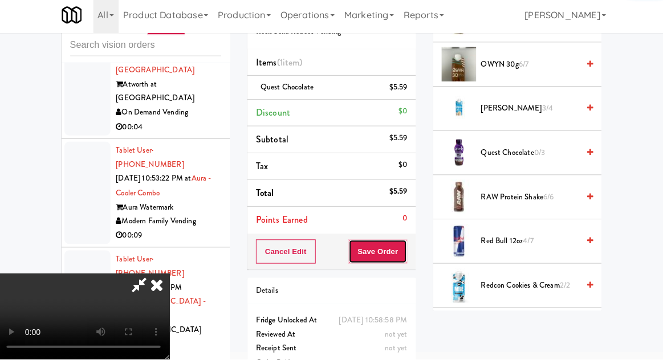
click at [405, 254] on button "Save Order" at bounding box center [377, 253] width 58 height 24
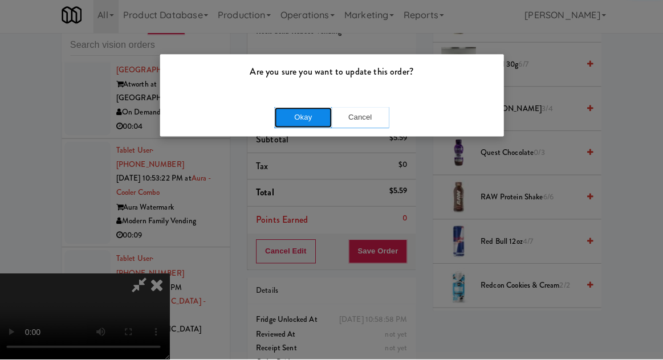
click at [317, 125] on button "Okay" at bounding box center [303, 120] width 57 height 21
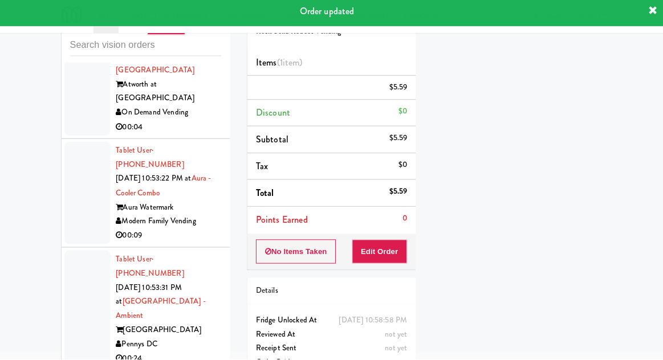
scroll to position [0, 0]
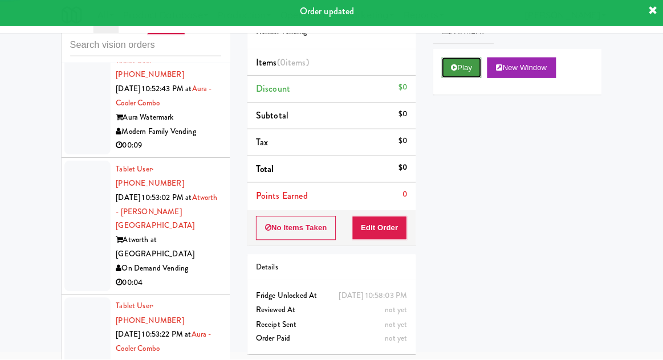
click at [464, 76] on button "Play" at bounding box center [460, 70] width 39 height 21
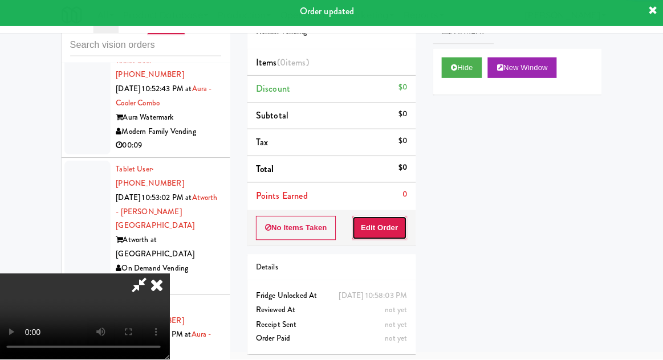
click at [398, 220] on button "Edit Order" at bounding box center [379, 230] width 55 height 24
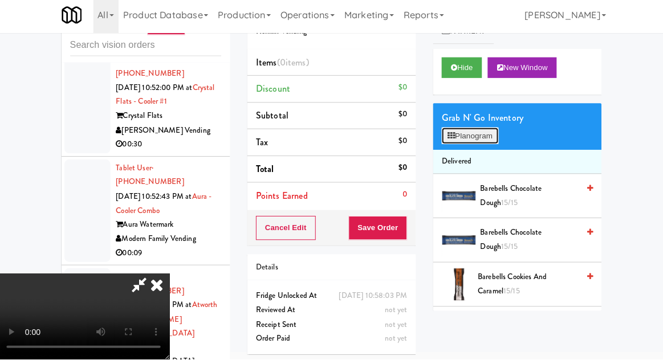
click at [470, 133] on button "Planogram" at bounding box center [469, 138] width 56 height 17
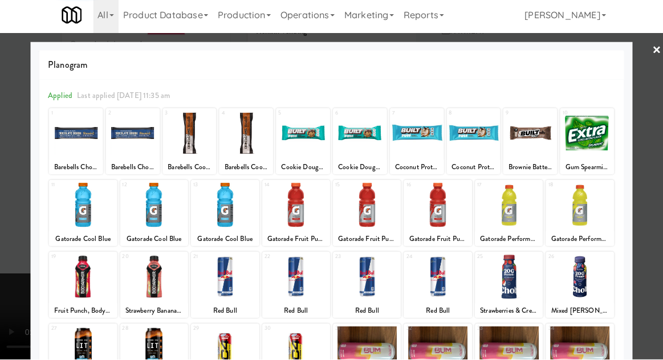
click at [188, 154] on div at bounding box center [191, 136] width 54 height 44
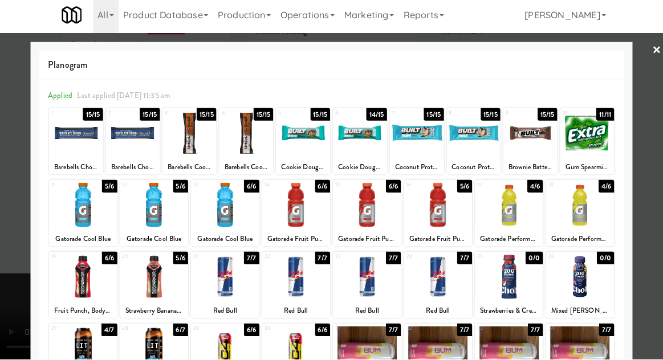
click at [248, 164] on div "Barebells Cookies and Caramel" at bounding box center [247, 170] width 50 height 14
click at [195, 154] on div at bounding box center [191, 136] width 54 height 44
click at [249, 152] on div at bounding box center [247, 136] width 54 height 44
click at [18, 235] on div at bounding box center [331, 180] width 663 height 360
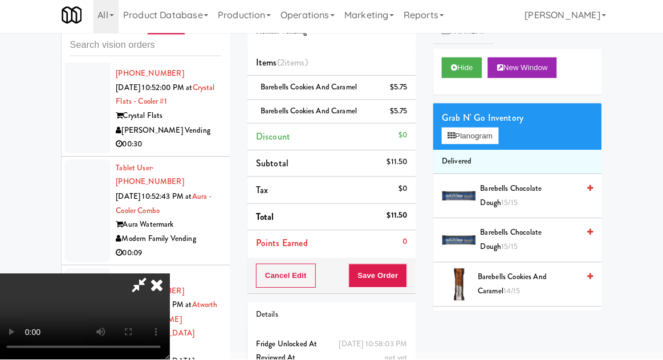
click at [415, 275] on div "Cancel Edit Save Order" at bounding box center [331, 276] width 167 height 35
click at [405, 283] on button "Save Order" at bounding box center [377, 277] width 58 height 24
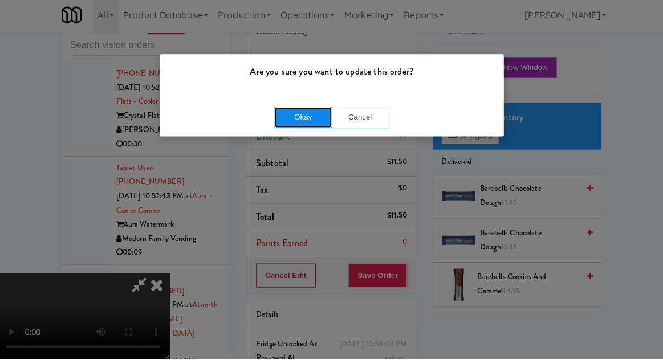
click at [311, 116] on button "Okay" at bounding box center [303, 120] width 57 height 21
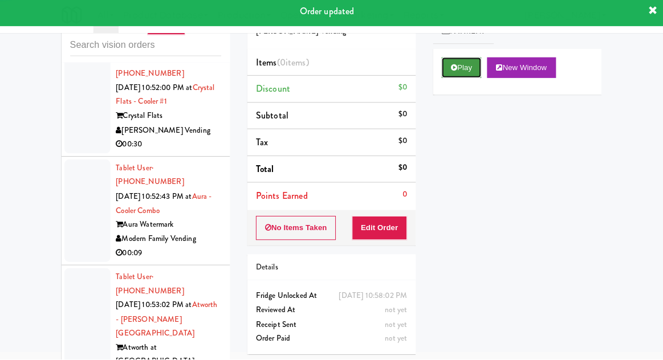
click at [467, 76] on button "Play" at bounding box center [460, 70] width 39 height 21
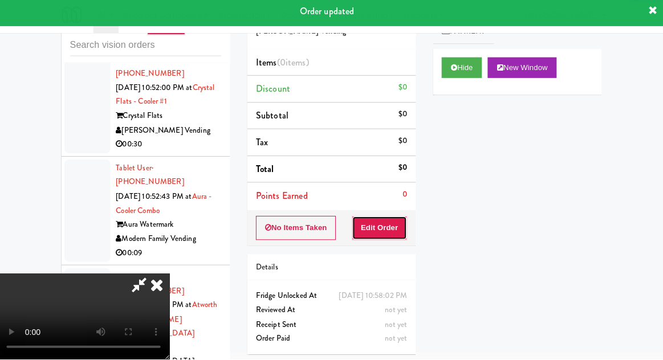
click at [383, 232] on button "Edit Order" at bounding box center [379, 230] width 55 height 24
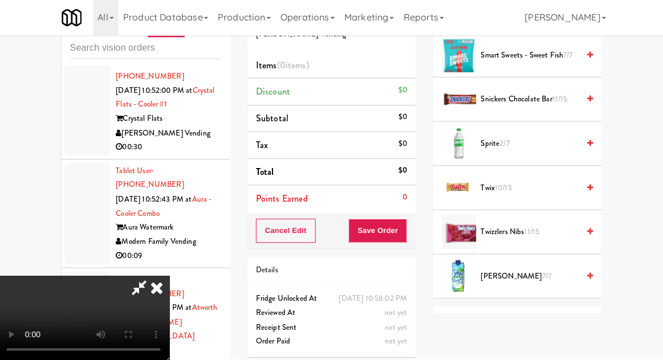
scroll to position [1107, 0]
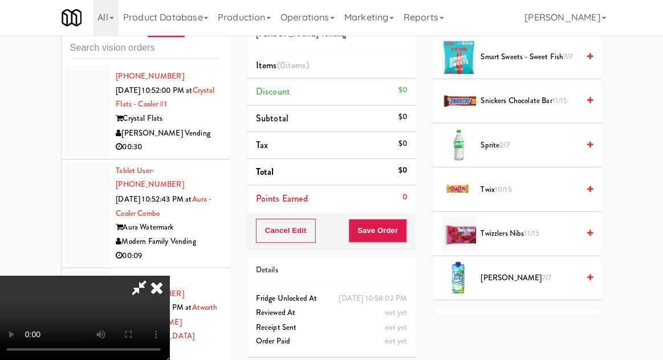
click at [575, 138] on span "Sprite 2/7" at bounding box center [528, 145] width 97 height 14
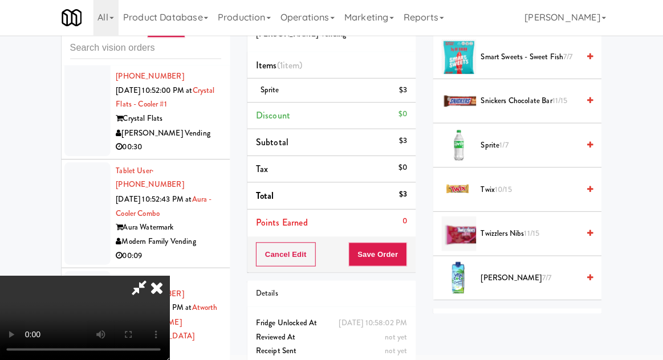
click at [563, 143] on span "Sprite 1/7" at bounding box center [528, 145] width 97 height 14
click at [401, 253] on button "Save Order" at bounding box center [377, 253] width 58 height 24
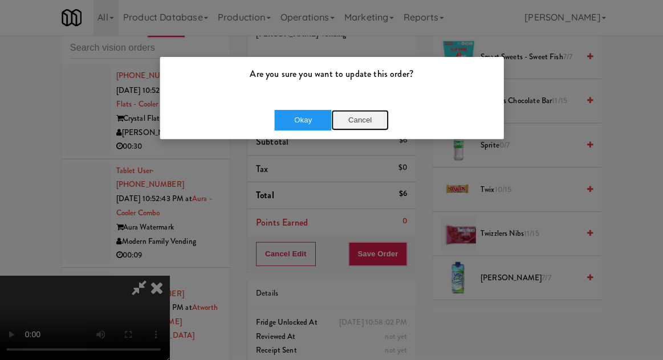
click at [367, 125] on button "Cancel" at bounding box center [359, 120] width 57 height 21
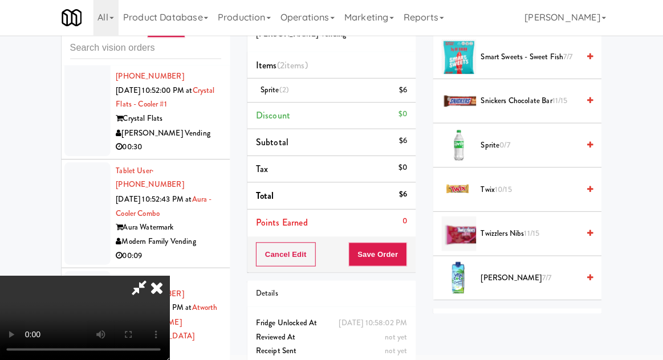
scroll to position [0, 0]
click at [405, 257] on button "Save Order" at bounding box center [377, 253] width 58 height 24
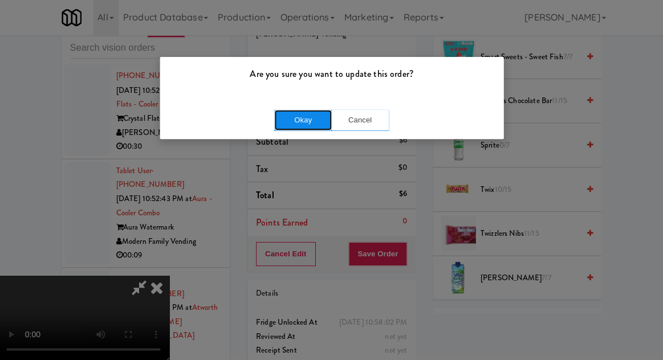
click at [314, 127] on button "Okay" at bounding box center [303, 120] width 57 height 21
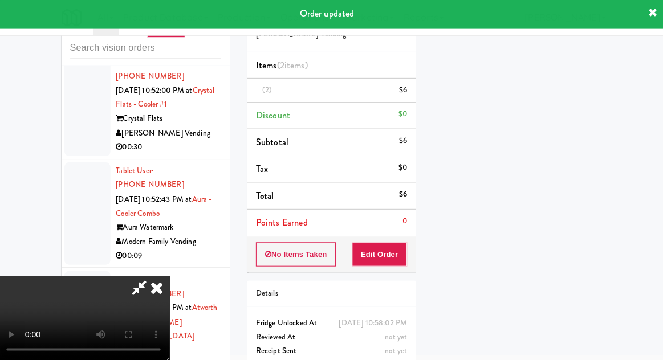
scroll to position [112, 0]
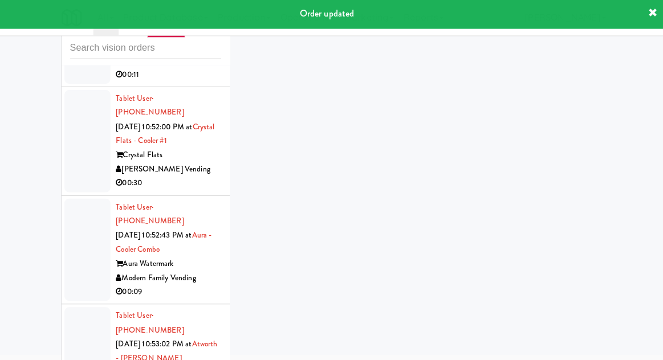
scroll to position [16442, 0]
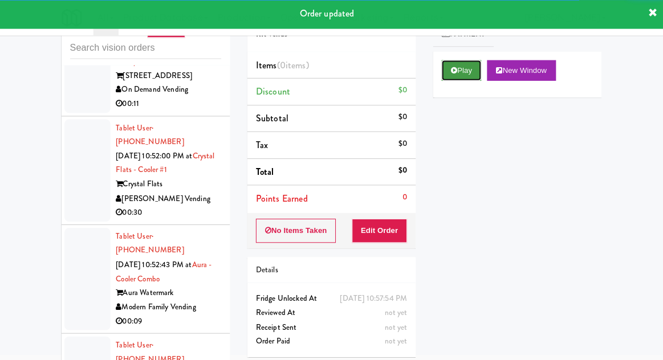
click at [452, 74] on icon at bounding box center [453, 70] width 6 height 7
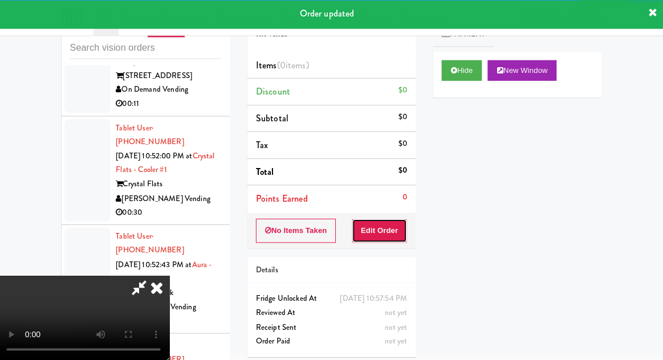
click at [385, 234] on button "Edit Order" at bounding box center [379, 230] width 55 height 24
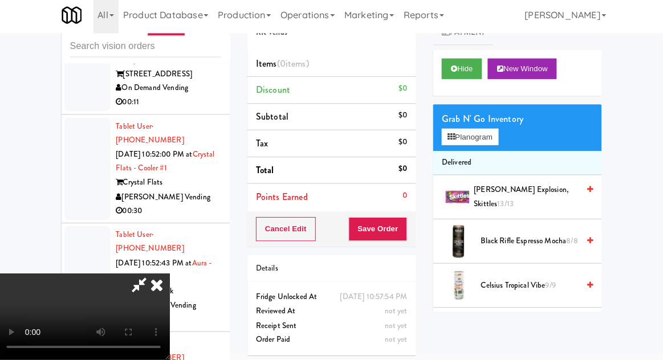
scroll to position [44, 0]
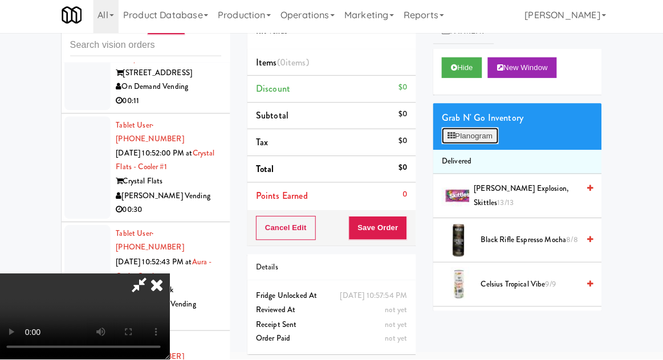
click at [493, 140] on button "Planogram" at bounding box center [469, 138] width 56 height 17
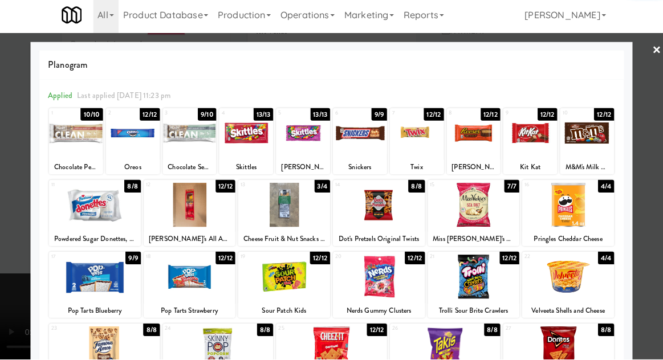
click at [74, 152] on div at bounding box center [78, 136] width 54 height 44
click at [21, 154] on div at bounding box center [331, 180] width 663 height 360
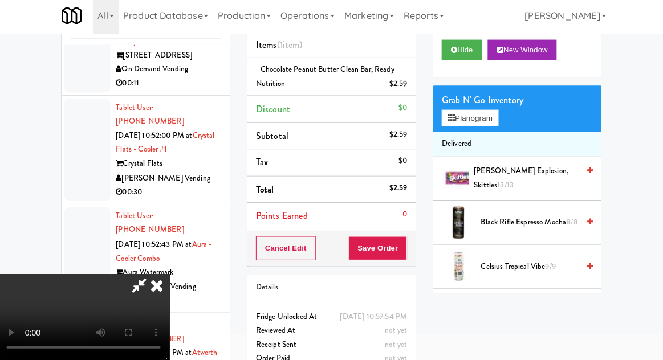
scroll to position [74, 0]
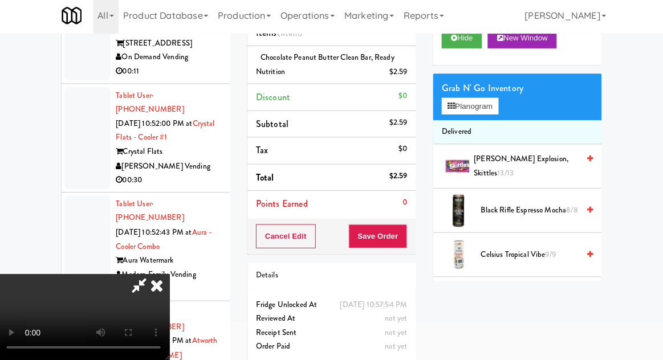
click at [409, 94] on li "Discount $0" at bounding box center [331, 100] width 167 height 27
click at [407, 83] on li "Chocolate Peanut Butter Clean Bar, Ready Nutrition $2.59" at bounding box center [331, 68] width 167 height 38
click at [404, 80] on link at bounding box center [405, 79] width 10 height 14
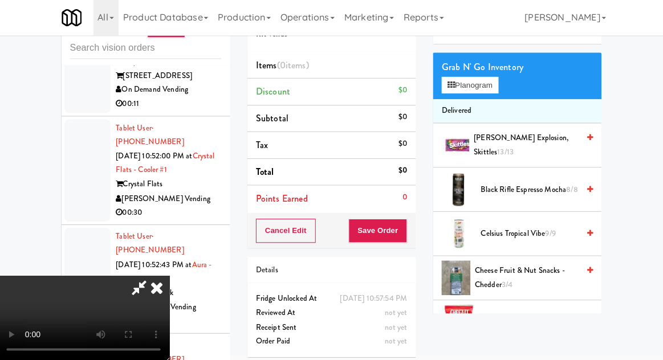
scroll to position [0, 0]
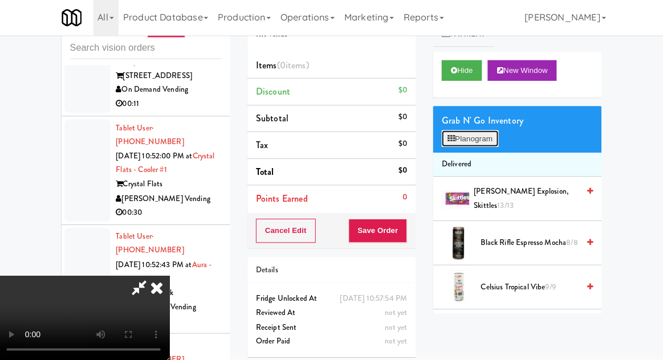
click at [481, 134] on button "Planogram" at bounding box center [469, 138] width 56 height 17
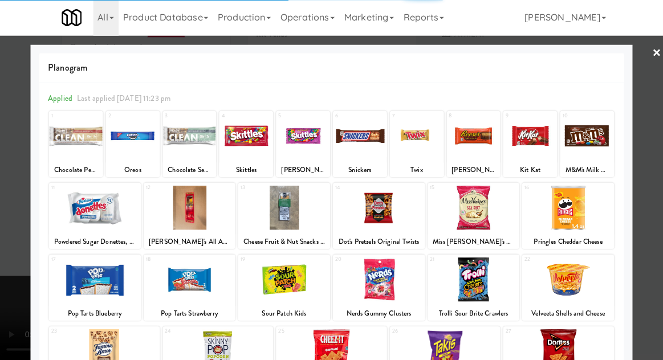
click at [78, 144] on div at bounding box center [78, 136] width 54 height 44
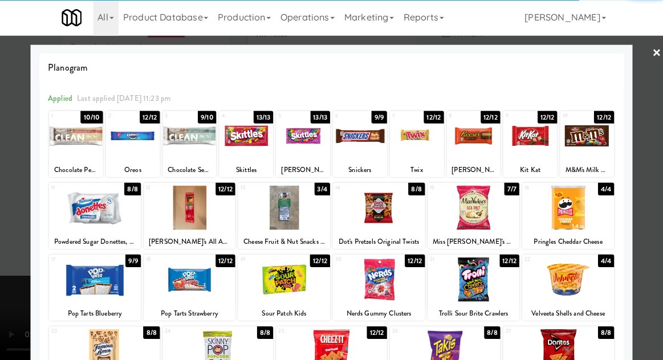
click at [68, 138] on div at bounding box center [78, 136] width 54 height 44
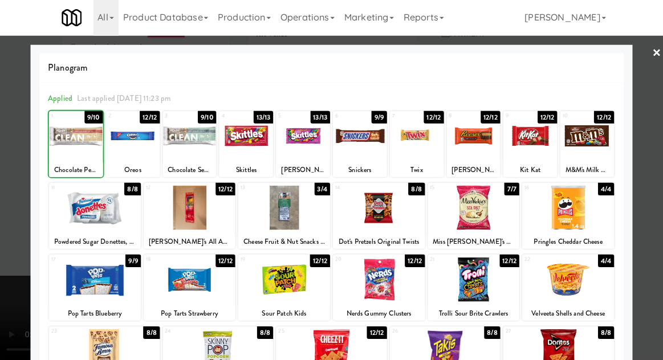
click at [21, 141] on div at bounding box center [331, 180] width 663 height 360
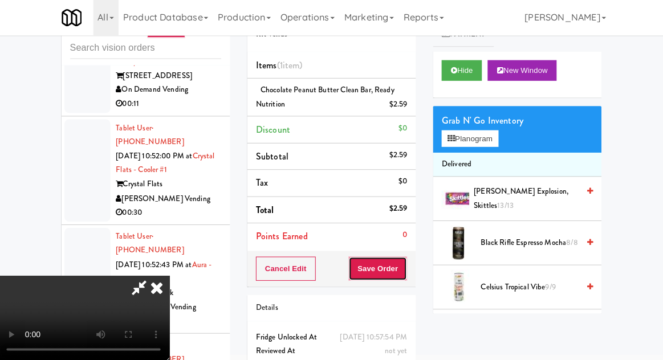
click at [405, 273] on button "Save Order" at bounding box center [377, 267] width 58 height 24
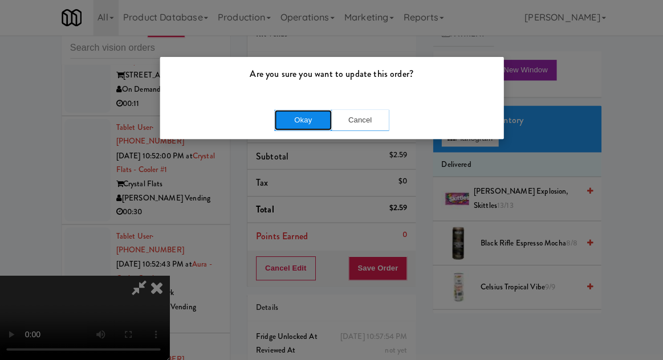
click at [320, 115] on button "Okay" at bounding box center [303, 120] width 57 height 21
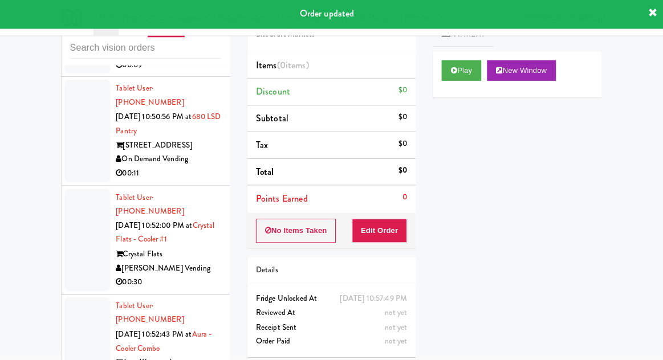
scroll to position [16372, 0]
click at [455, 66] on button "Play" at bounding box center [460, 70] width 39 height 21
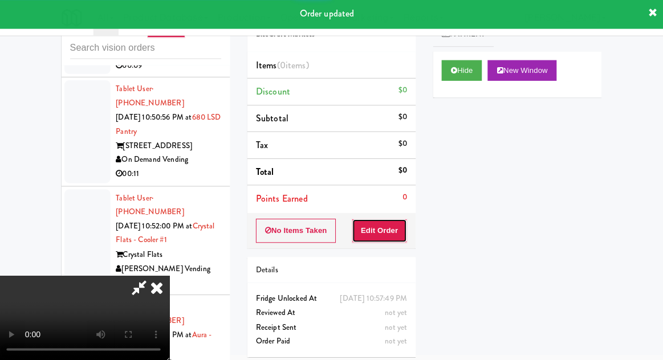
click at [384, 229] on button "Edit Order" at bounding box center [379, 230] width 55 height 24
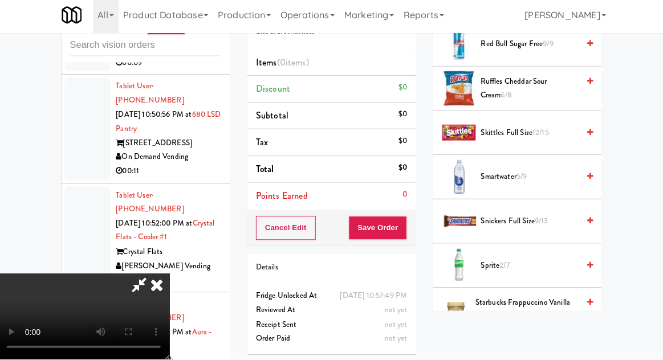
scroll to position [1317, 0]
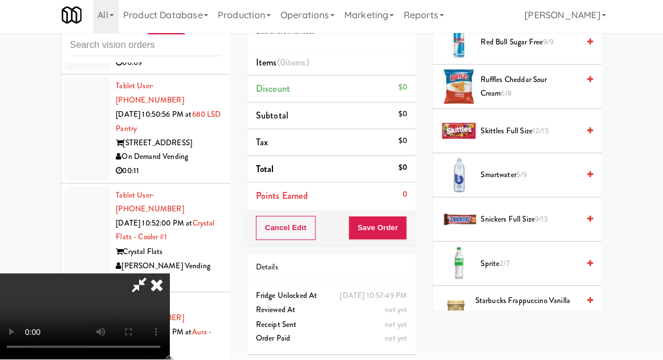
click at [563, 258] on span "Sprite 2/7" at bounding box center [528, 265] width 97 height 14
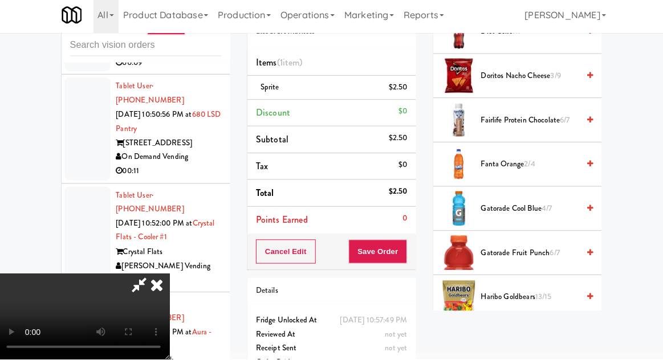
scroll to position [470, 0]
click at [569, 160] on span "Fanta Orange 2/4" at bounding box center [528, 167] width 97 height 14
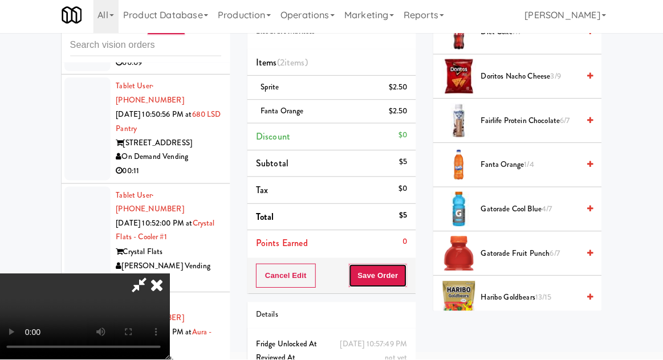
click at [404, 273] on button "Save Order" at bounding box center [377, 277] width 58 height 24
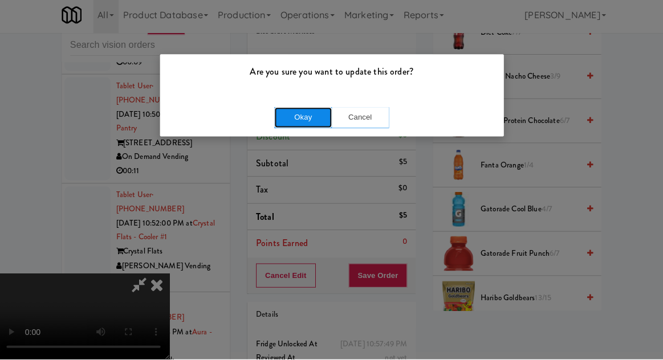
click at [308, 114] on button "Okay" at bounding box center [303, 120] width 57 height 21
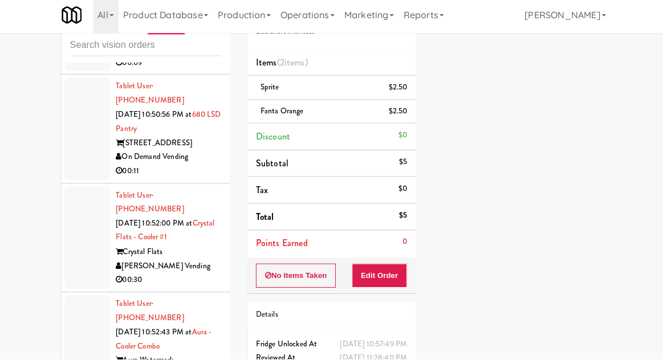
scroll to position [0, 0]
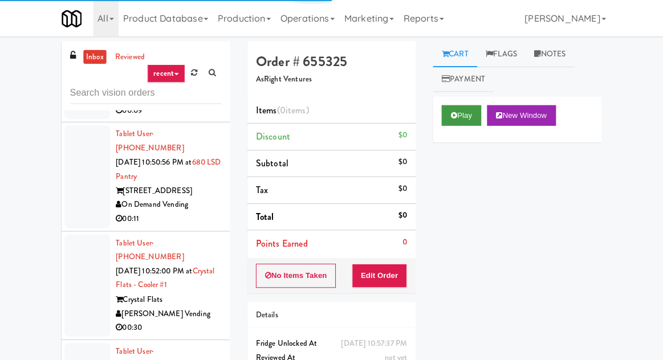
click at [453, 112] on icon at bounding box center [453, 114] width 6 height 7
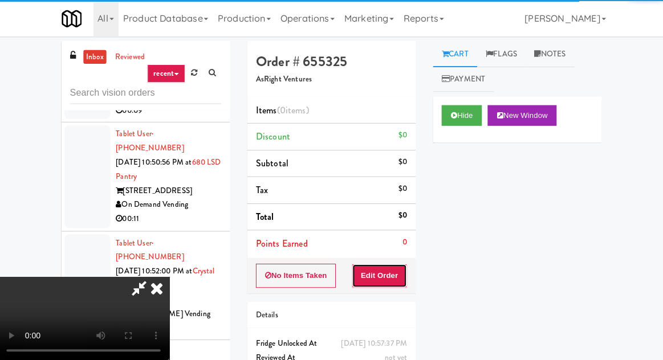
click at [395, 265] on button "Edit Order" at bounding box center [379, 274] width 55 height 24
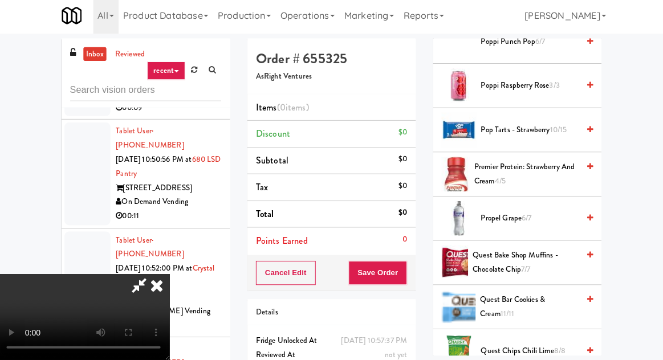
scroll to position [1306, 0]
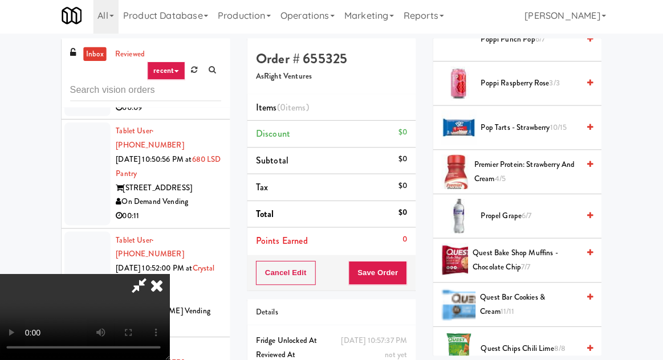
click at [536, 210] on span "Propel Grape 6/7" at bounding box center [528, 217] width 97 height 14
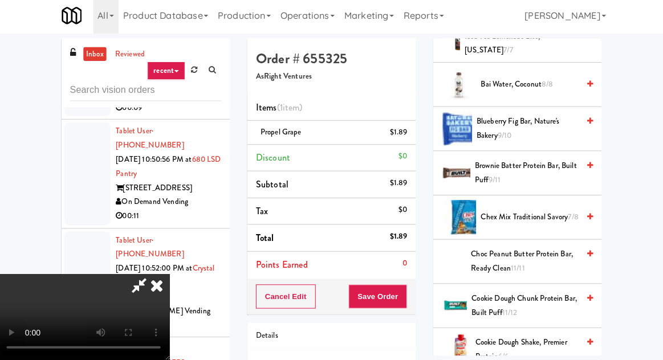
scroll to position [337, 0]
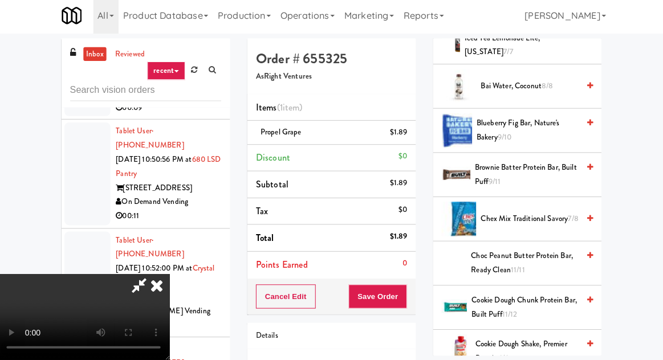
click at [538, 162] on span "Brownie Batter Protein Bar, Built Puff 9/11" at bounding box center [525, 176] width 103 height 28
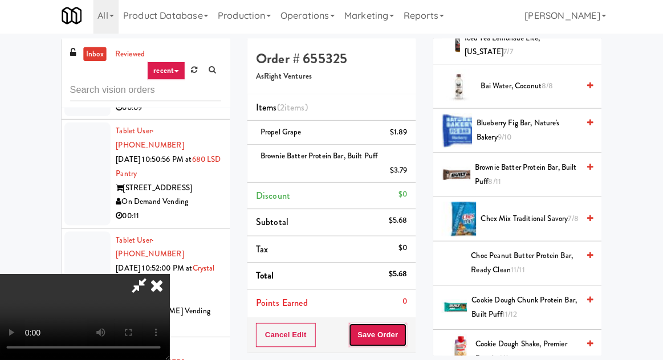
click at [404, 329] on button "Save Order" at bounding box center [377, 335] width 58 height 24
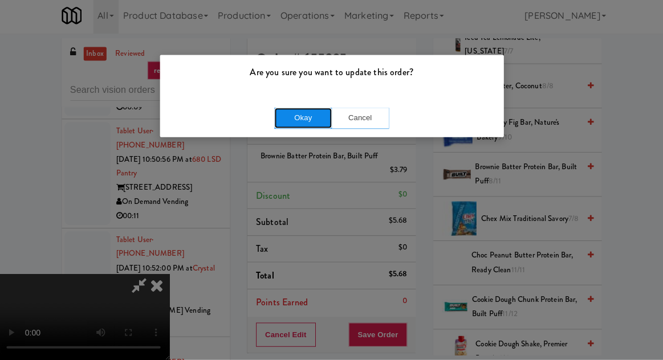
click at [306, 118] on button "Okay" at bounding box center [303, 120] width 57 height 21
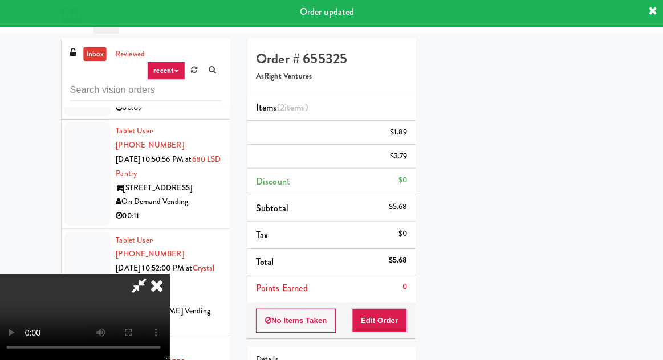
scroll to position [112, 0]
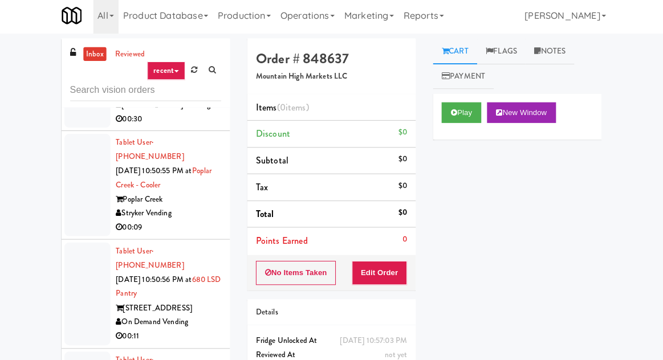
scroll to position [16232, 0]
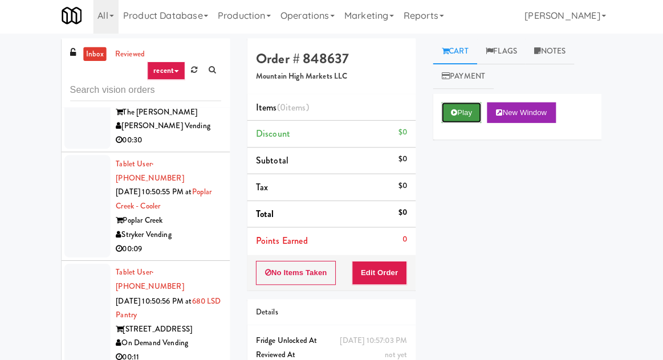
click at [463, 109] on button "Play" at bounding box center [460, 114] width 39 height 21
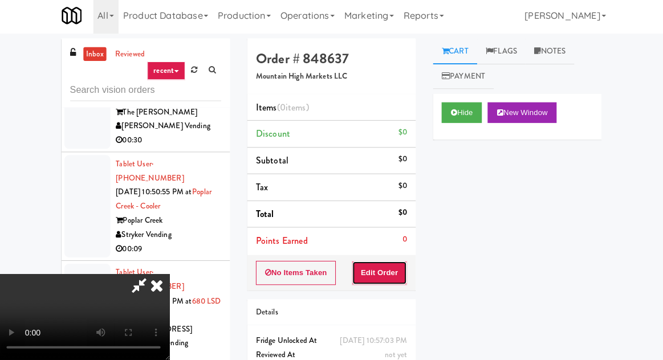
click at [387, 262] on button "Edit Order" at bounding box center [379, 274] width 55 height 24
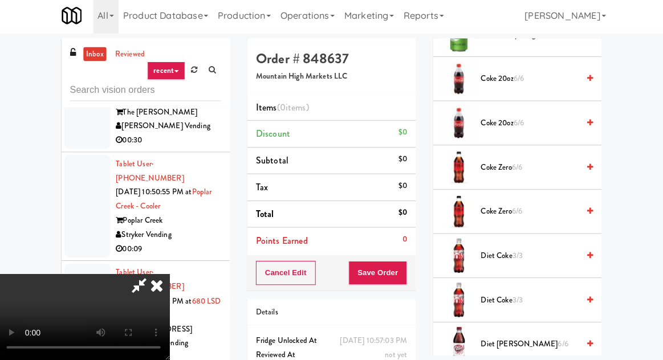
scroll to position [518, 0]
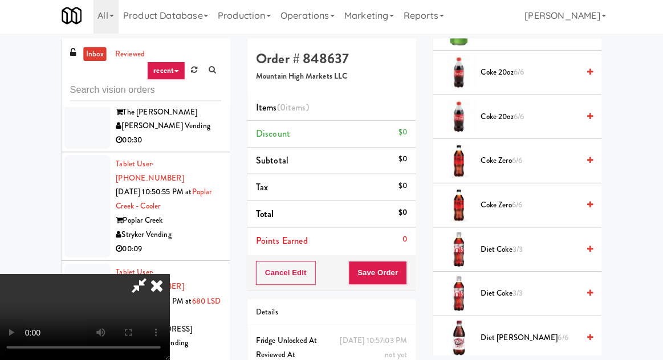
click at [548, 160] on span "Coke Zero 6/6" at bounding box center [528, 163] width 97 height 14
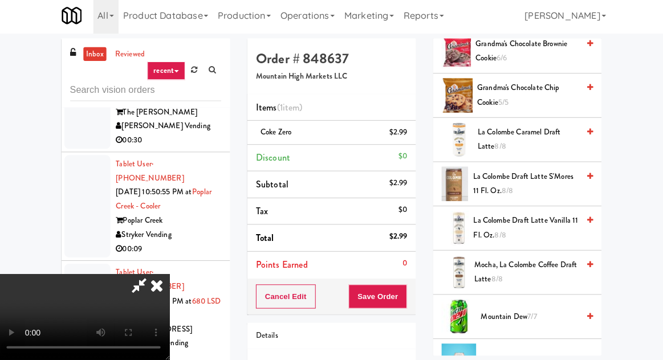
scroll to position [1604, 0]
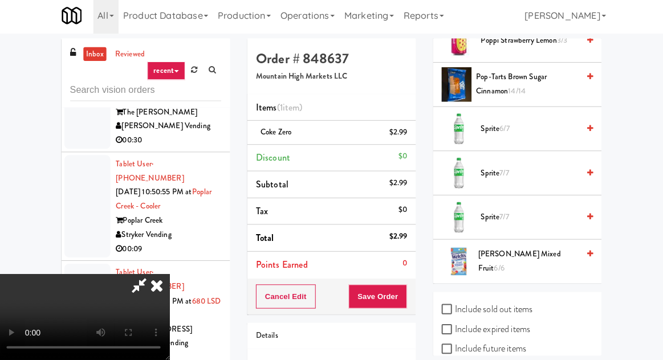
click at [525, 261] on span "[PERSON_NAME] Mixed Fruit 6/6" at bounding box center [527, 262] width 100 height 28
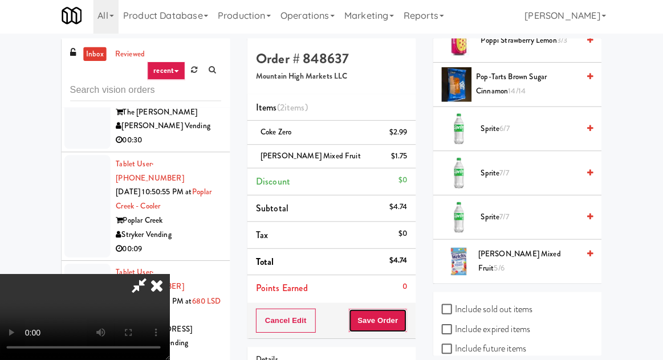
click at [404, 313] on button "Save Order" at bounding box center [377, 321] width 58 height 24
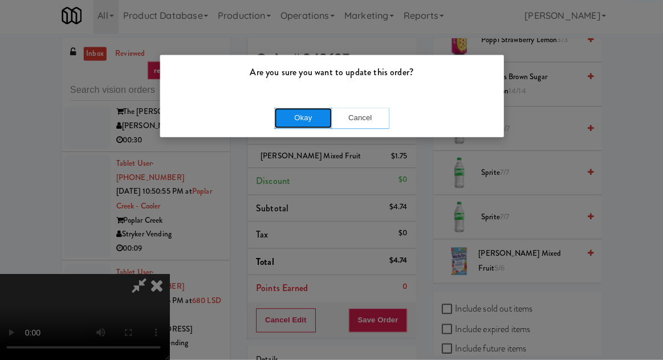
click at [303, 121] on button "Okay" at bounding box center [303, 120] width 57 height 21
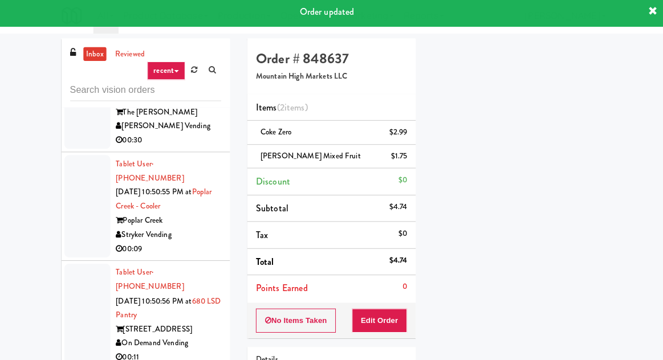
scroll to position [112, 0]
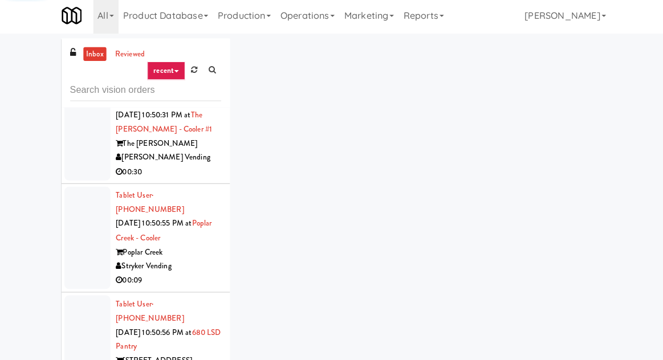
scroll to position [16171, 0]
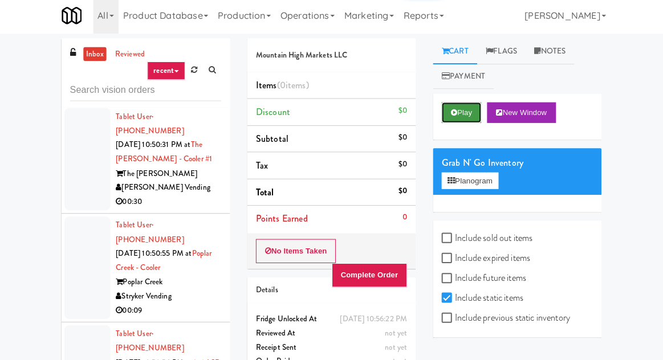
click at [466, 107] on button "Play" at bounding box center [460, 114] width 39 height 21
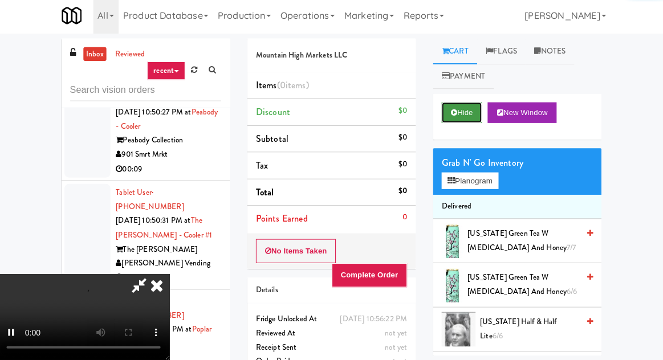
scroll to position [16096, 0]
click at [171, 275] on icon at bounding box center [158, 286] width 25 height 23
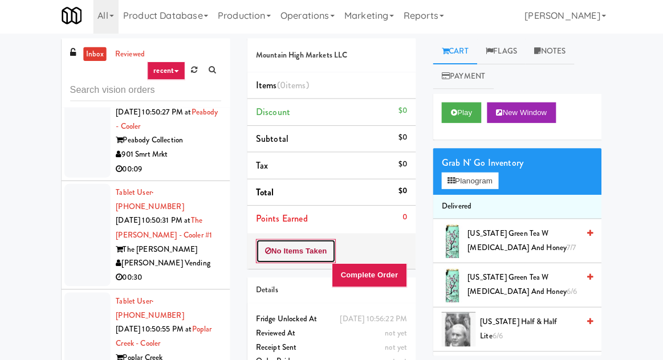
click at [286, 250] on button "No Items Taken" at bounding box center [297, 252] width 80 height 24
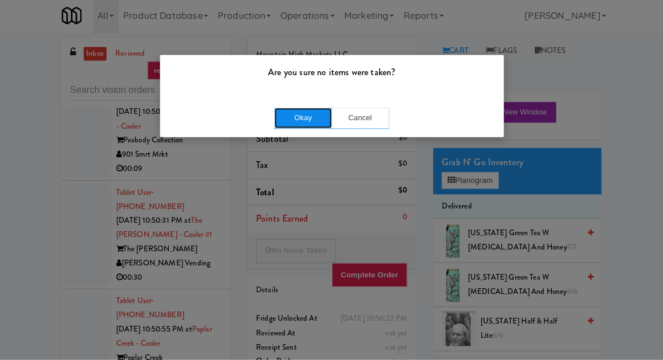
click at [306, 123] on button "Okay" at bounding box center [303, 120] width 57 height 21
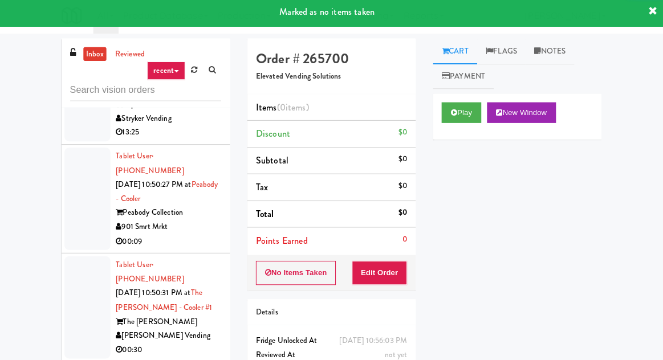
scroll to position [16015, 0]
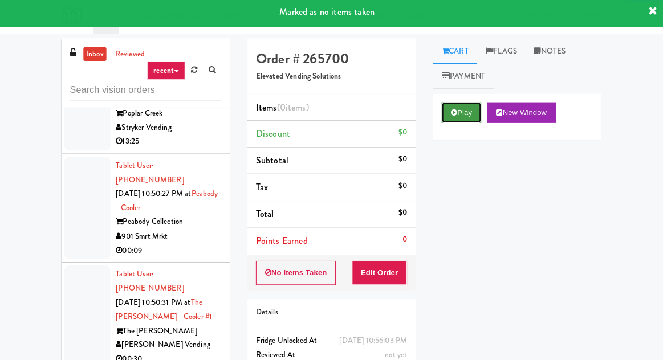
click at [450, 115] on icon at bounding box center [453, 114] width 6 height 7
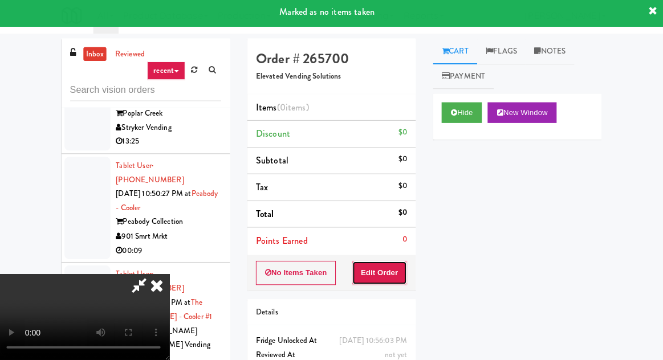
click at [384, 269] on button "Edit Order" at bounding box center [379, 274] width 55 height 24
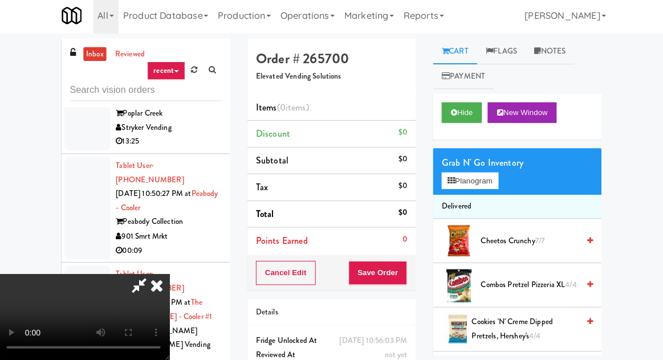
scroll to position [0, 0]
click at [480, 174] on button "Planogram" at bounding box center [469, 182] width 56 height 17
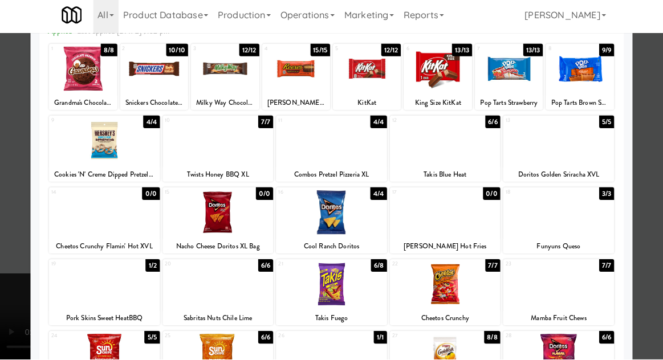
scroll to position [64, 0]
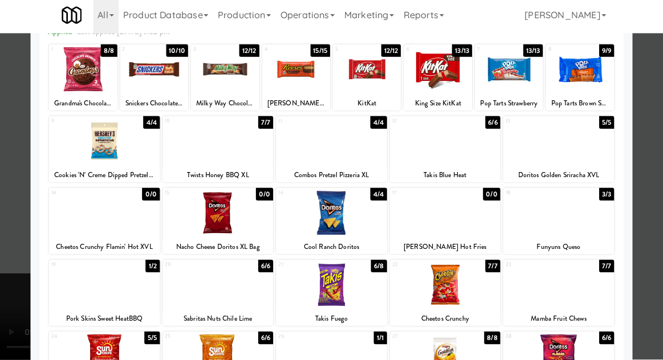
click at [186, 293] on div at bounding box center [219, 286] width 110 height 44
click at [4, 274] on div at bounding box center [331, 180] width 663 height 360
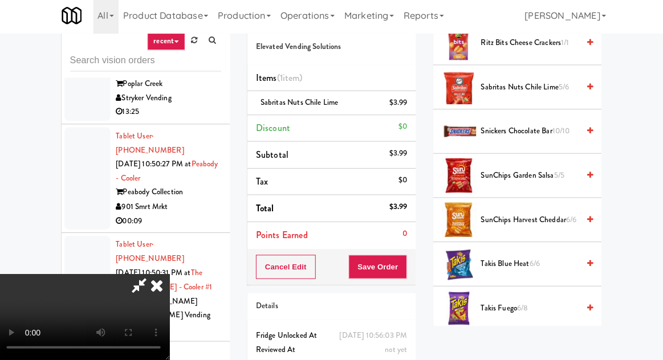
scroll to position [912, 0]
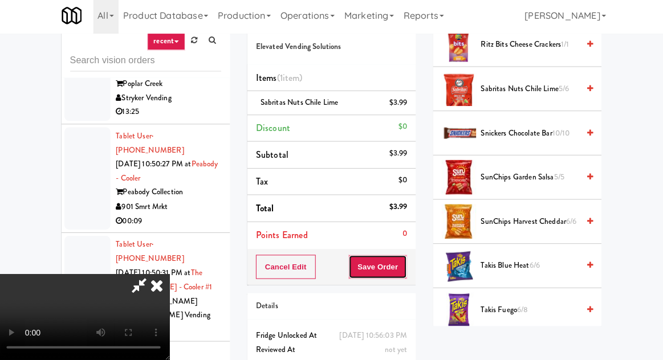
click at [404, 270] on button "Save Order" at bounding box center [377, 268] width 58 height 24
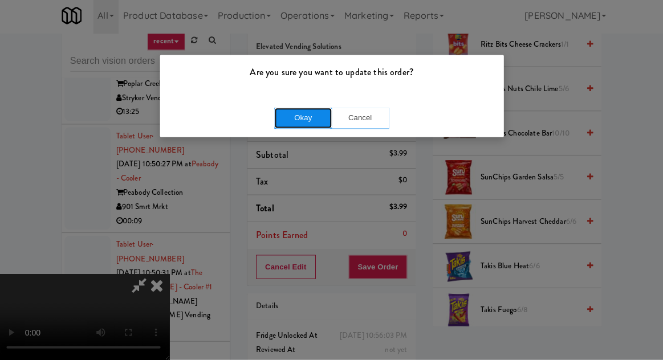
click at [316, 115] on button "Okay" at bounding box center [303, 120] width 57 height 21
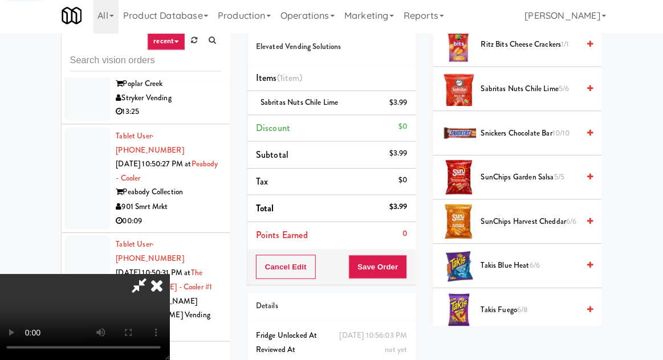
scroll to position [112, 0]
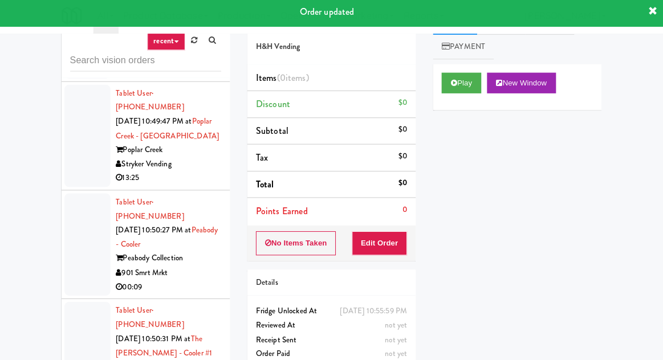
scroll to position [15947, 0]
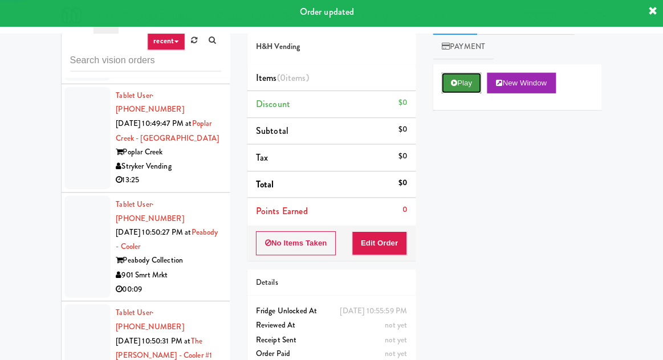
click at [456, 85] on icon at bounding box center [453, 85] width 6 height 7
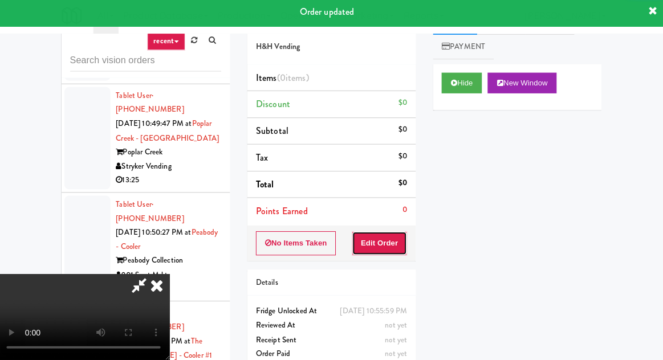
click at [388, 251] on button "Edit Order" at bounding box center [379, 245] width 55 height 24
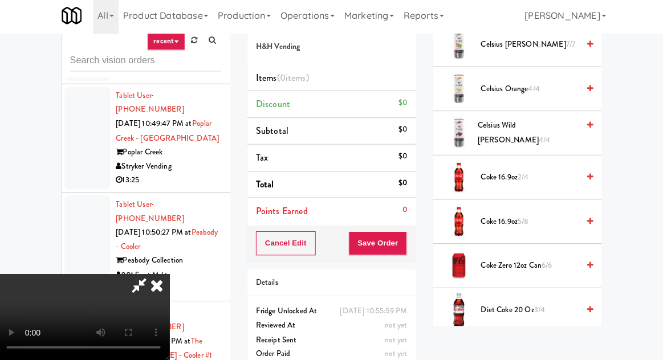
scroll to position [255, 0]
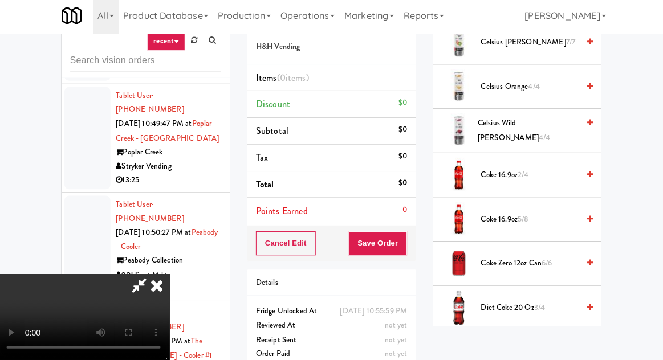
click at [527, 173] on span "2/4" at bounding box center [521, 176] width 11 height 11
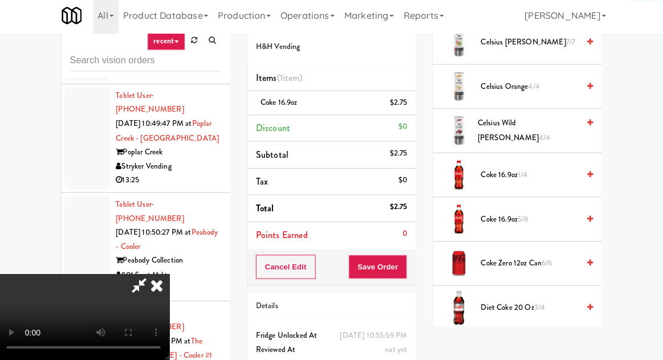
click at [414, 266] on div "Cancel Edit Save Order" at bounding box center [331, 267] width 167 height 35
click at [406, 265] on button "Save Order" at bounding box center [377, 268] width 58 height 24
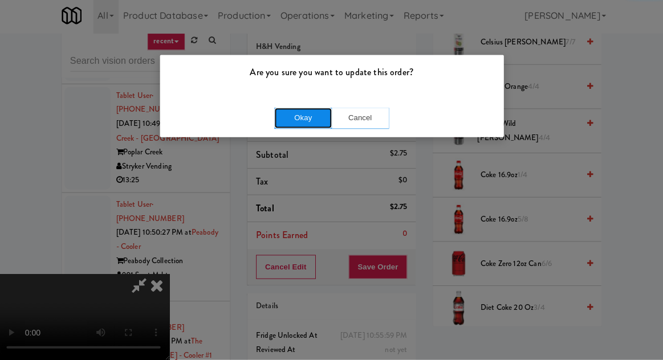
click at [312, 120] on button "Okay" at bounding box center [303, 120] width 57 height 21
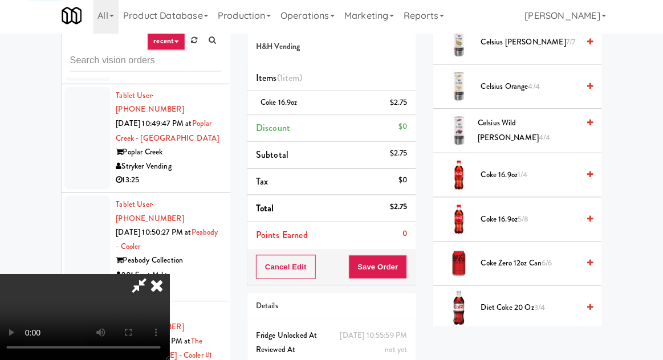
scroll to position [112, 0]
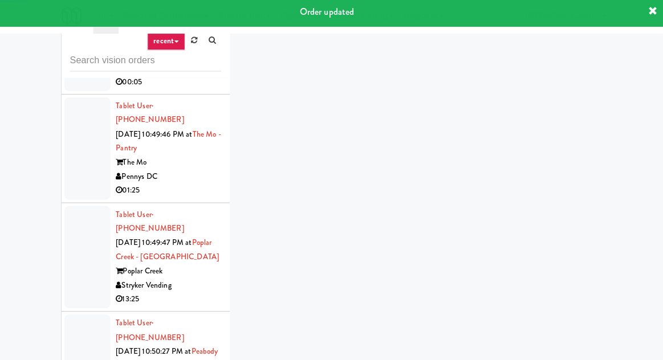
scroll to position [15828, 0]
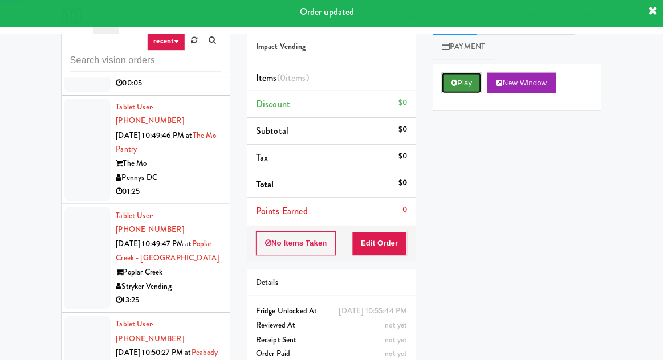
click at [457, 87] on button "Play" at bounding box center [460, 85] width 39 height 21
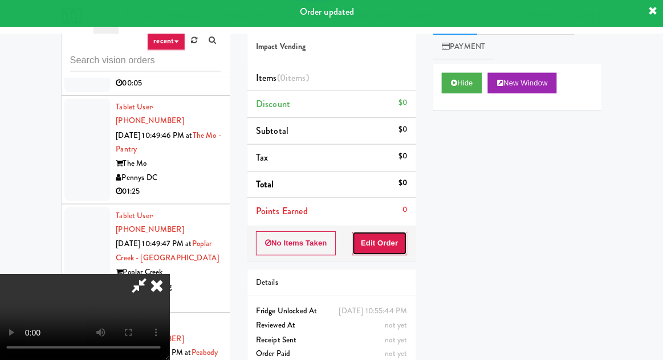
click at [377, 237] on button "Edit Order" at bounding box center [379, 245] width 55 height 24
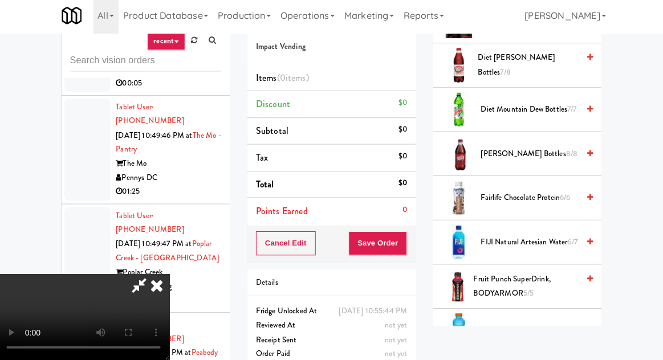
scroll to position [636, 0]
click at [519, 192] on span "Fairlife Chocolate Protein 6/6" at bounding box center [528, 199] width 97 height 14
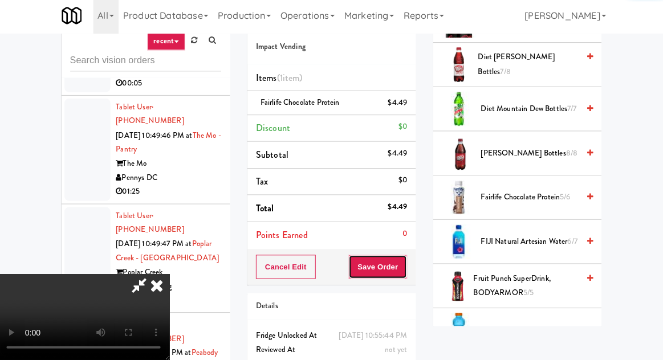
click at [405, 265] on button "Save Order" at bounding box center [377, 268] width 58 height 24
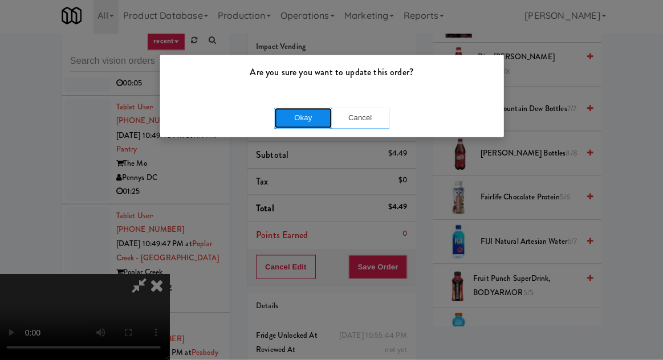
click at [316, 125] on button "Okay" at bounding box center [303, 120] width 57 height 21
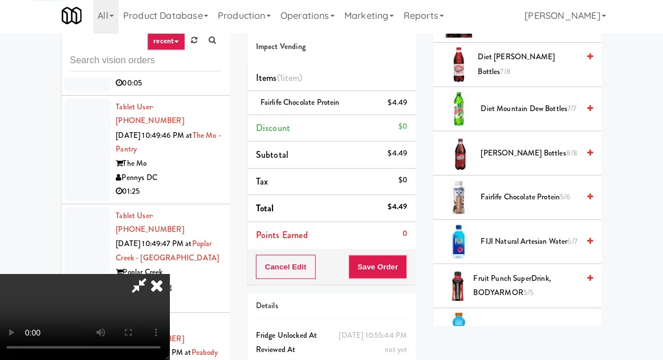
scroll to position [112, 0]
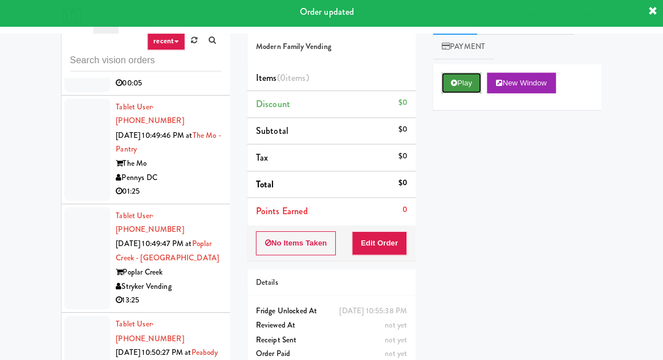
click at [464, 83] on button "Play" at bounding box center [460, 85] width 39 height 21
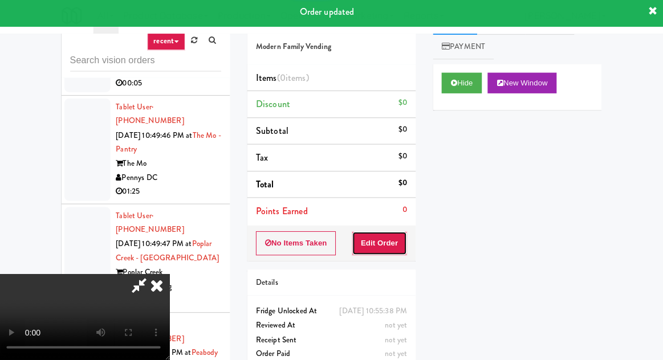
click at [399, 233] on button "Edit Order" at bounding box center [379, 245] width 55 height 24
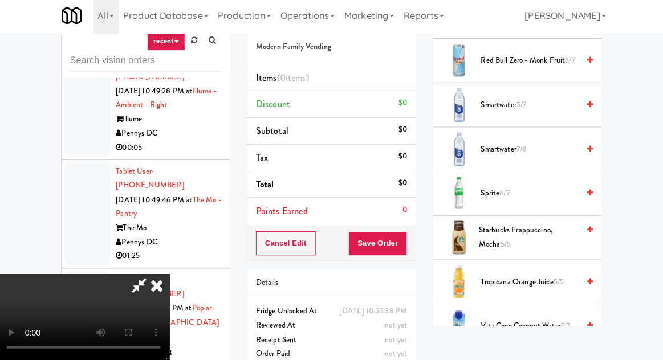
scroll to position [1597, 0]
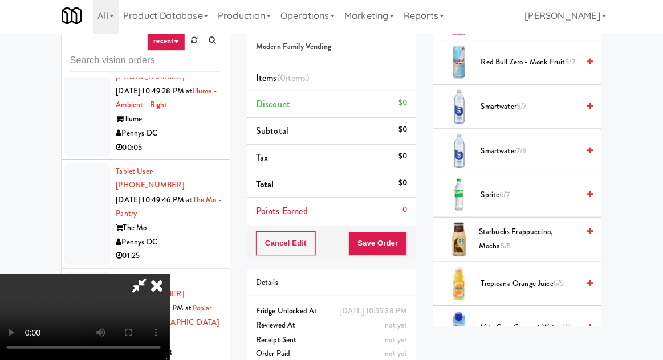
click at [559, 146] on span "Smartwater 7/8" at bounding box center [528, 153] width 97 height 14
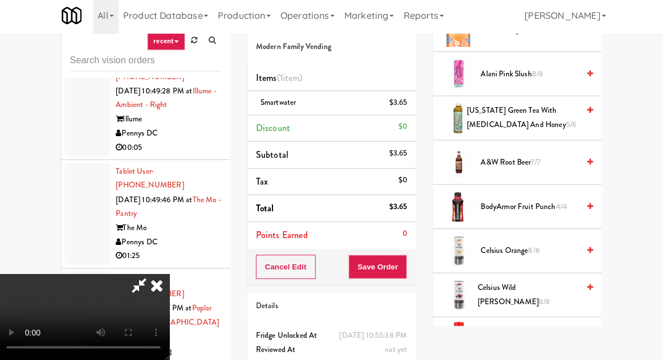
scroll to position [272, 0]
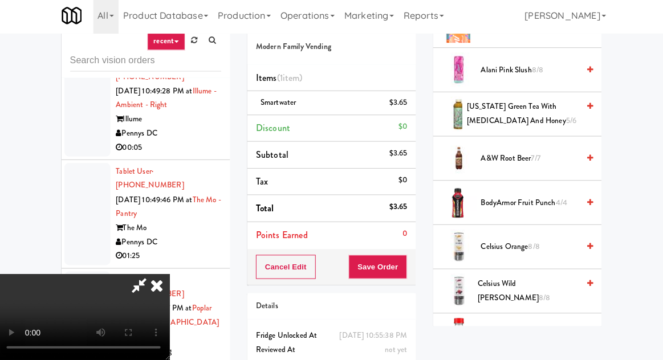
click at [547, 111] on span "AriZona Green Tea with Ginseng and Honey 5/6" at bounding box center [521, 116] width 111 height 28
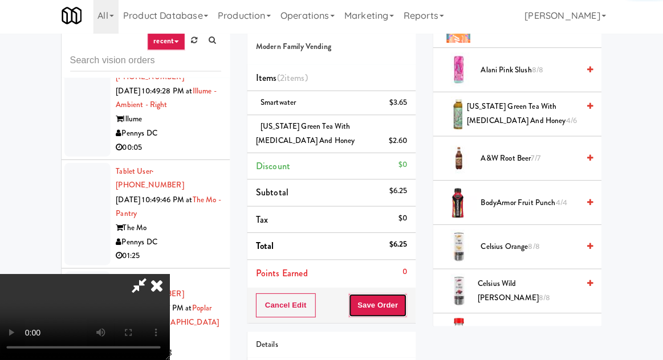
click at [404, 299] on button "Save Order" at bounding box center [377, 306] width 58 height 24
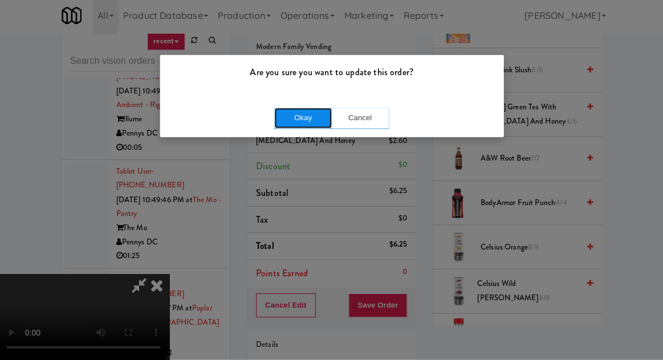
click at [290, 115] on button "Okay" at bounding box center [303, 120] width 57 height 21
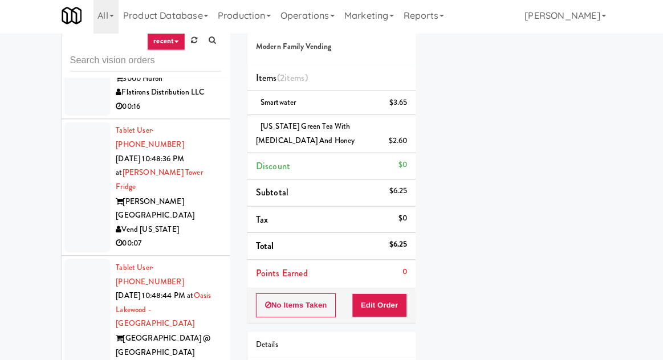
scroll to position [15290, 0]
